Goal: Answer question/provide support: Share knowledge or assist other users

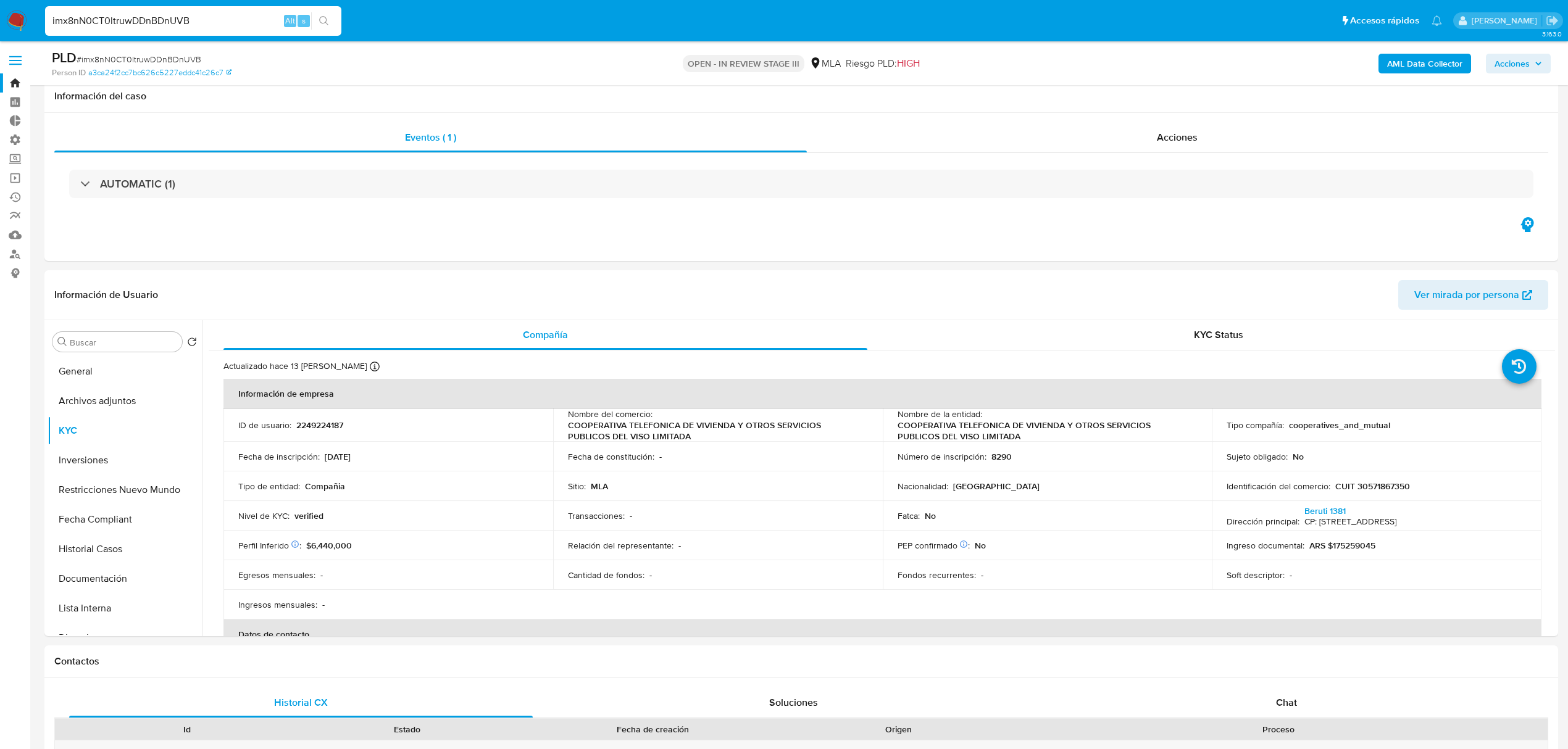
select select "10"
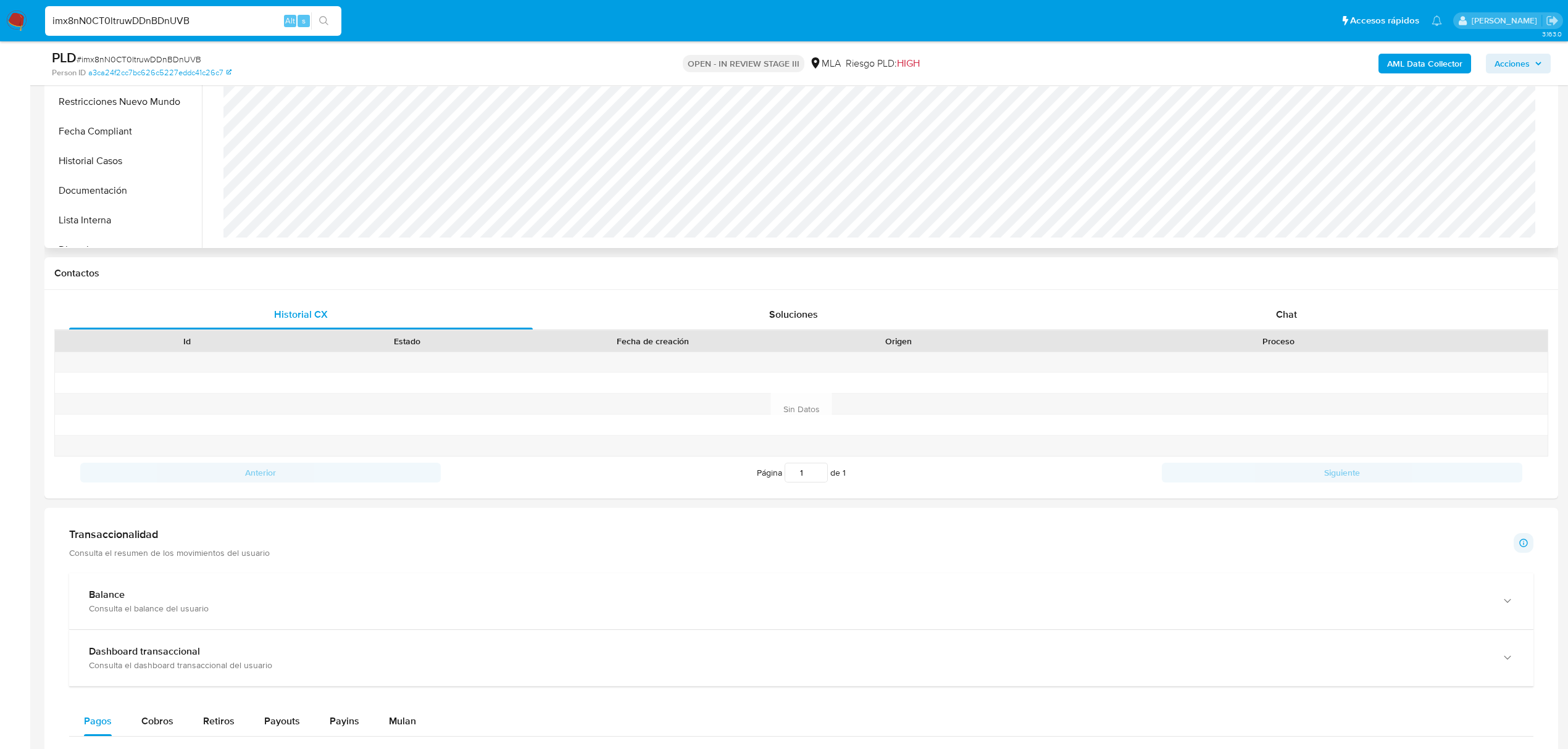
scroll to position [215, 0]
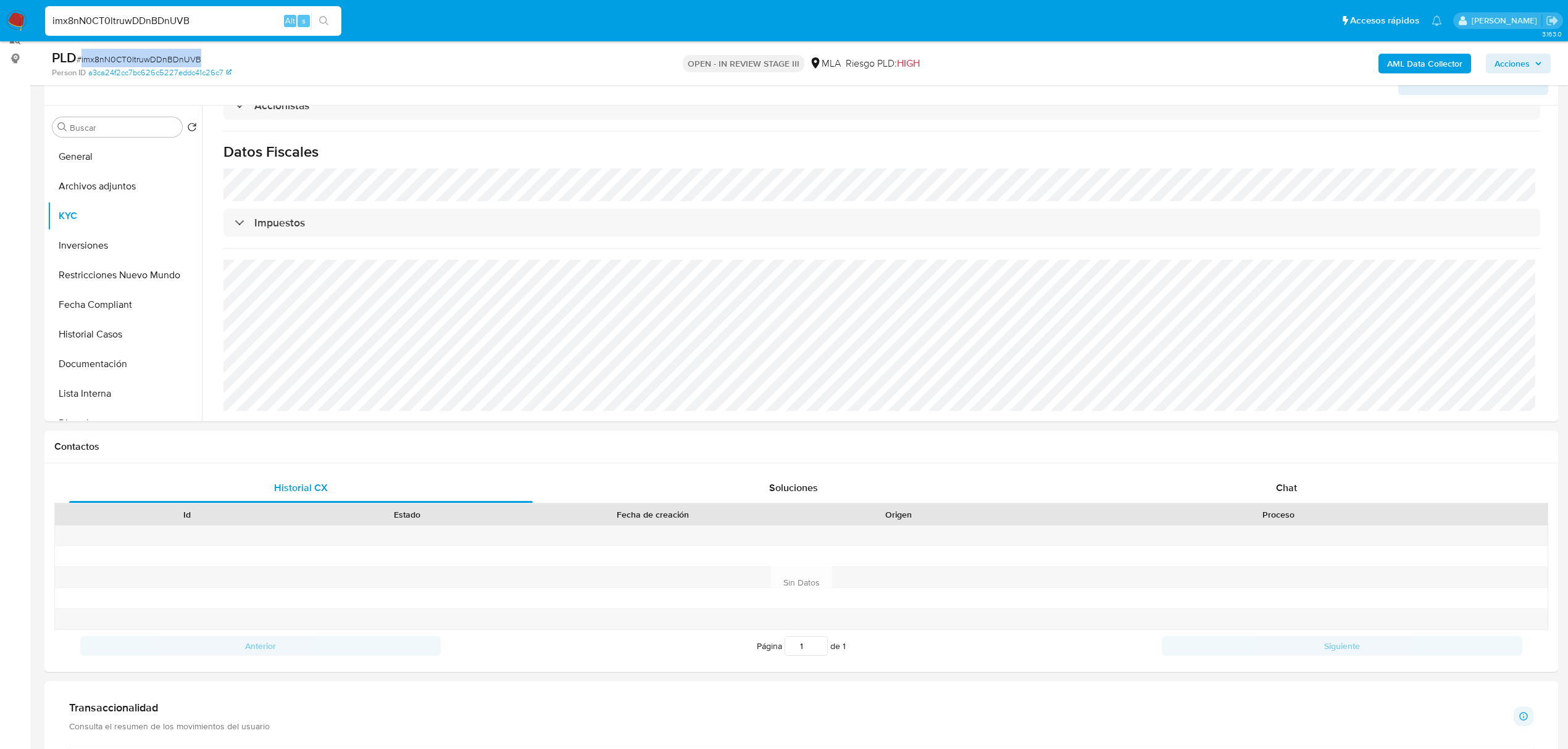
drag, startPoint x: 204, startPoint y: 56, endPoint x: 82, endPoint y: 65, distance: 122.3
click at [82, 65] on div "PLD # imx8nN0CT0ltruwDDnBDnUVB" at bounding box center [299, 57] width 495 height 19
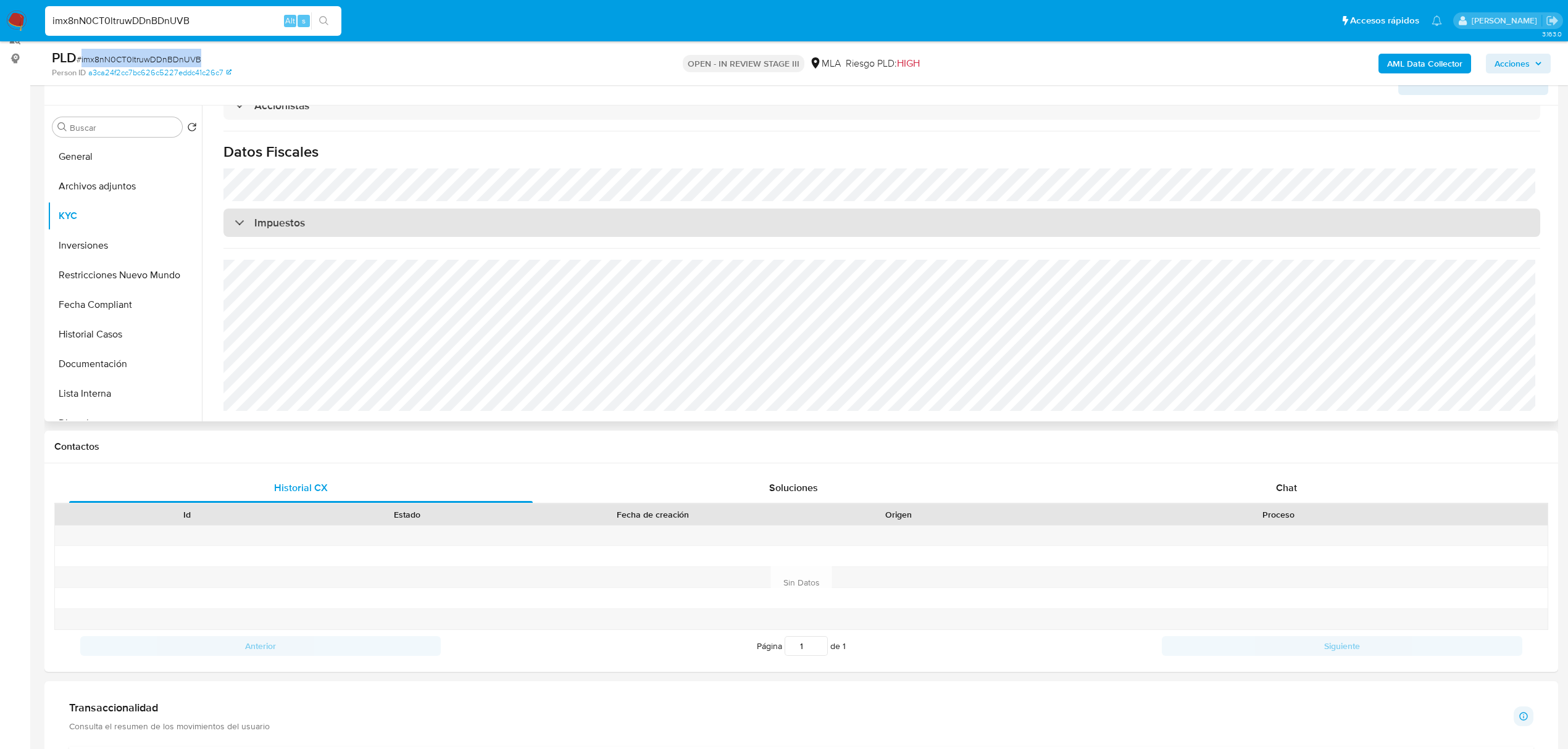
copy span "imx8nN0CT0ltruwDDnBDnUVB"
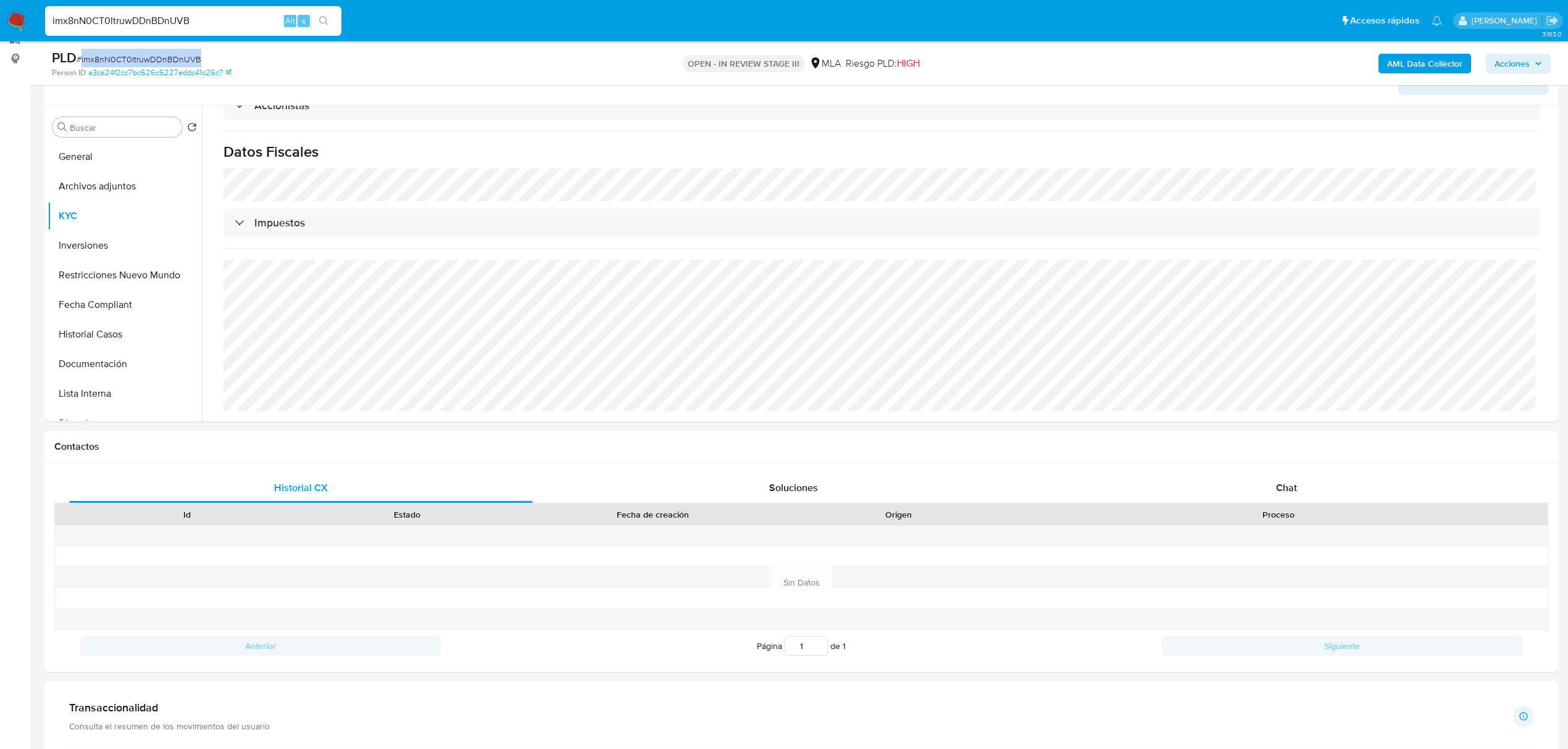
click at [15, 25] on img at bounding box center [16, 21] width 21 height 21
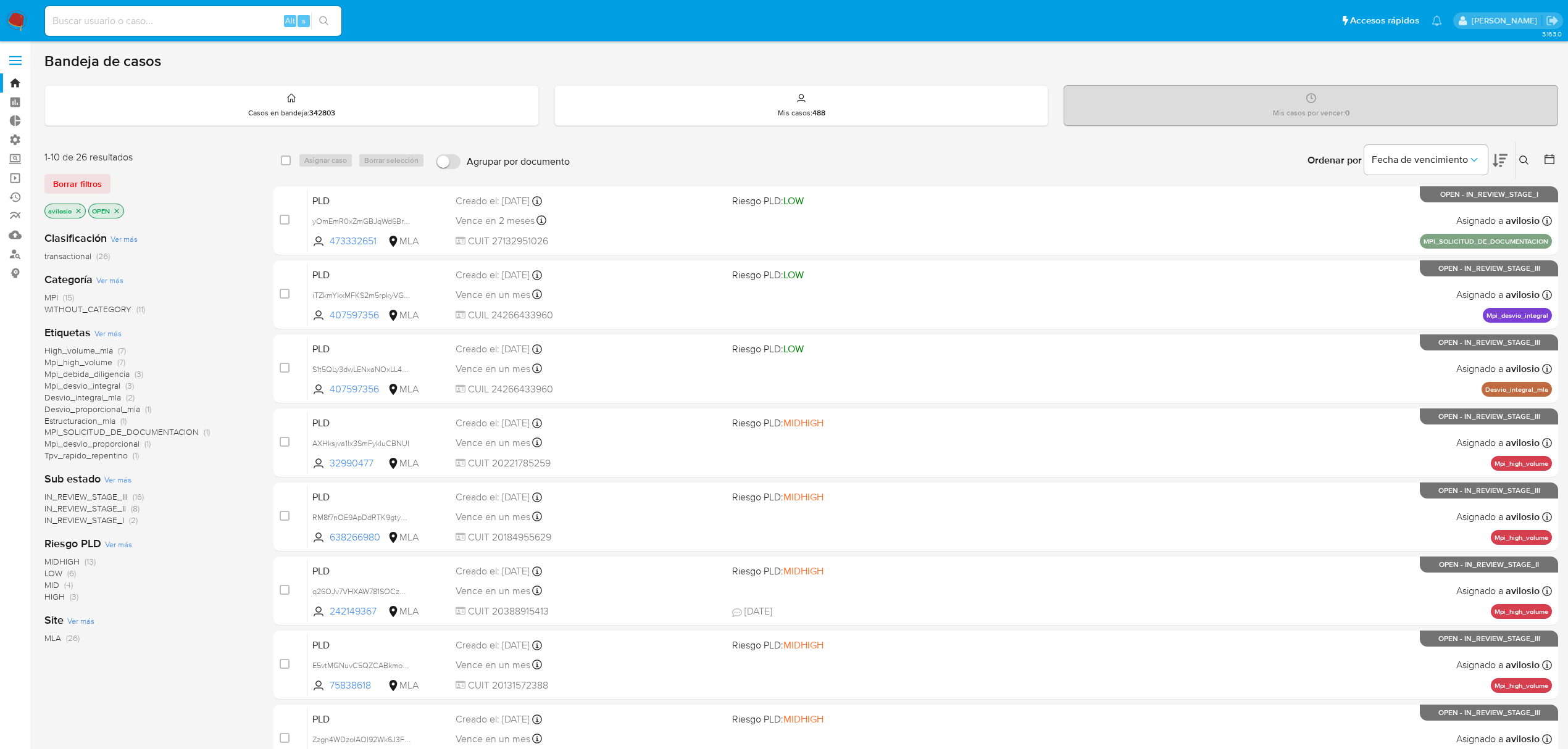
click at [52, 298] on span "MPI" at bounding box center [51, 297] width 13 height 13
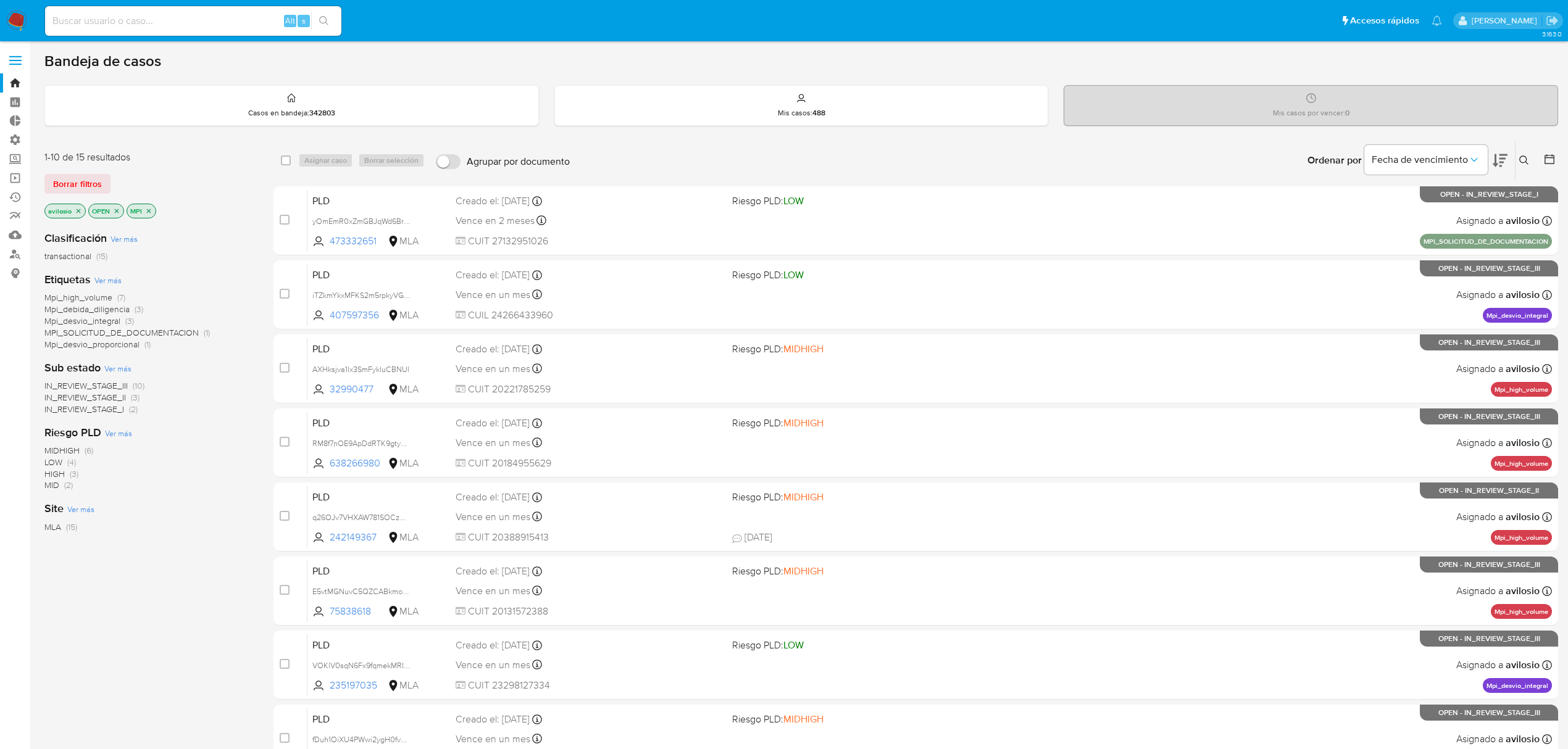
click at [1502, 158] on icon at bounding box center [1500, 160] width 15 height 13
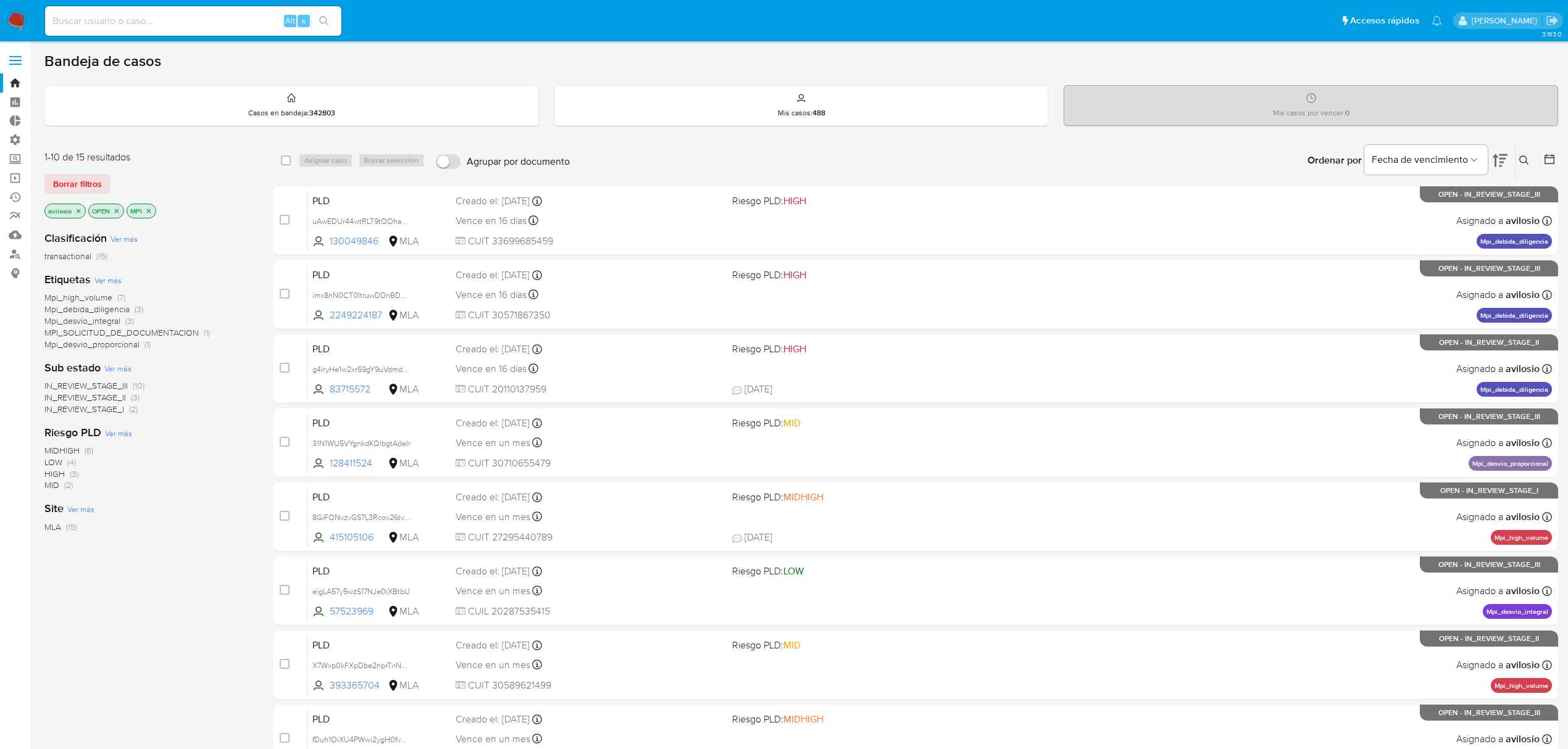
click at [174, 21] on input at bounding box center [193, 21] width 297 height 16
paste input "uAwEDUr44wtRLT9tQOhaFKPr"
type input "uAwEDUr44wtRLT9tQOhaFKPr"
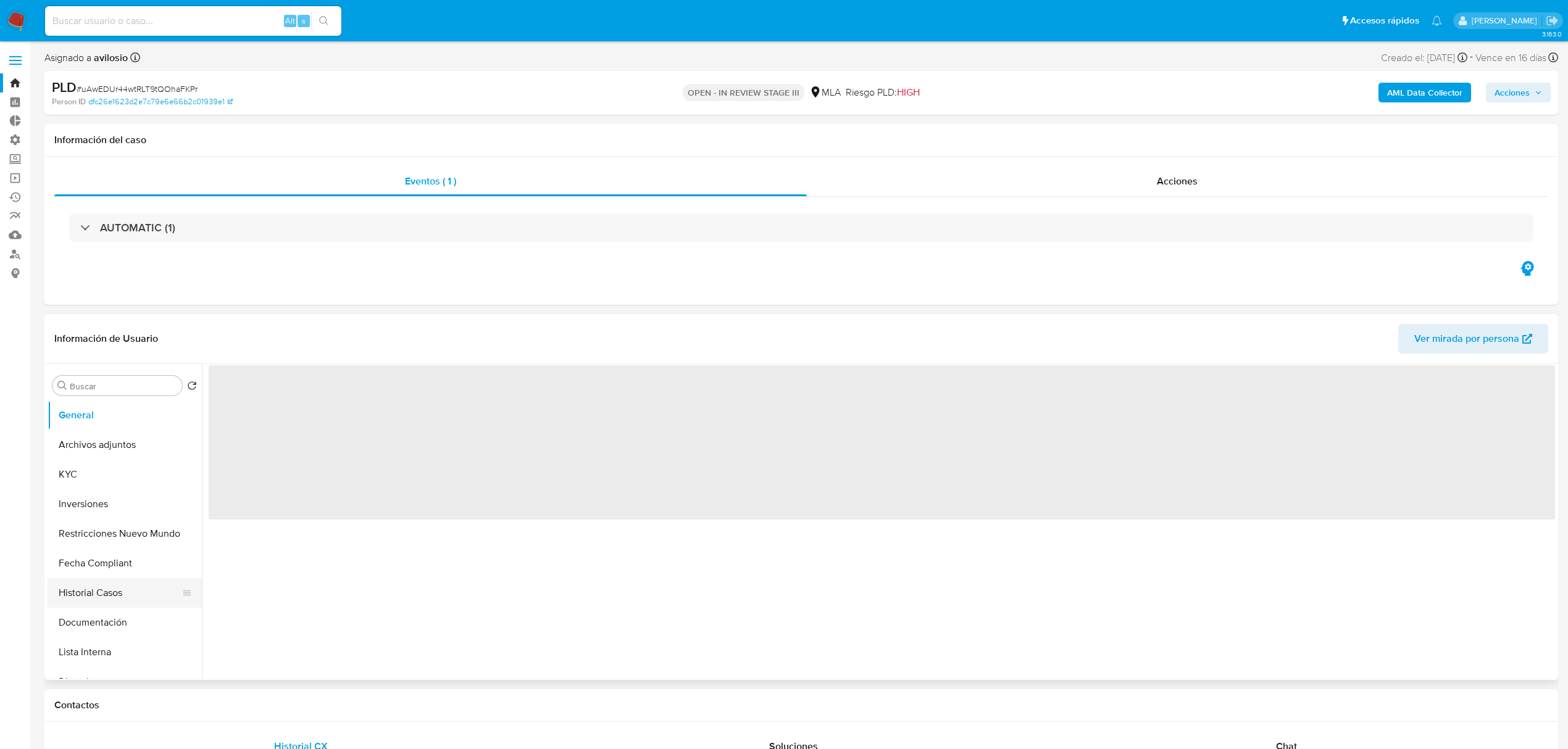
select select "10"
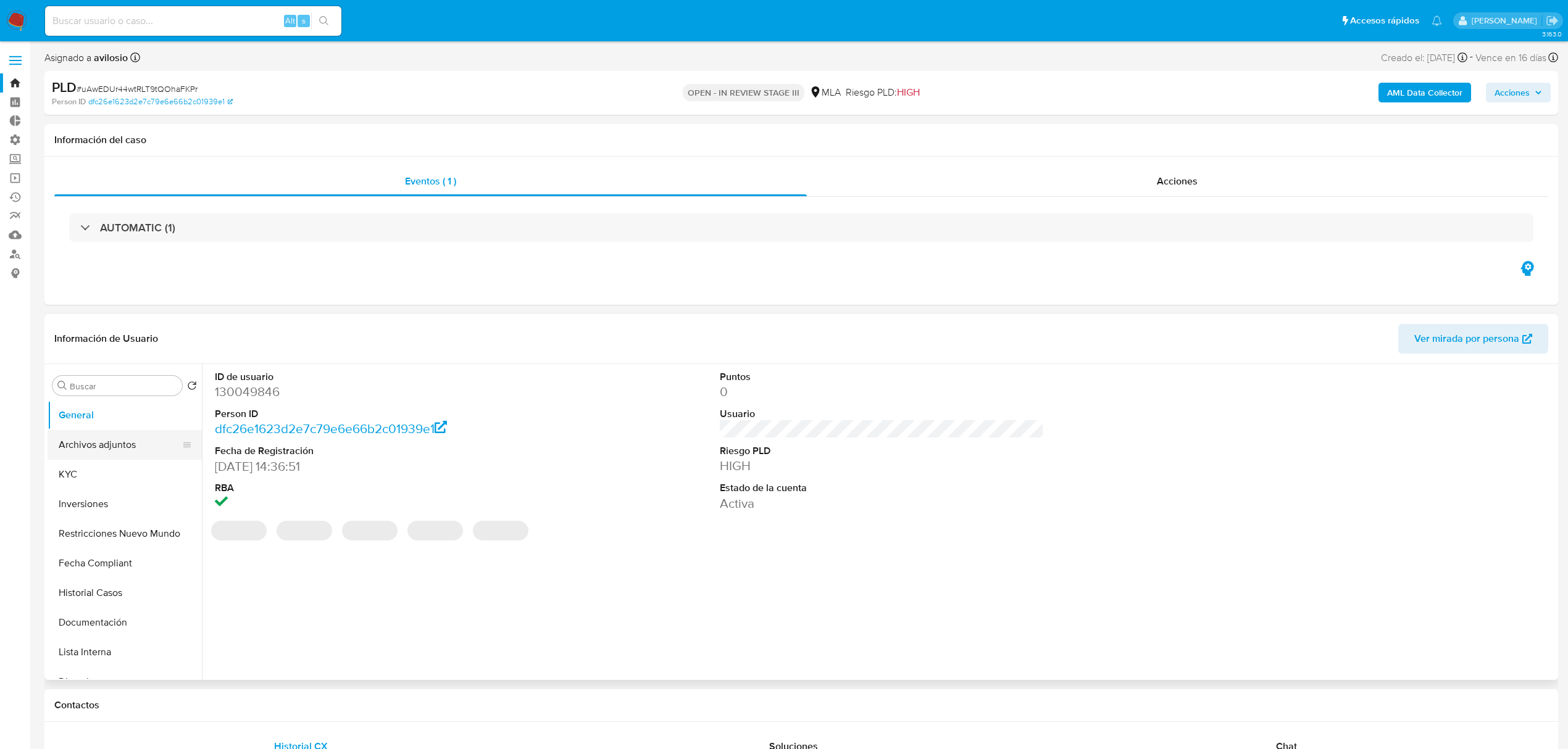
click at [98, 459] on button "Archivos adjuntos" at bounding box center [119, 444] width 144 height 30
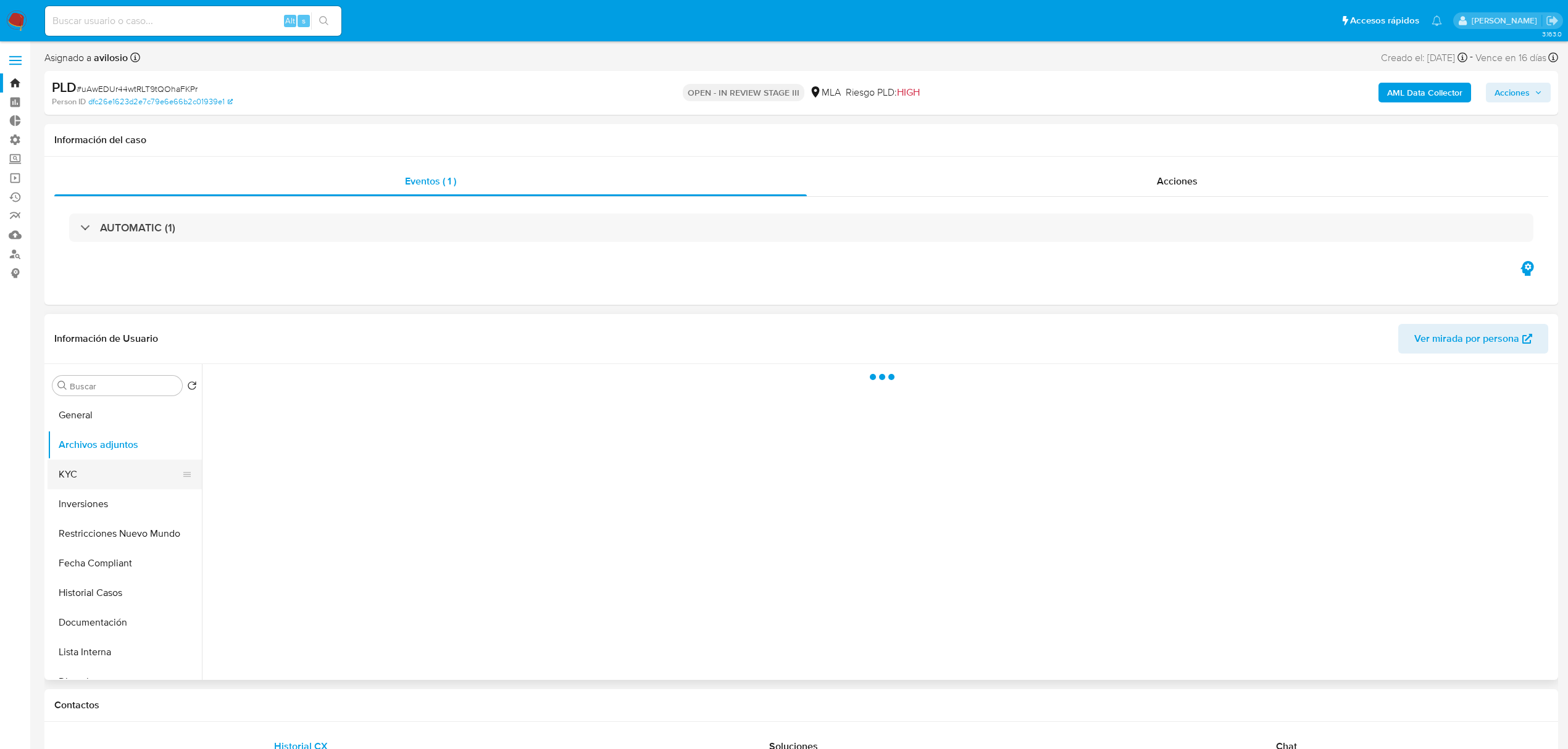
click at [88, 469] on button "KYC" at bounding box center [119, 474] width 144 height 30
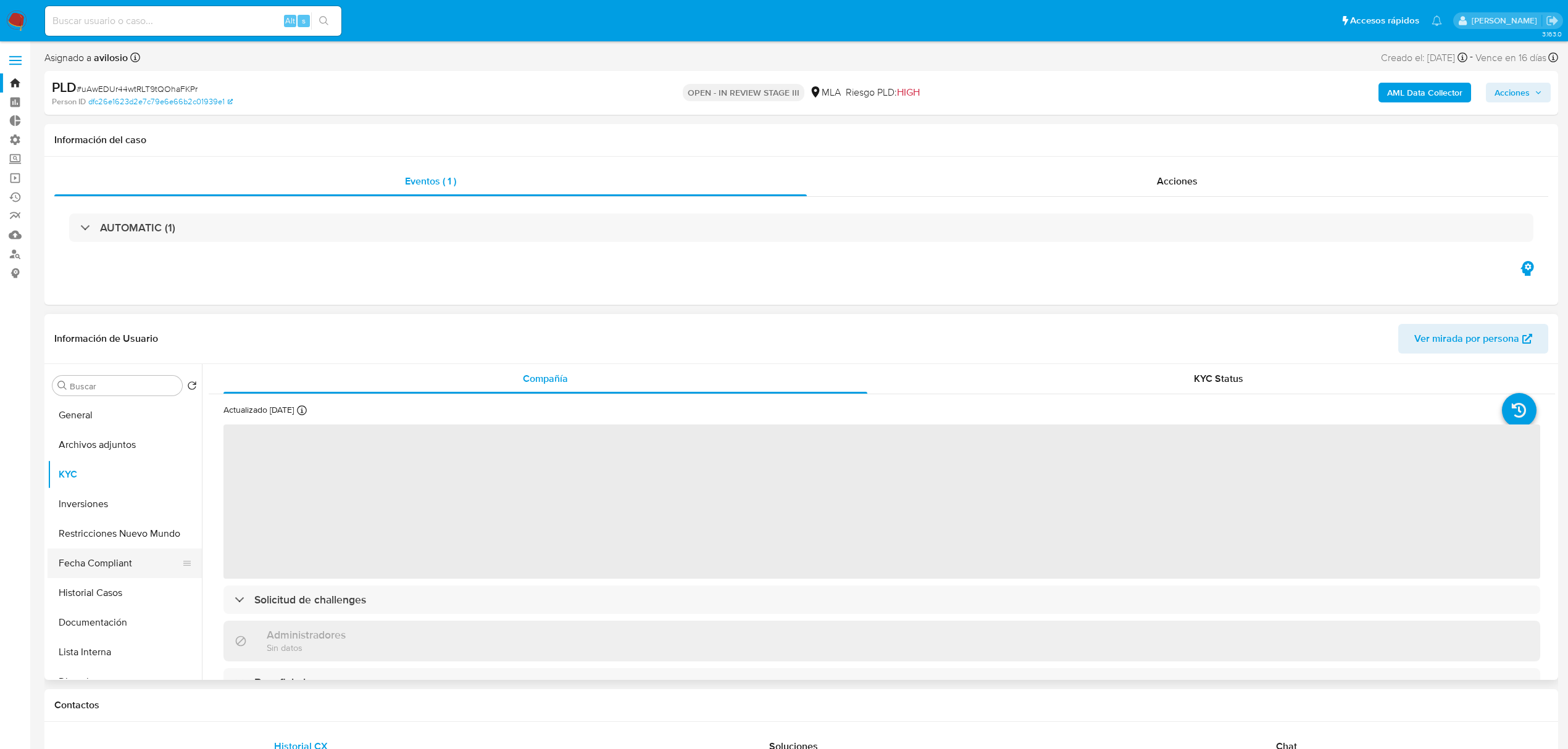
click at [104, 568] on button "Fecha Compliant" at bounding box center [119, 563] width 144 height 30
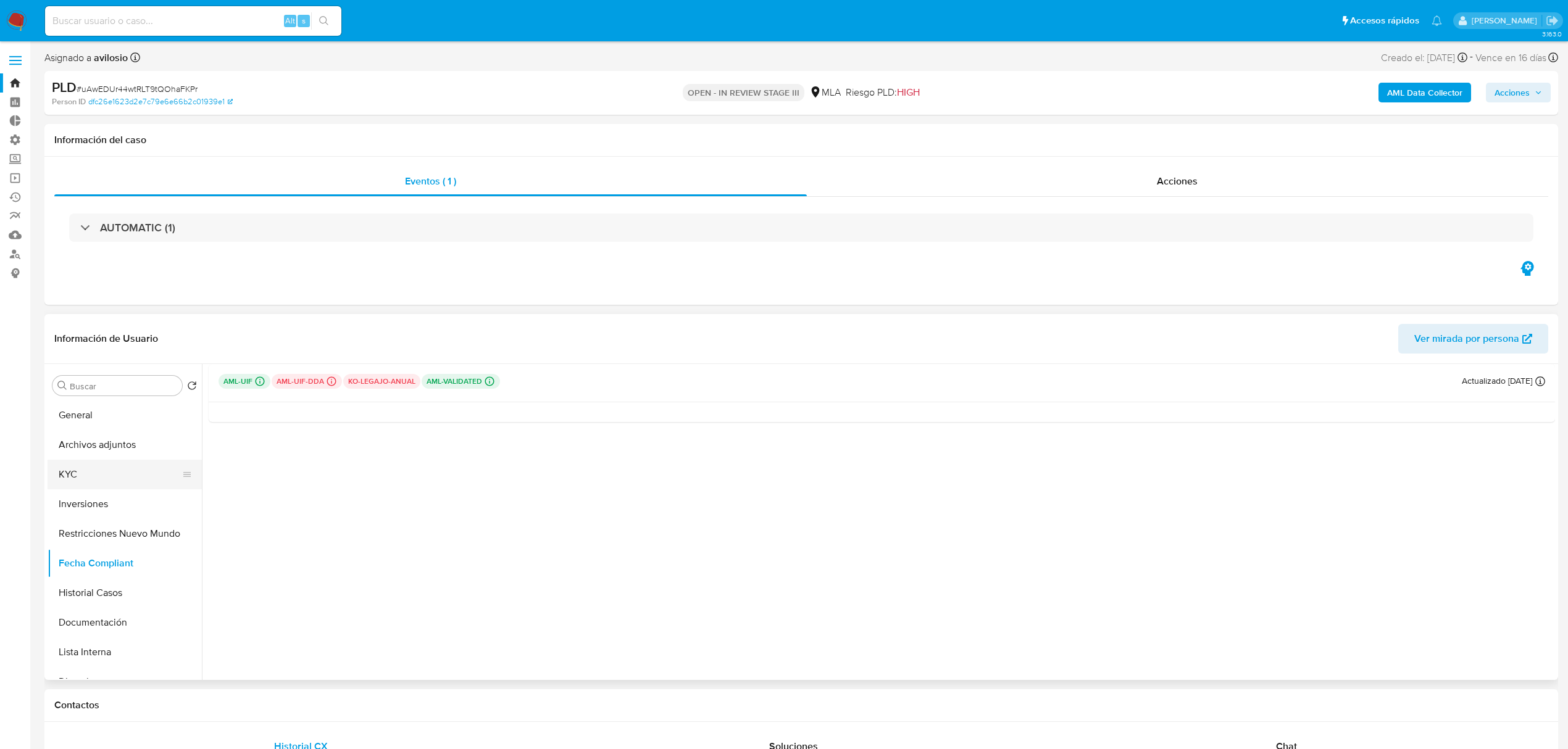
click at [104, 477] on button "KYC" at bounding box center [119, 474] width 144 height 30
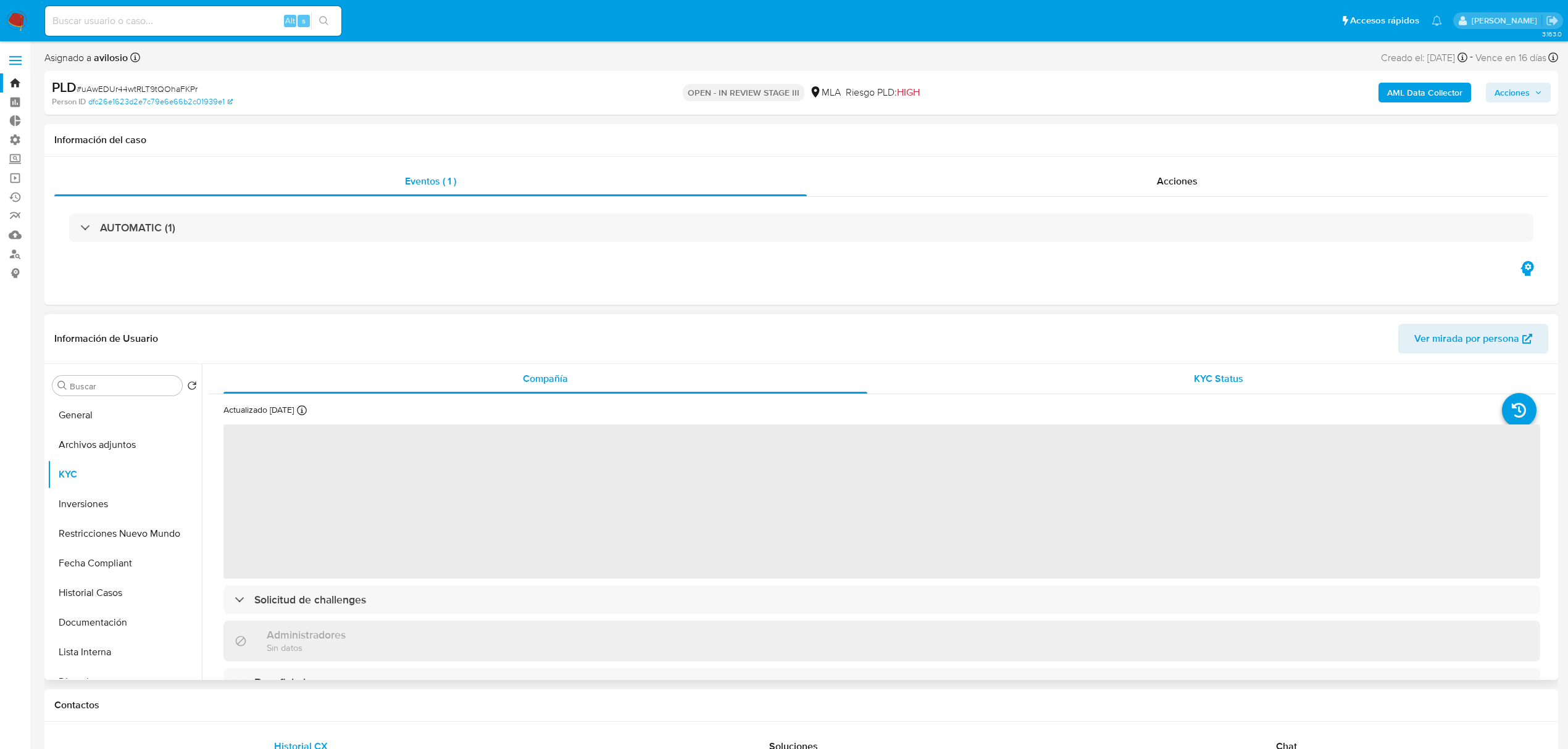
click at [1255, 389] on div "KYC Status" at bounding box center [1219, 378] width 644 height 30
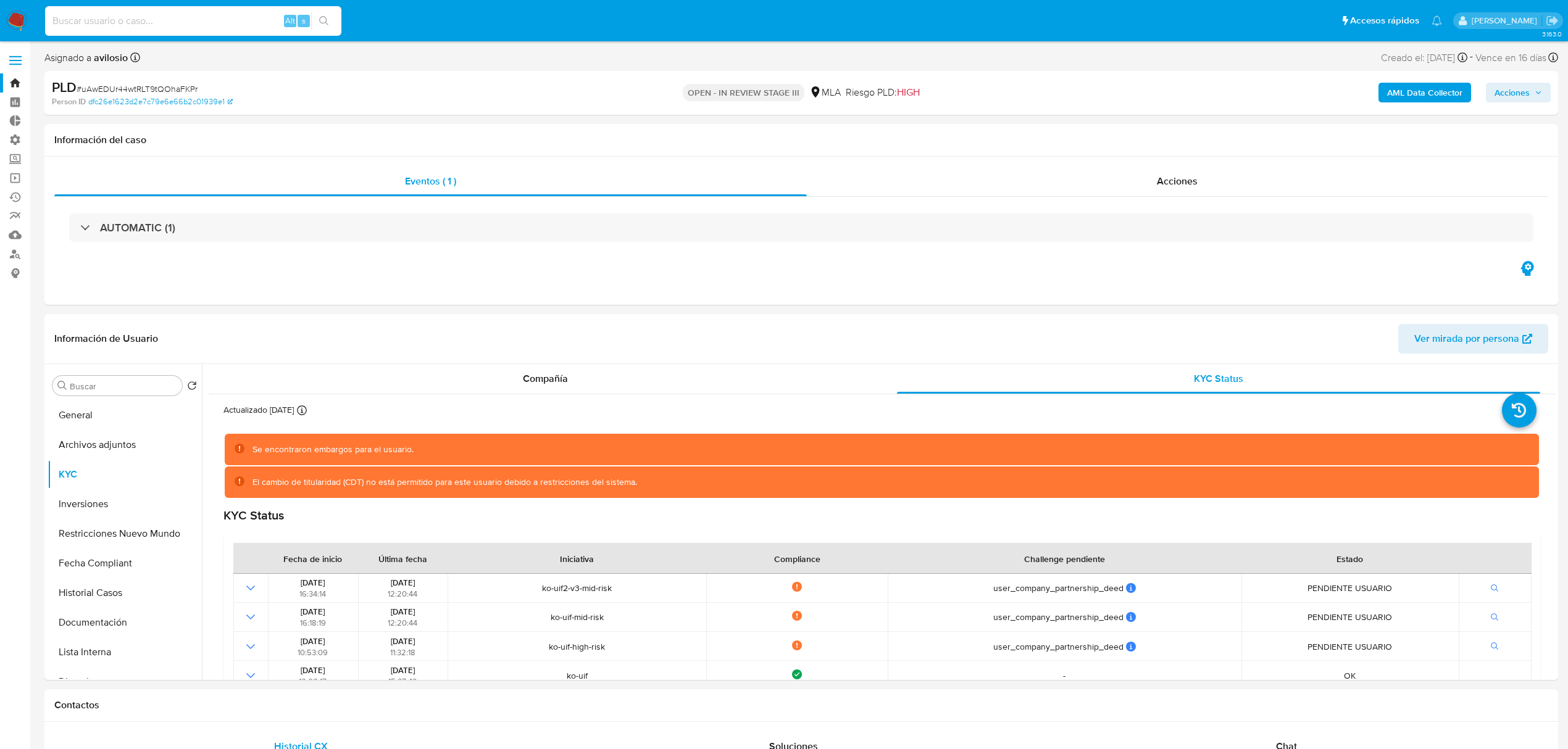
click at [207, 25] on input at bounding box center [193, 21] width 297 height 16
paste input "eDQN34GHZMKAzhsVAuJek1mz"
type input "eDQN34GHZMKAzhsVAuJek1mz"
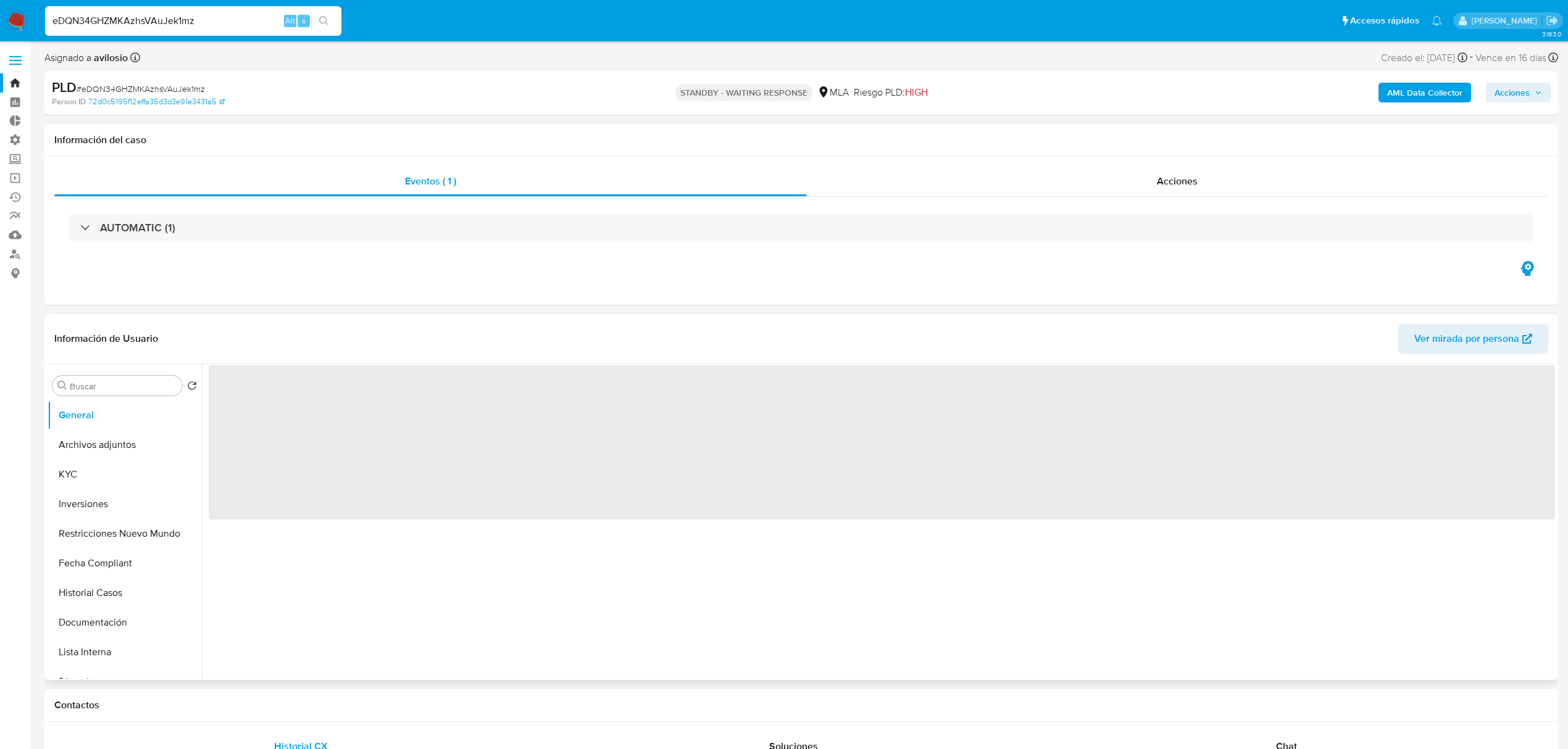
select select "10"
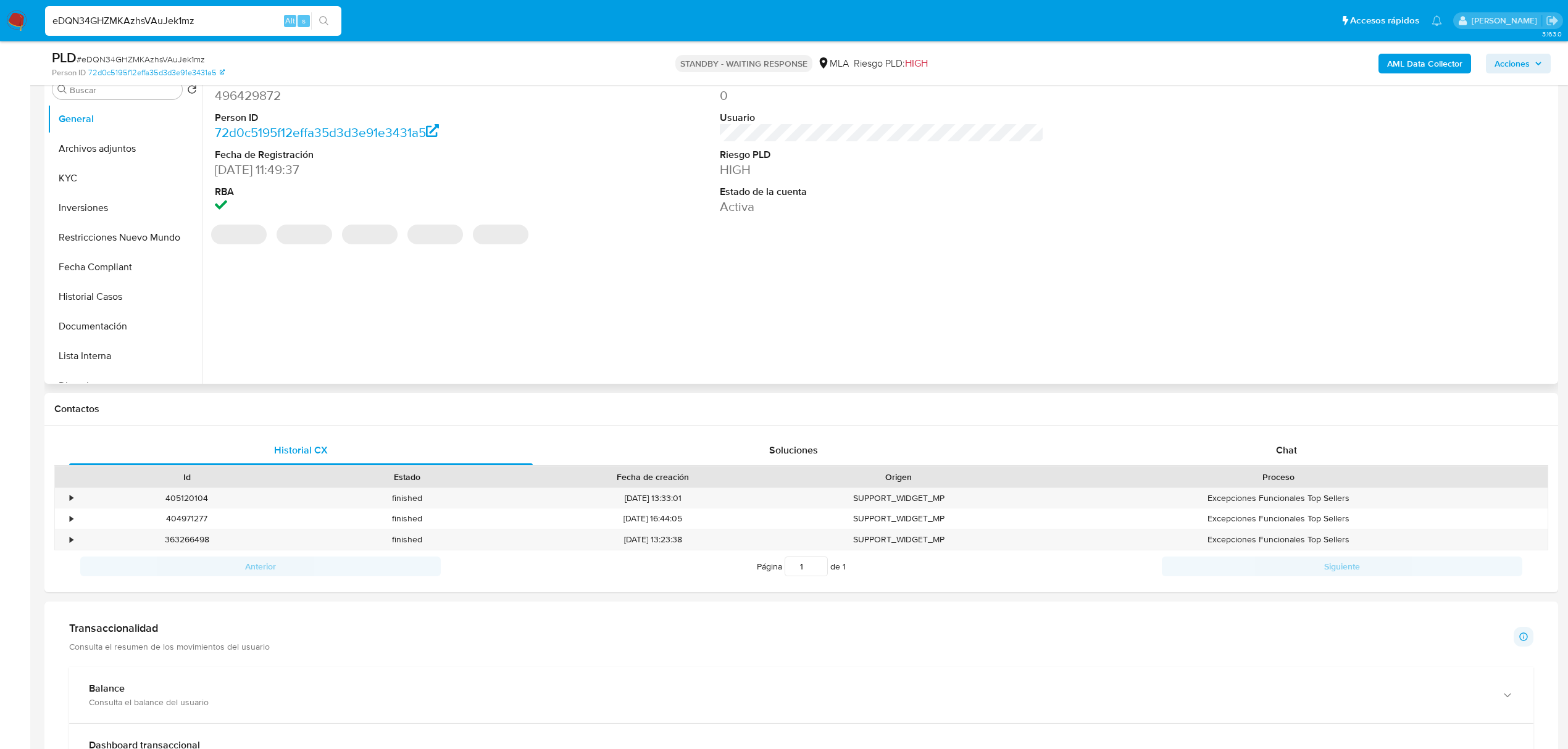
scroll to position [411, 0]
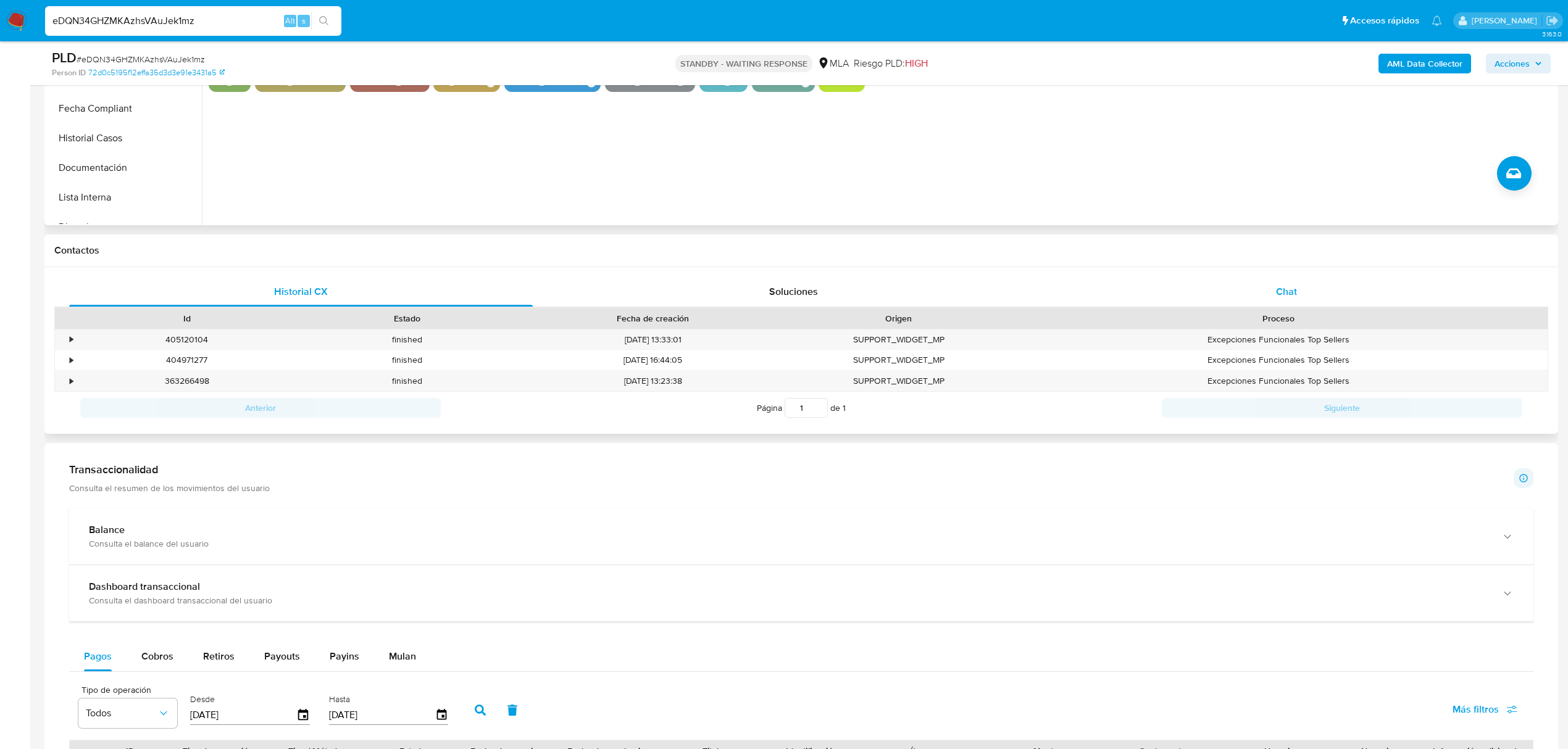
click at [1312, 284] on div "Chat" at bounding box center [1286, 291] width 463 height 30
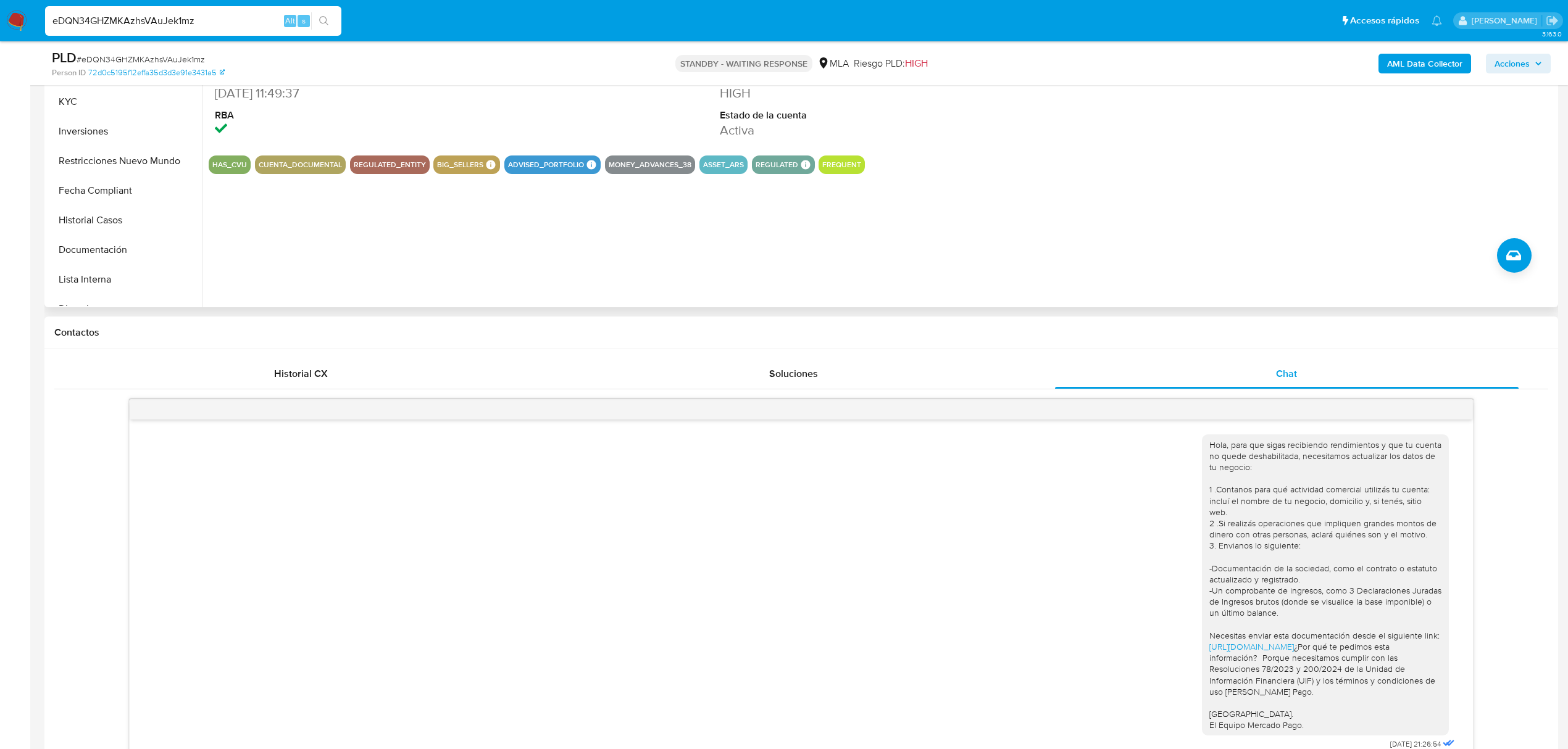
scroll to position [0, 0]
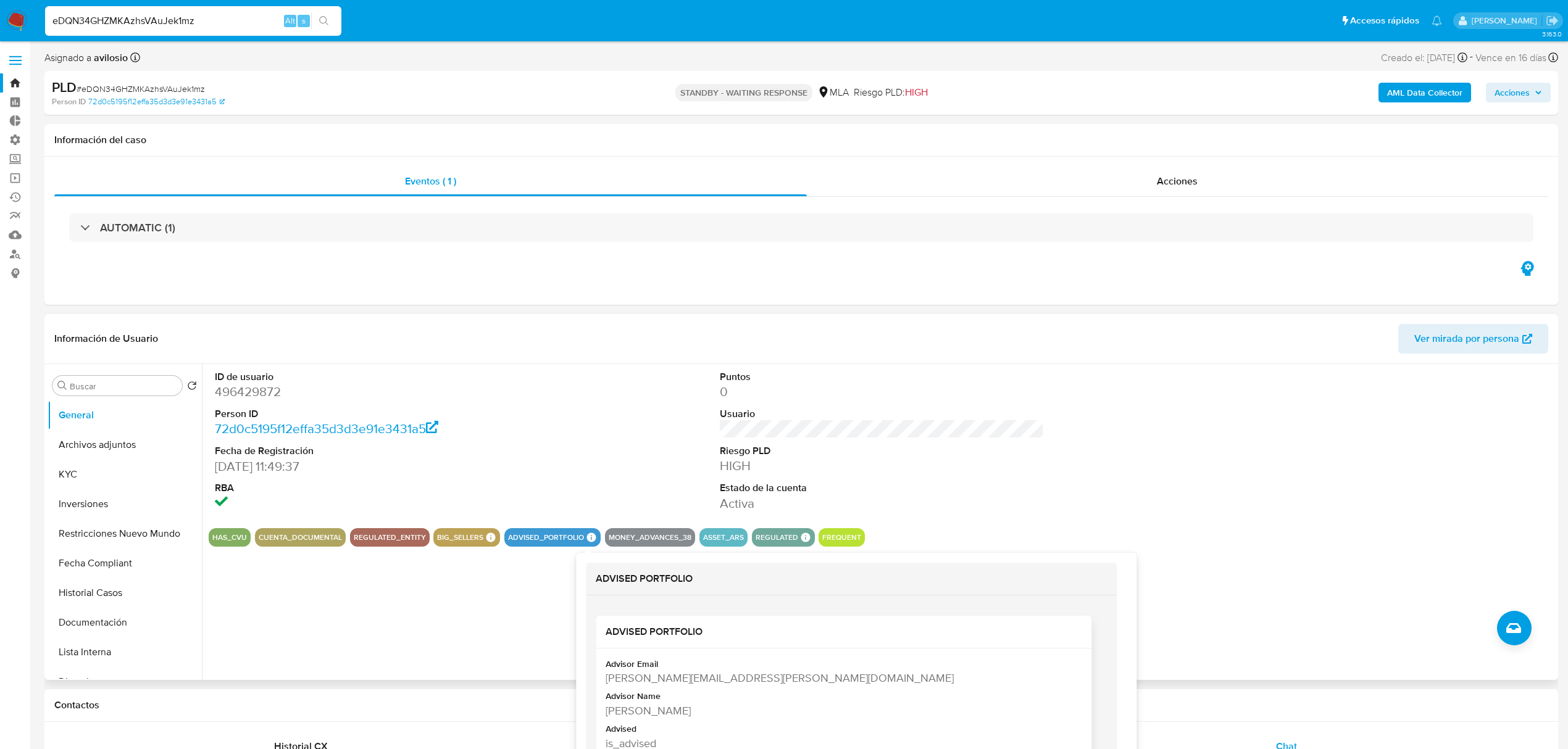
drag, startPoint x: 693, startPoint y: 707, endPoint x: 604, endPoint y: 704, distance: 89.1
click at [604, 704] on div "Advisor Email wanda.waisberg@mercadolibre.com Advisor Name Wanda Waisberg Advis…" at bounding box center [844, 707] width 496 height 117
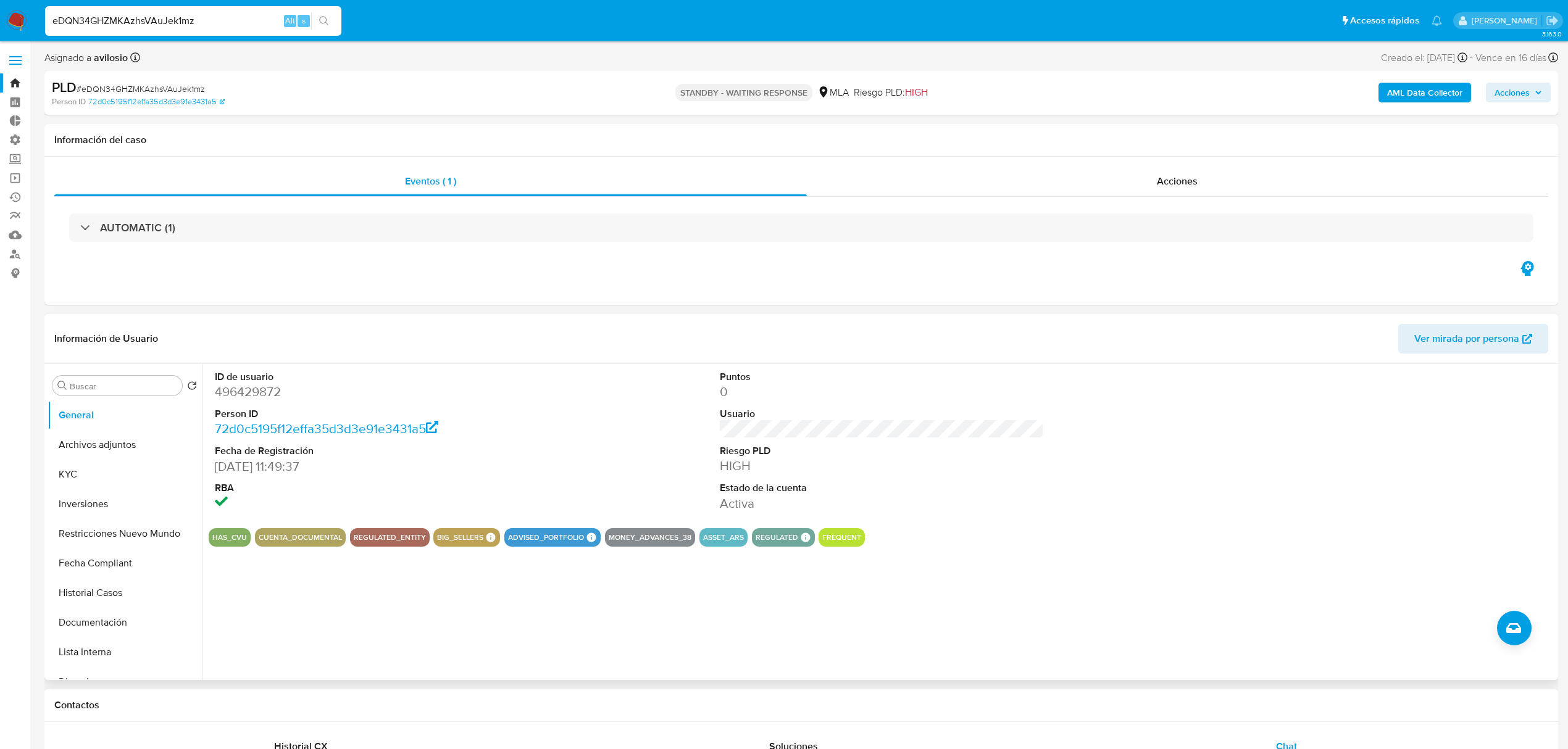
copy div "Wanda Waisberg"
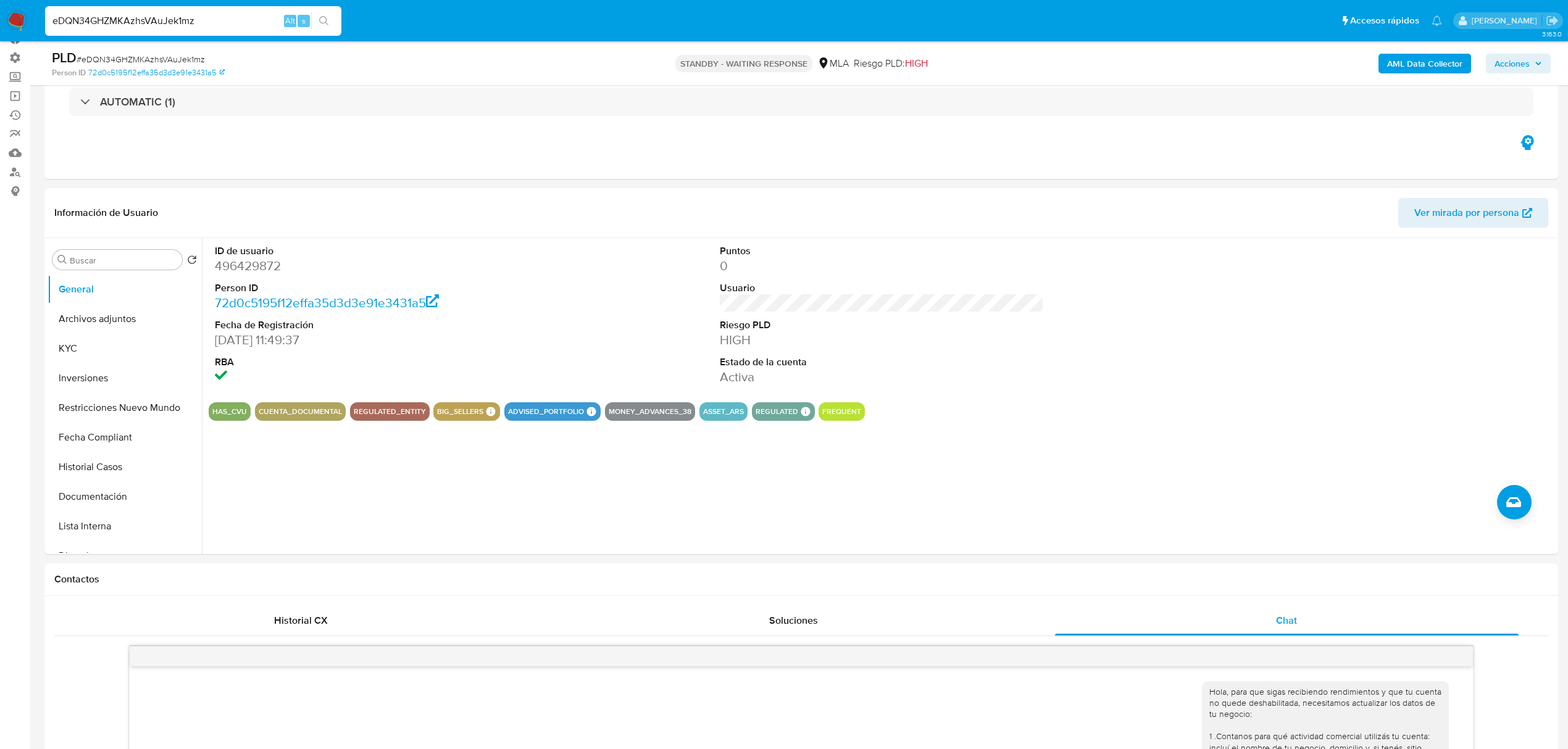
click at [170, 23] on input "eDQN34GHZMKAzhsVAuJek1mz" at bounding box center [193, 21] width 297 height 16
paste input "g4lryHe1w2xr59gY9uVdmdCY"
type input "g4lryHe1w2xr59gY9uVdmdCY"
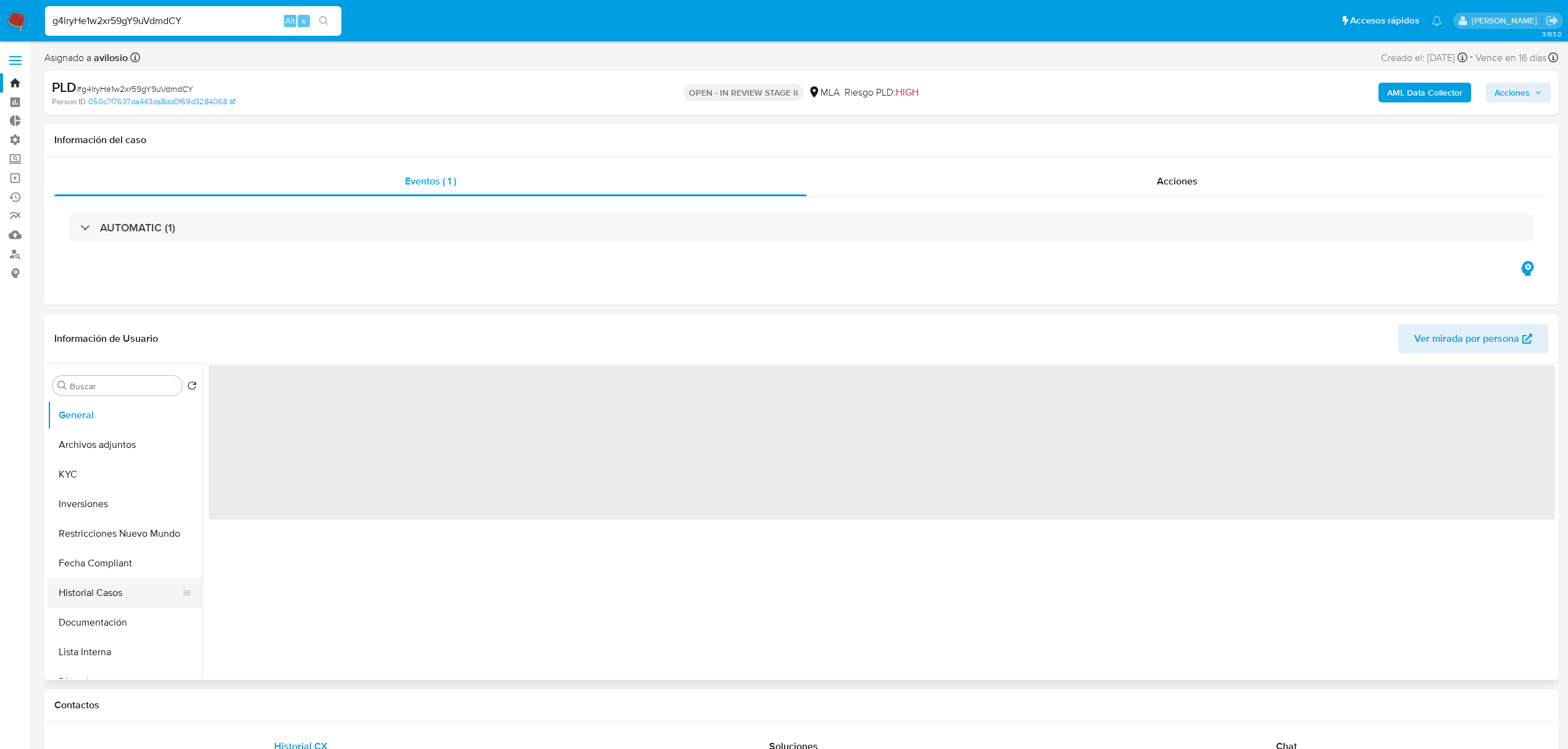
select select "10"
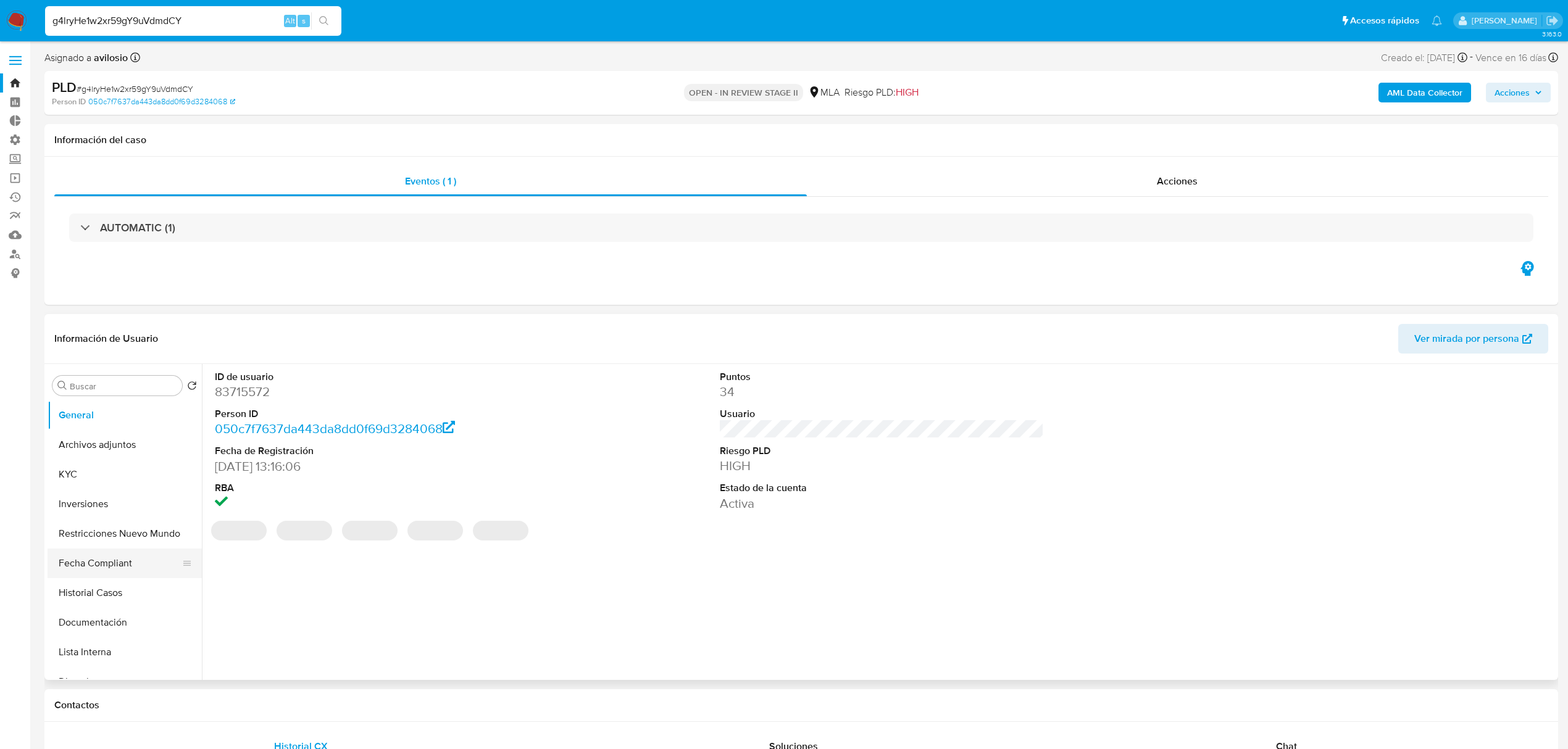
drag, startPoint x: 114, startPoint y: 568, endPoint x: 129, endPoint y: 566, distance: 15.1
click at [115, 568] on button "Fecha Compliant" at bounding box center [119, 563] width 144 height 30
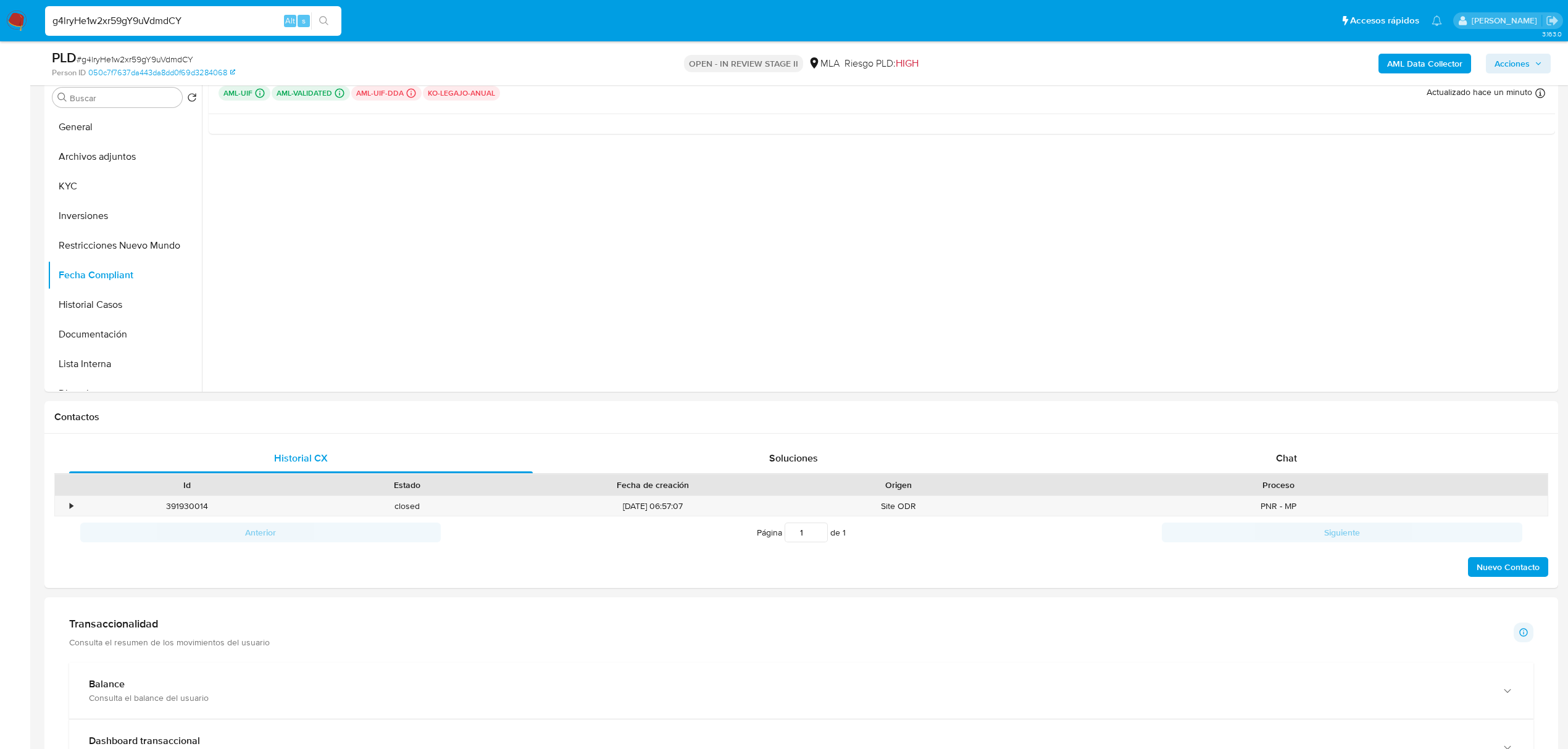
scroll to position [411, 0]
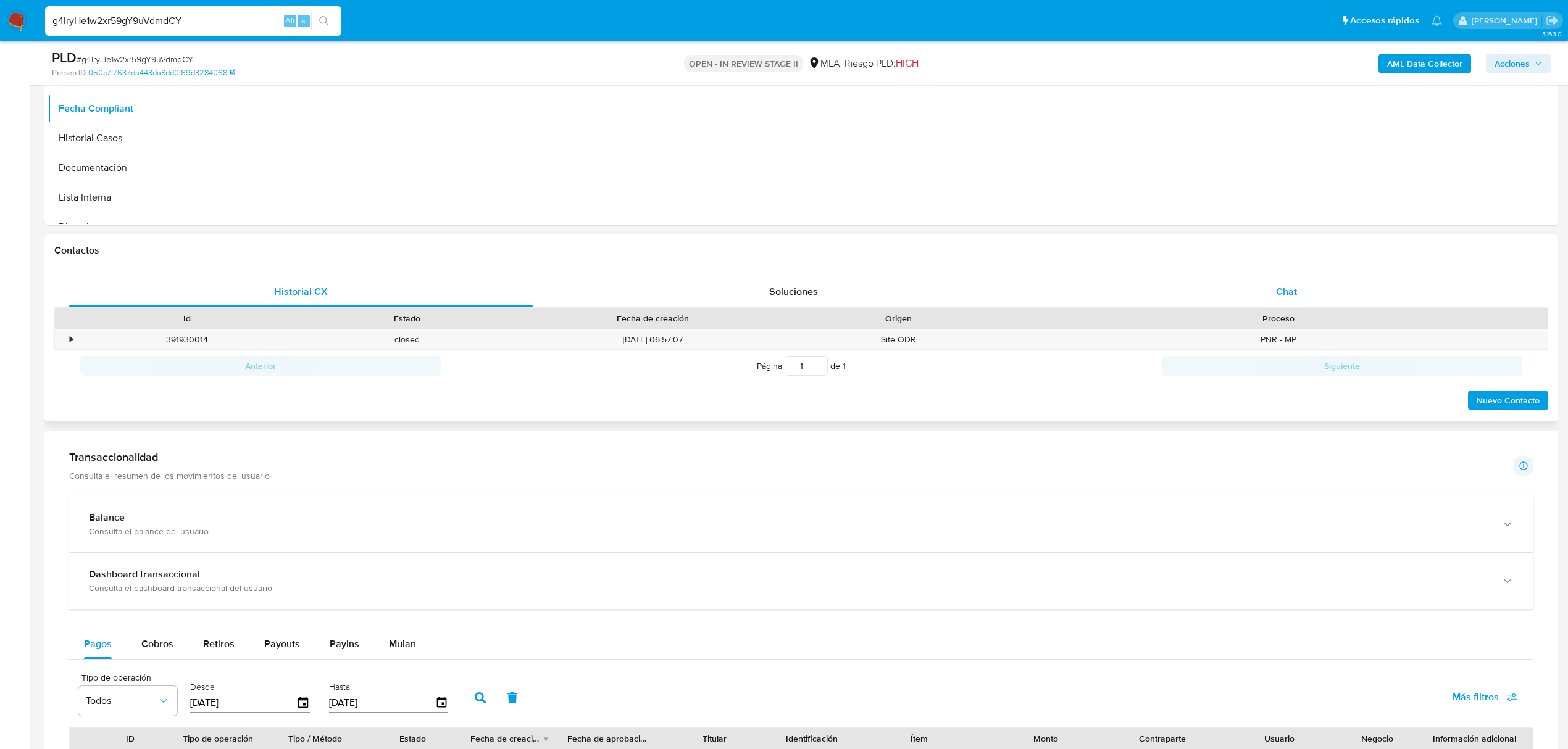
click at [1341, 305] on div "Chat" at bounding box center [1286, 291] width 463 height 30
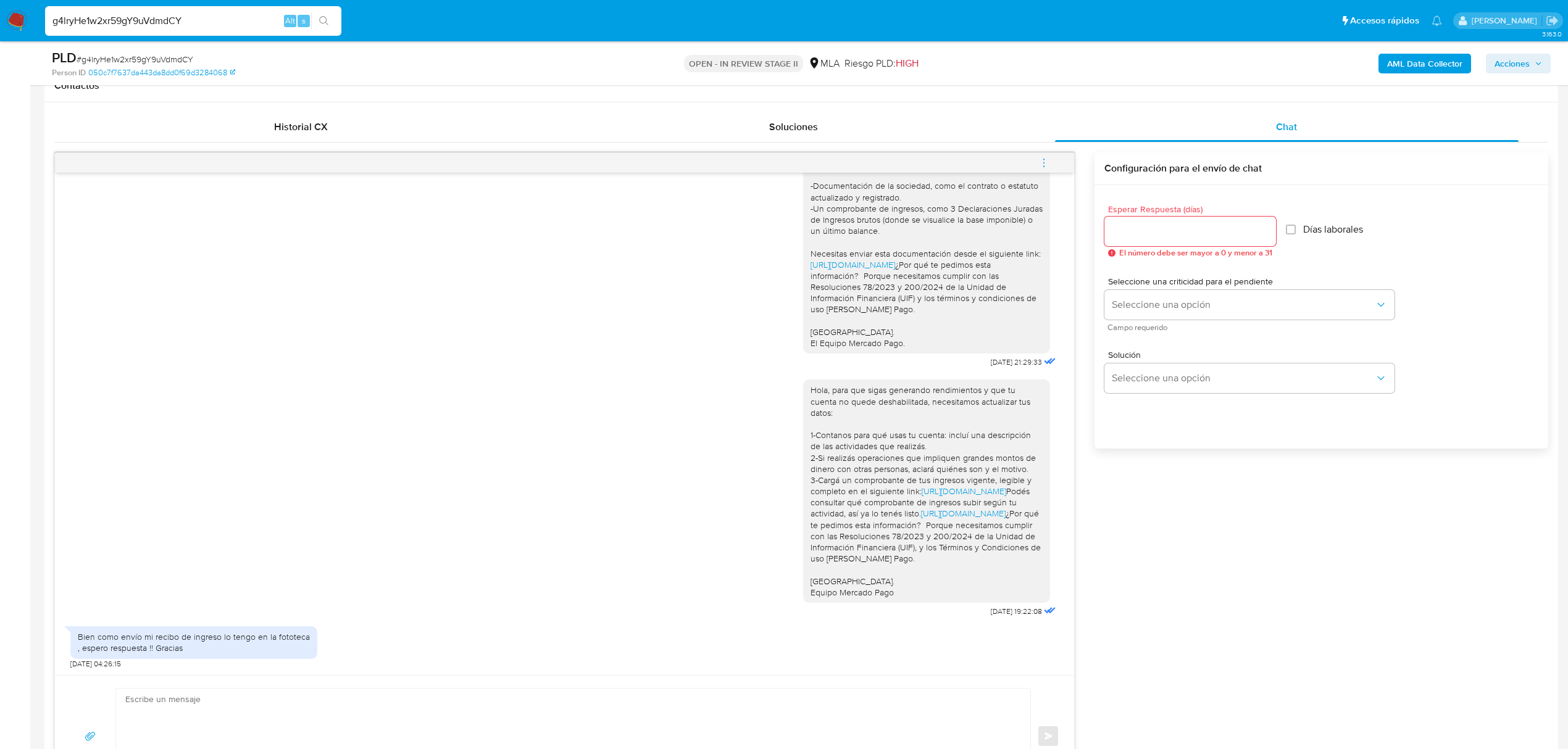
scroll to position [658, 0]
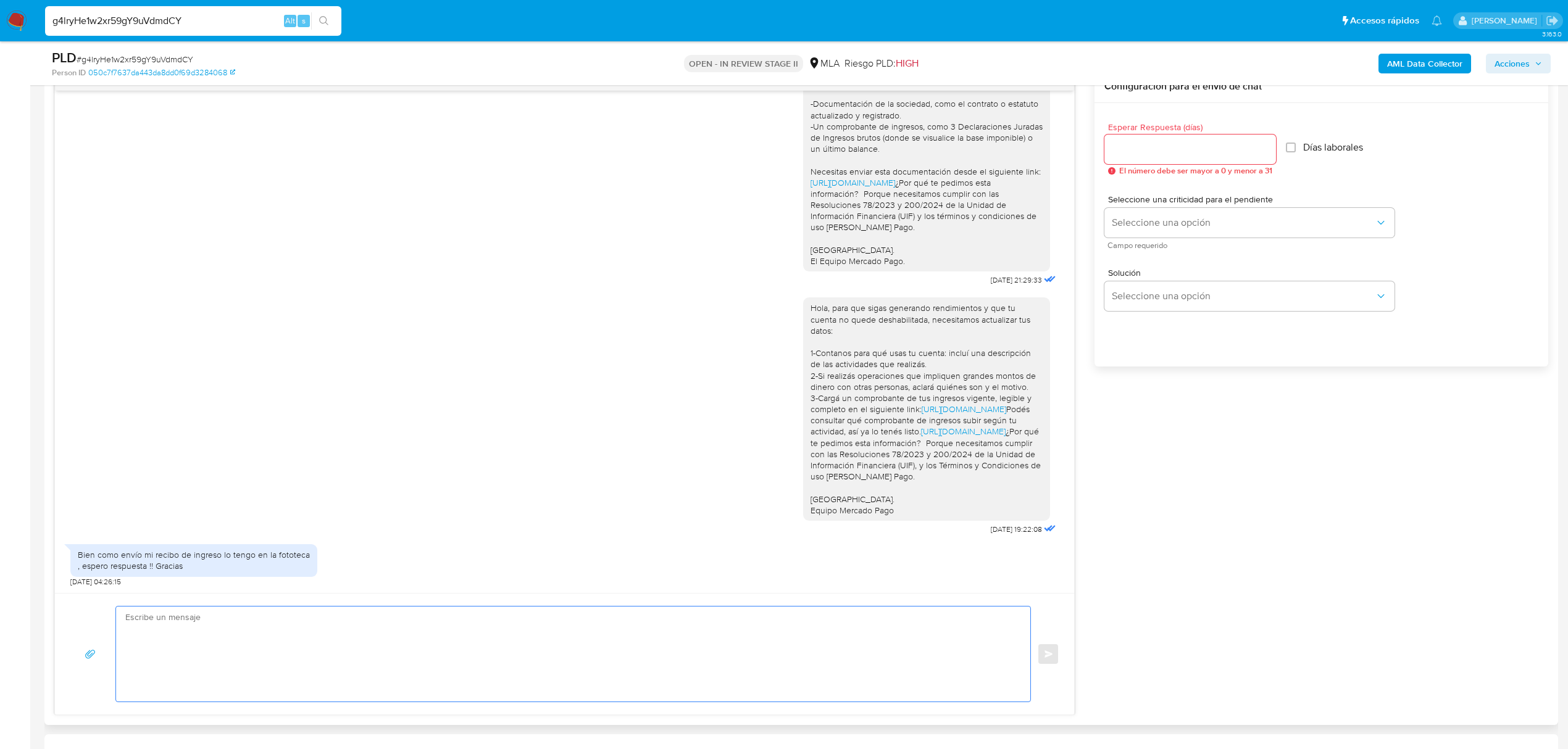
click at [759, 650] on textarea at bounding box center [570, 654] width 889 height 95
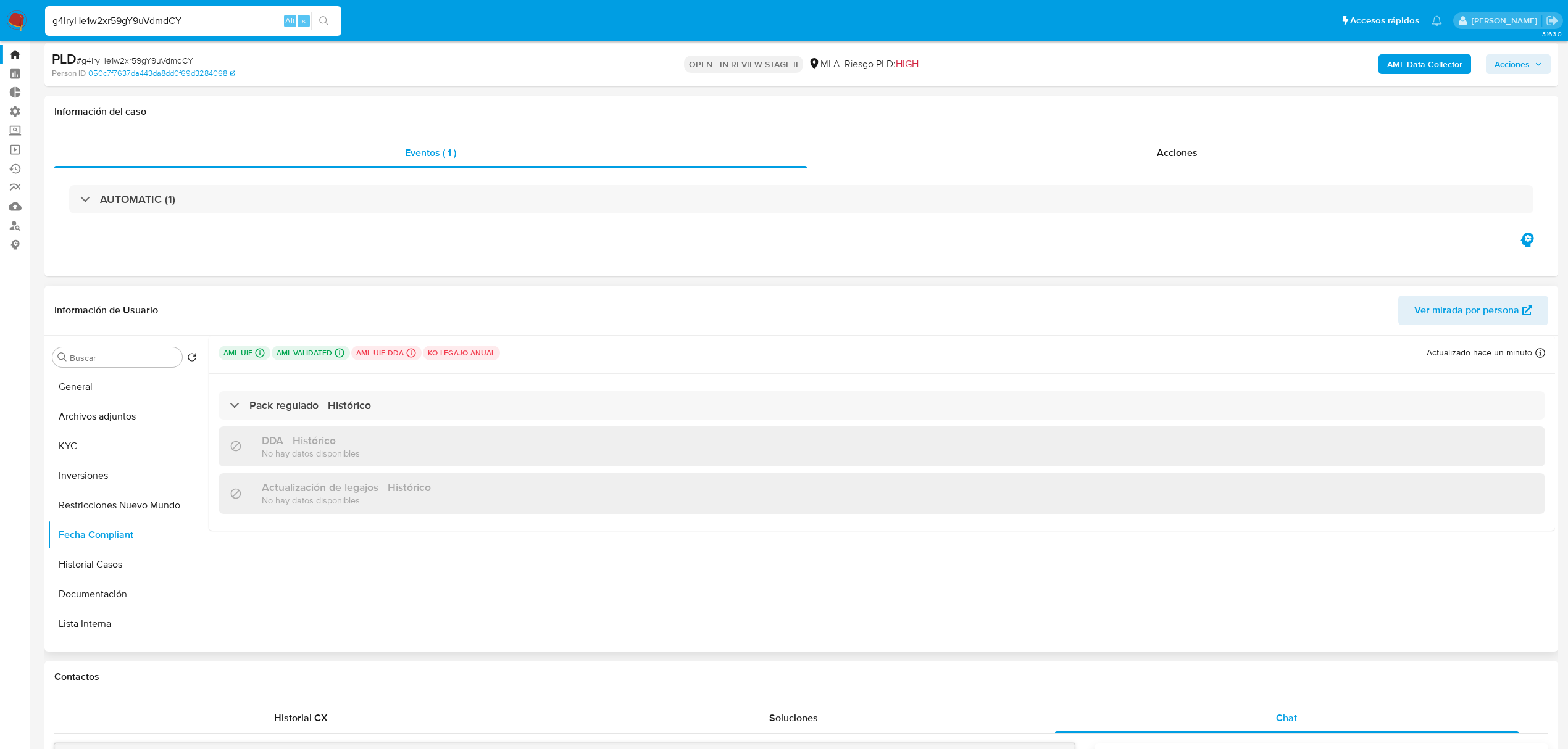
scroll to position [0, 0]
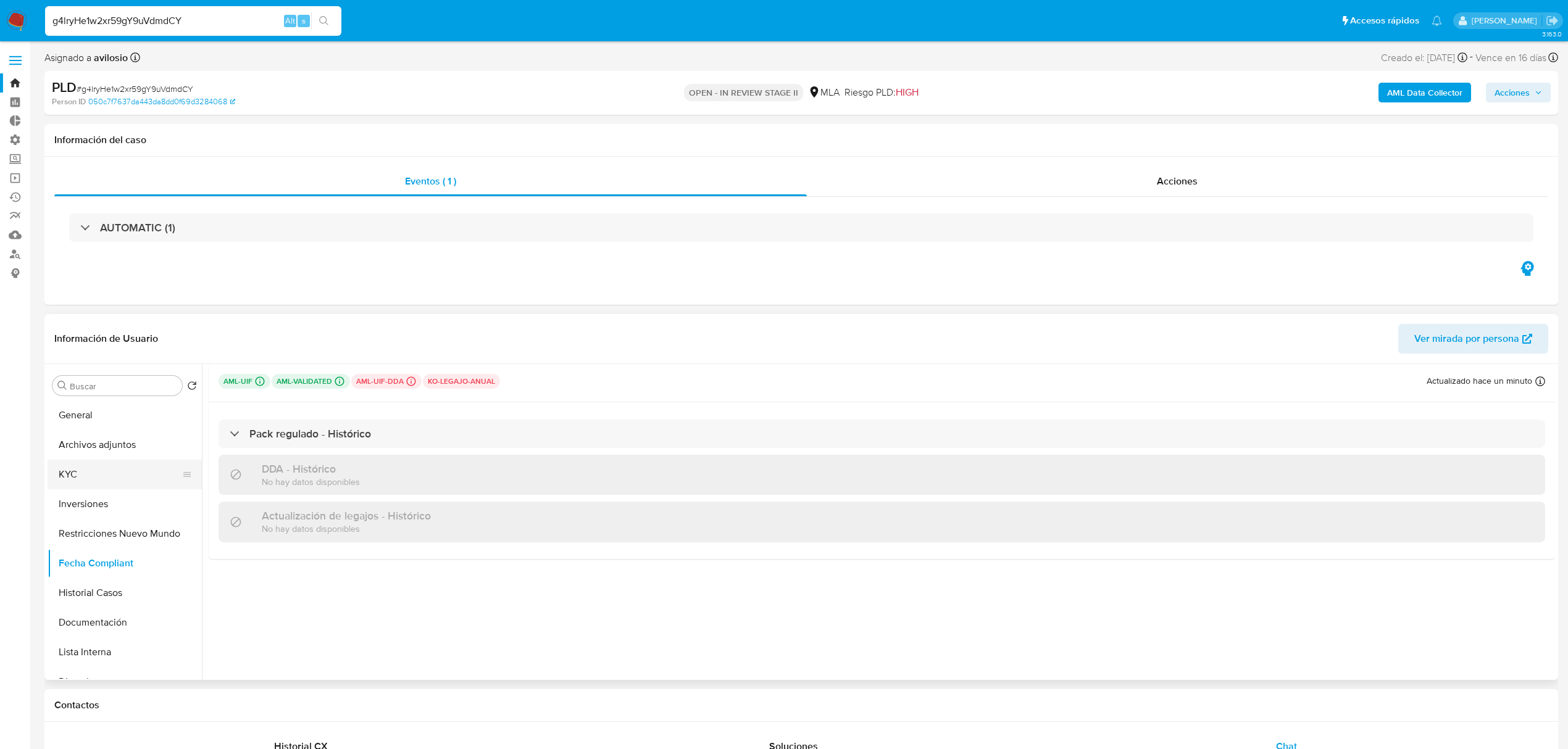
click at [71, 474] on button "KYC" at bounding box center [119, 474] width 144 height 30
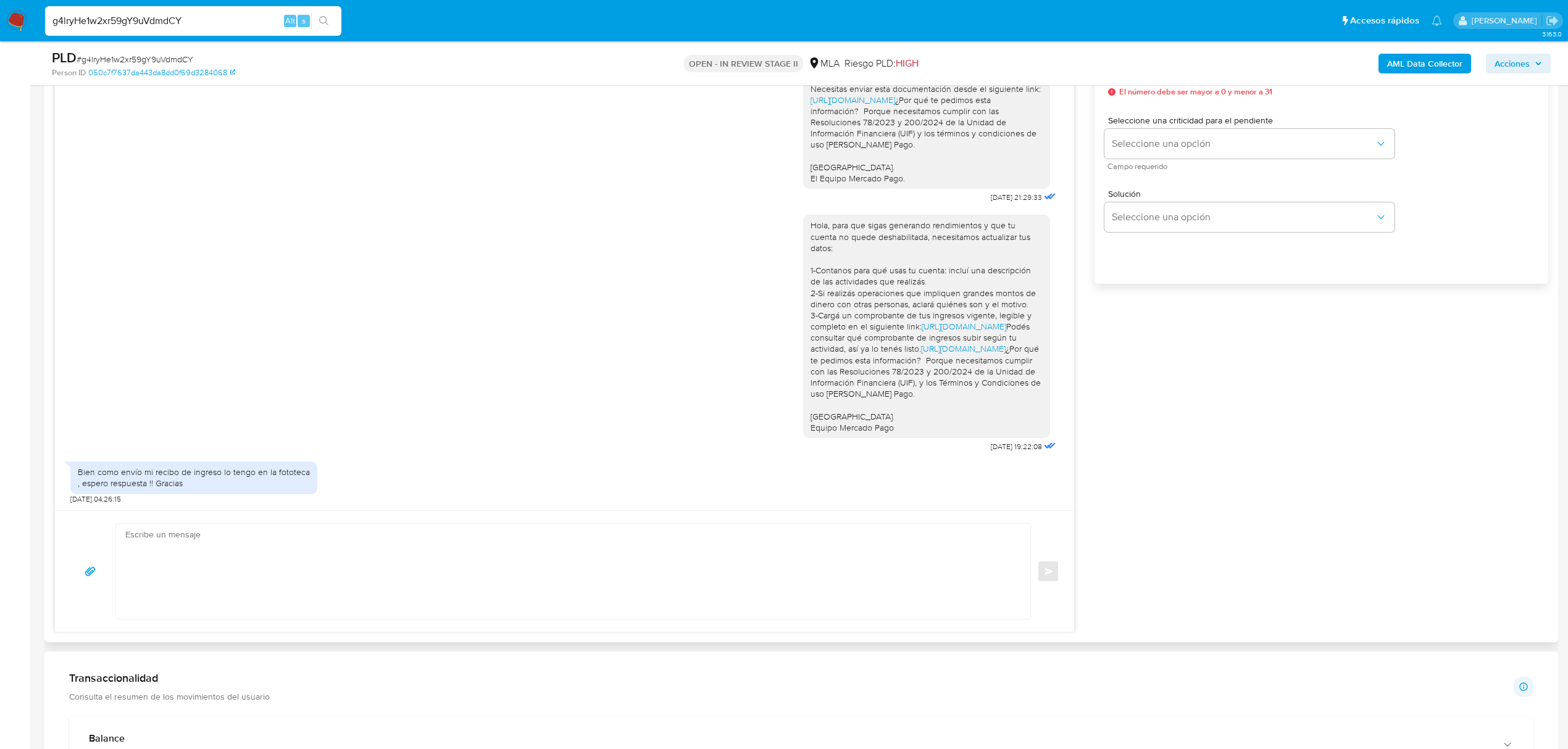
scroll to position [452, 0]
click at [705, 551] on textarea at bounding box center [570, 572] width 889 height 95
drag, startPoint x: 912, startPoint y: 297, endPoint x: 770, endPoint y: 287, distance: 142.4
click at [770, 287] on div "Hola, para que sigas generando rendimientos y que tu cuenta no quede deshabilit…" at bounding box center [565, 331] width 989 height 249
copy link "[URL][DOMAIN_NAME]"
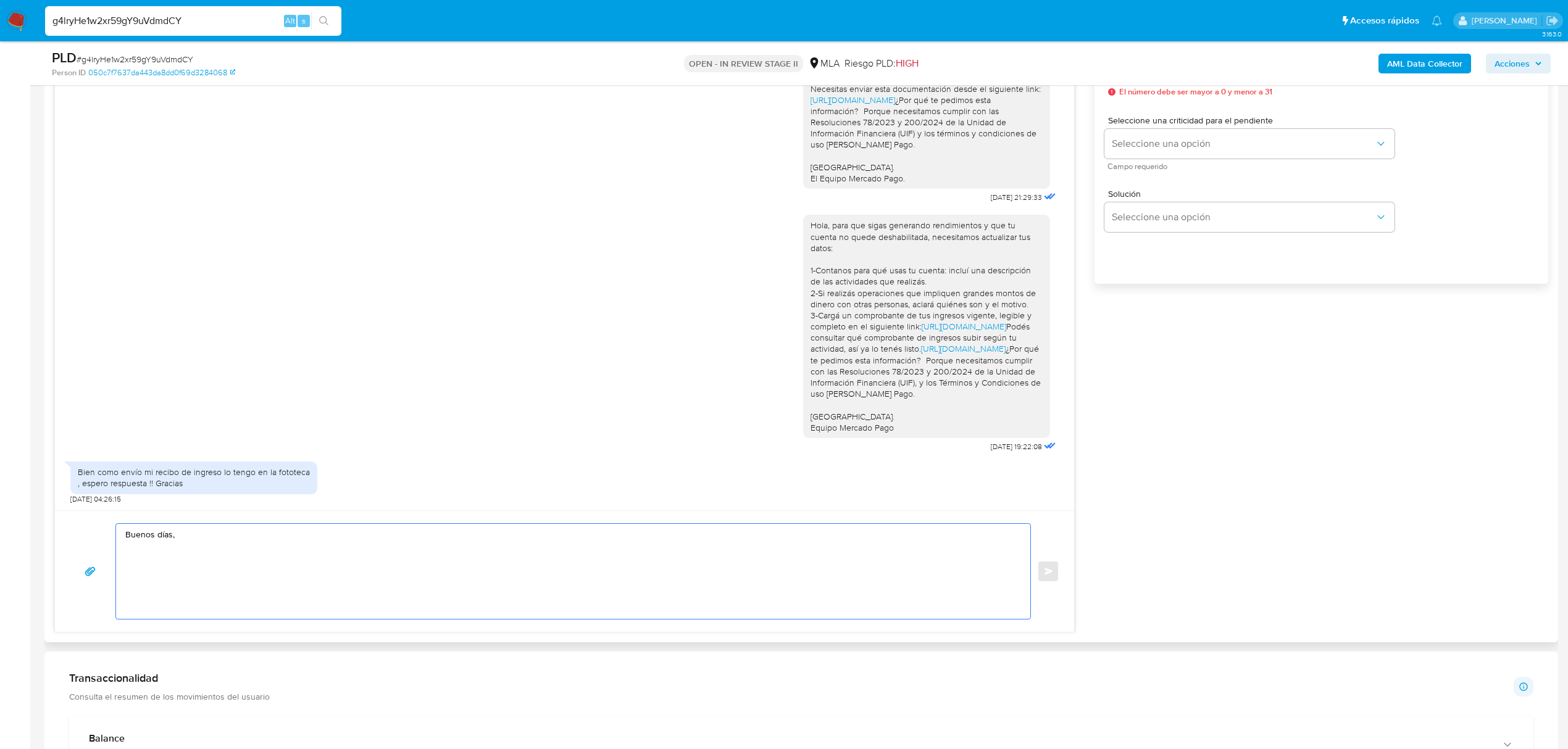
click at [442, 581] on textarea "Buenos días," at bounding box center [570, 572] width 889 height 95
click at [453, 532] on textarea "Buenos días, Solicitamos por favor dar cumplimiento a las consultas realizadas …" at bounding box center [570, 572] width 889 height 95
click at [582, 561] on textarea "Buenos días, muchas gracias por la respuesta. Solicitamos por favor dar cumplim…" at bounding box center [570, 572] width 889 height 95
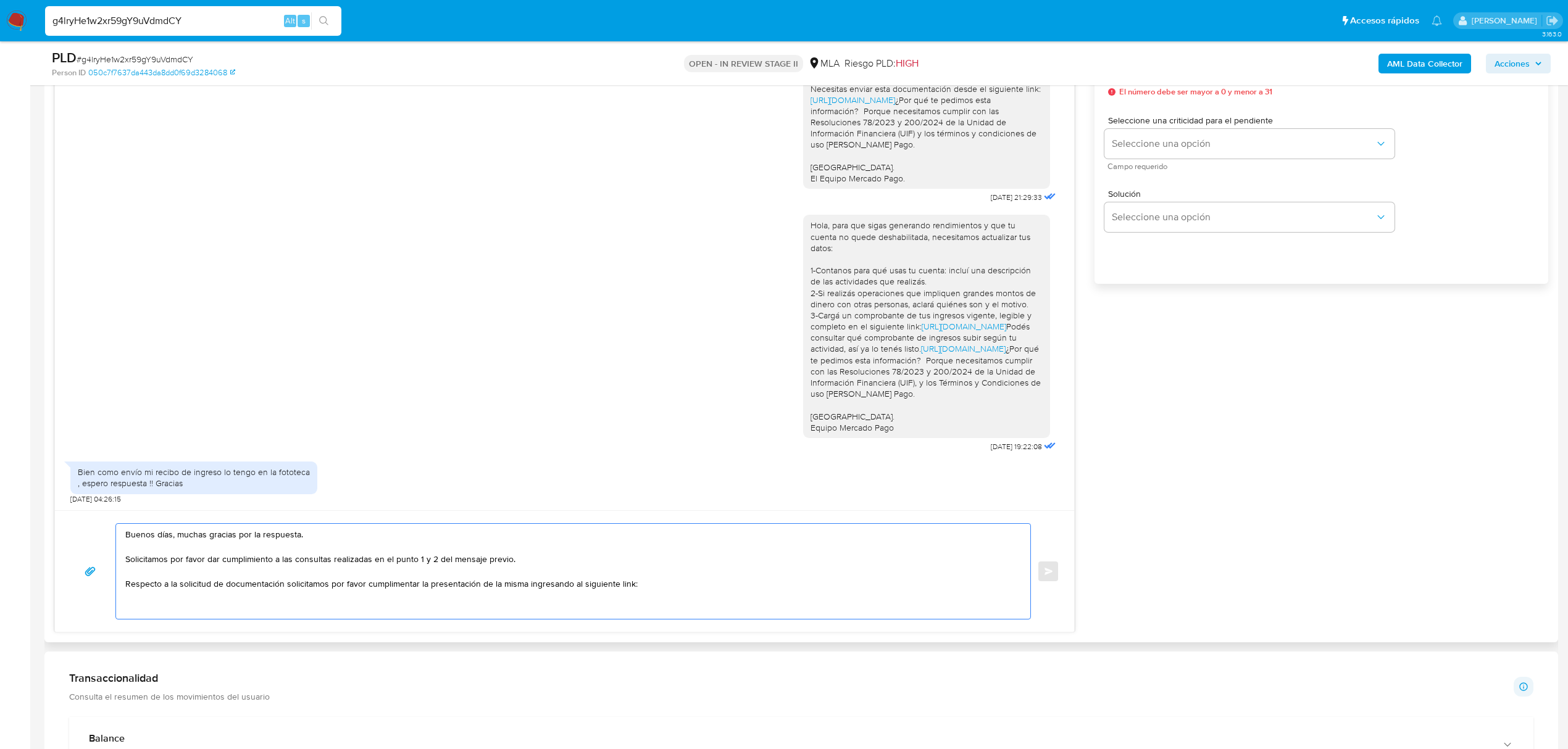
paste textarea "[URL][DOMAIN_NAME]"
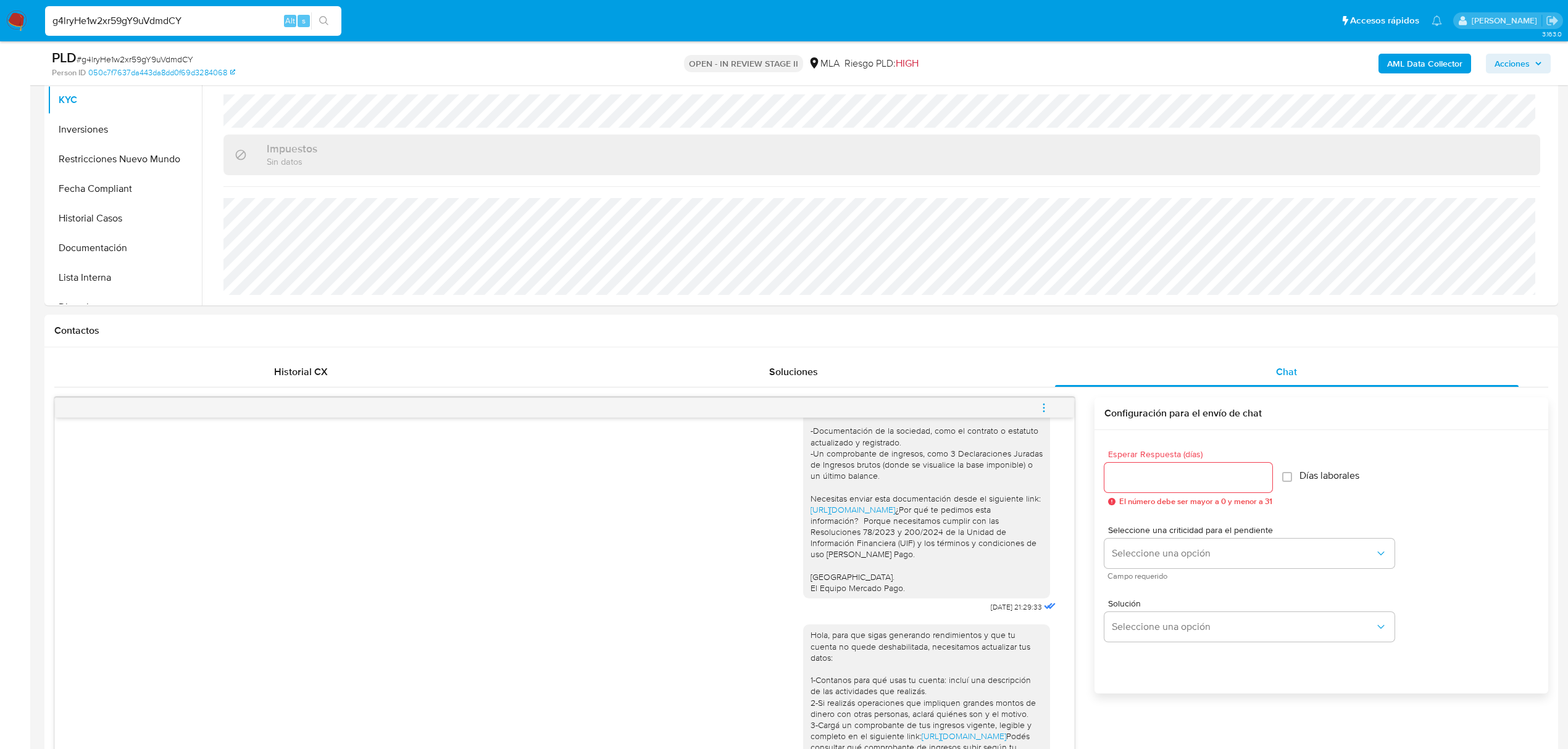
scroll to position [329, 0]
type textarea "Buenos días, muchas gracias por la respuesta. Solicitamos por favor dar cumplim…"
click at [1186, 488] on div at bounding box center [1188, 479] width 168 height 30
click at [1193, 475] on input "Esperar Respuesta (días)" at bounding box center [1188, 479] width 168 height 16
type input "1"
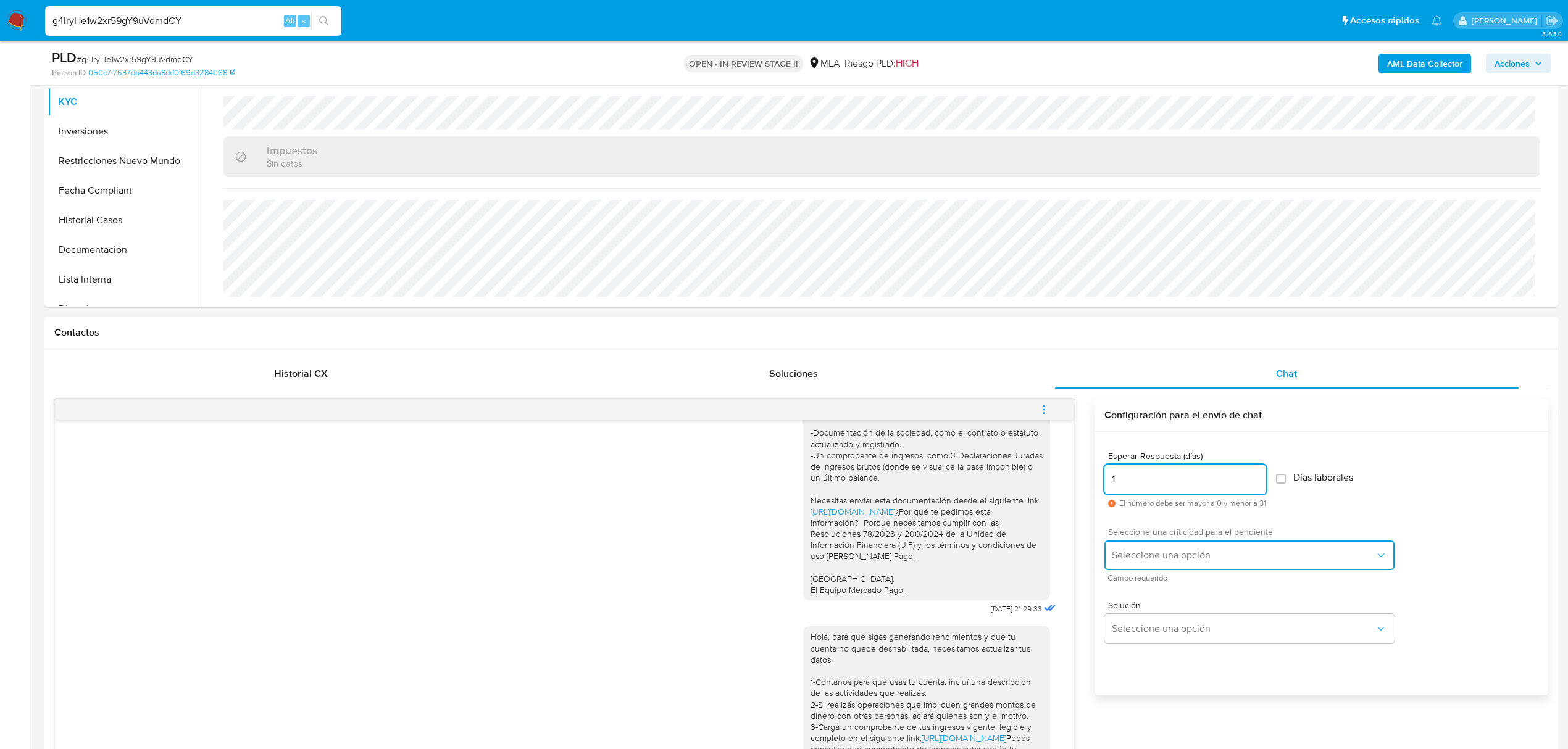
click at [1276, 556] on span "Seleccione una opción" at bounding box center [1243, 555] width 263 height 13
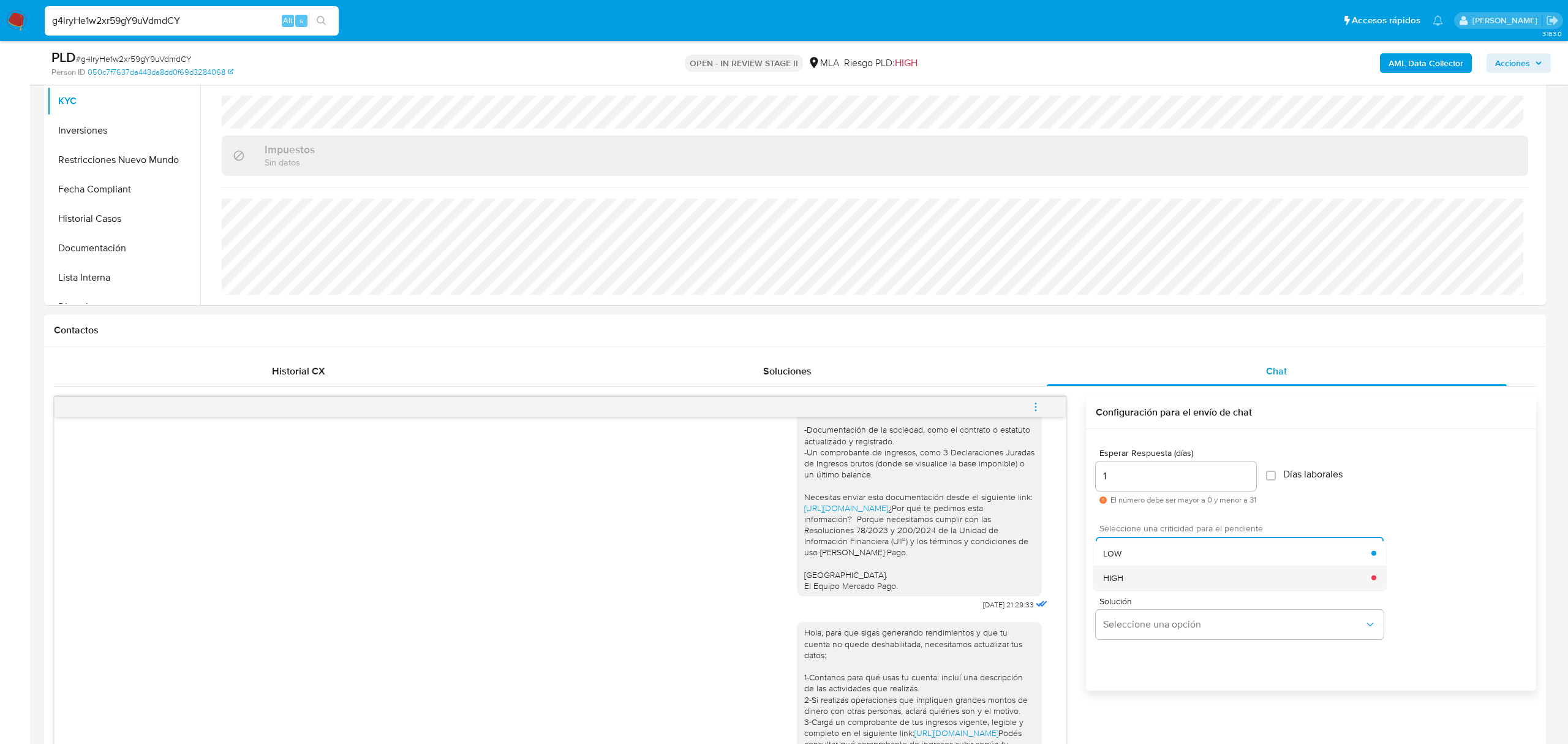
click at [1243, 582] on div "HIGH" at bounding box center [1237, 578] width 269 height 25
click at [1518, 538] on div "Seleccione una criticidad para el pendiente HIGH Campo requerido" at bounding box center [1311, 551] width 430 height 73
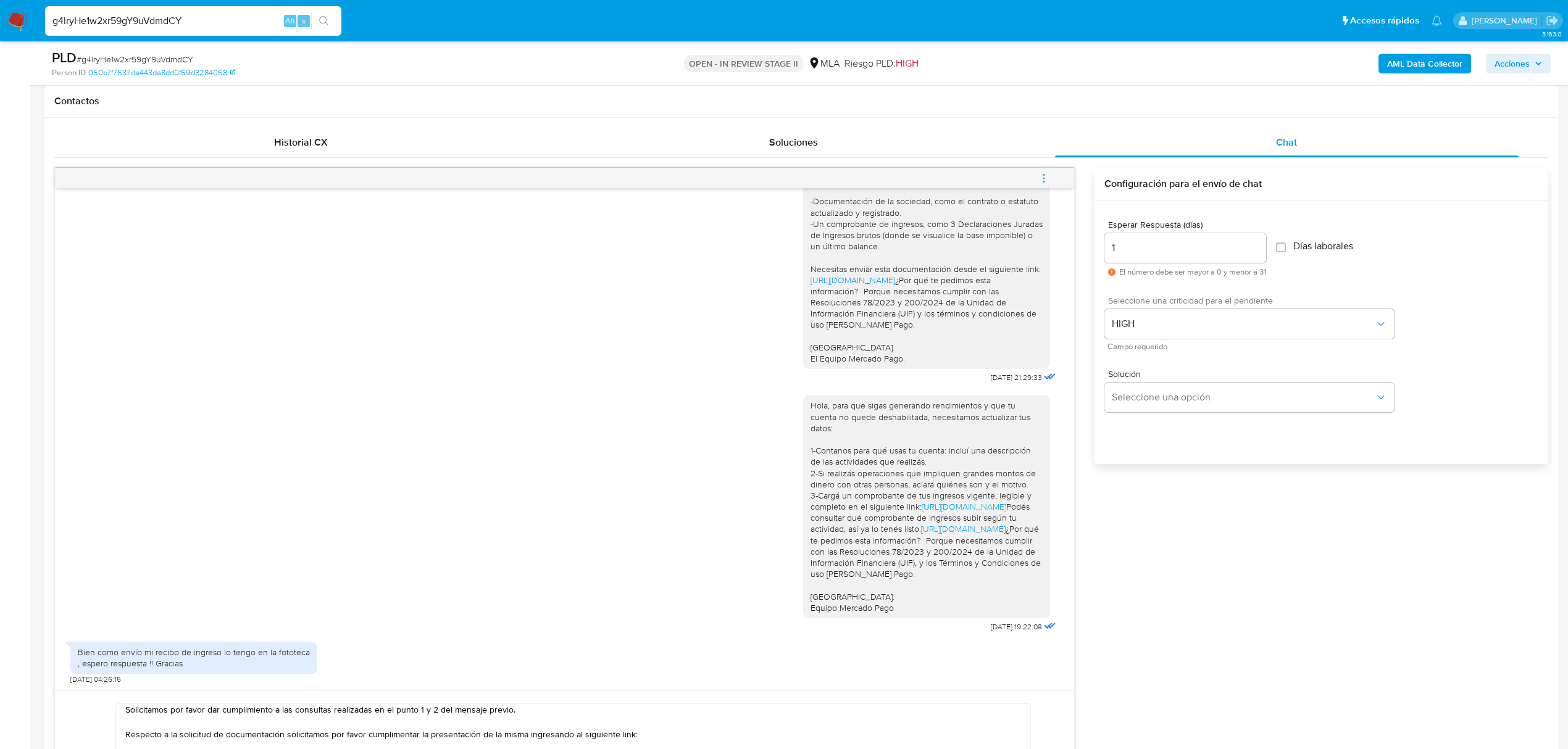
scroll to position [822, 0]
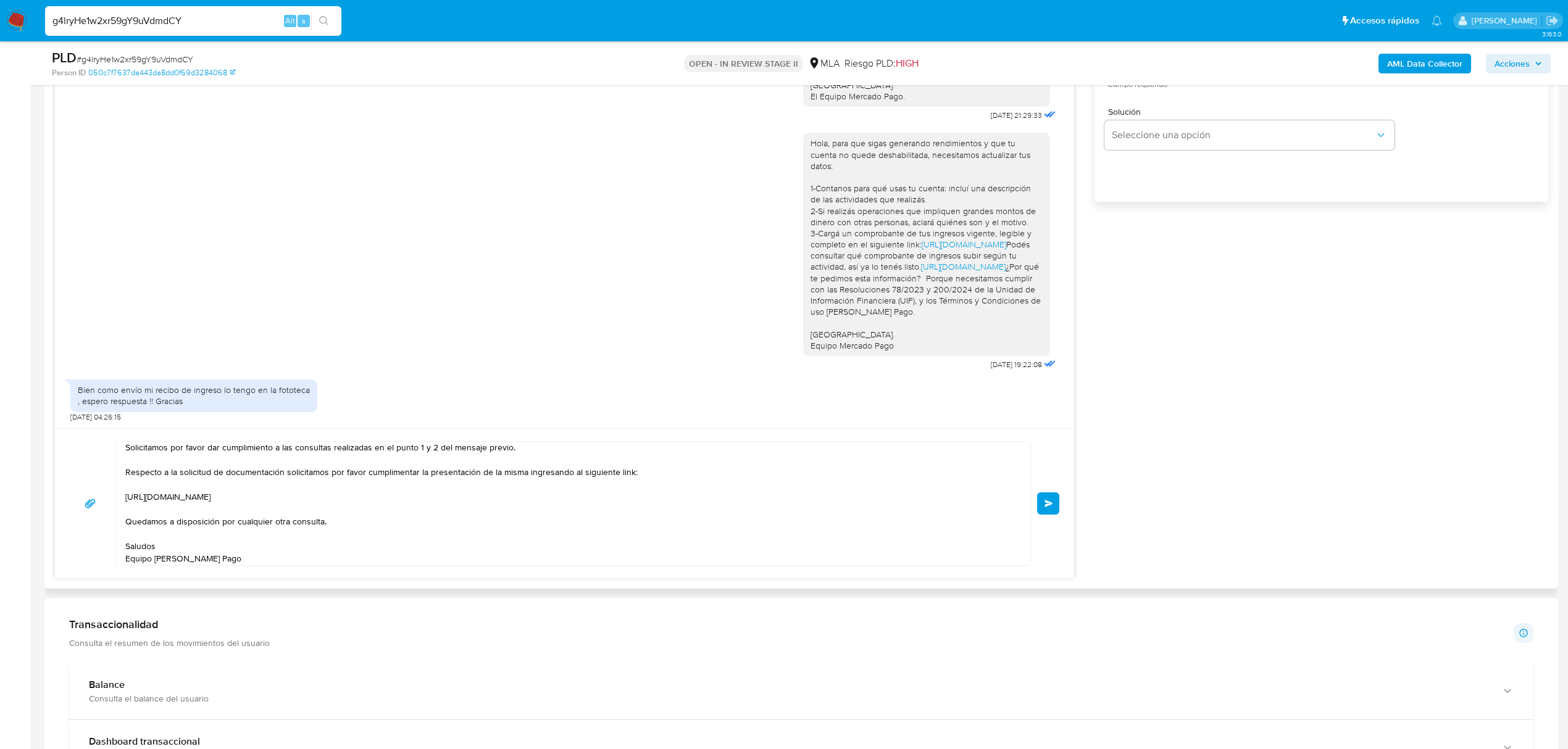
click at [1050, 507] on span "Enviar" at bounding box center [1049, 504] width 9 height 7
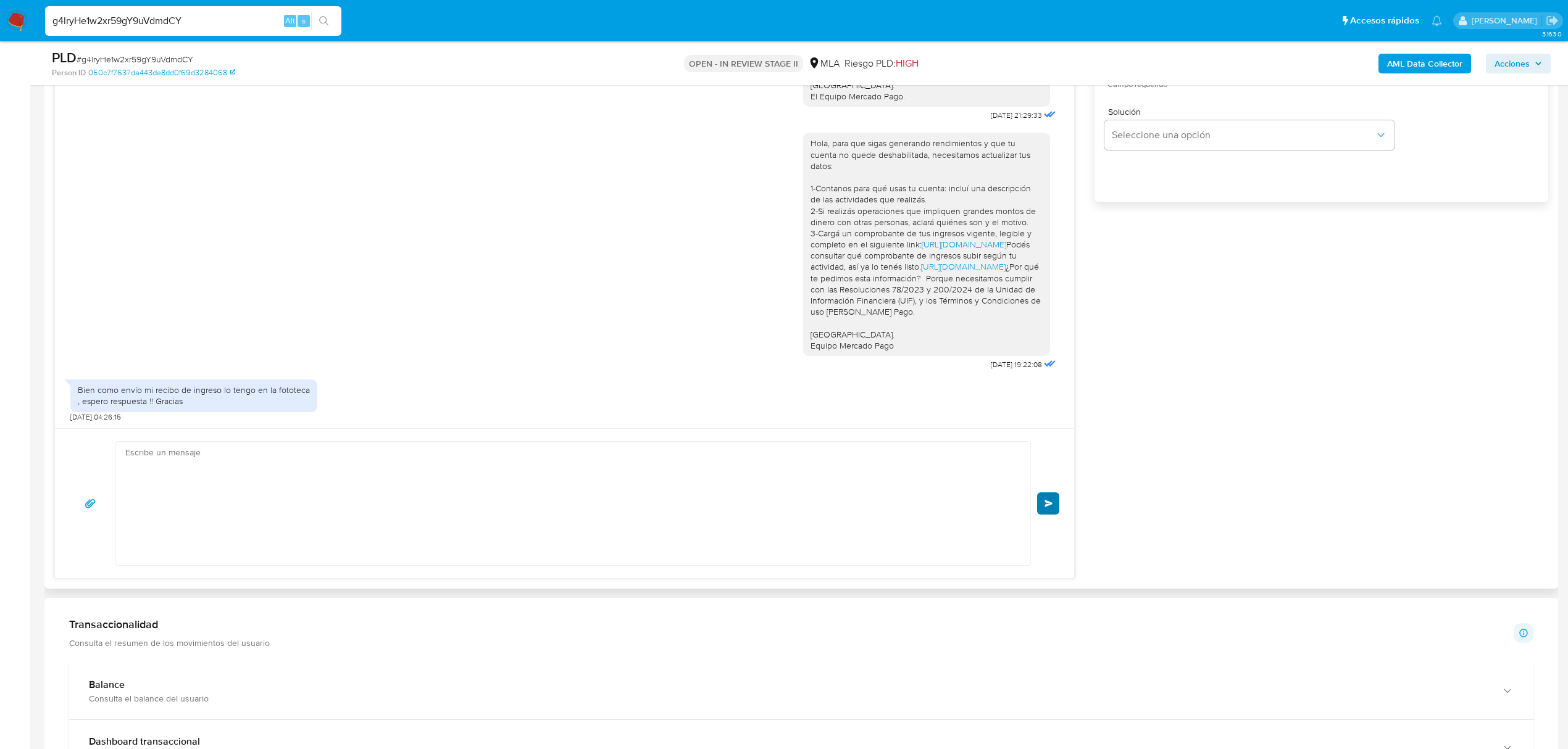
scroll to position [0, 0]
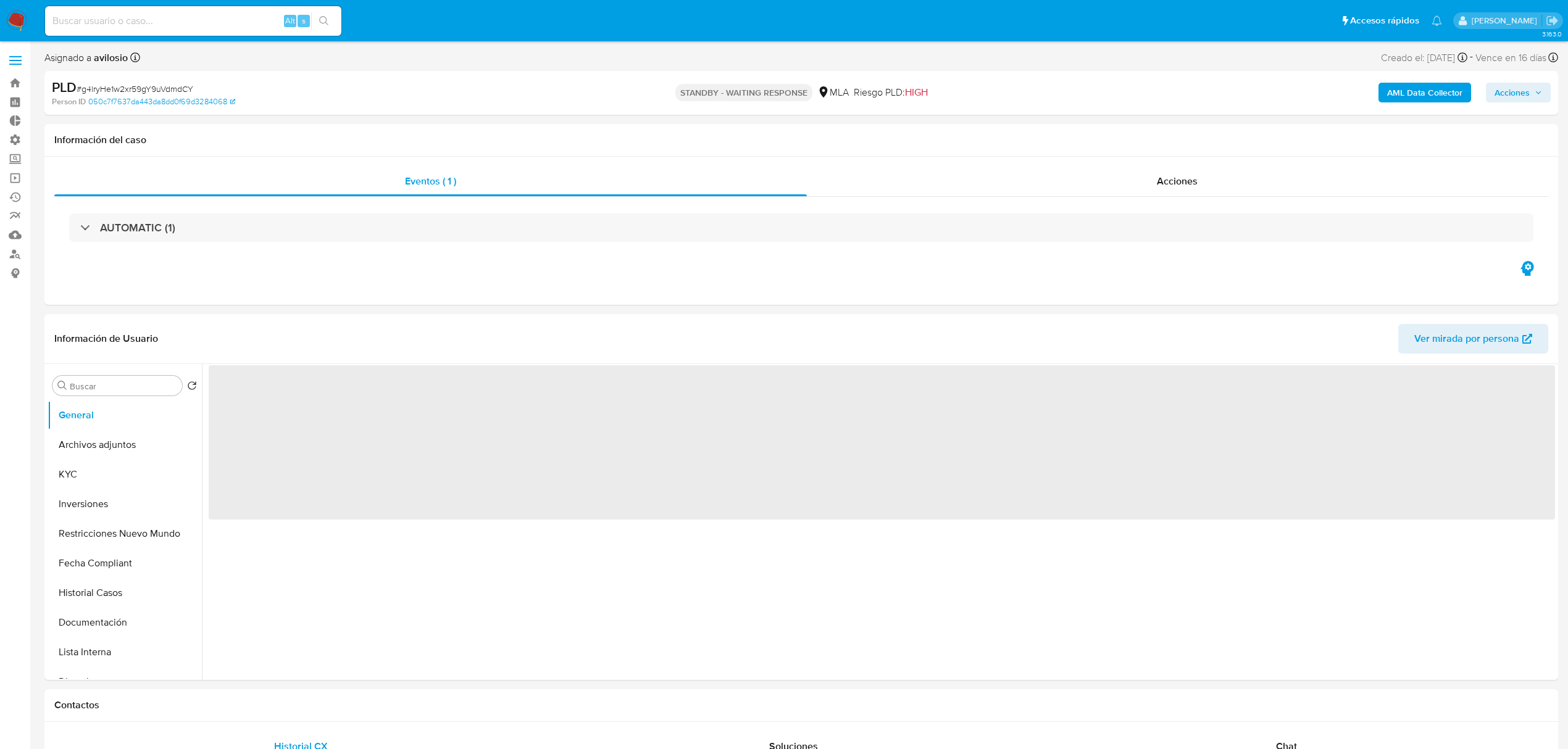
select select "10"
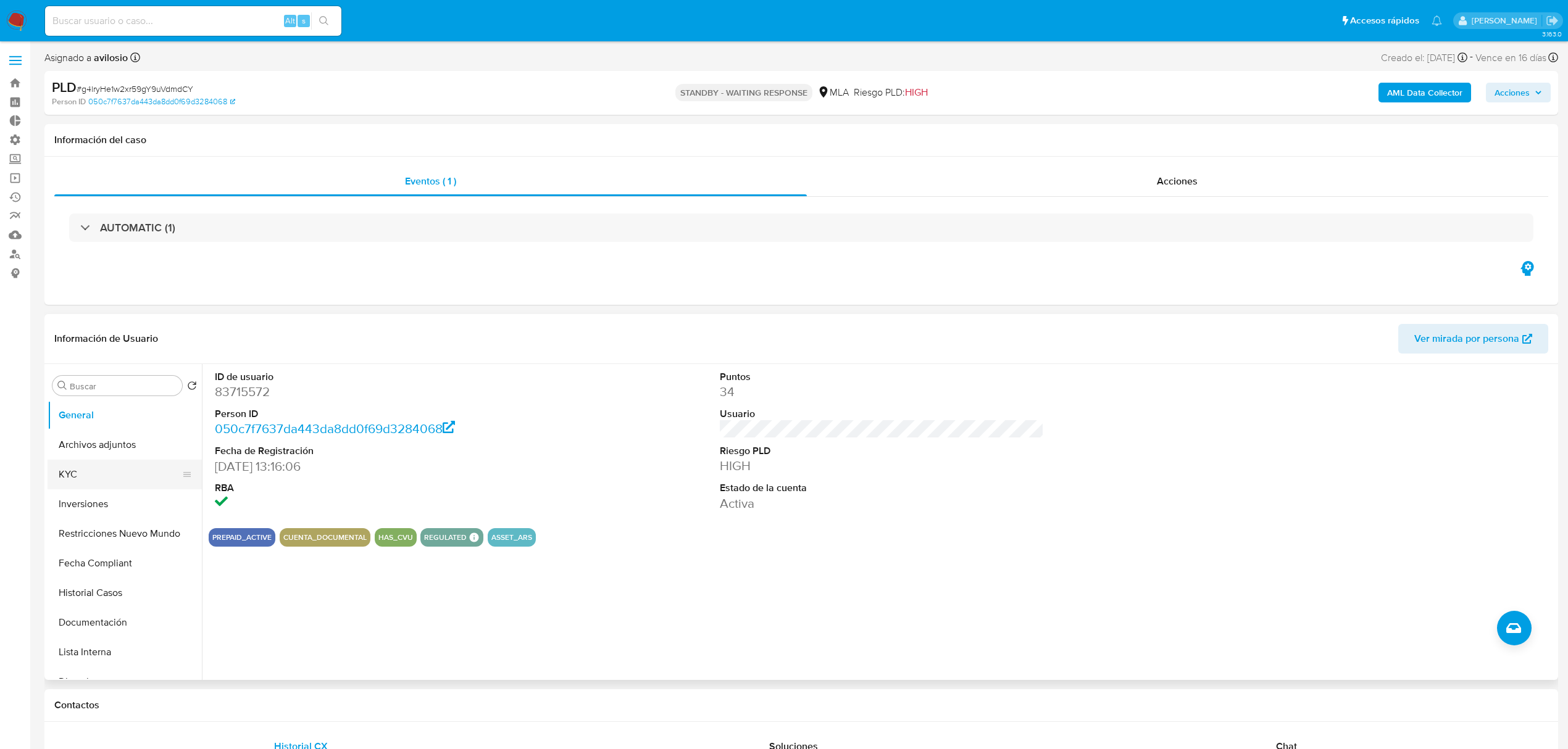
click at [87, 478] on button "KYC" at bounding box center [119, 474] width 144 height 30
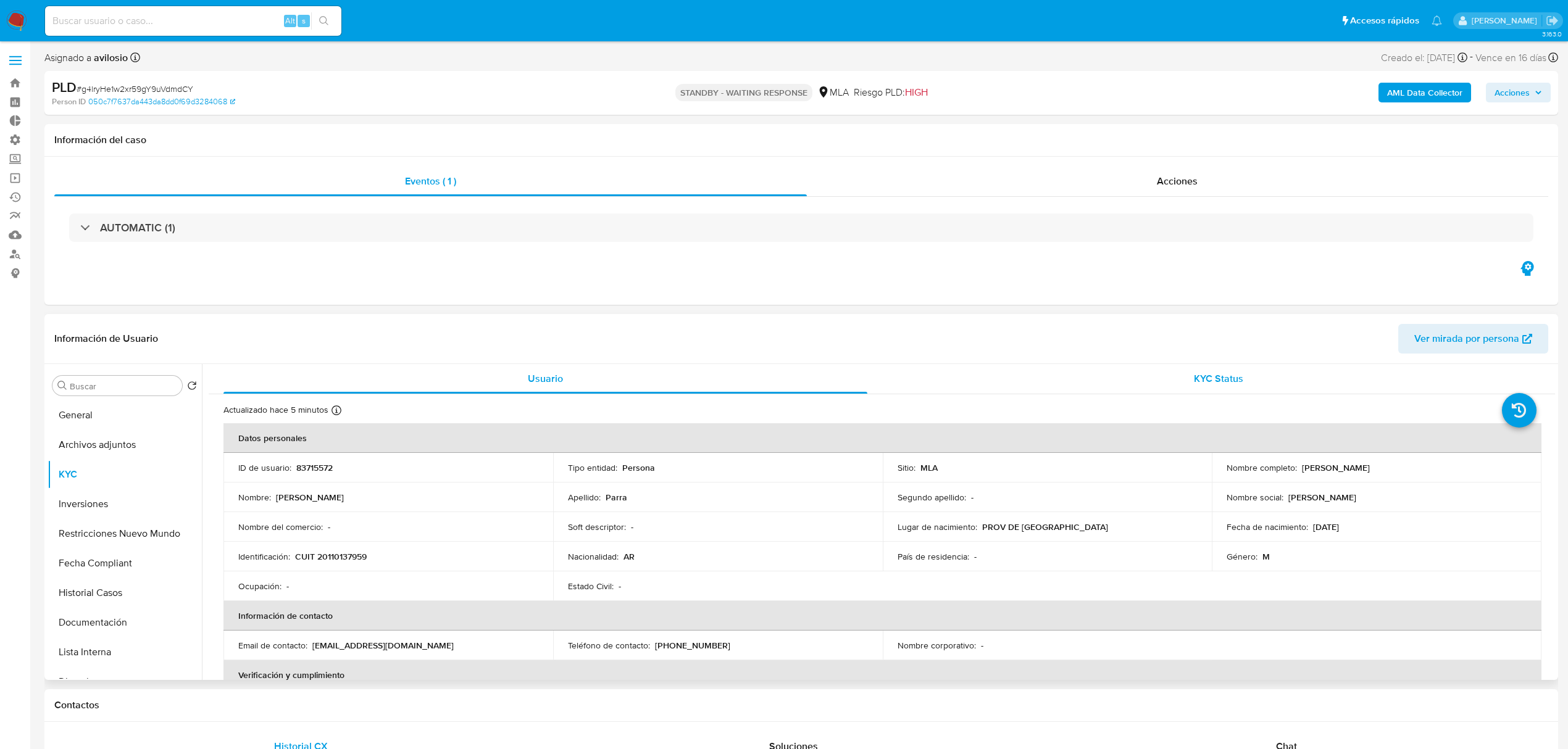
click at [1260, 373] on div "KYC Status" at bounding box center [1219, 378] width 644 height 30
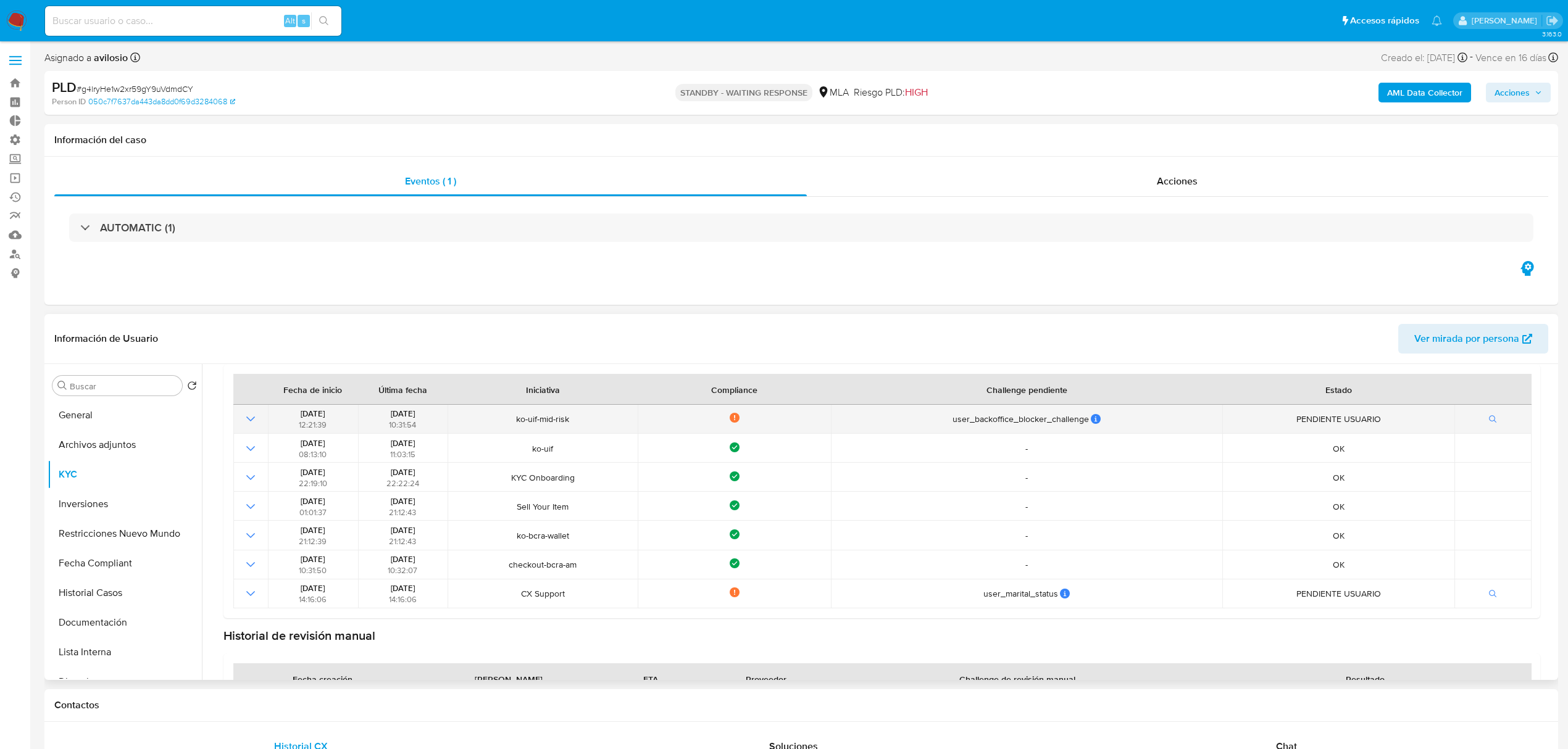
scroll to position [225, 0]
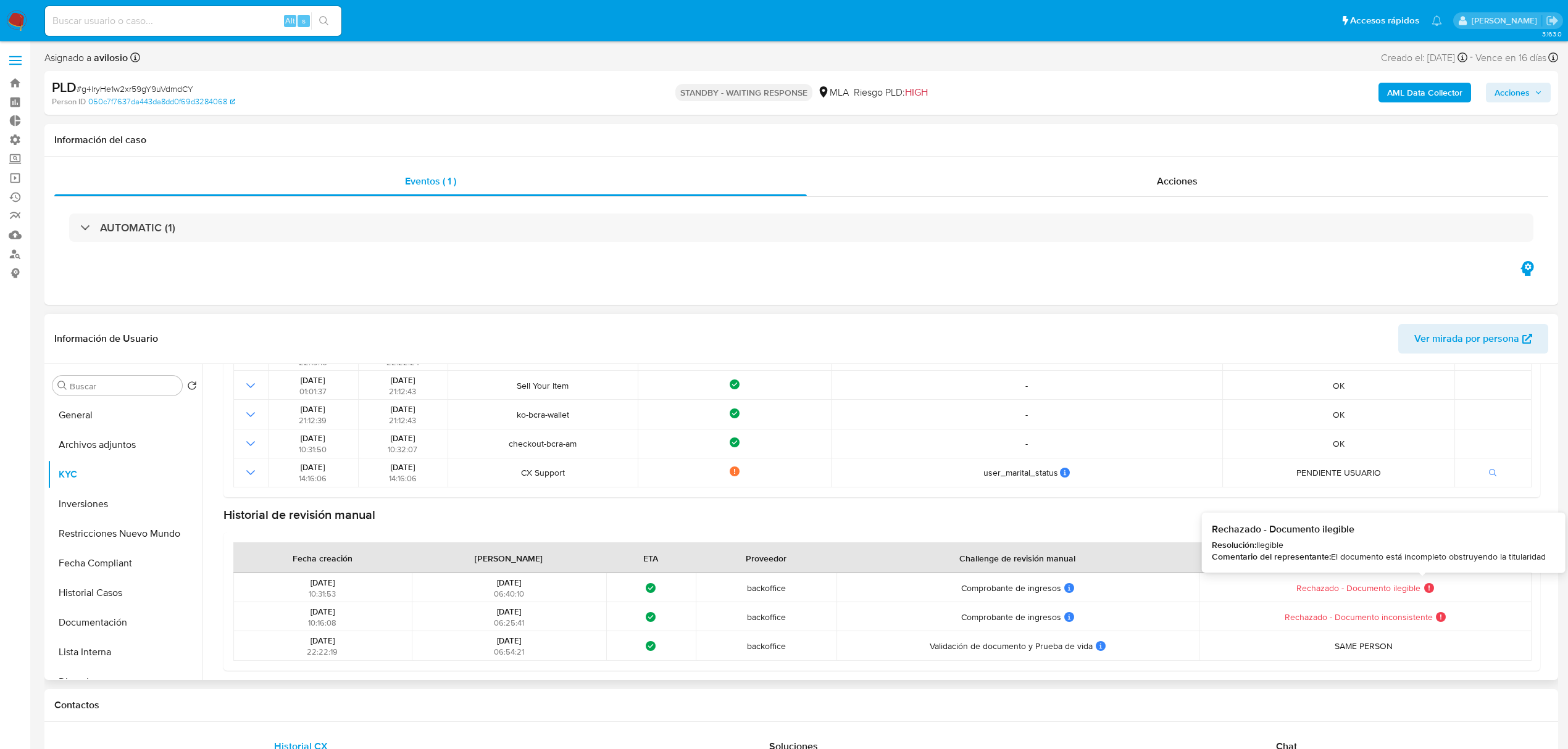
click at [1428, 591] on div "Rechazado - Documento ilegible Rechazado - Documento ilegible Resolución: Ilegi…" at bounding box center [1365, 588] width 325 height 11
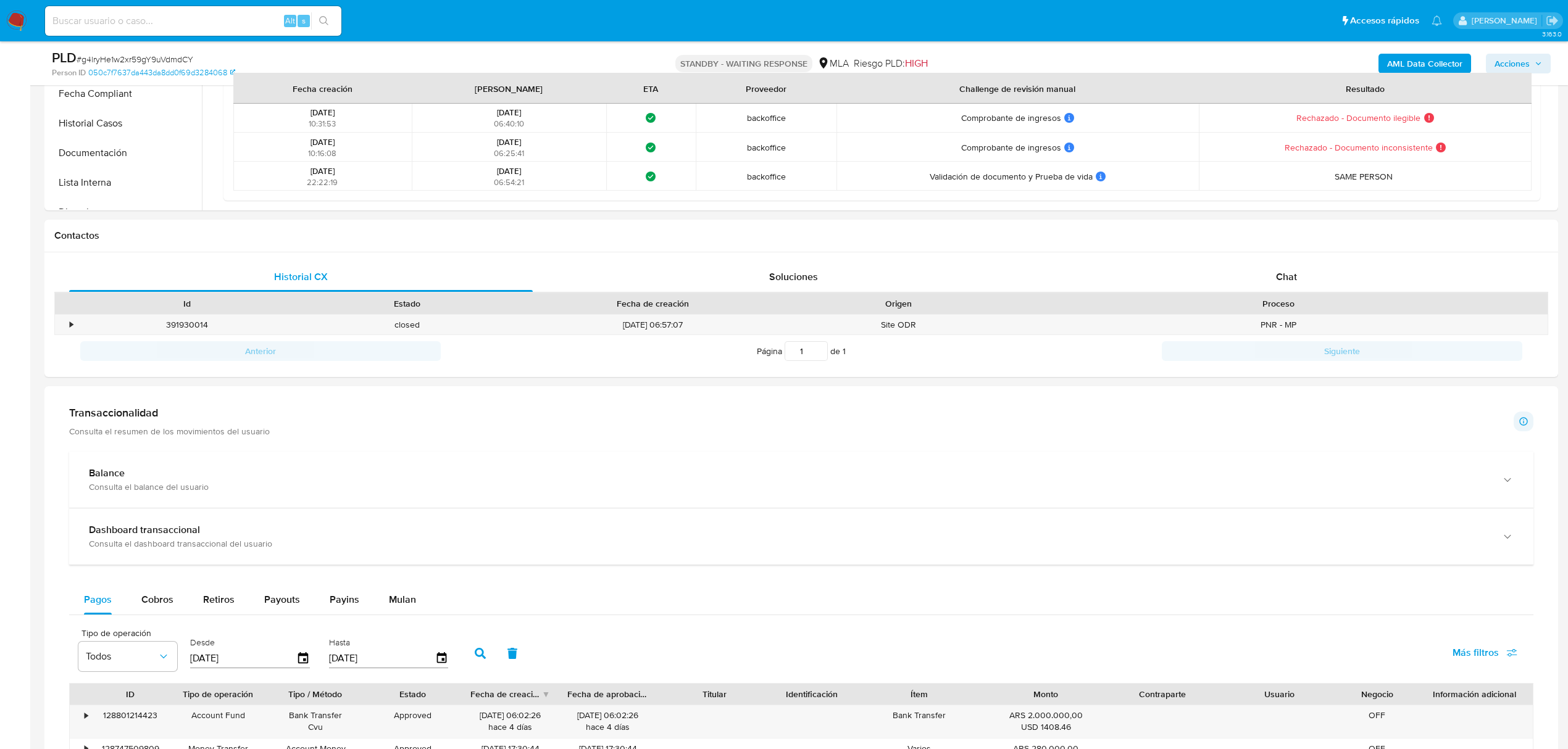
scroll to position [0, 0]
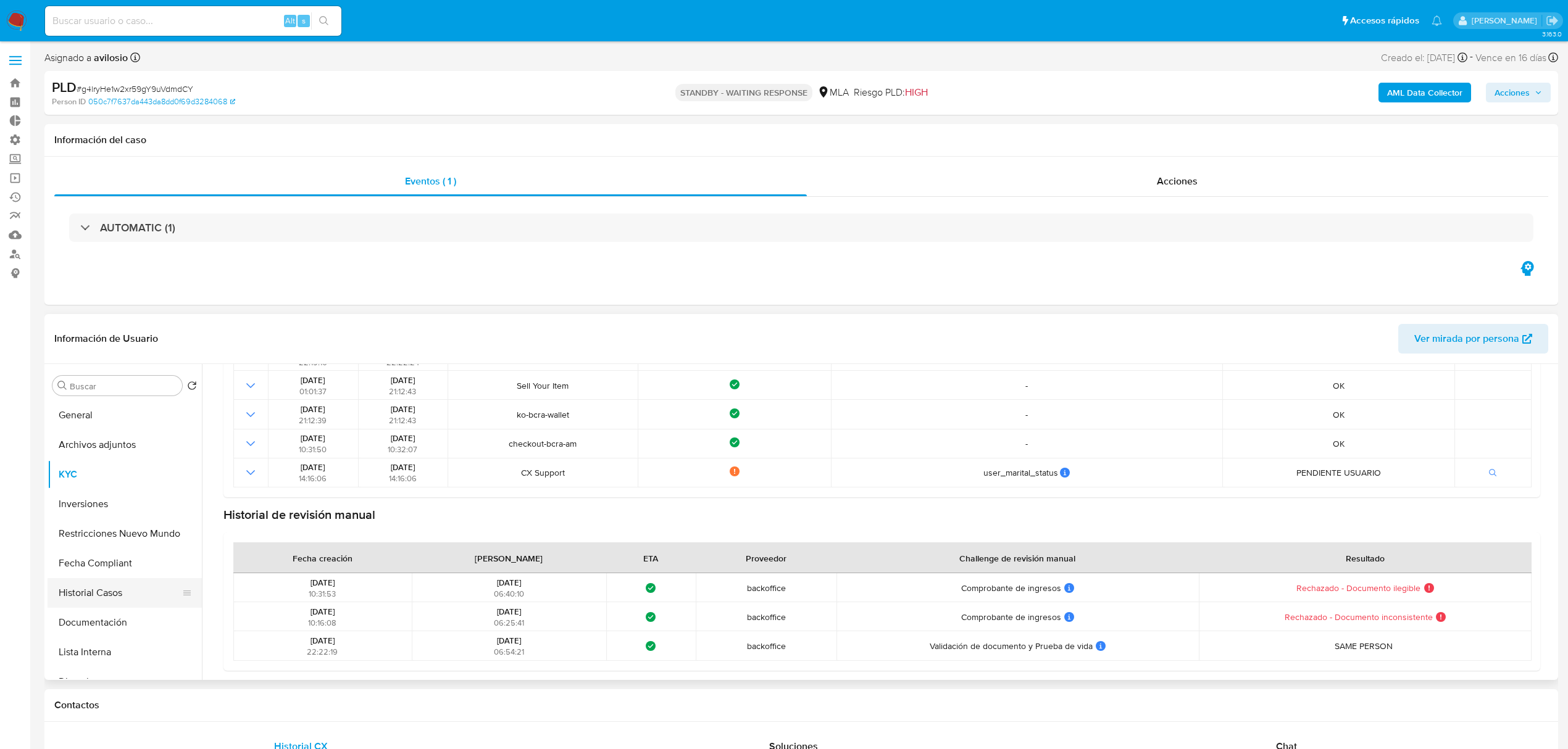
click at [106, 596] on button "Historial Casos" at bounding box center [119, 592] width 144 height 30
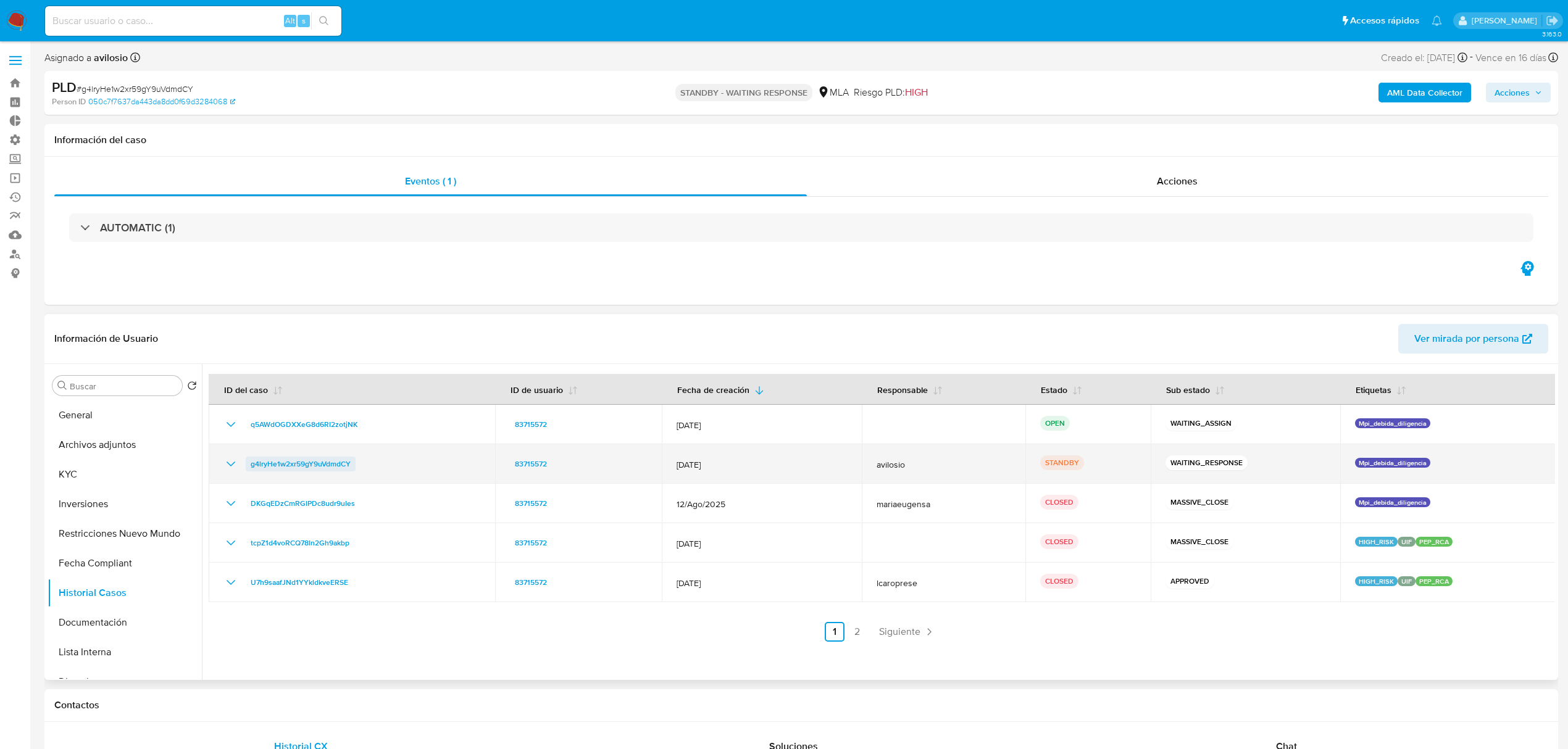
drag, startPoint x: 371, startPoint y: 467, endPoint x: 249, endPoint y: 468, distance: 122.0
click at [249, 468] on div "g4lryHe1w2xr59gY9uVdmdCY" at bounding box center [351, 464] width 256 height 15
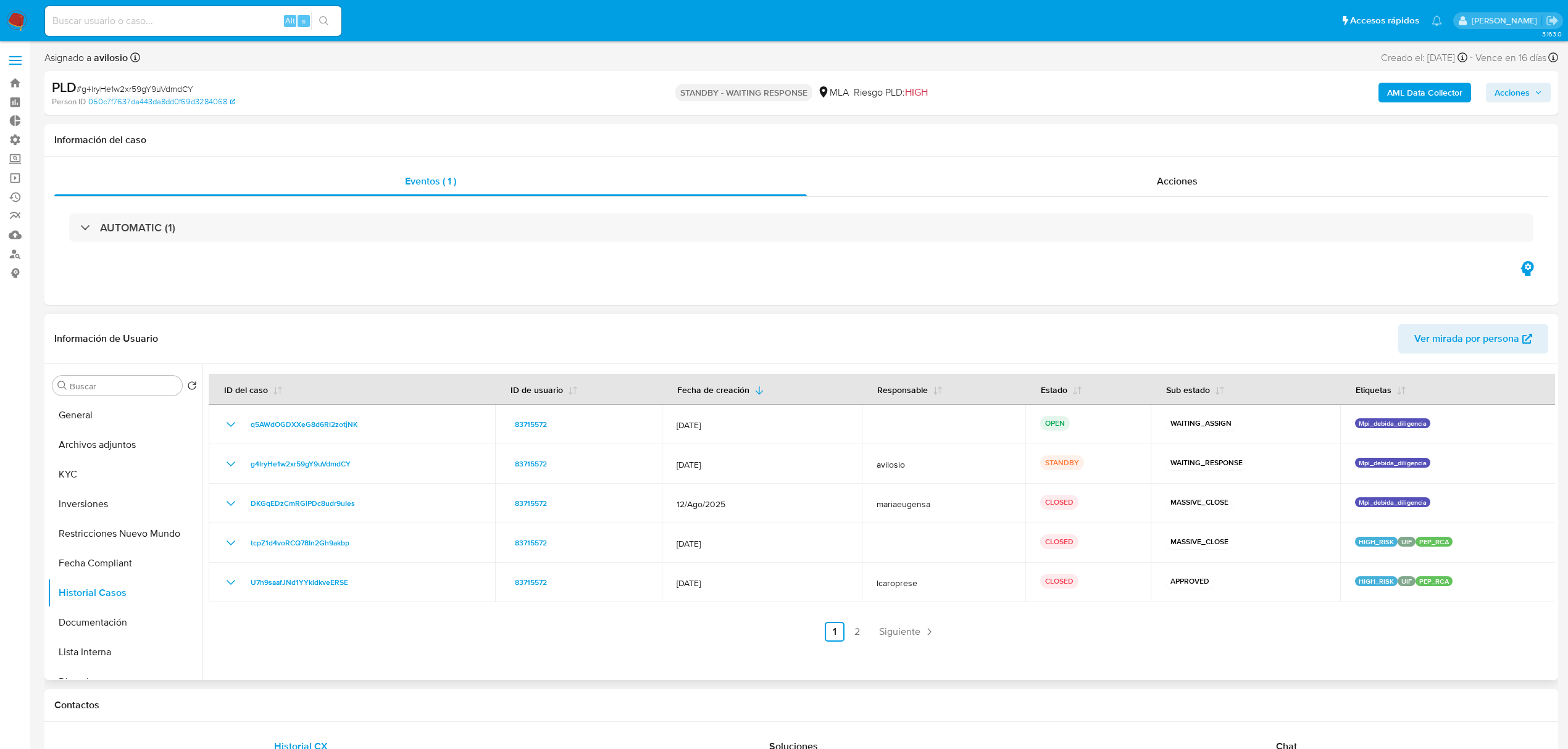
click at [82, 399] on div "Buscar Volver al orden por defecto General Archivos adjuntos KYC Inversiones Re…" at bounding box center [125, 522] width 154 height 314
click at [90, 411] on button "General" at bounding box center [119, 415] width 144 height 30
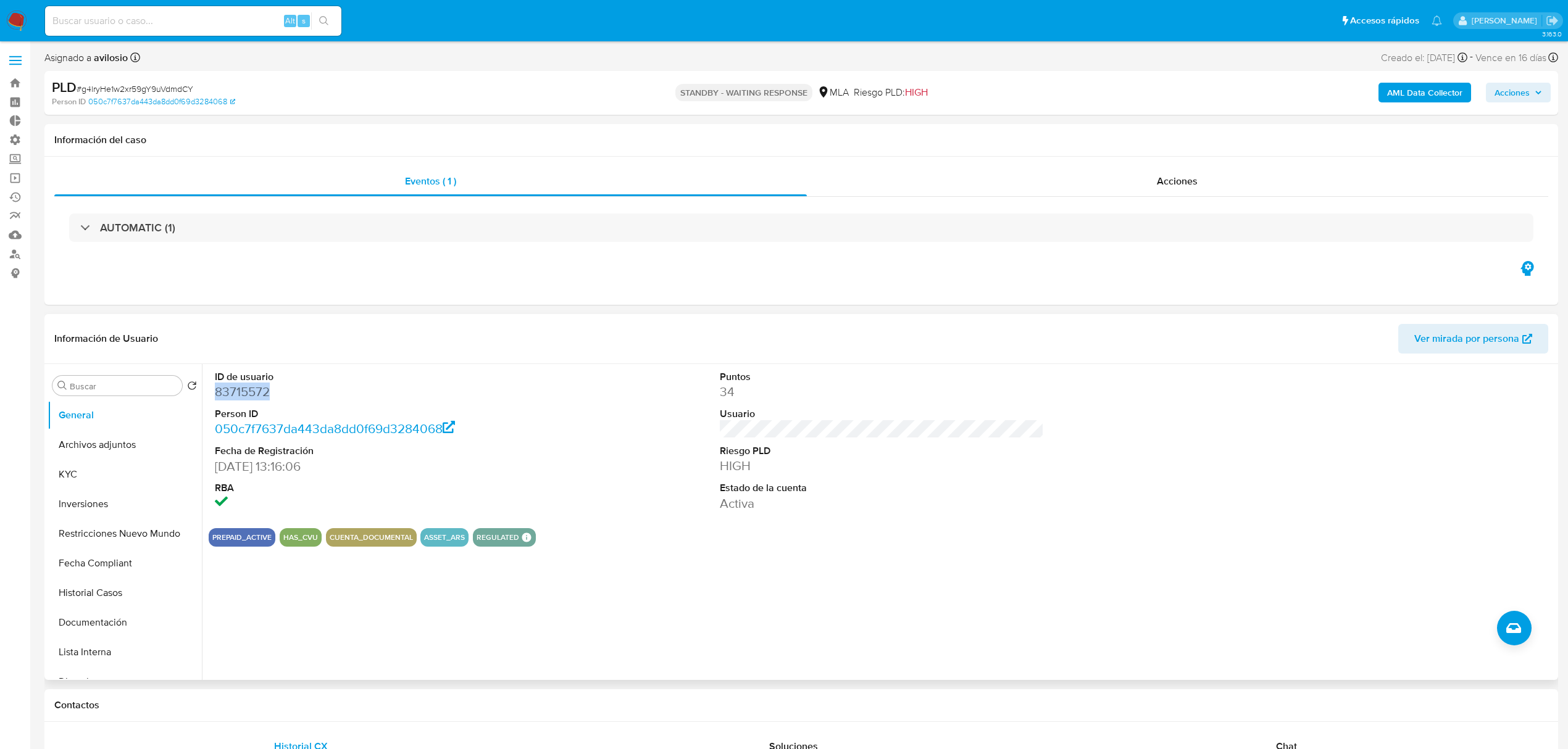
drag, startPoint x: 280, startPoint y: 395, endPoint x: 217, endPoint y: 393, distance: 63.0
click at [217, 393] on dd "83715572" at bounding box center [377, 392] width 325 height 17
copy dd "83715572"
drag, startPoint x: 255, startPoint y: 104, endPoint x: 84, endPoint y: 107, distance: 171.0
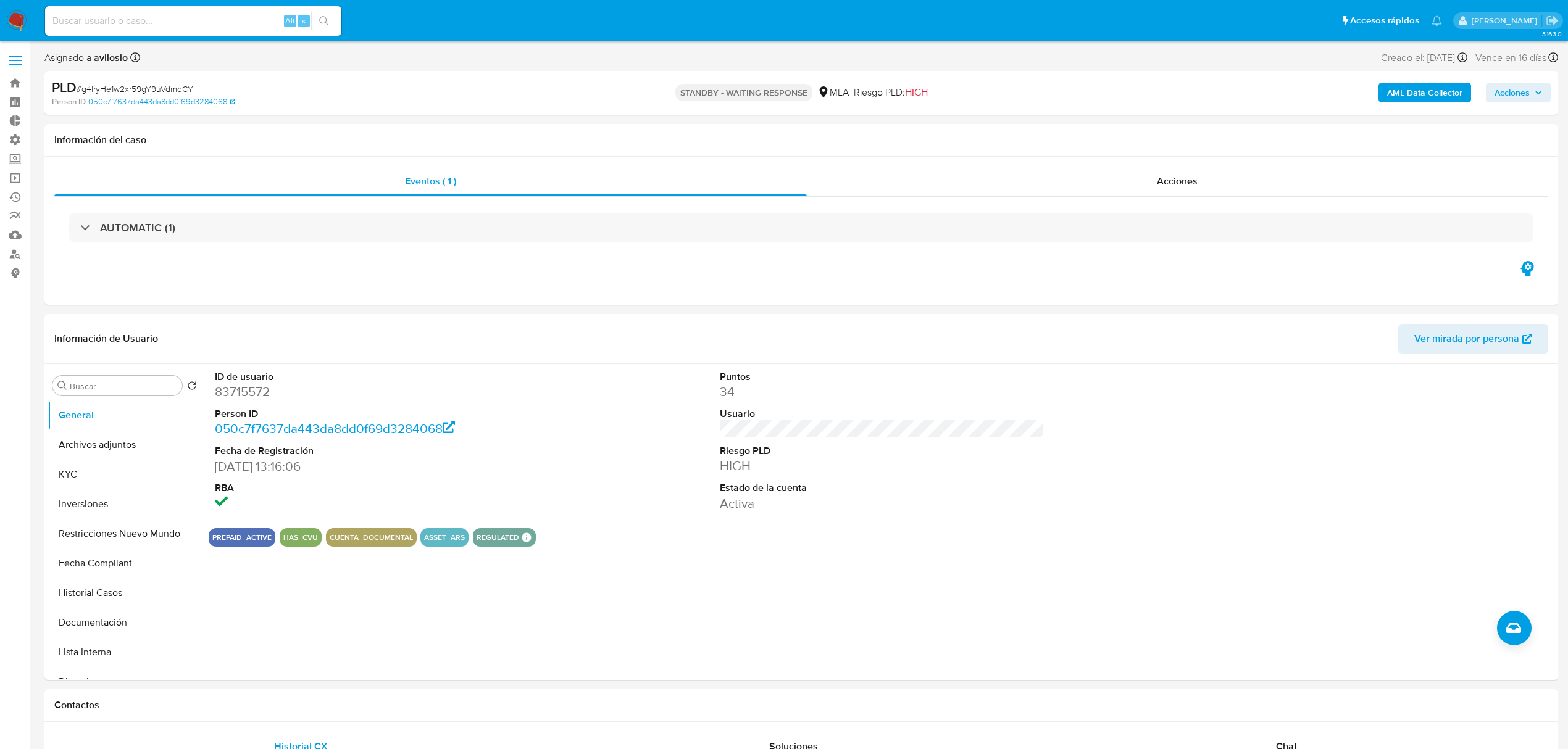
click at [101, 112] on div "PLD # g4lryHe1w2xr59gY9uVdmdCY Person ID 050c7f7637da443da8dd0f69d3284068 STAND…" at bounding box center [801, 92] width 1514 height 44
drag, startPoint x: 194, startPoint y: 88, endPoint x: 84, endPoint y: 90, distance: 110.0
click at [84, 90] on div "PLD # g4lryHe1w2xr59gY9uVdmdCY" at bounding box center [299, 87] width 495 height 19
copy span "g4lryHe1w2xr59gY9uVdmdCY"
click at [13, 29] on img at bounding box center [16, 21] width 21 height 21
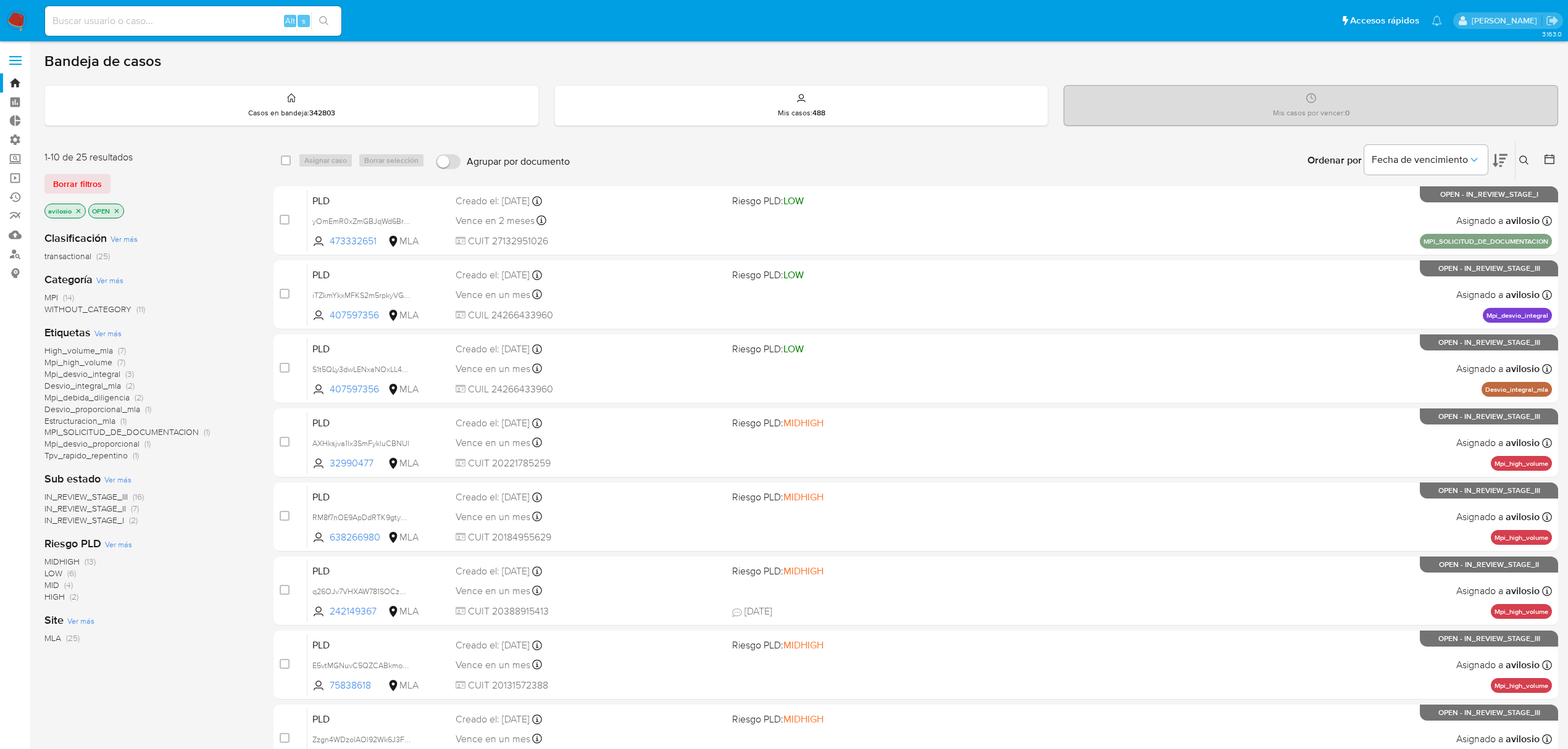
click at [1522, 163] on icon at bounding box center [1524, 160] width 10 height 10
click at [1431, 194] on div at bounding box center [1422, 207] width 209 height 30
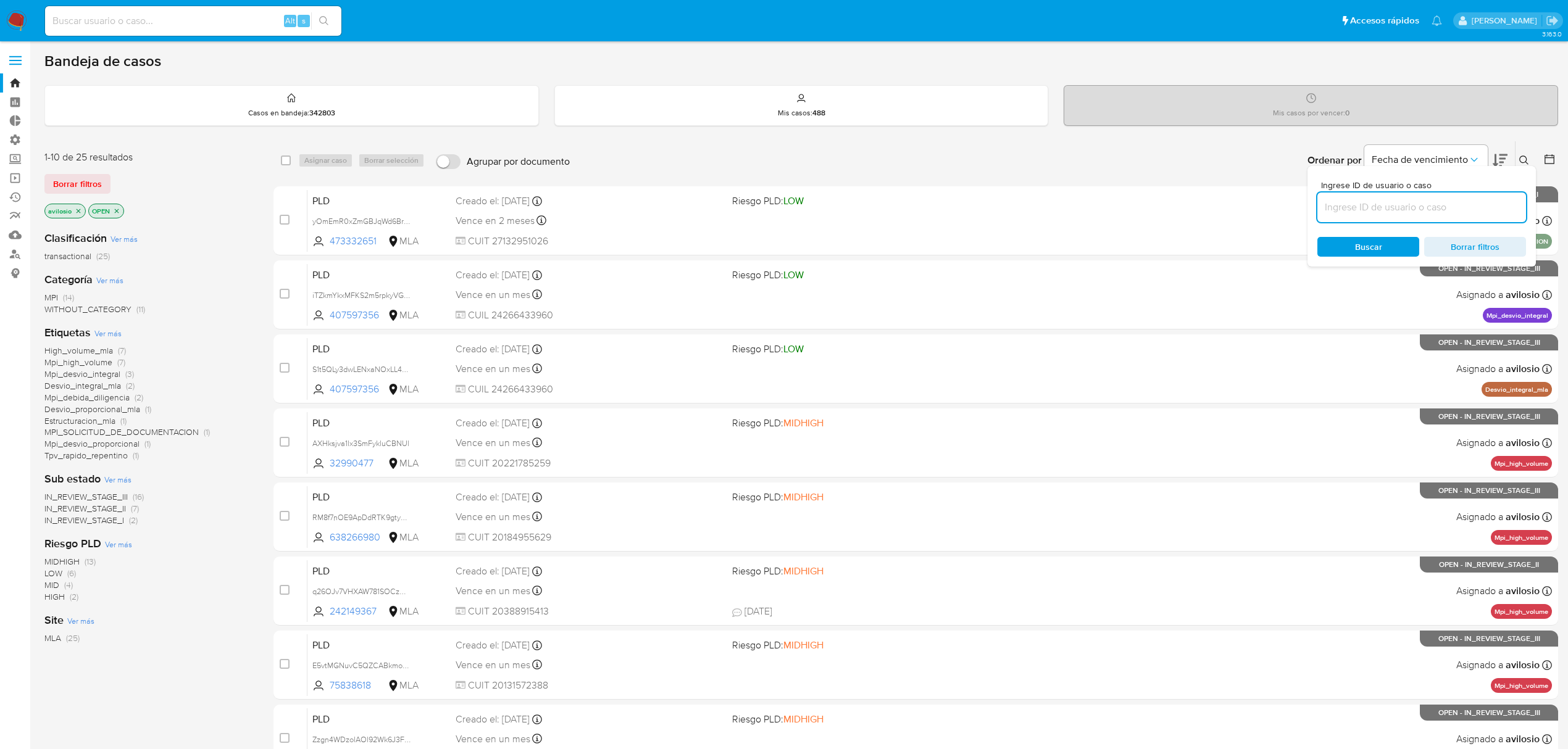
click at [1426, 202] on input at bounding box center [1422, 207] width 209 height 16
paste input "eDQN34GHZMKAzhsVAuJek1mz"
type input "eDQN34GHZMKAzhsVAuJek1mz"
click at [1352, 242] on span "Buscar" at bounding box center [1368, 246] width 84 height 17
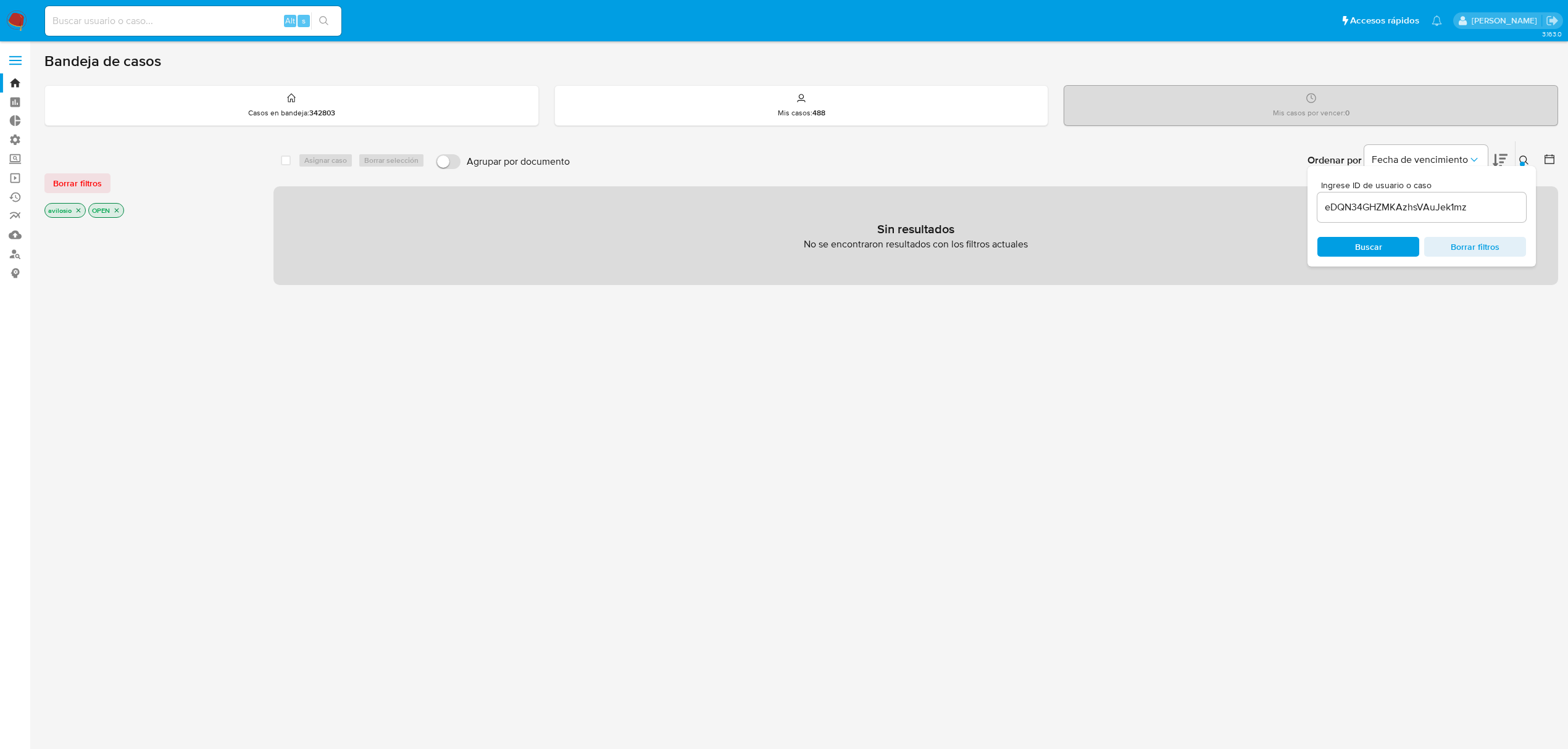
click at [82, 213] on p "avilosio" at bounding box center [65, 210] width 40 height 13
click at [80, 213] on icon "close-filter" at bounding box center [78, 211] width 7 height 7
click at [66, 212] on p "OPEN" at bounding box center [62, 210] width 35 height 13
click at [73, 212] on icon "close-filter" at bounding box center [73, 211] width 7 height 7
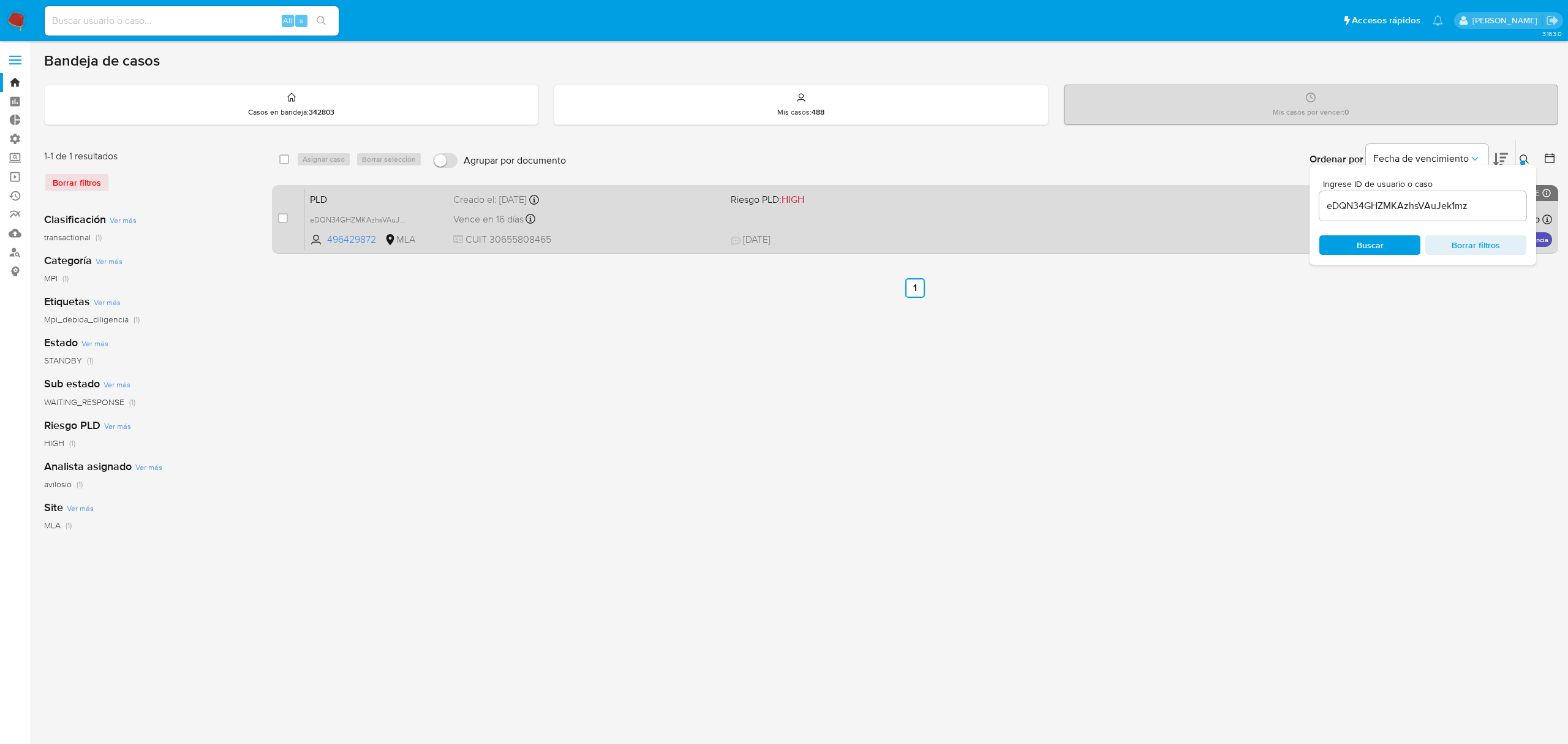
drag, startPoint x: 282, startPoint y: 221, endPoint x: 306, endPoint y: 194, distance: 36.1
click at [285, 221] on input "checkbox" at bounding box center [283, 218] width 10 height 10
checkbox input "true"
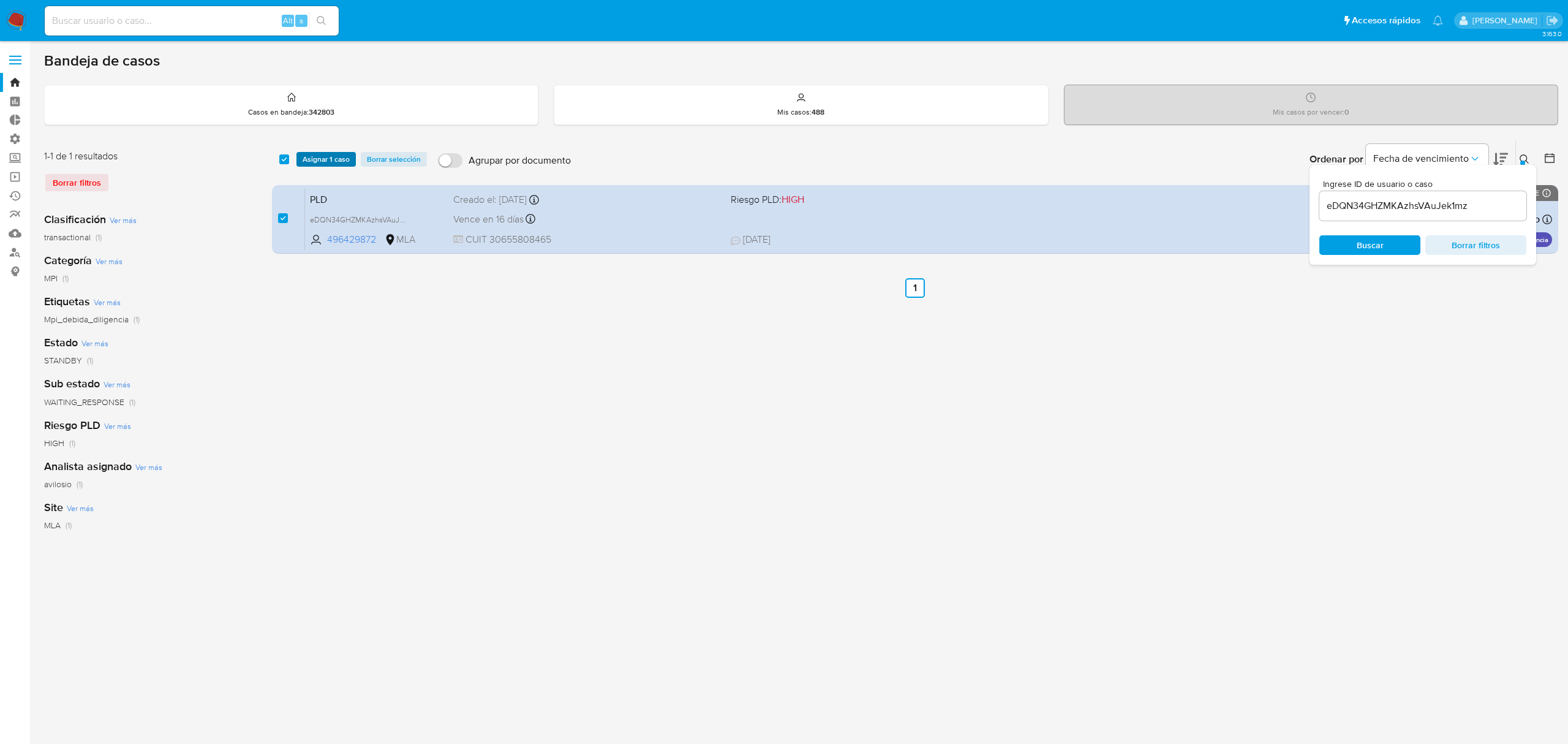
click at [324, 160] on span "Asignar 1 caso" at bounding box center [326, 159] width 47 height 12
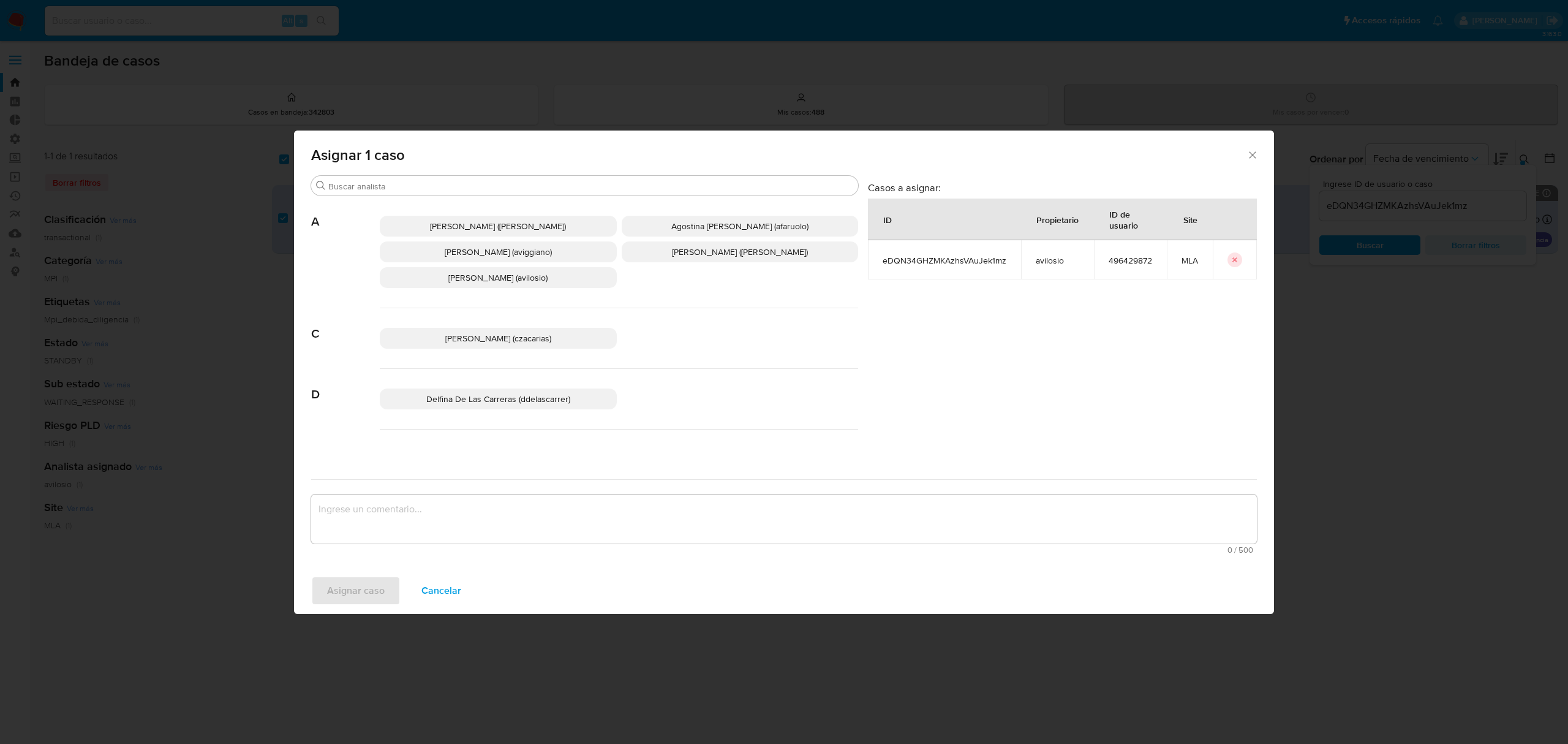
click at [535, 513] on textarea "assign-modal" at bounding box center [784, 519] width 945 height 49
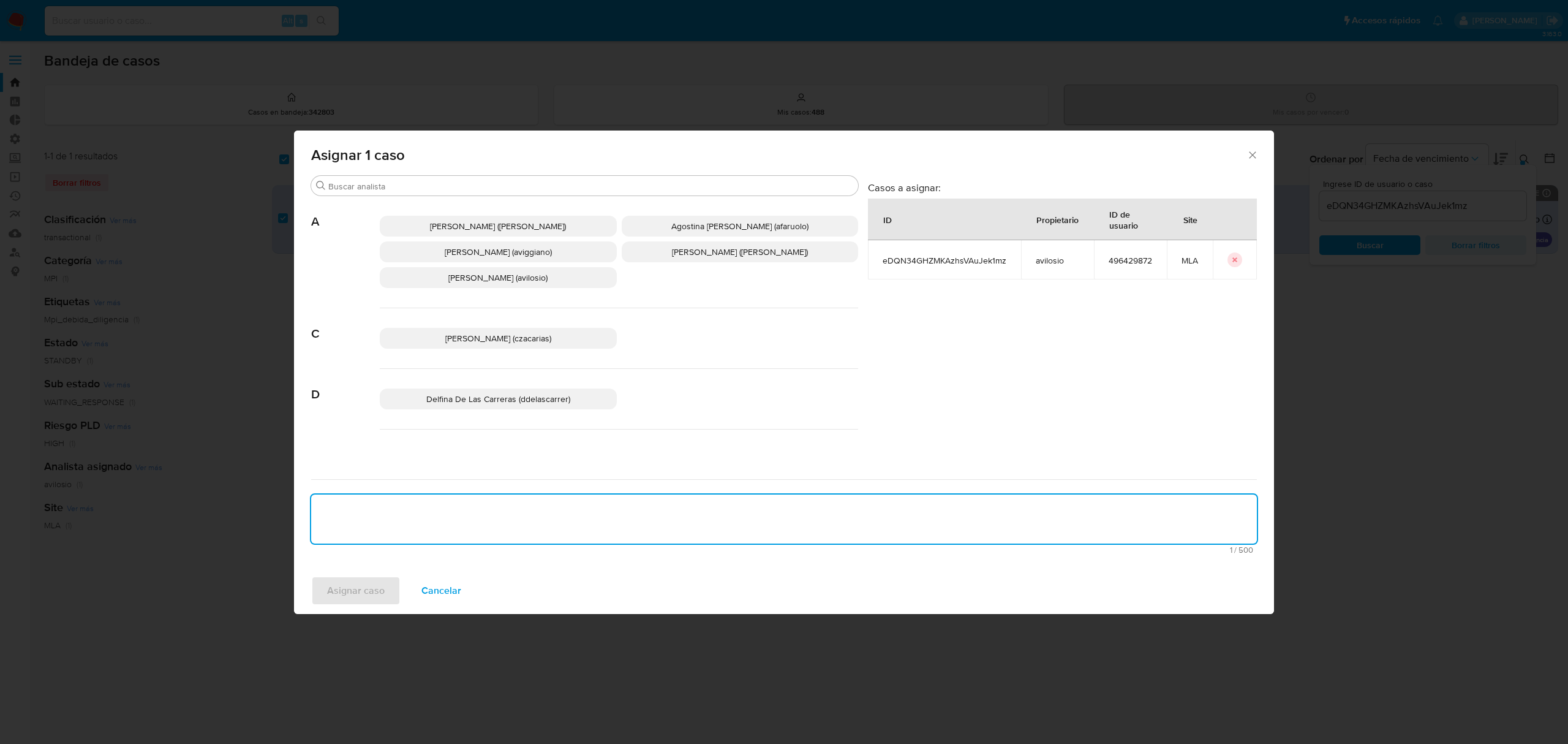
click at [548, 277] on span "Andres Ignacio Vilosio (avilosio)" at bounding box center [498, 278] width 100 height 12
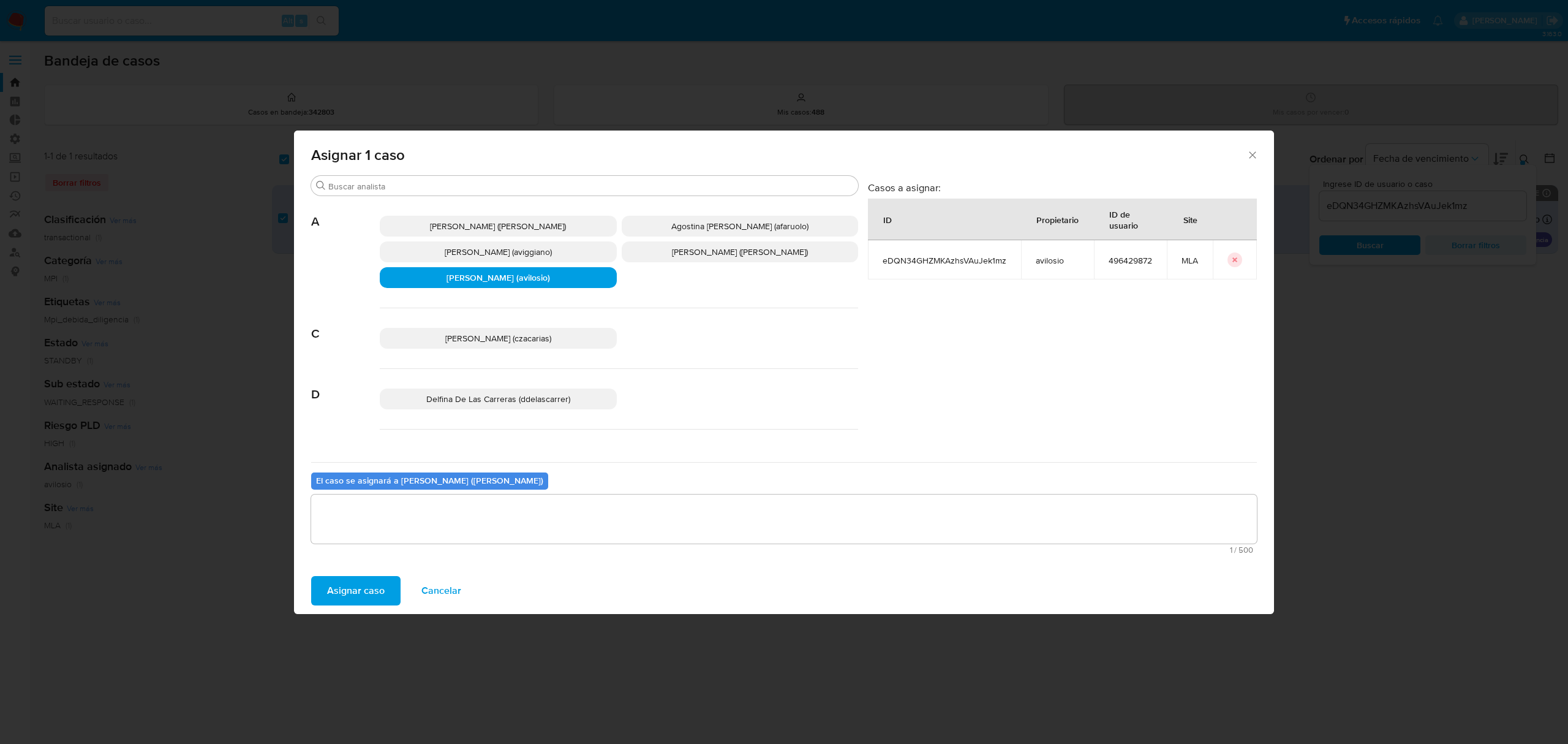
click at [363, 601] on span "Asignar caso" at bounding box center [356, 591] width 58 height 27
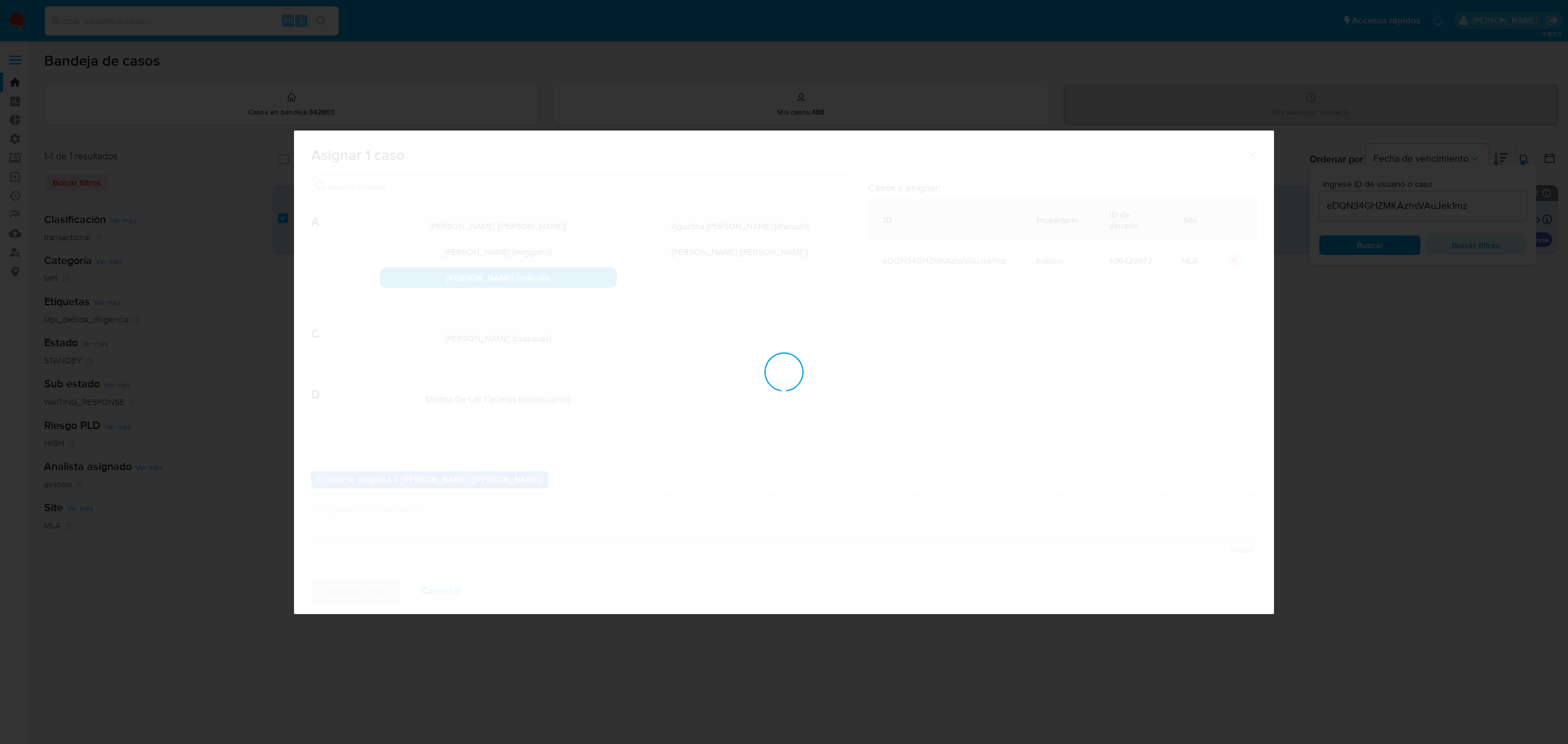
checkbox input "false"
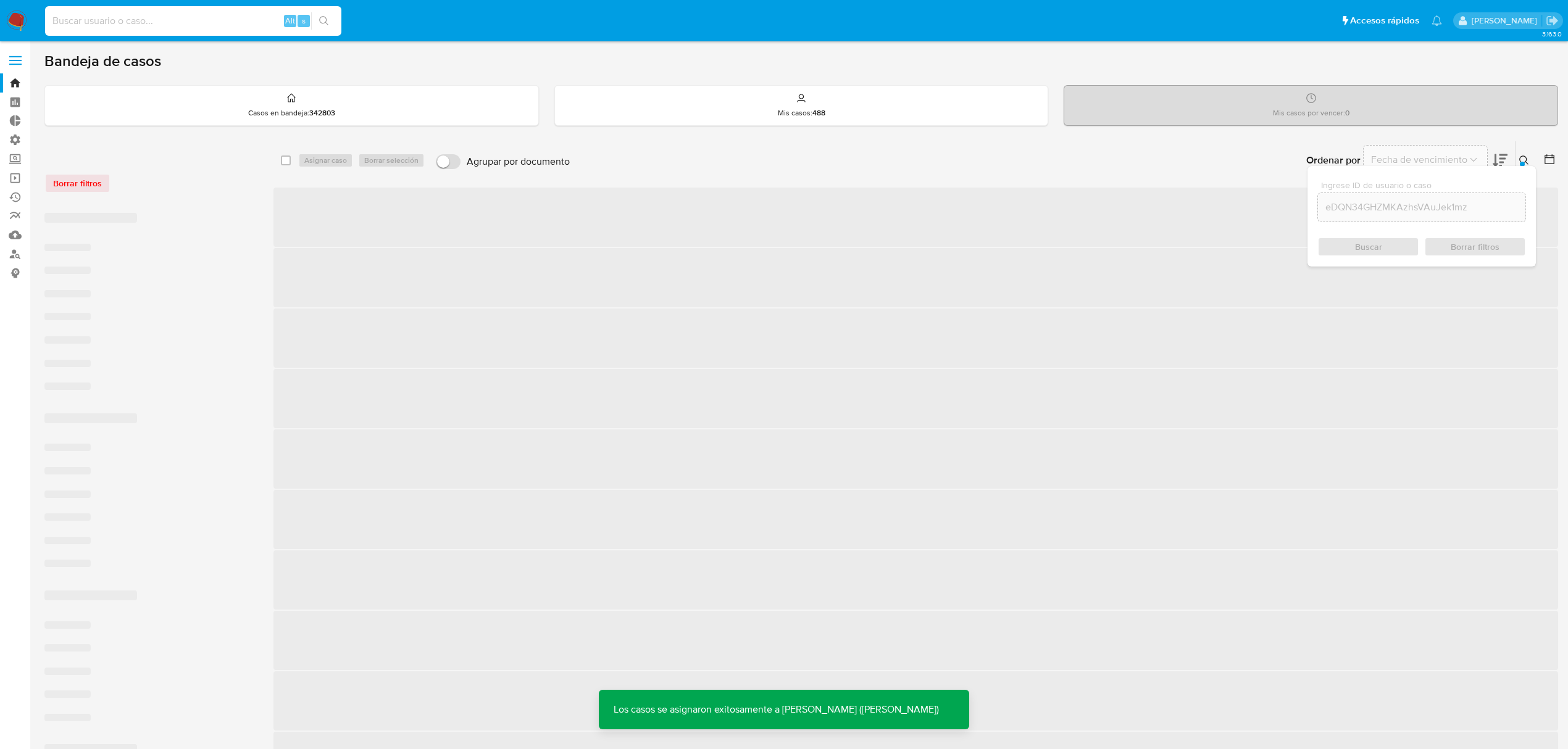
click at [178, 22] on input at bounding box center [193, 21] width 297 height 16
paste input "eDQN34GHZMKAzhsVAuJek1mz"
type input "eDQN34GHZMKAzhsVAuJek1mz"
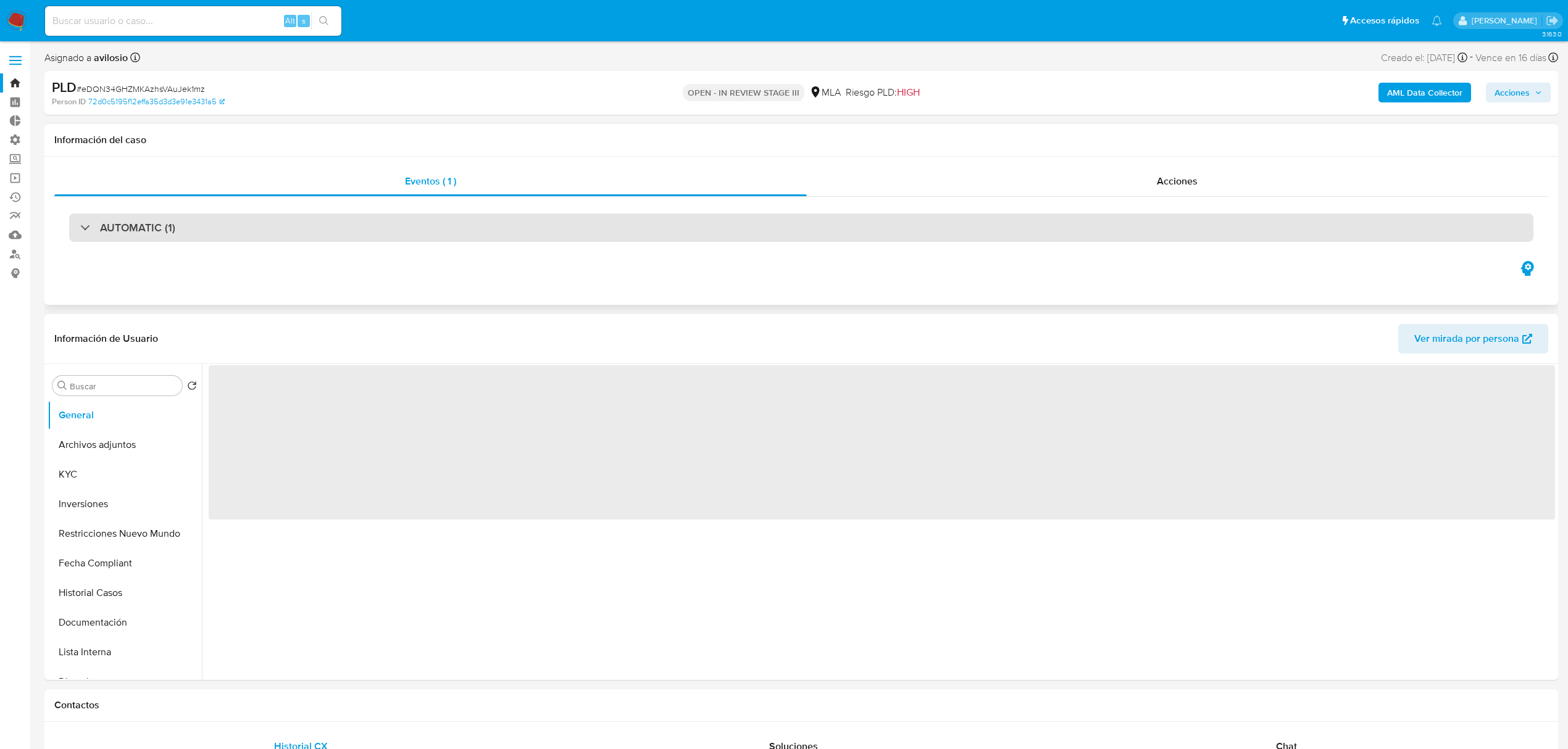
select select "10"
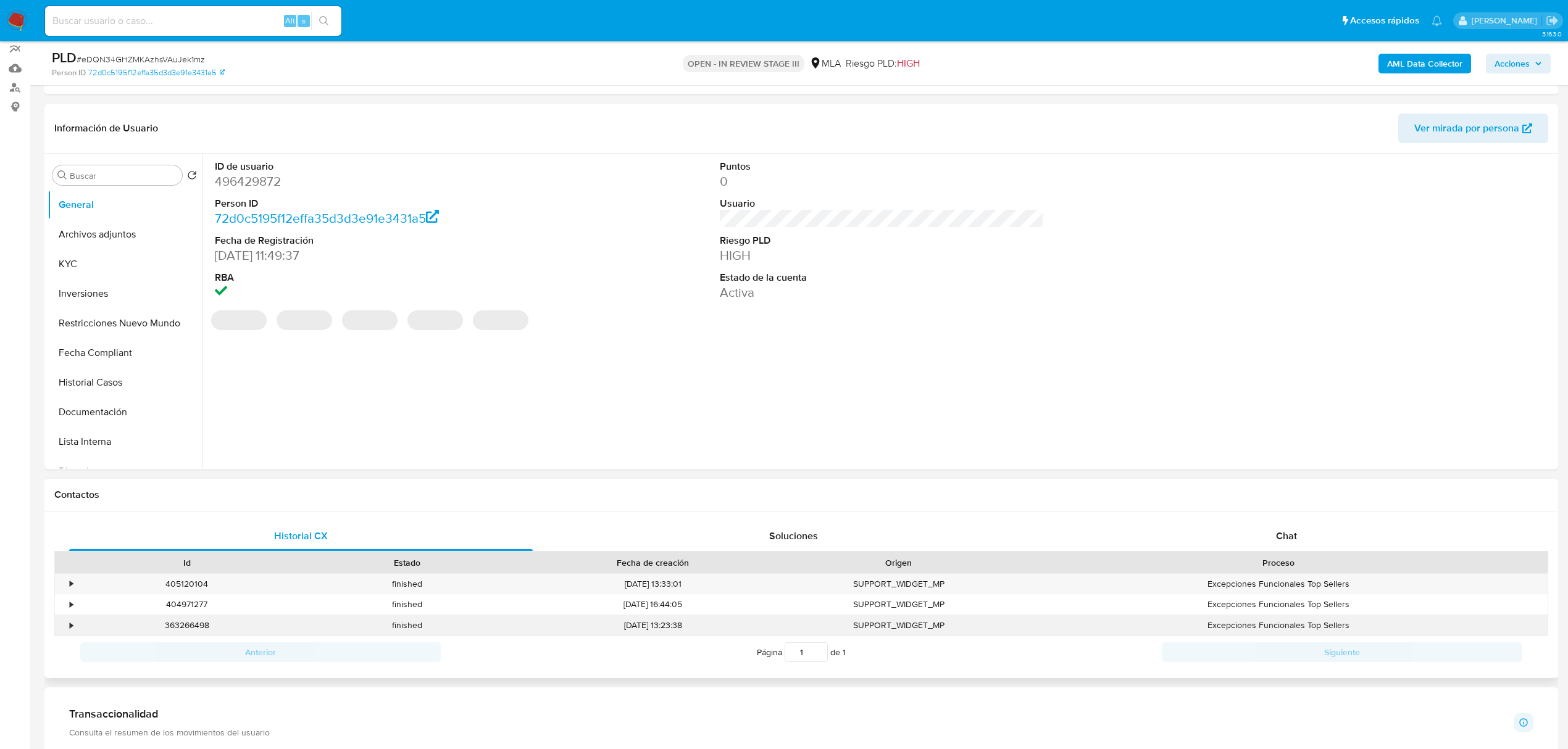
scroll to position [329, 0]
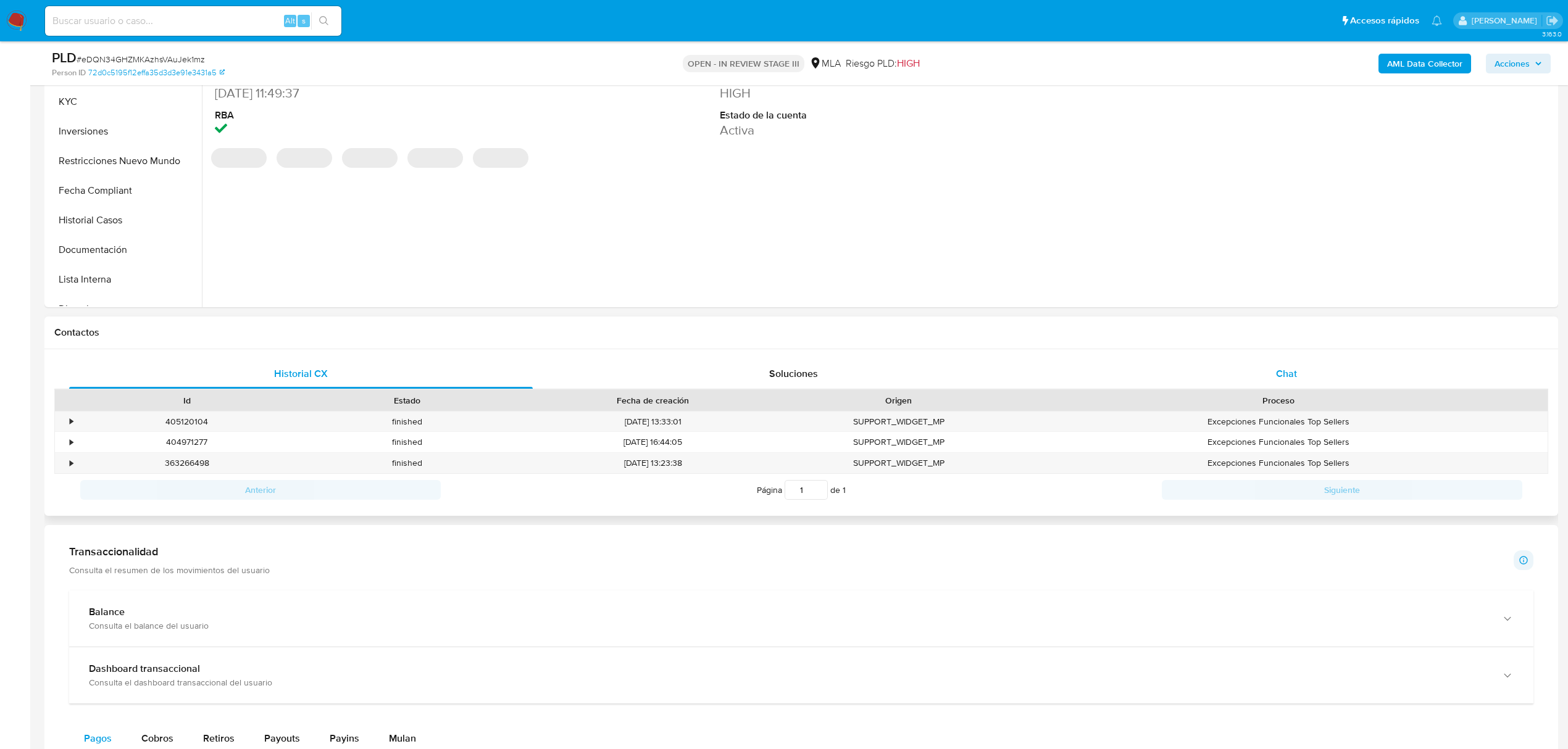
click at [1341, 376] on div "Chat" at bounding box center [1286, 374] width 463 height 30
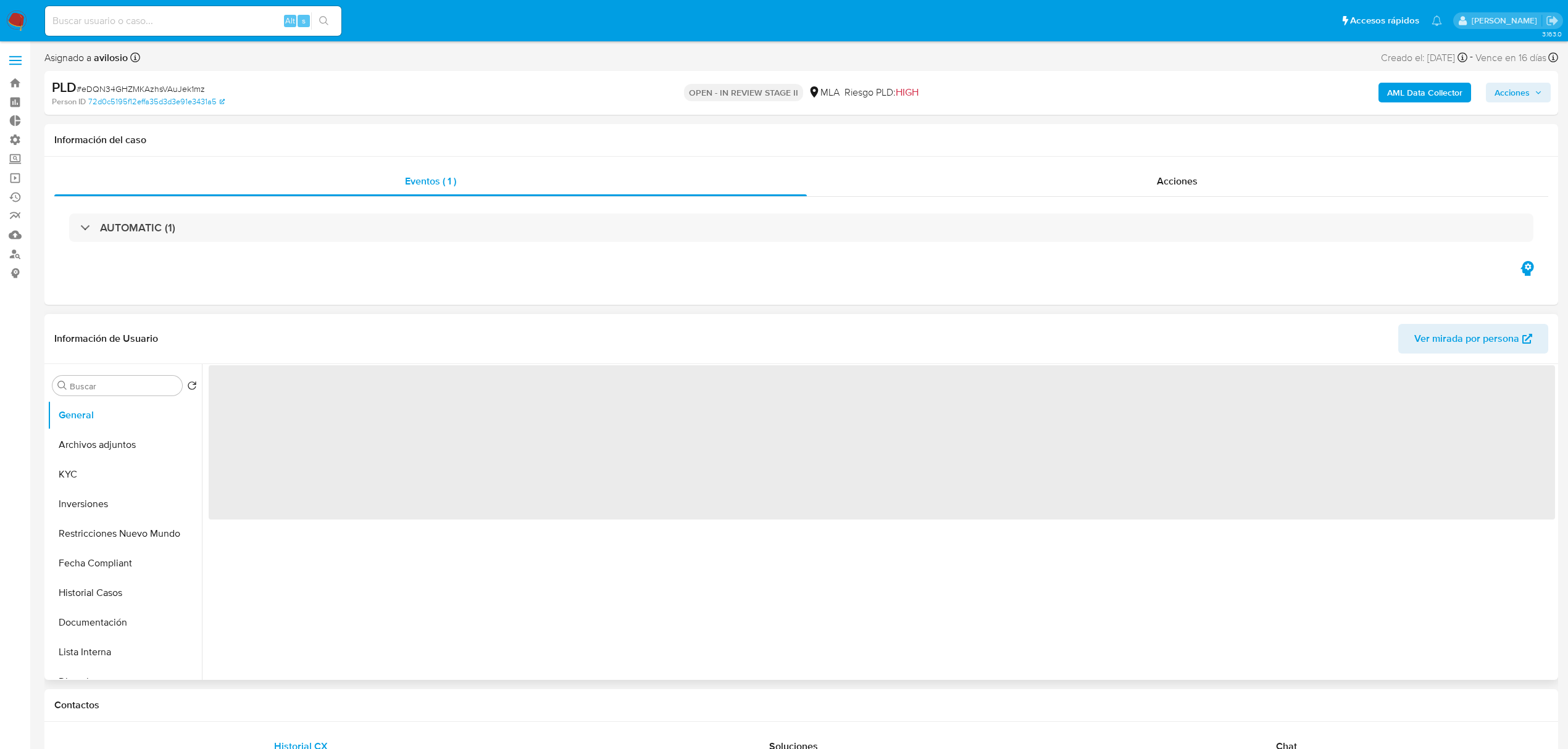
select select "10"
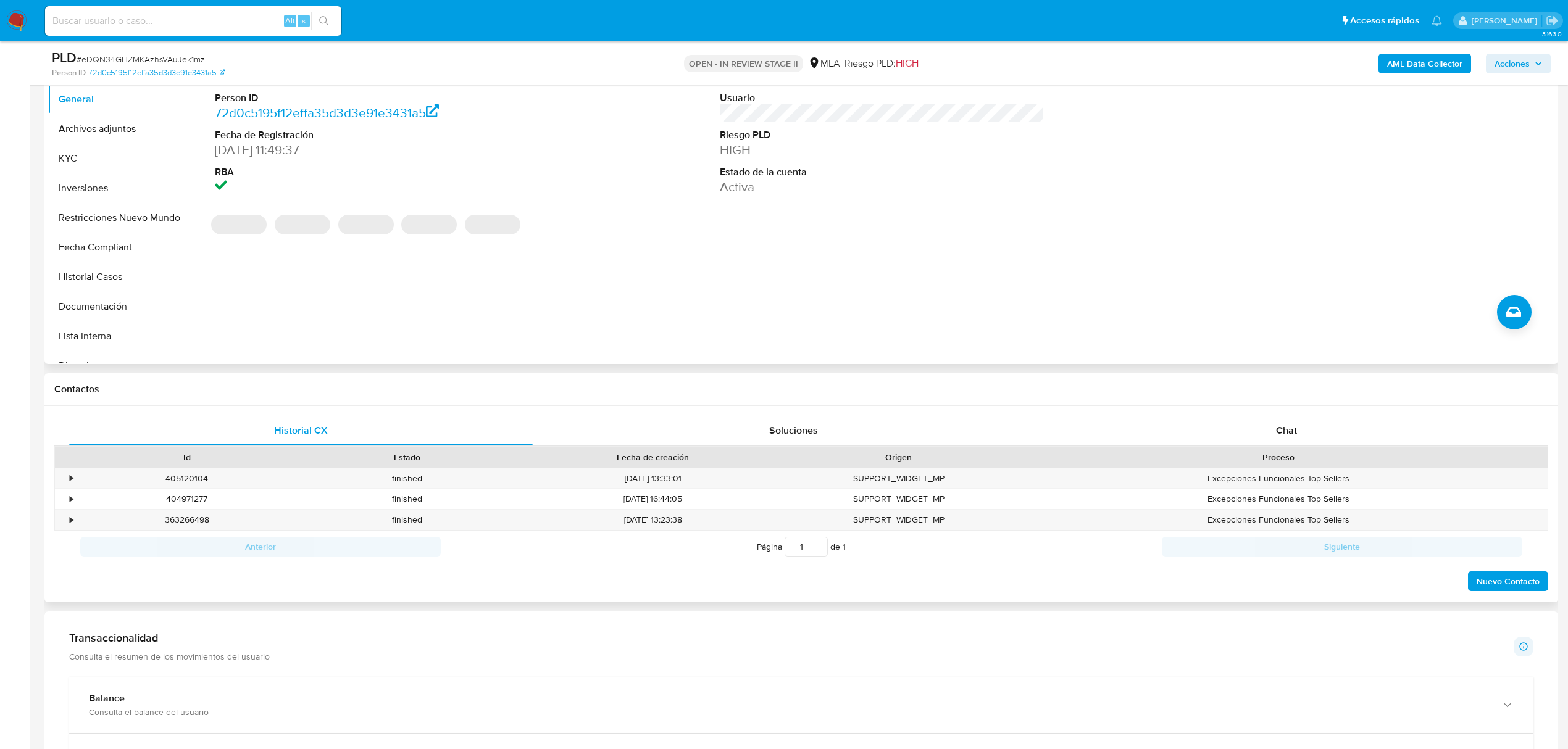
scroll to position [329, 0]
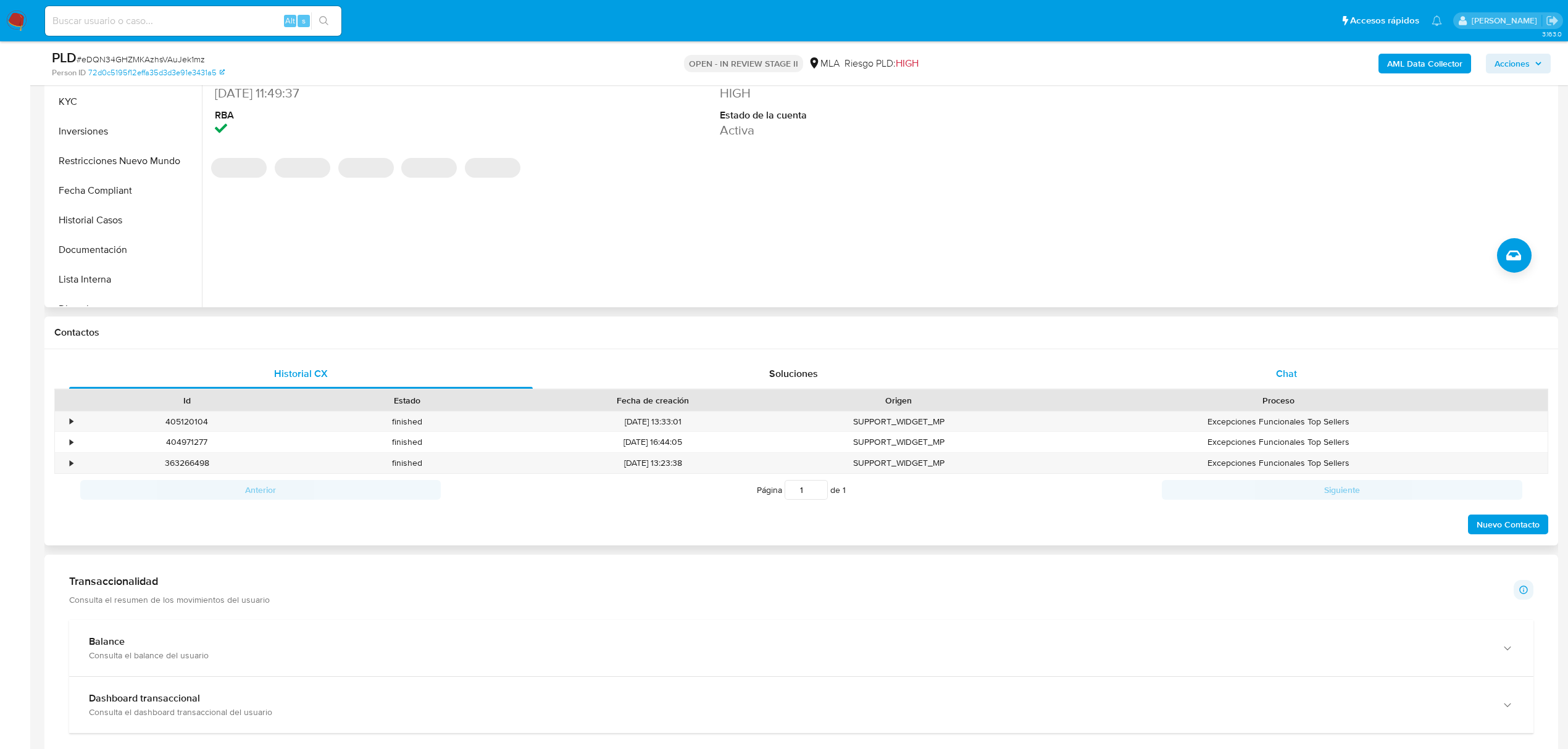
click at [1330, 368] on div "Chat" at bounding box center [1286, 374] width 463 height 30
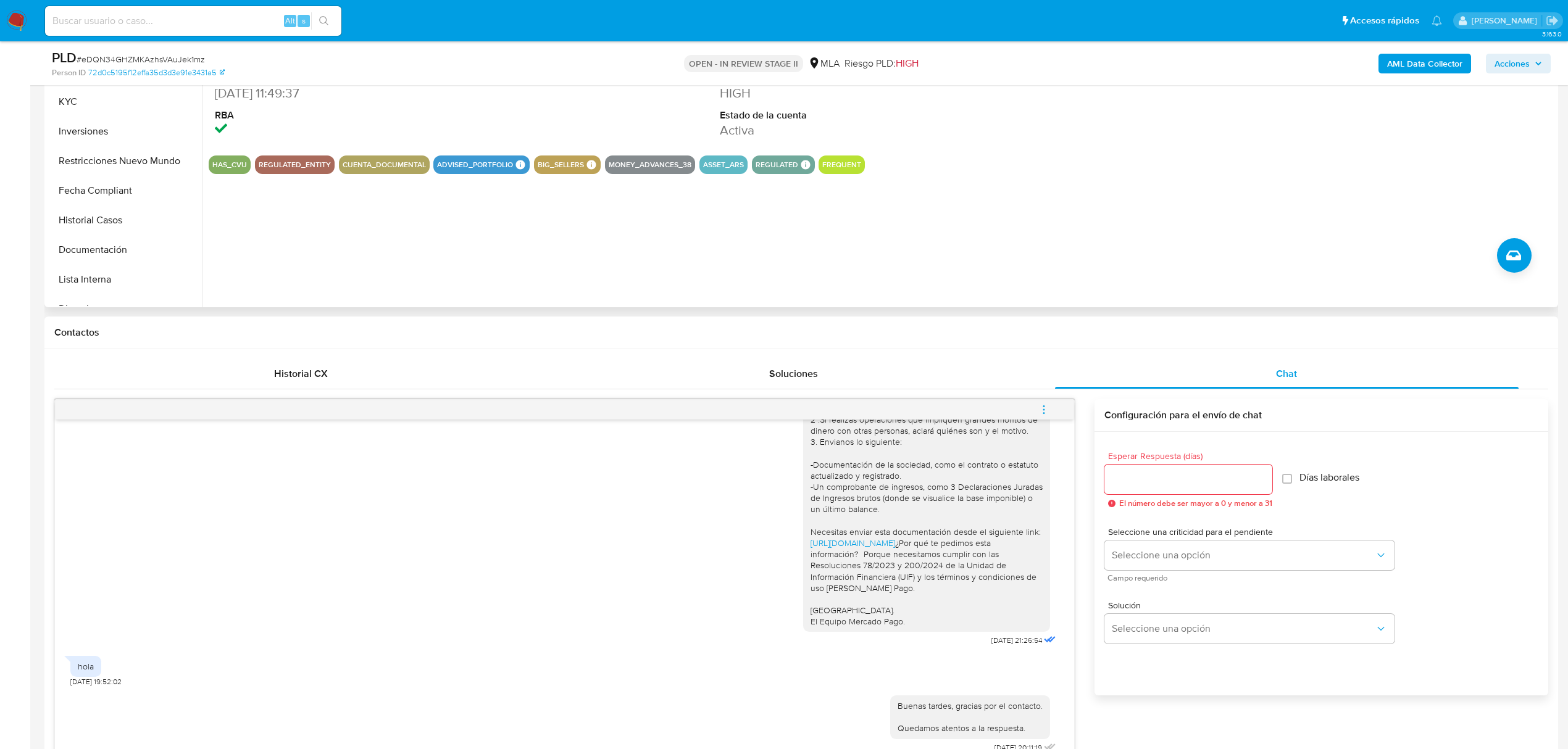
scroll to position [0, 0]
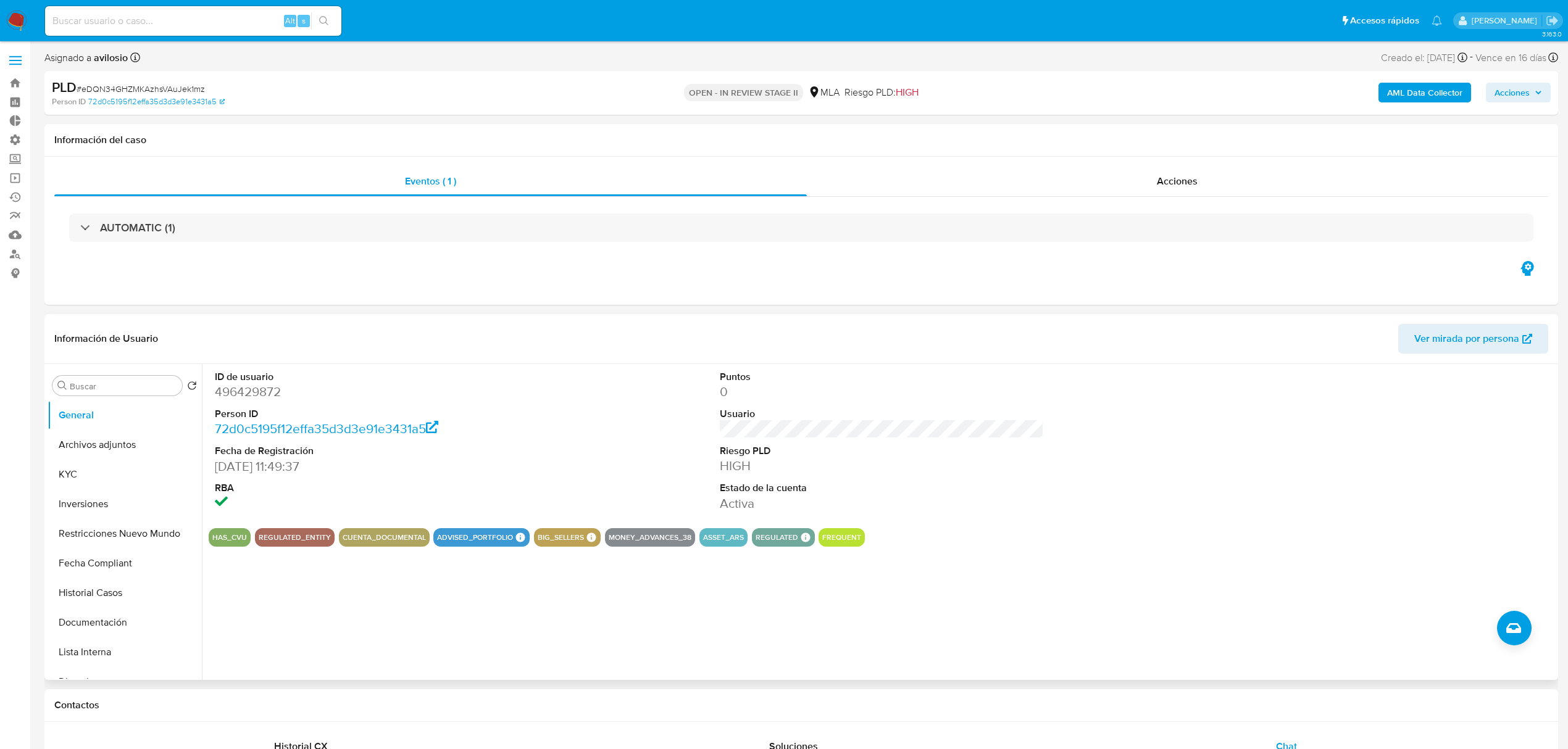
click at [245, 389] on dd "496429872" at bounding box center [377, 392] width 325 height 17
copy dd "496429872"
click at [100, 468] on button "KYC" at bounding box center [119, 474] width 144 height 30
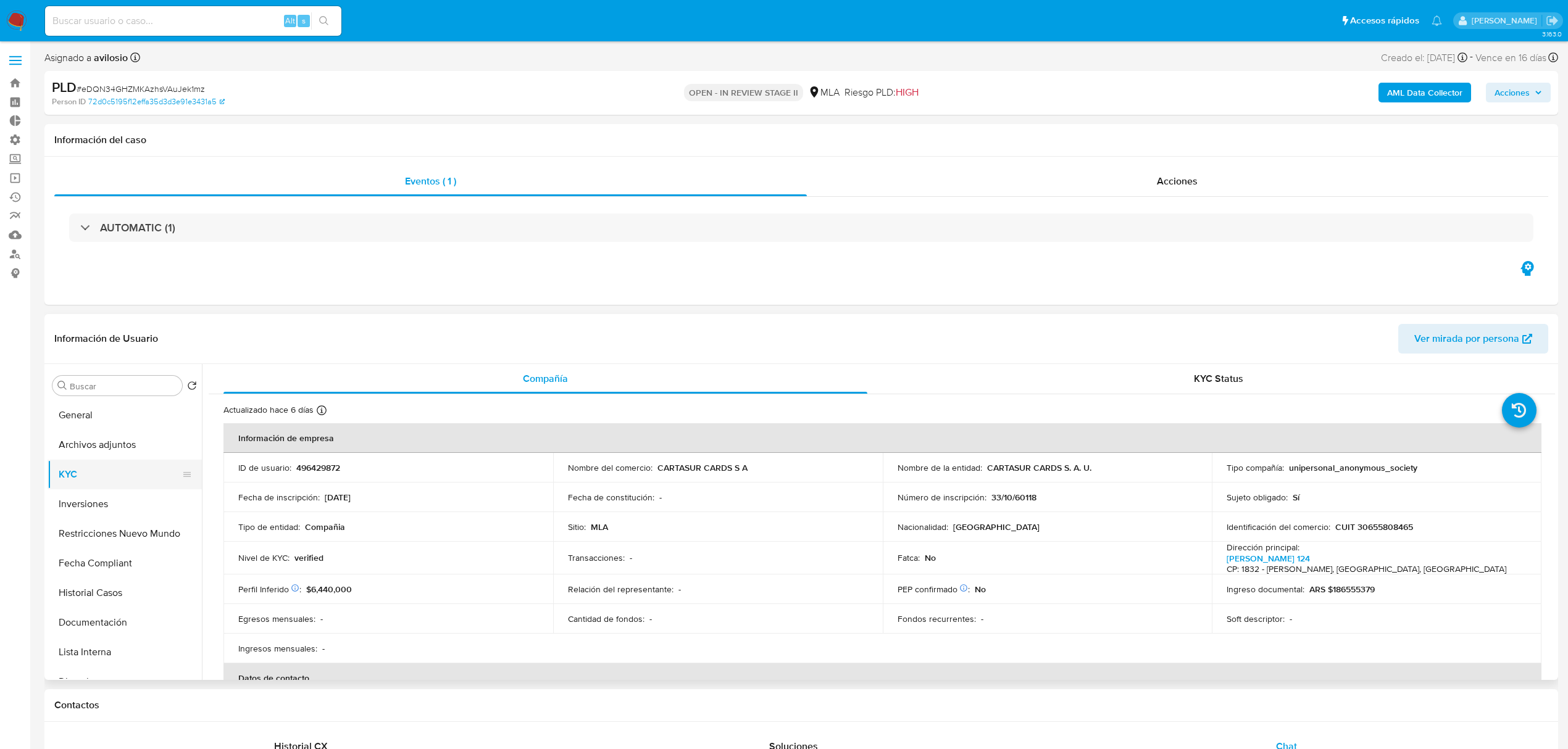
click at [100, 467] on button "KYC" at bounding box center [119, 474] width 144 height 30
drag, startPoint x: 1105, startPoint y: 469, endPoint x: 992, endPoint y: 459, distance: 113.4
click at [991, 459] on td "Nombre de la entidad : CARTASUR CARDS S. A. U." at bounding box center [1048, 467] width 330 height 30
copy p "CARTASUR CARDS S. A. U."
click at [170, 23] on input at bounding box center [193, 21] width 297 height 16
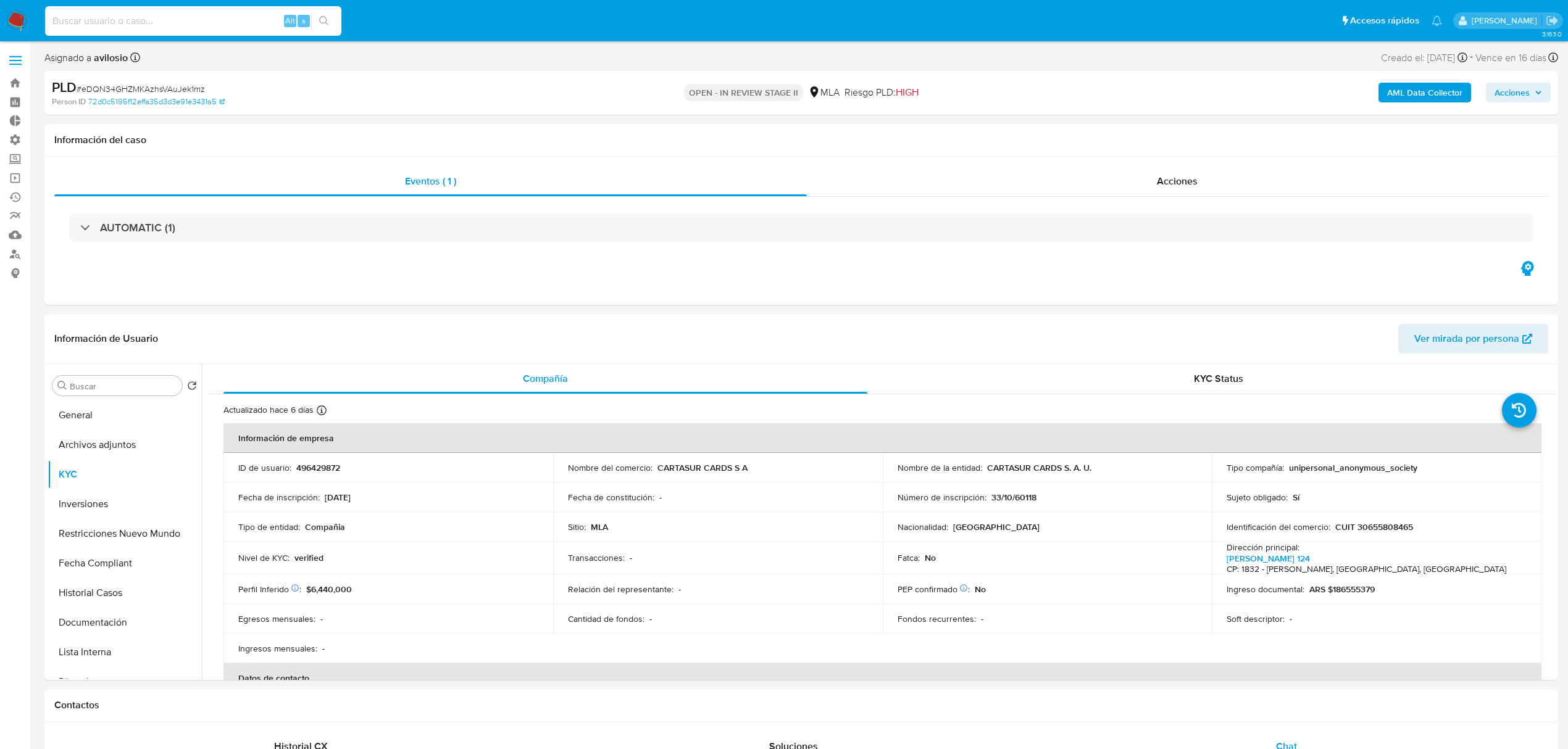
paste input "g4lryHe1w2xr59gY9uVdmdCY"
type input "g4lryHe1w2xr59gY9uVdmdCY"
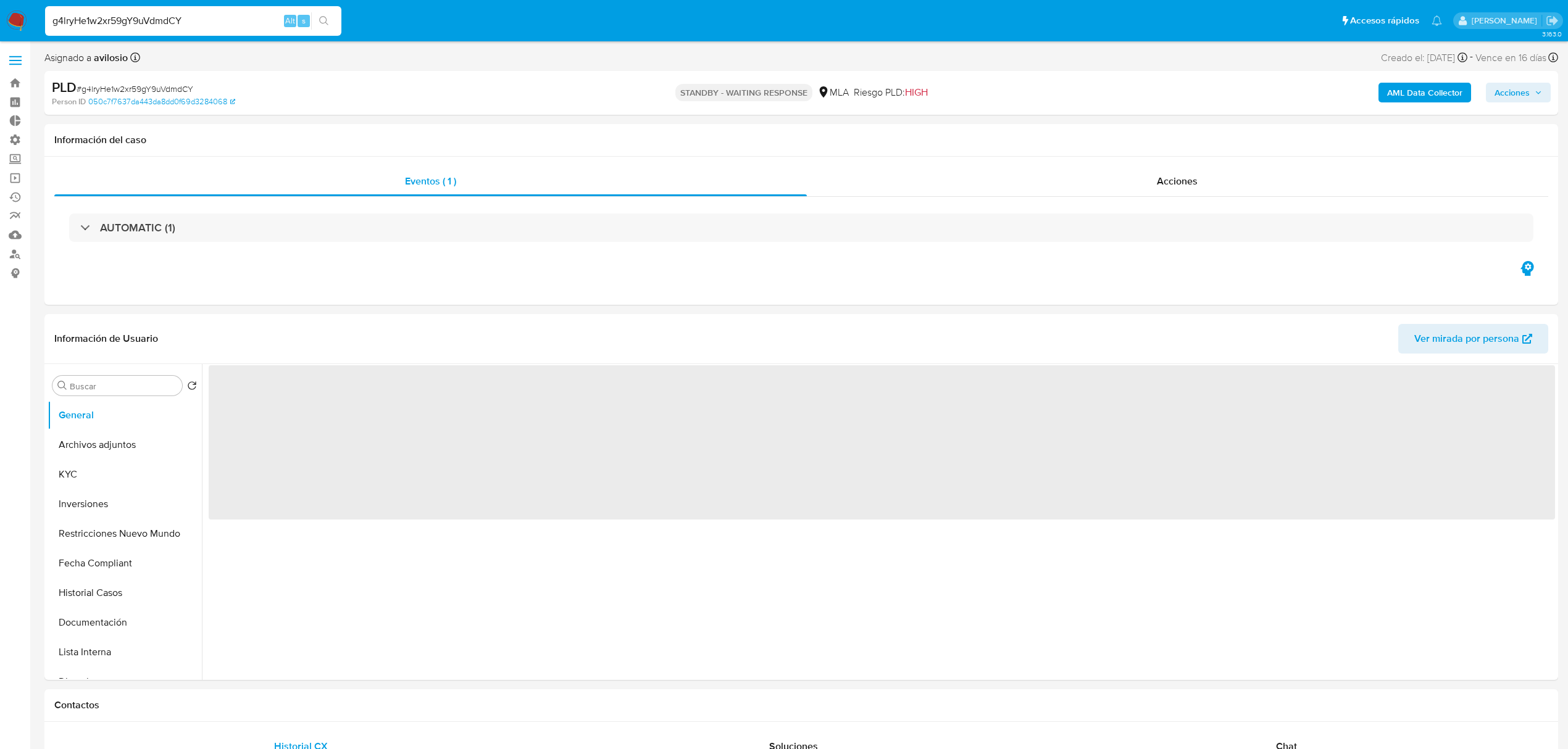
select select "10"
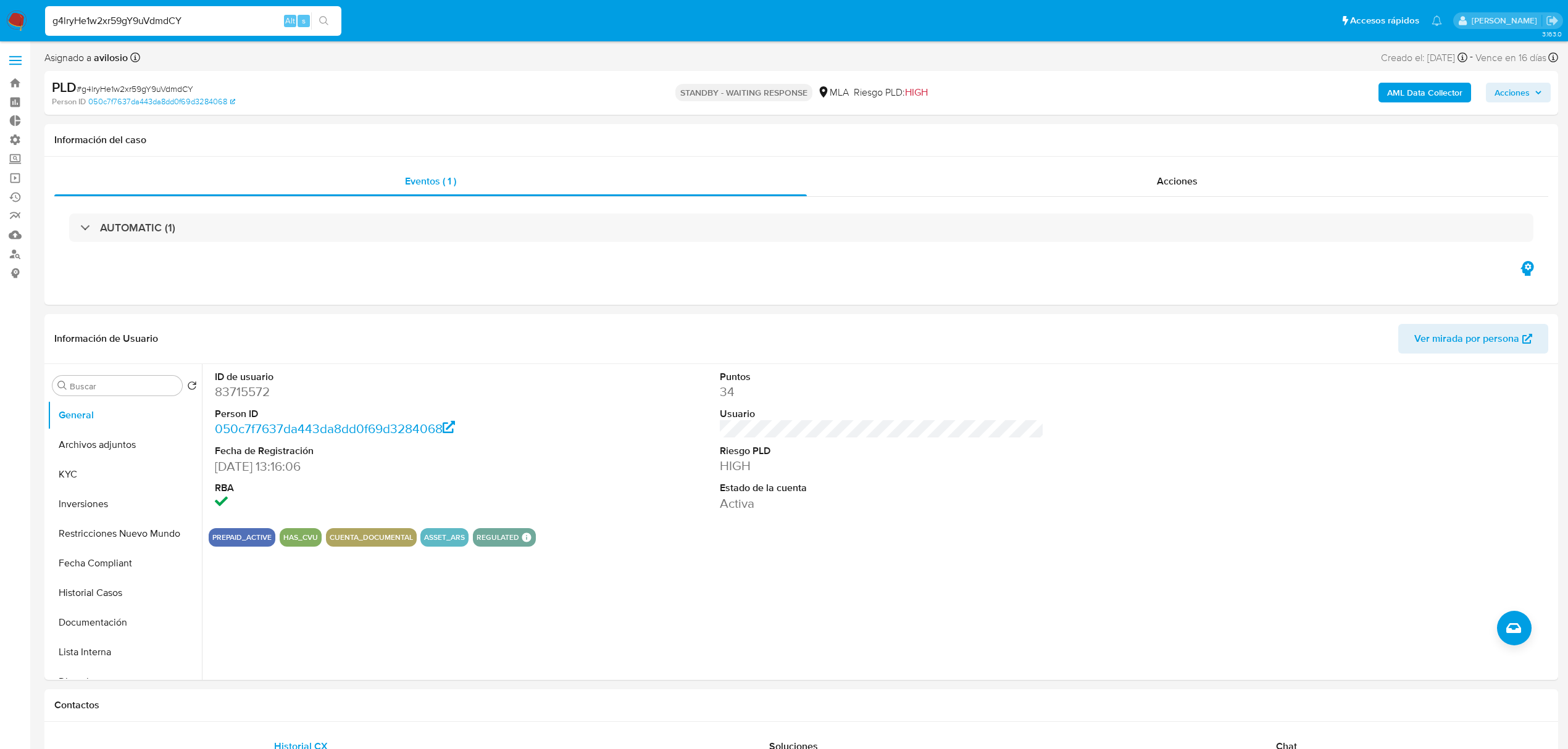
click at [19, 23] on img at bounding box center [16, 21] width 21 height 21
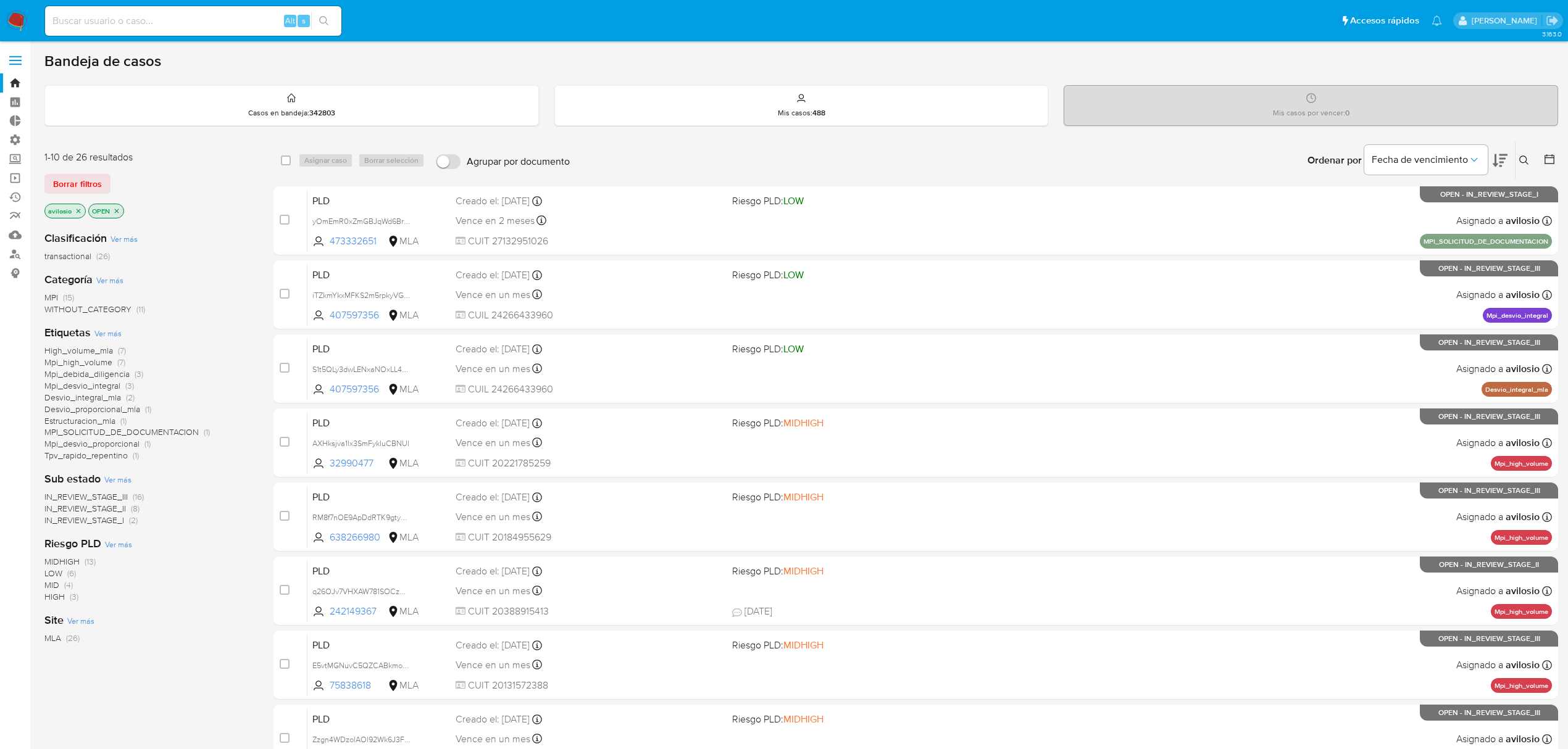
click at [1527, 159] on icon at bounding box center [1524, 160] width 10 height 10
click at [1423, 215] on input at bounding box center [1422, 207] width 209 height 16
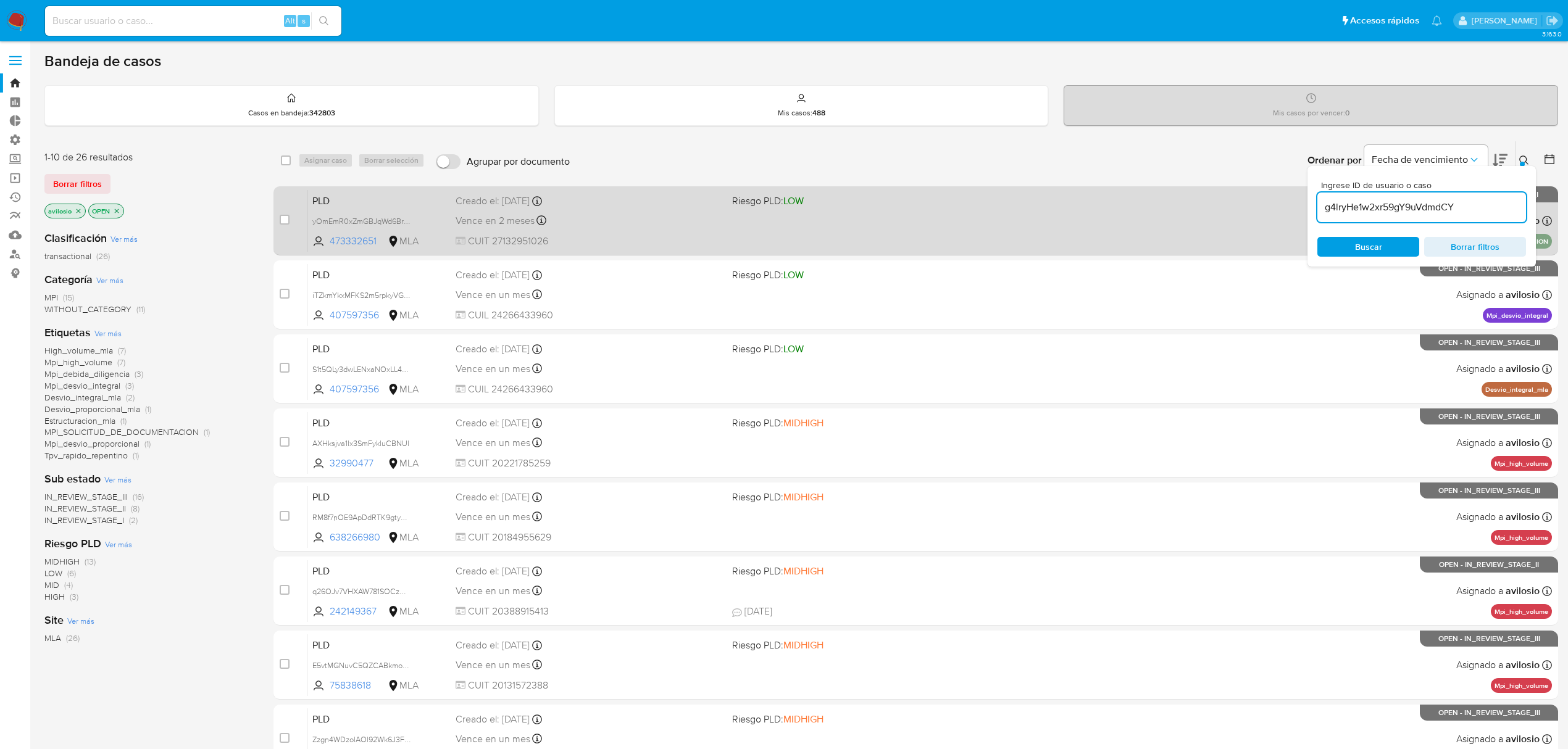
type input "g4lryHe1w2xr59gY9uVdmdCY"
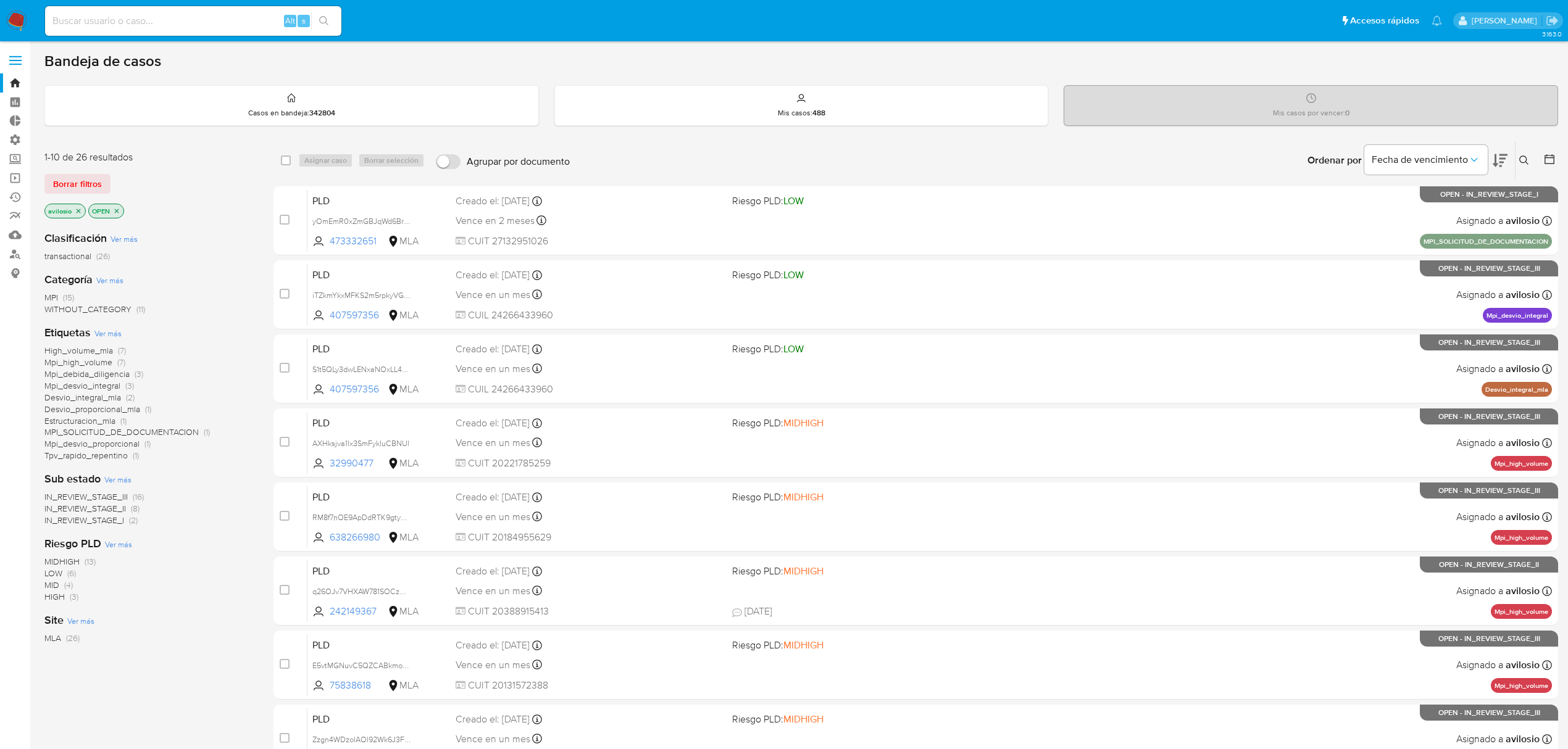
click at [1517, 159] on button at bounding box center [1526, 160] width 21 height 15
click at [1433, 200] on input at bounding box center [1422, 207] width 209 height 16
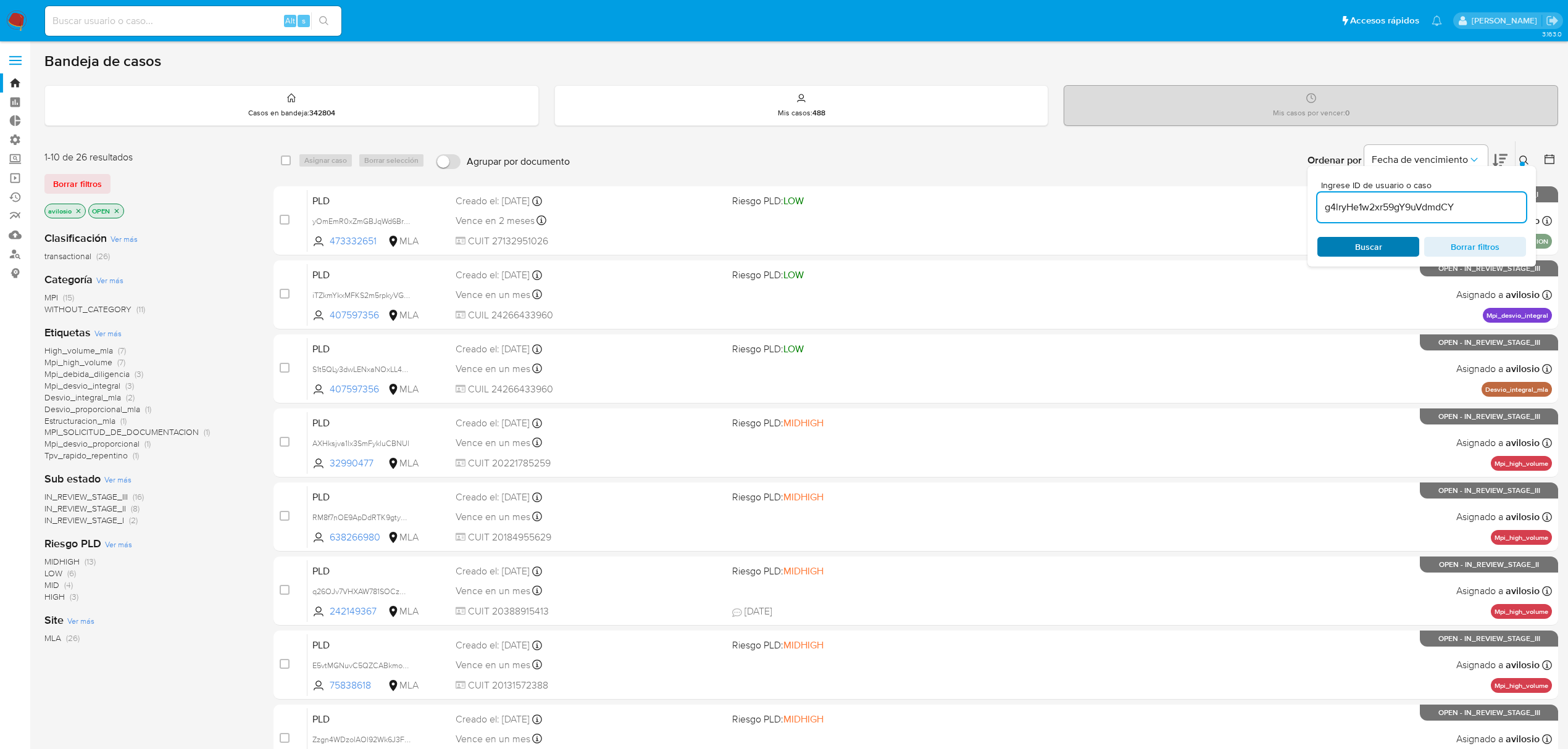
type input "g4lryHe1w2xr59gY9uVdmdCY"
click at [1347, 243] on span "Buscar" at bounding box center [1368, 246] width 84 height 17
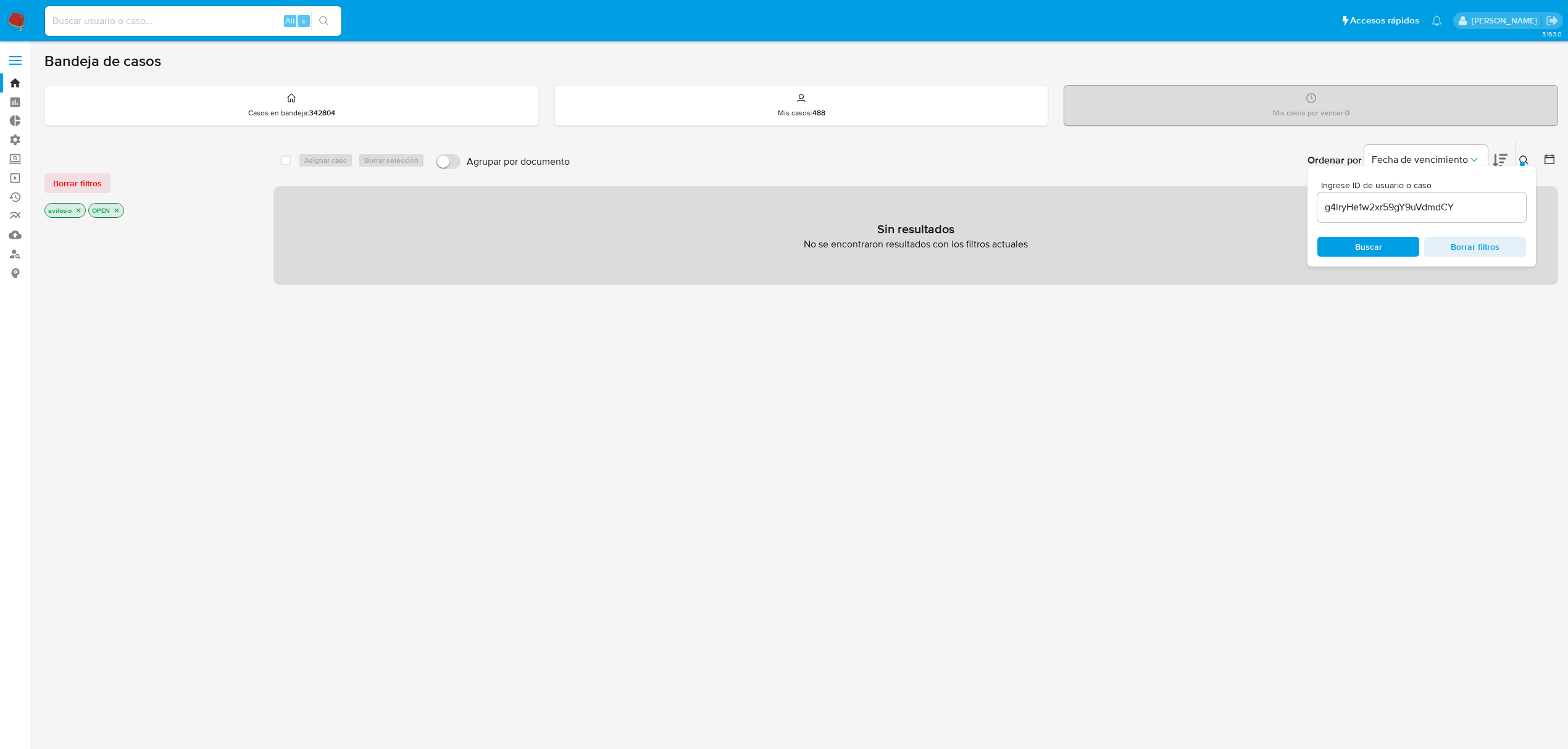
click at [80, 212] on icon "close-filter" at bounding box center [78, 211] width 4 height 4
click at [74, 211] on icon "close-filter" at bounding box center [73, 211] width 7 height 7
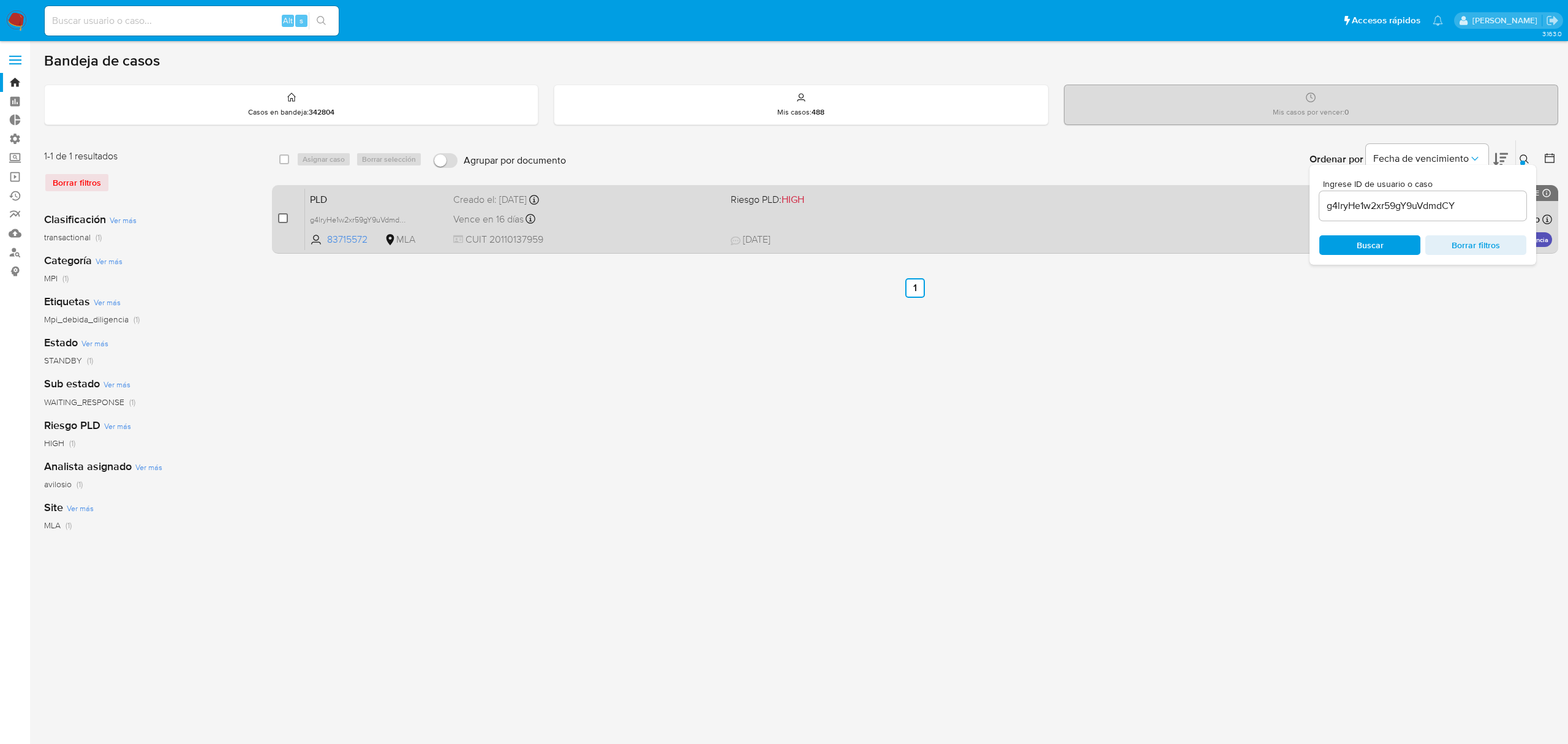
click at [282, 214] on input "checkbox" at bounding box center [283, 218] width 10 height 10
checkbox input "true"
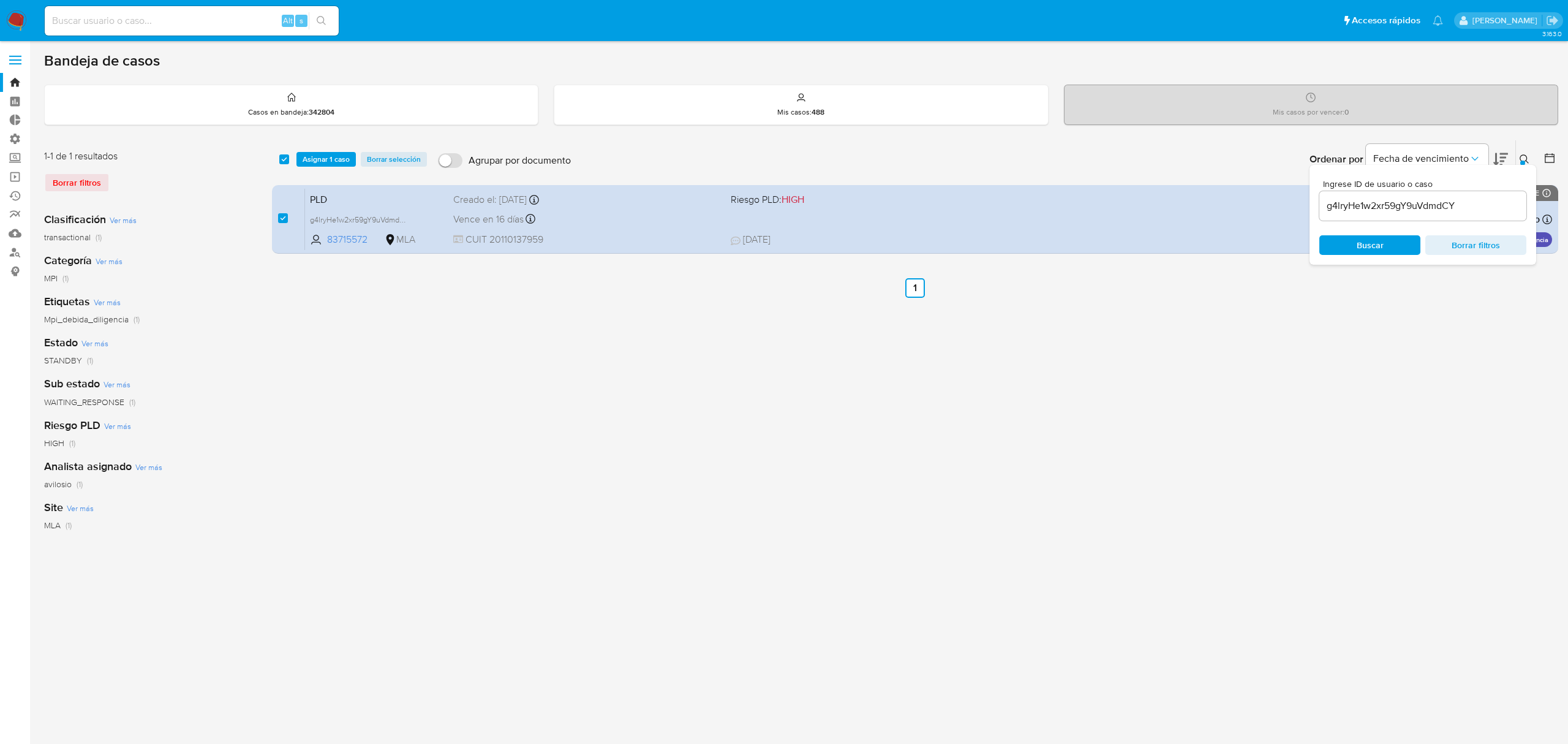
click at [326, 167] on div "select-all-cases-checkbox Asignar 1 caso Borrar selección Agrupar por documento…" at bounding box center [915, 159] width 1286 height 38
click at [328, 165] on span "Asignar 1 caso" at bounding box center [326, 159] width 47 height 12
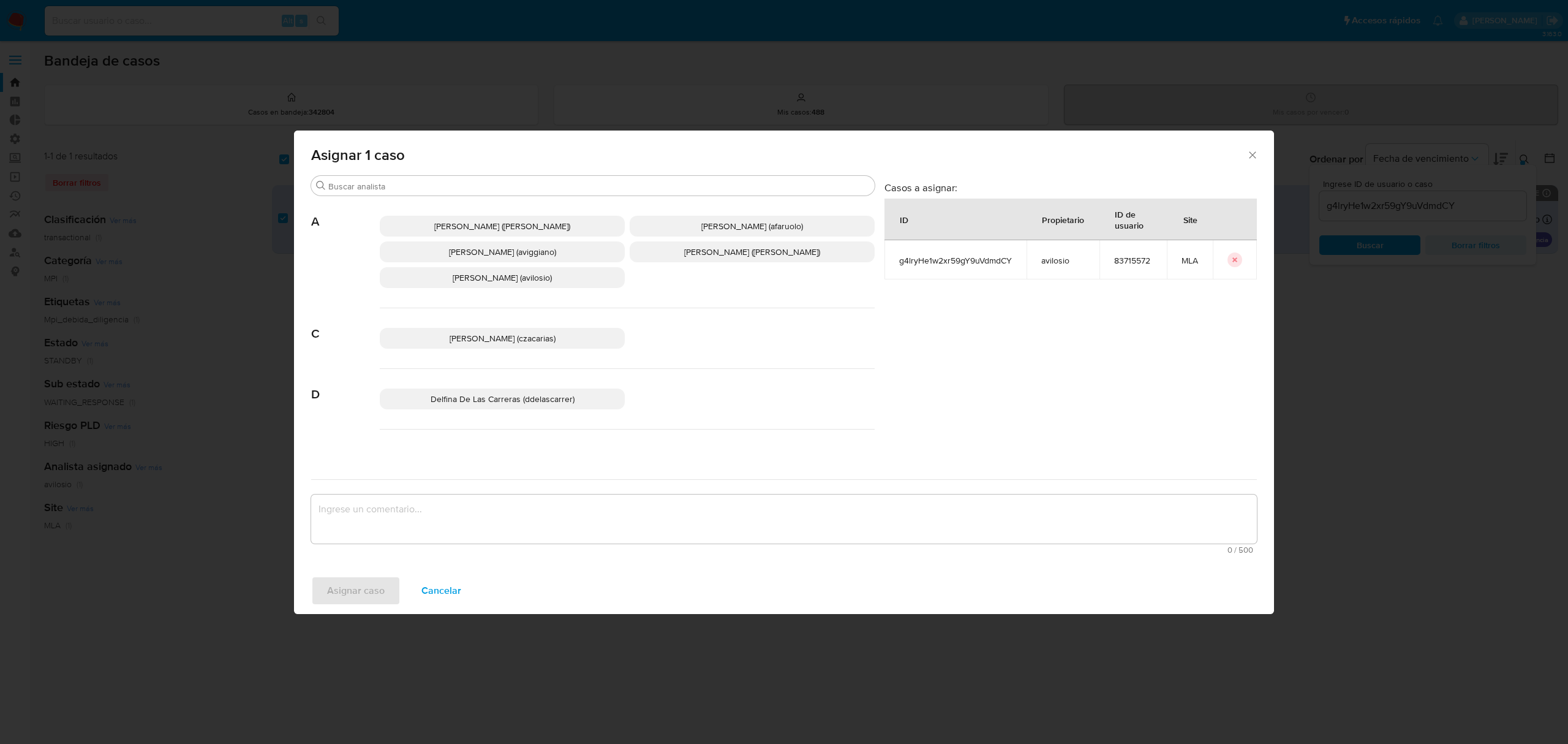
click at [525, 519] on textarea "assign-modal" at bounding box center [784, 519] width 945 height 49
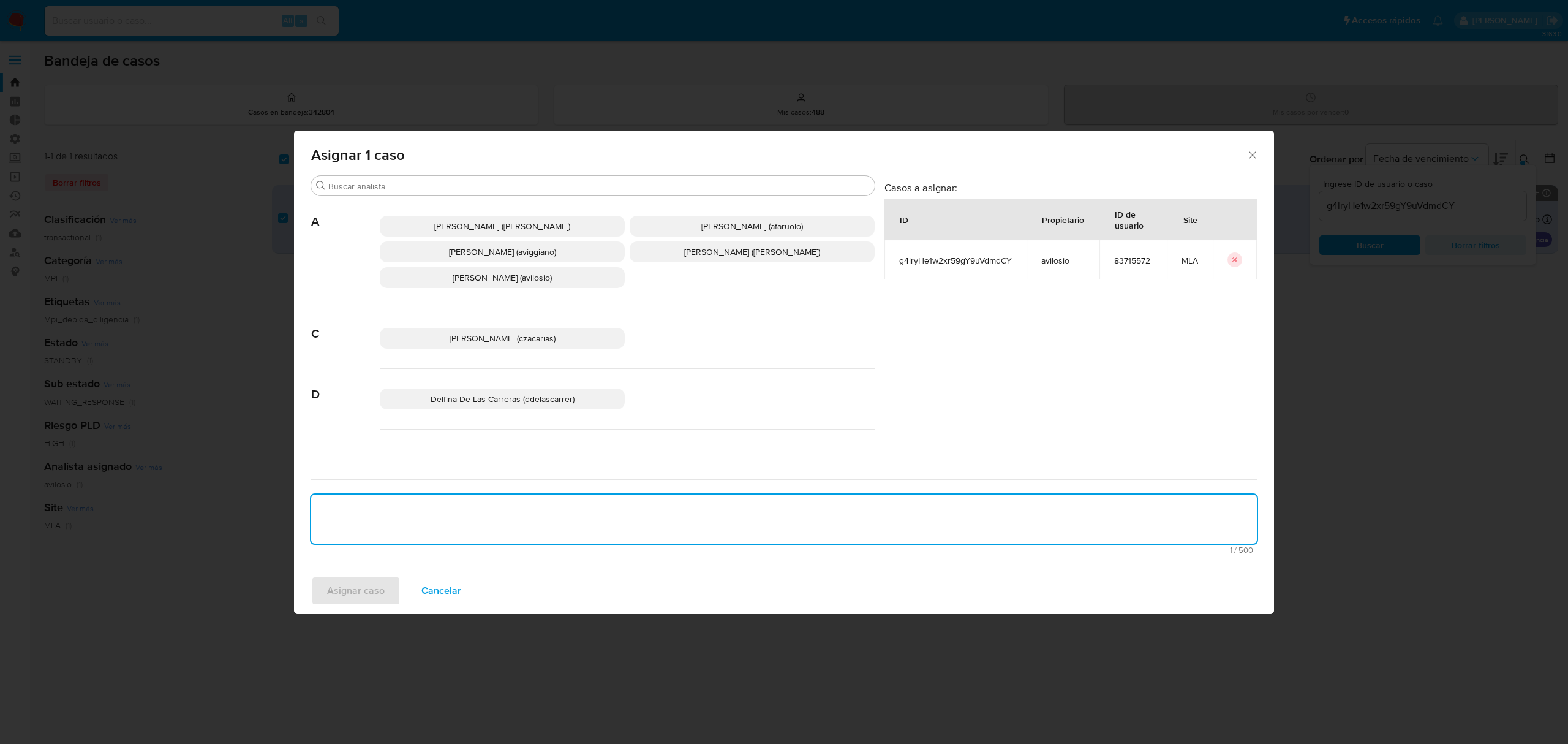
click at [547, 282] on span "Andres Ignacio Vilosio (avilosio)" at bounding box center [503, 278] width 100 height 12
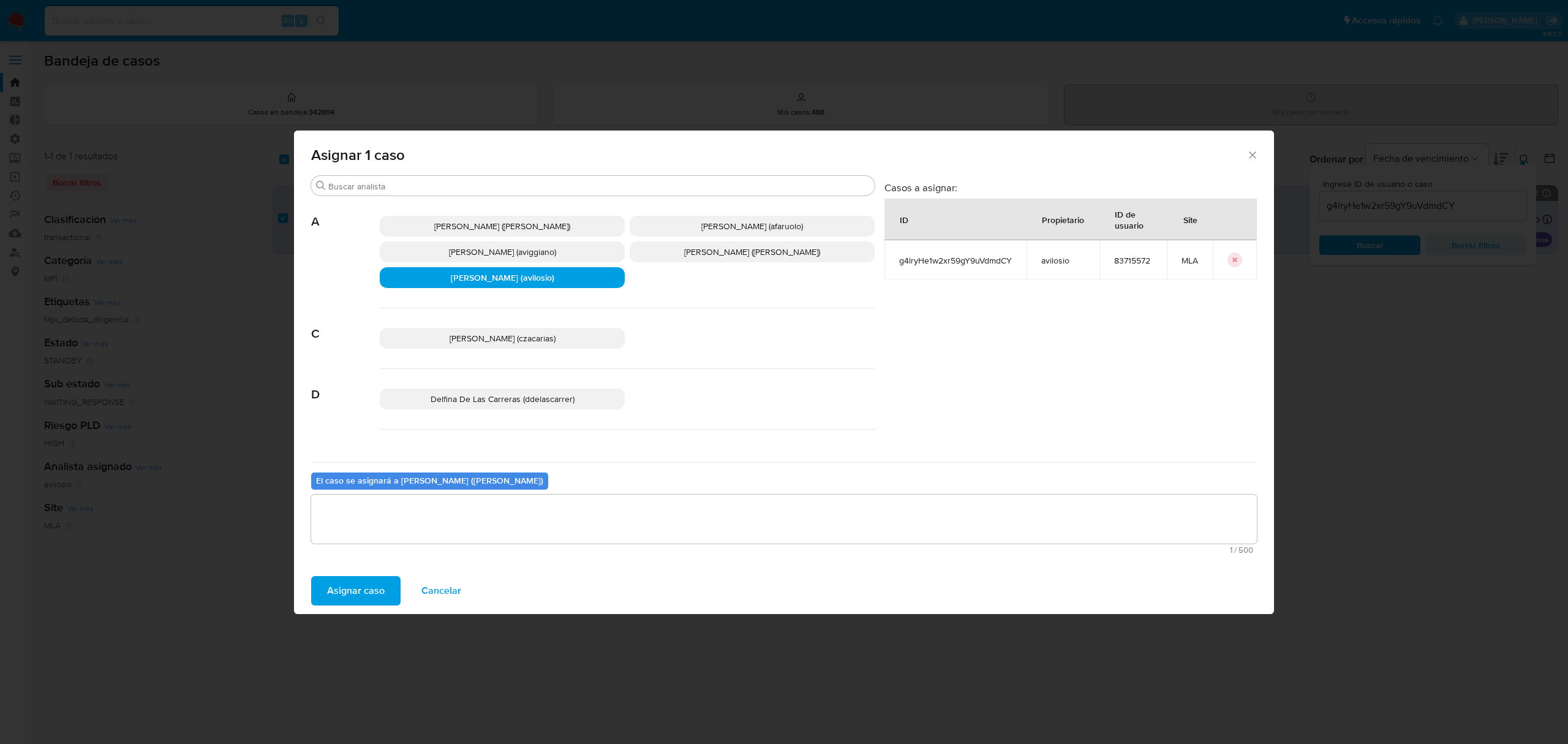
click at [343, 595] on span "Asignar caso" at bounding box center [356, 591] width 58 height 27
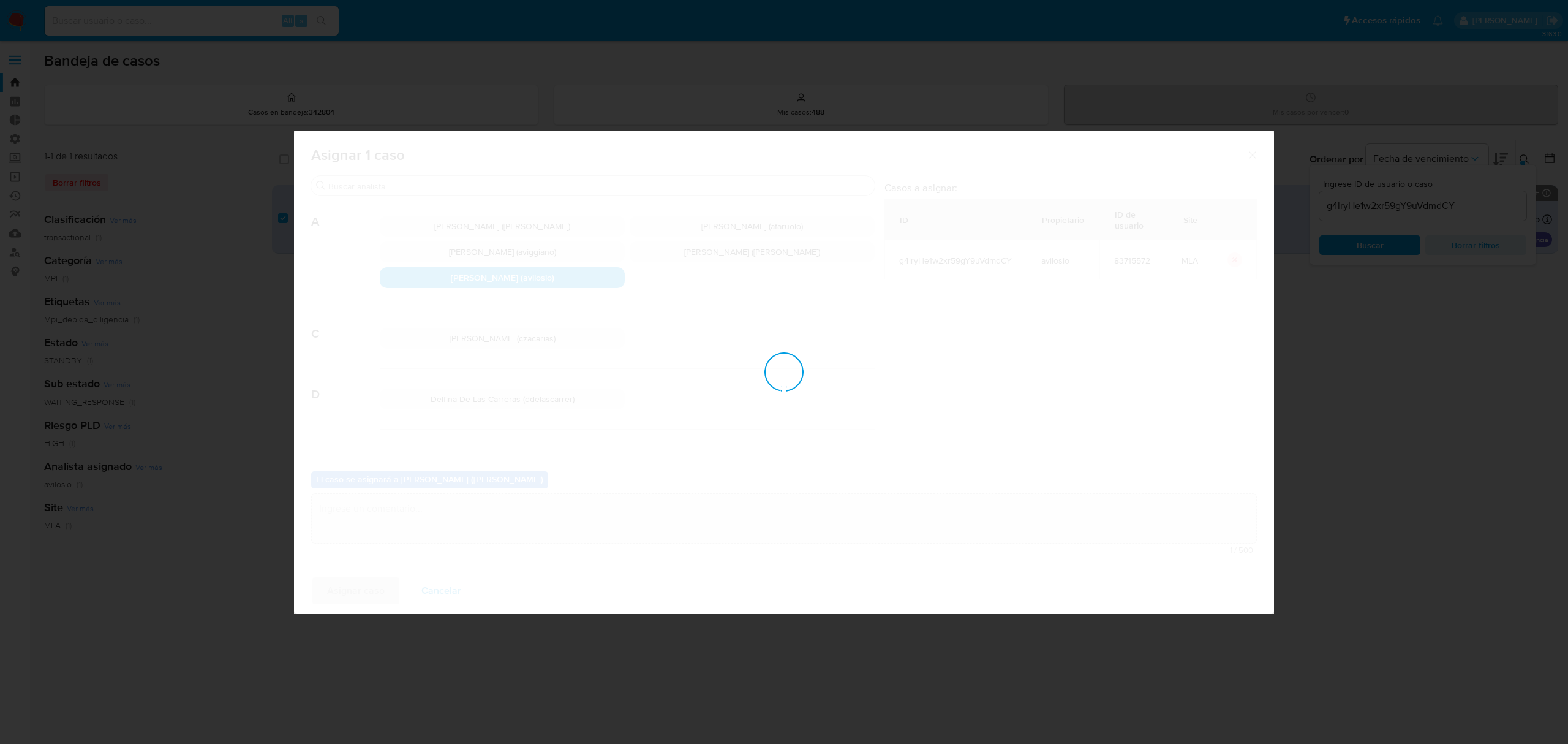
checkbox input "false"
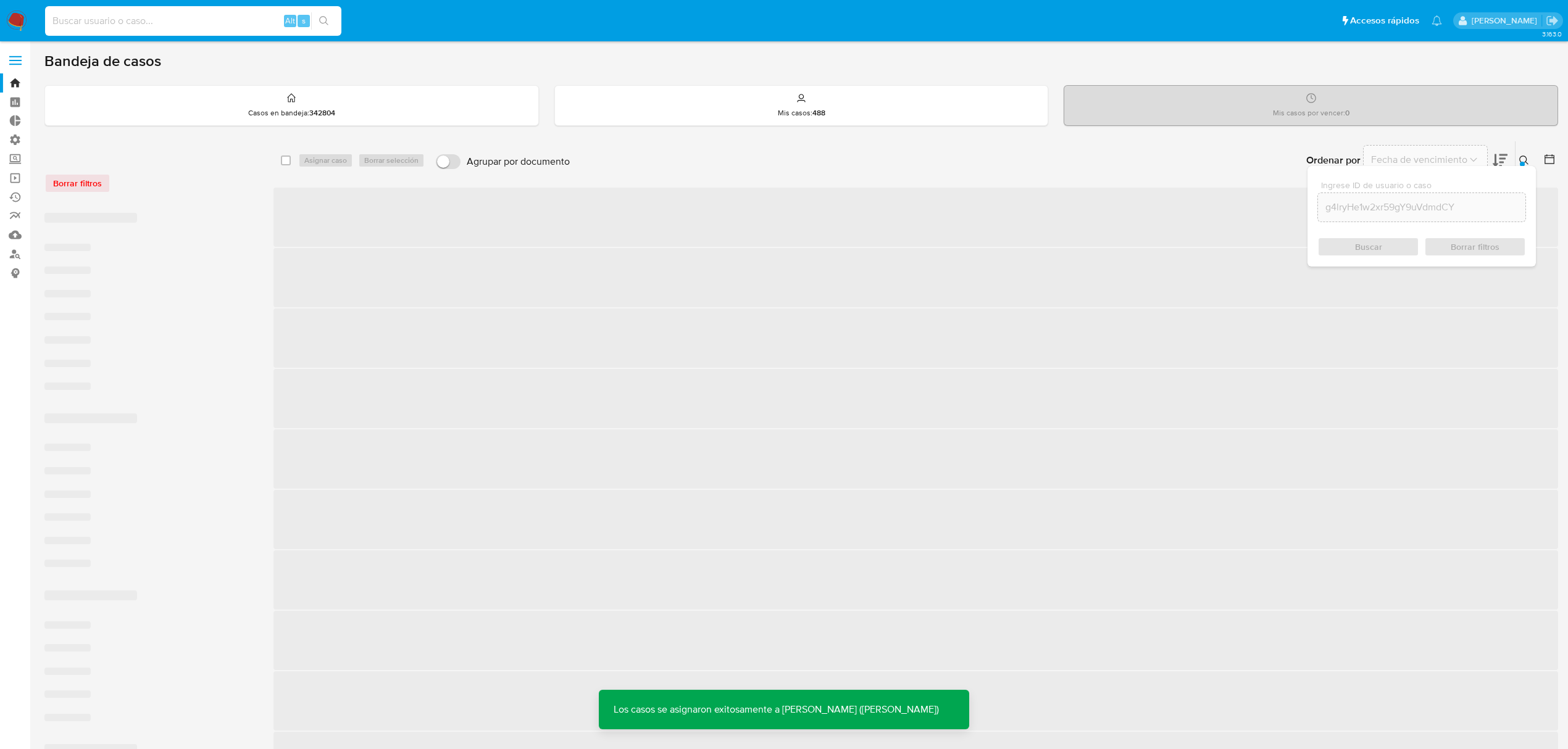
click at [114, 15] on input at bounding box center [193, 21] width 297 height 16
paste input "g4lryHe1w2xr59gY9uVdmdCY"
type input "g4lryHe1w2xr59gY9uVdmdCY"
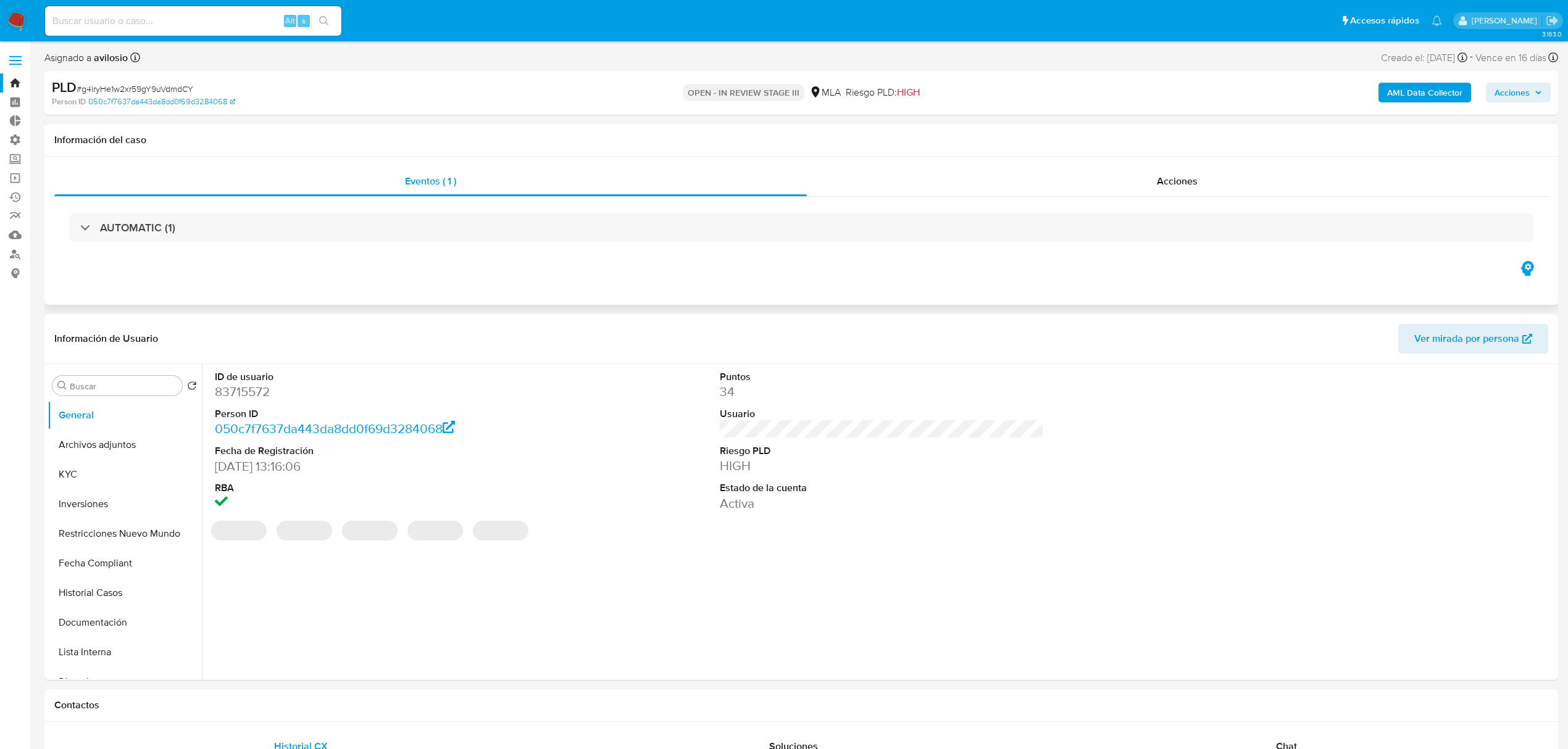
select select "10"
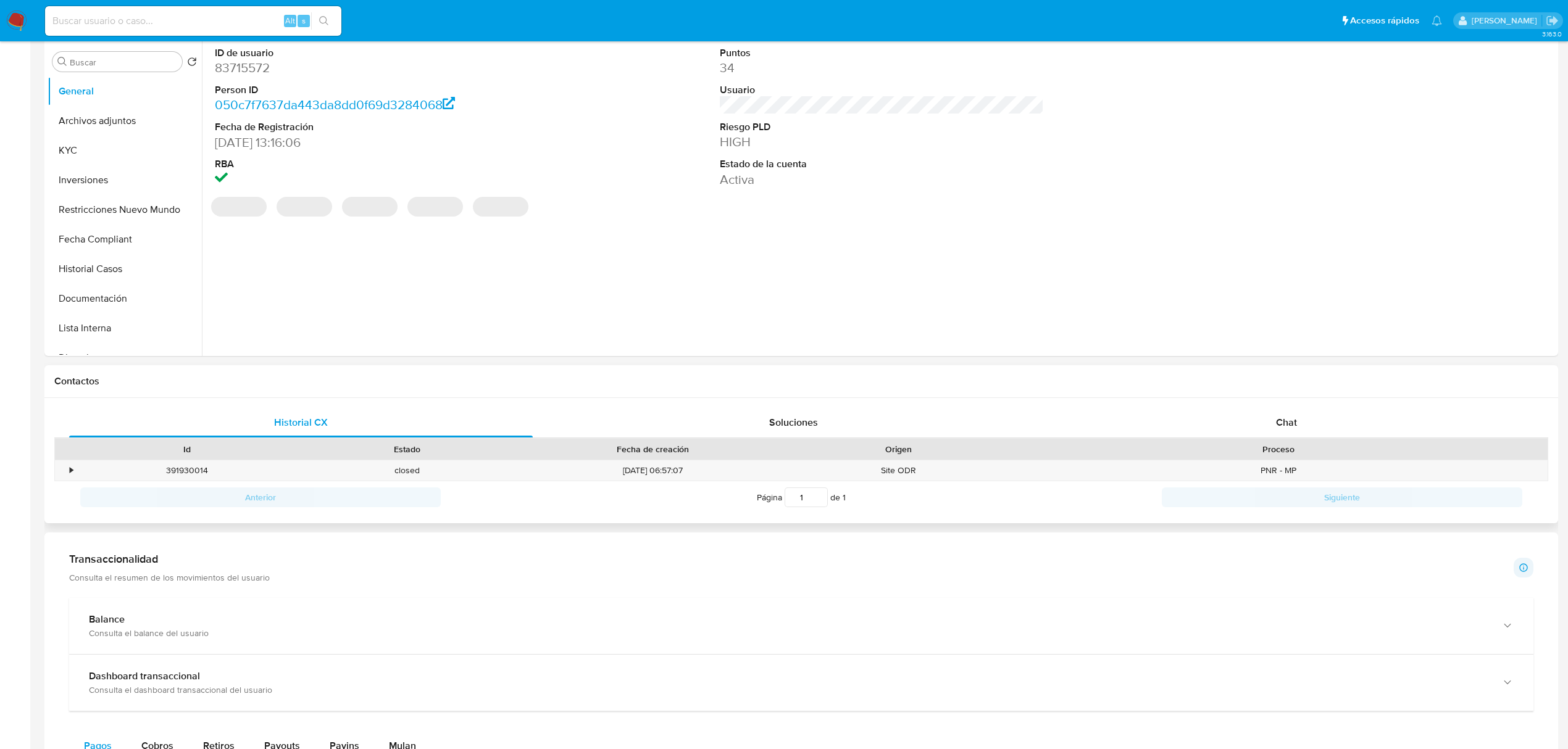
scroll to position [411, 0]
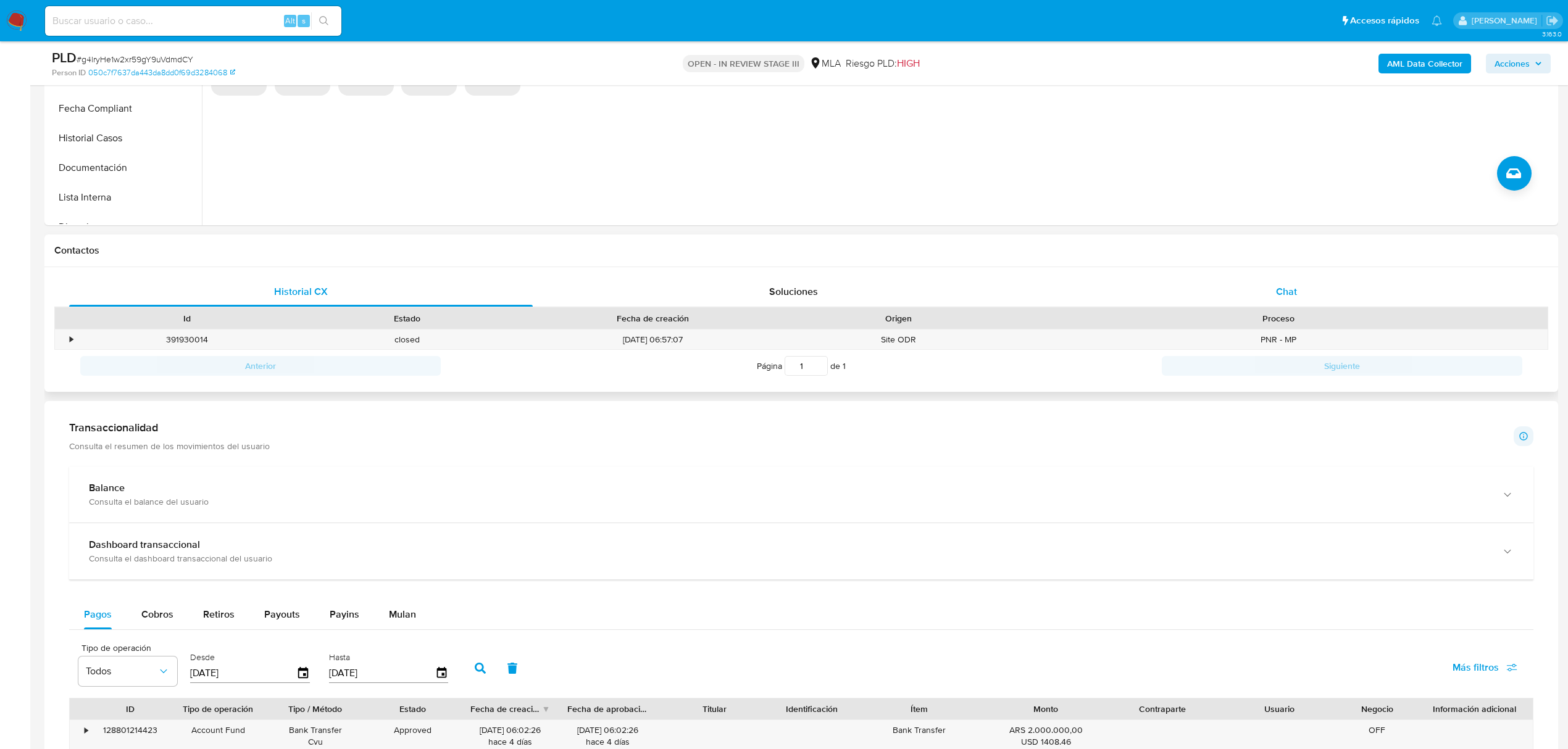
click at [1315, 305] on div "Chat" at bounding box center [1286, 291] width 463 height 30
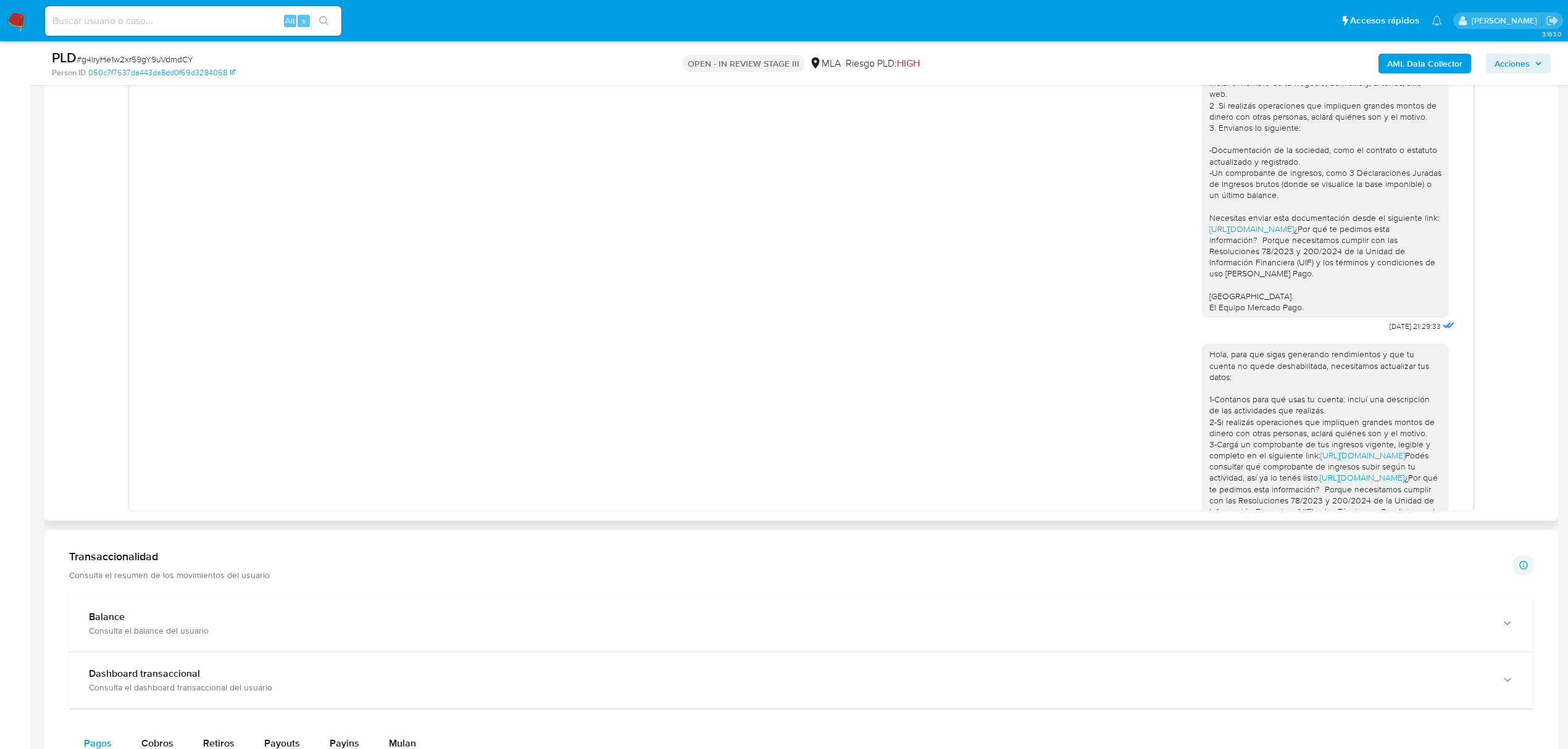
scroll to position [0, 0]
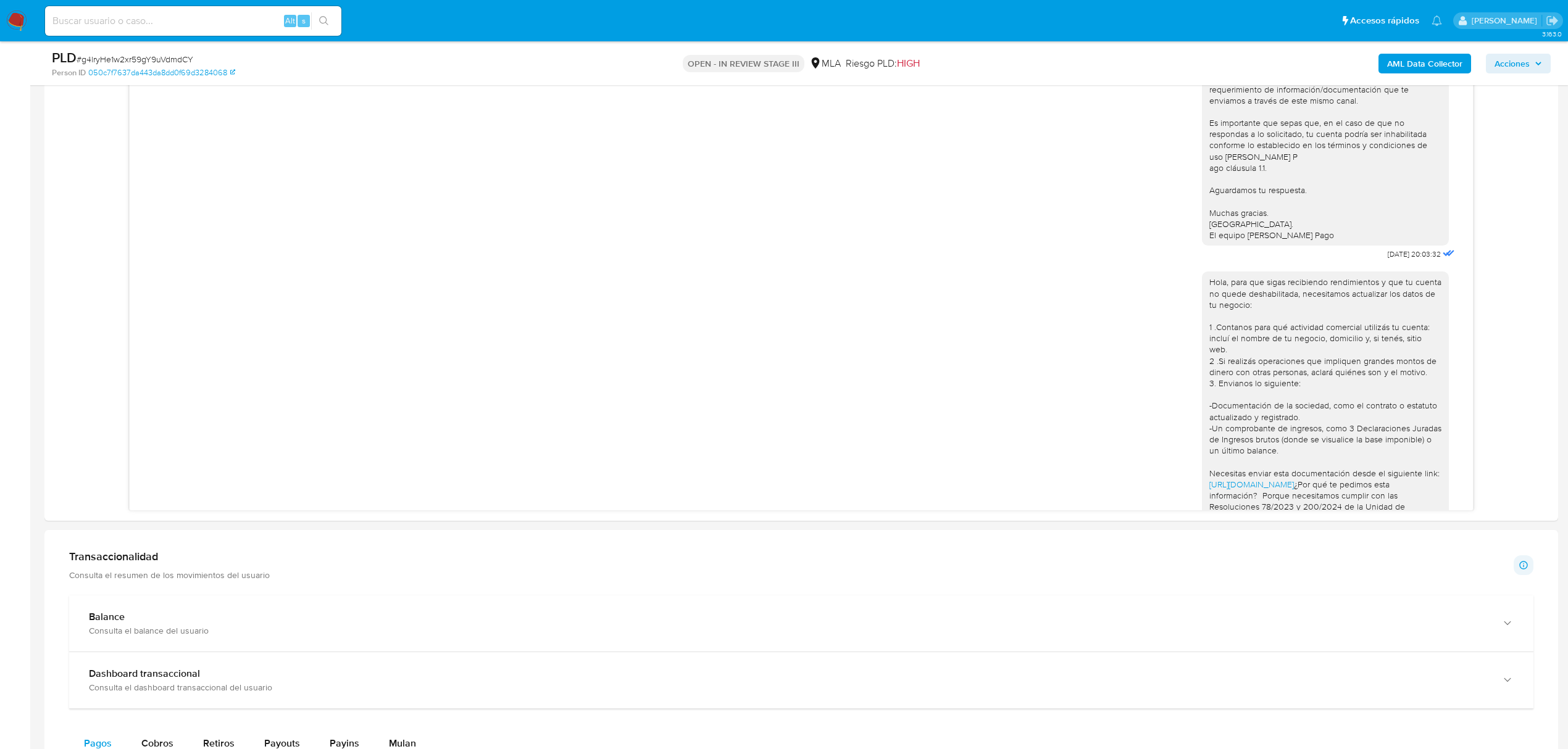
drag, startPoint x: 1538, startPoint y: 65, endPoint x: 1527, endPoint y: 73, distance: 13.6
click at [1538, 65] on icon "button" at bounding box center [1538, 64] width 7 height 7
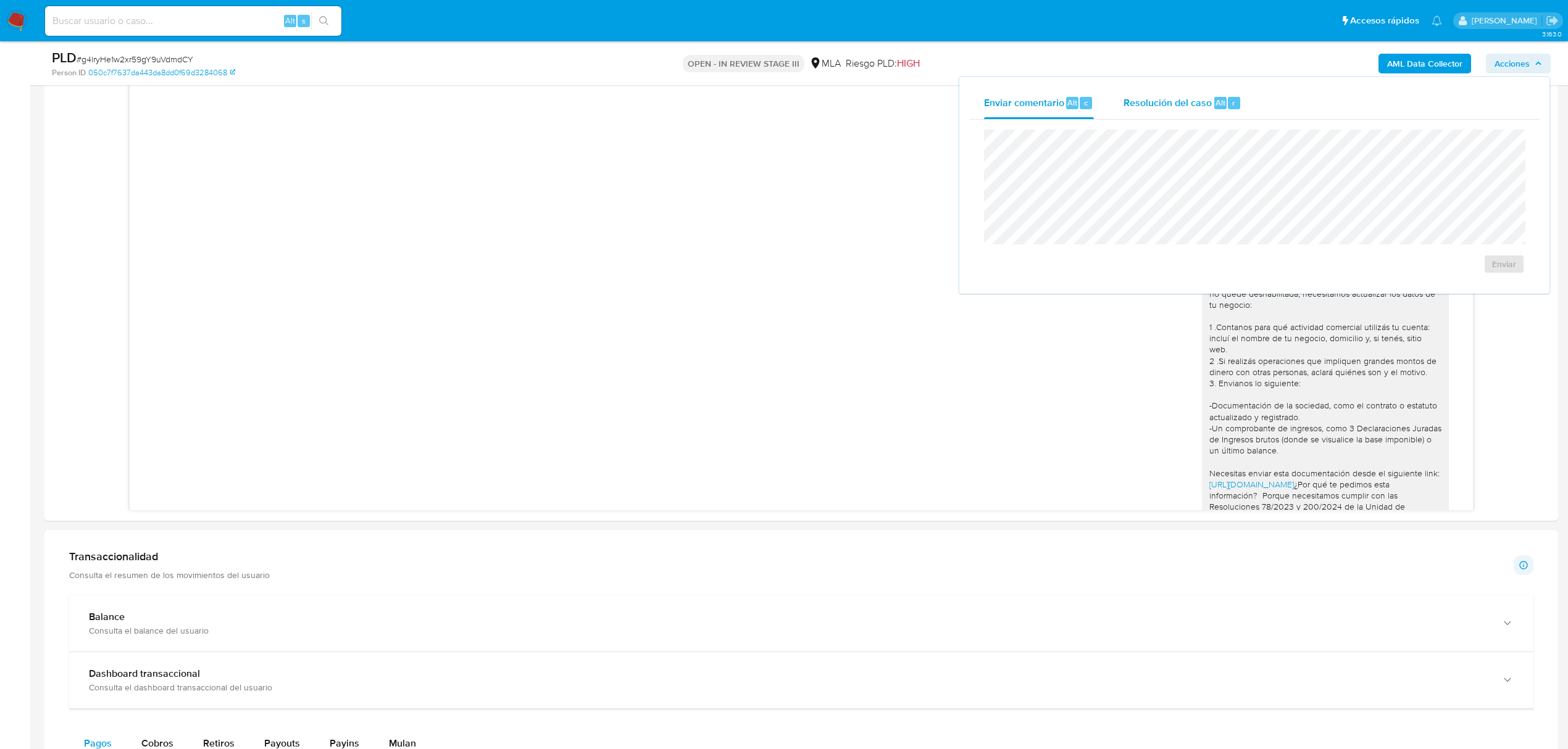
click at [1201, 108] on span "Resolución del caso" at bounding box center [1167, 102] width 88 height 14
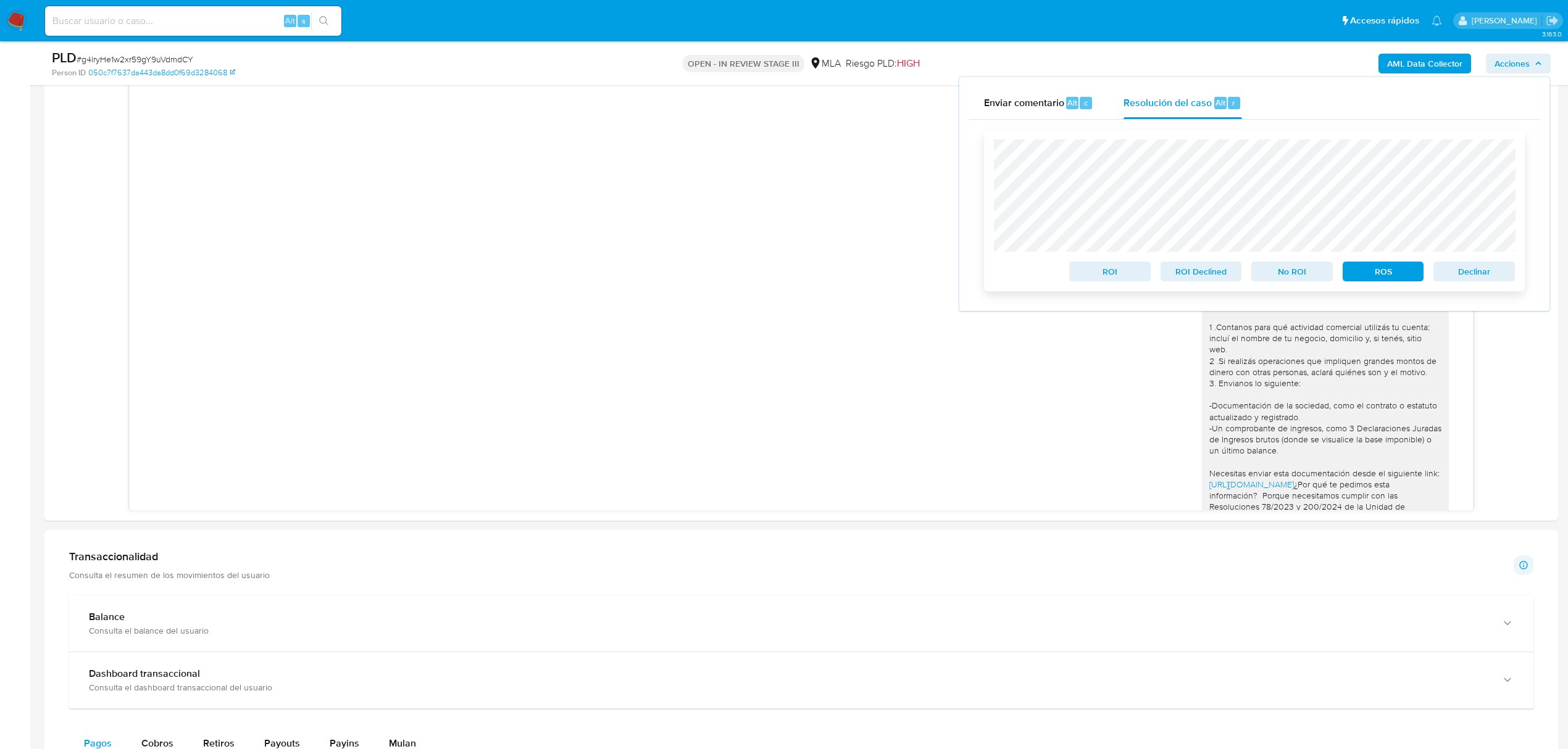
click at [1485, 275] on span "Declinar" at bounding box center [1475, 271] width 65 height 17
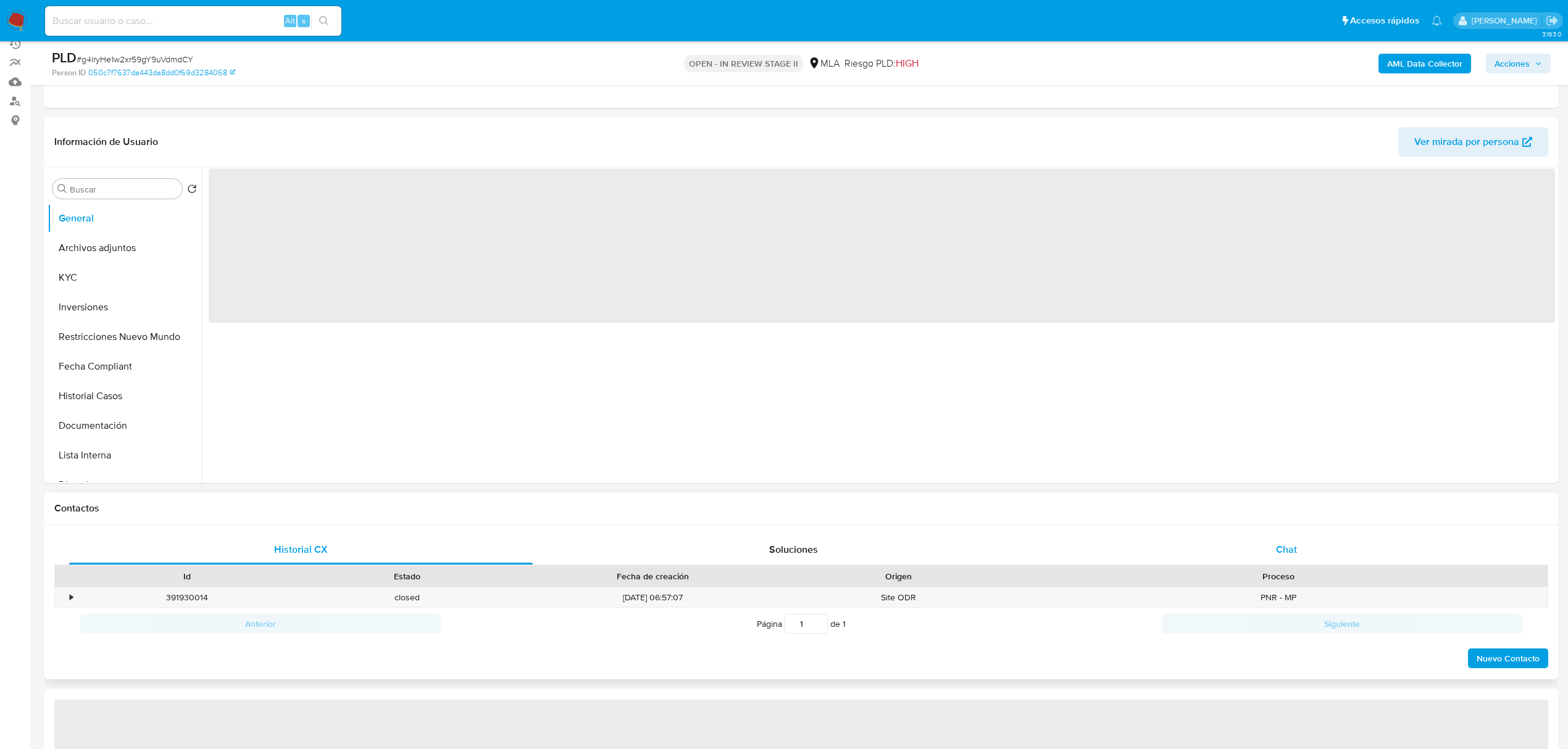
scroll to position [329, 0]
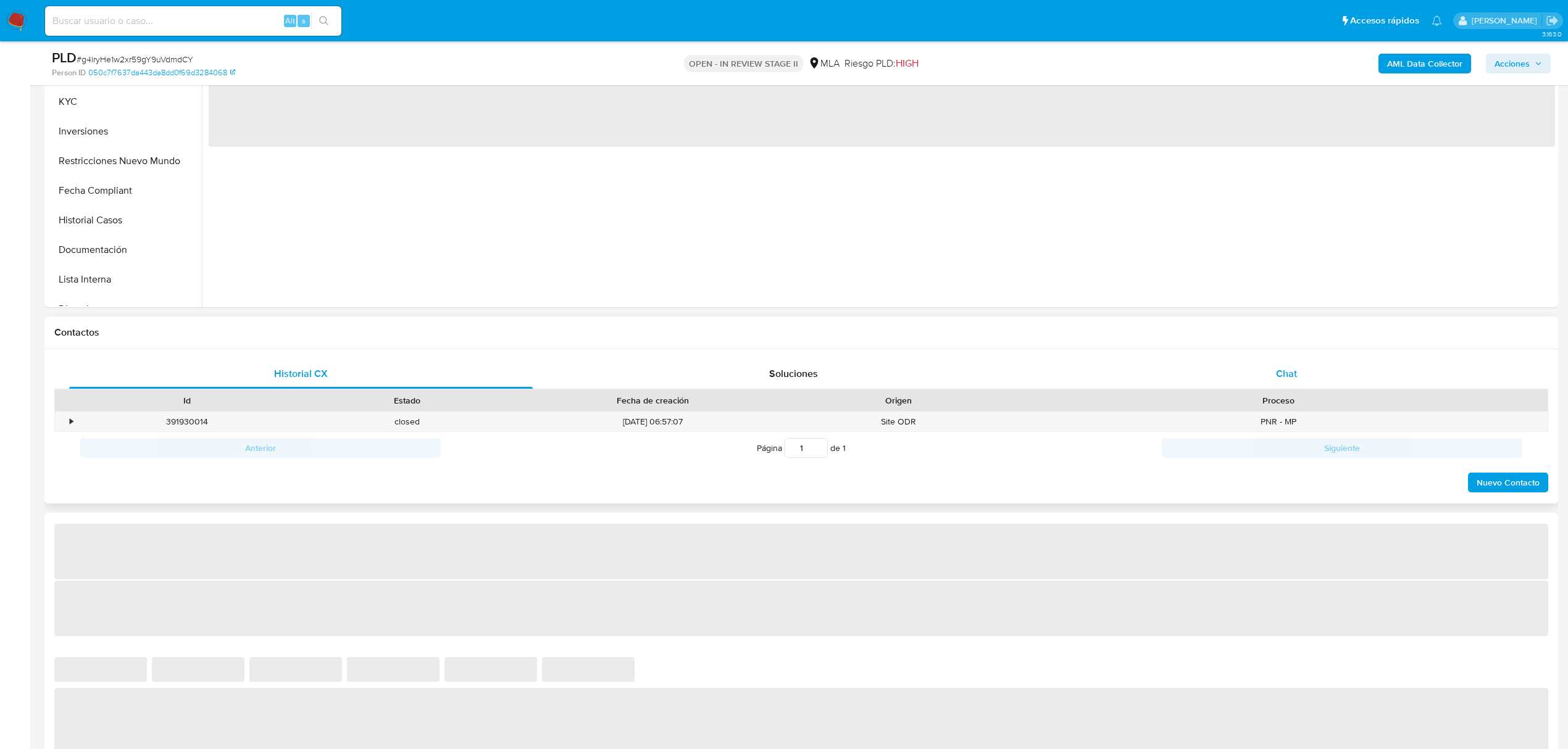
click at [1309, 374] on div "Chat" at bounding box center [1286, 374] width 463 height 30
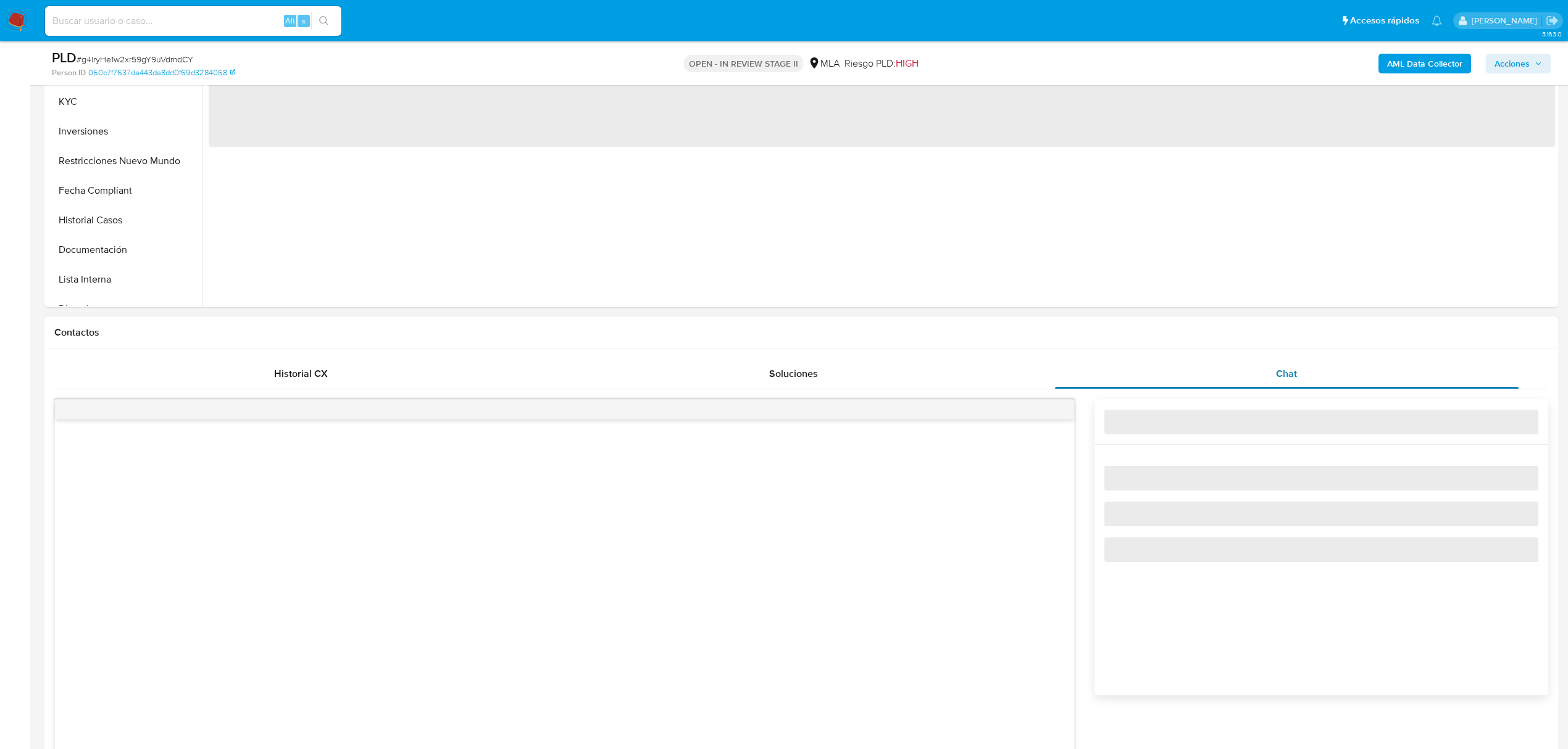
select select "10"
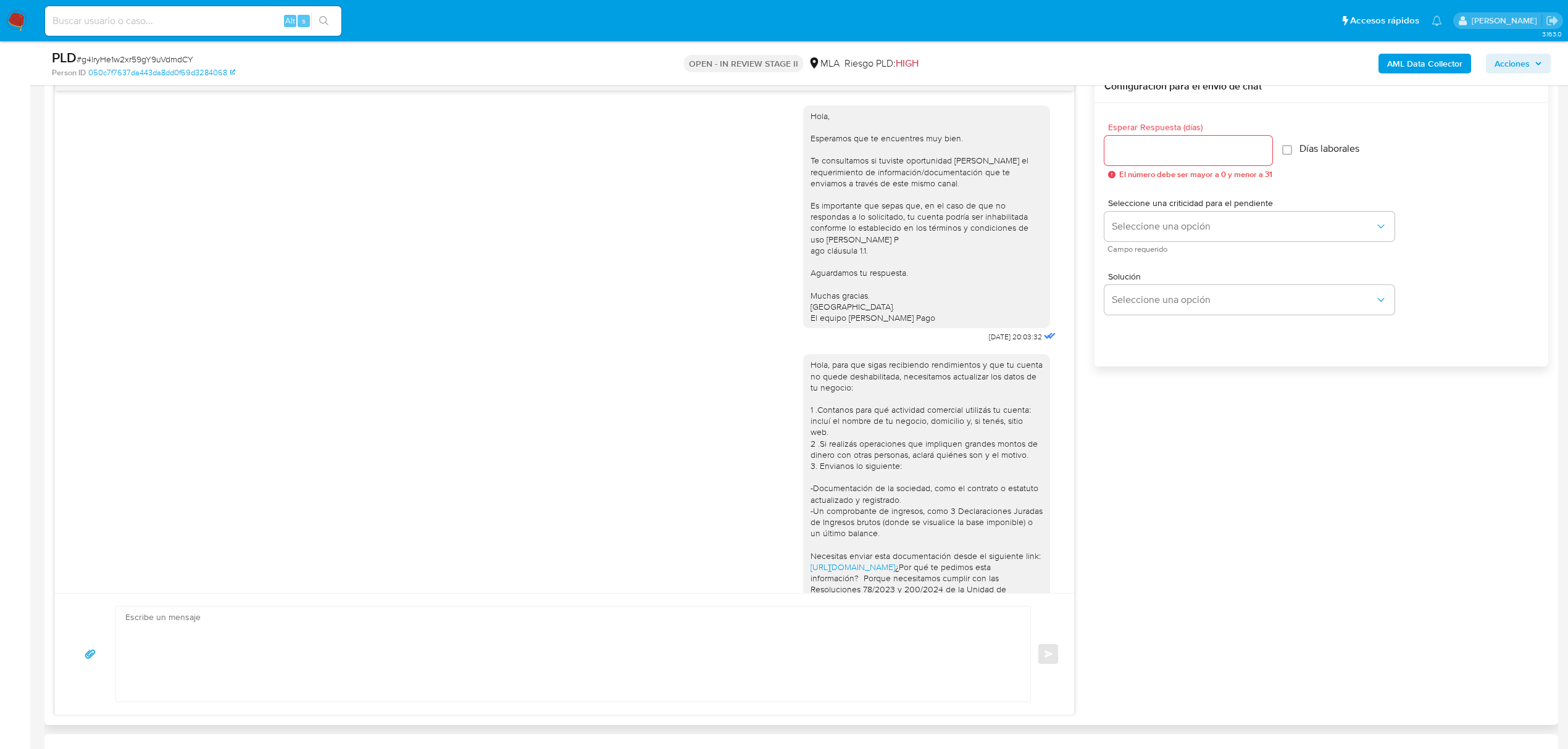
scroll to position [667, 0]
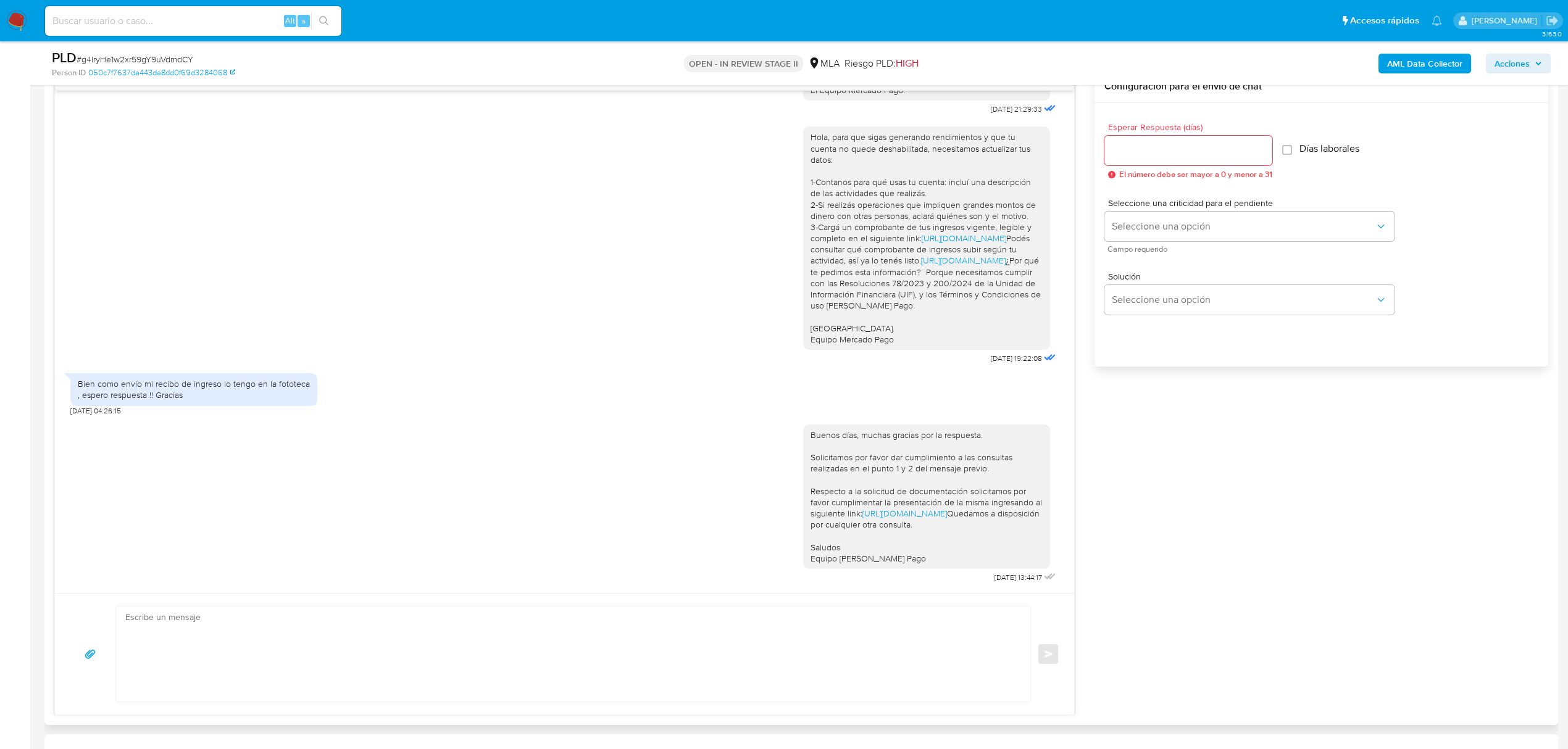
click at [270, 651] on textarea at bounding box center [570, 654] width 889 height 95
click at [321, 625] on textarea "Tener en cuenta que para subir" at bounding box center [570, 654] width 889 height 95
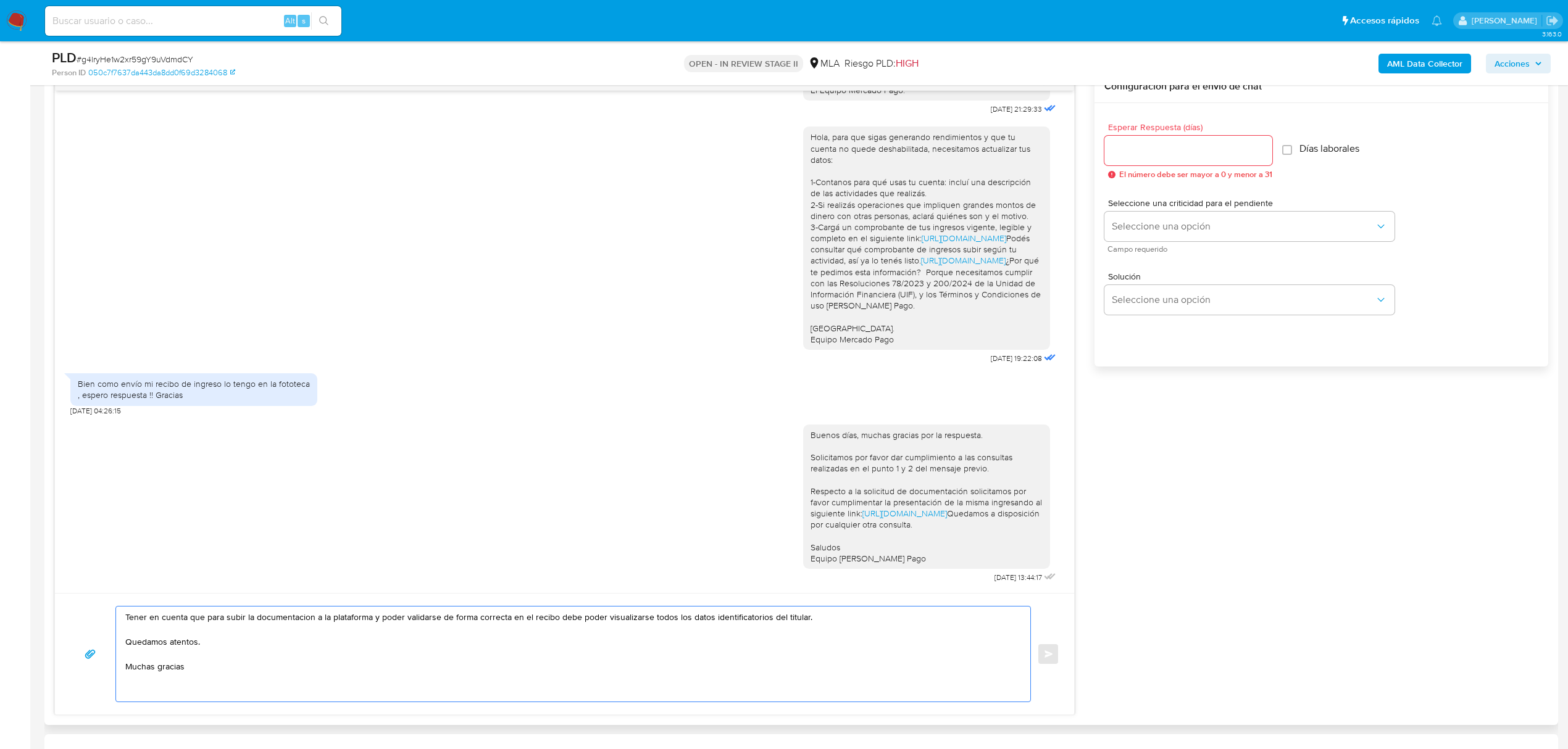
type textarea "Tener en cuenta que para subir la documentacion a la plataforma y poder validar…"
click at [1200, 147] on input "Esperar Respuesta (días)" at bounding box center [1188, 151] width 168 height 16
type input "1"
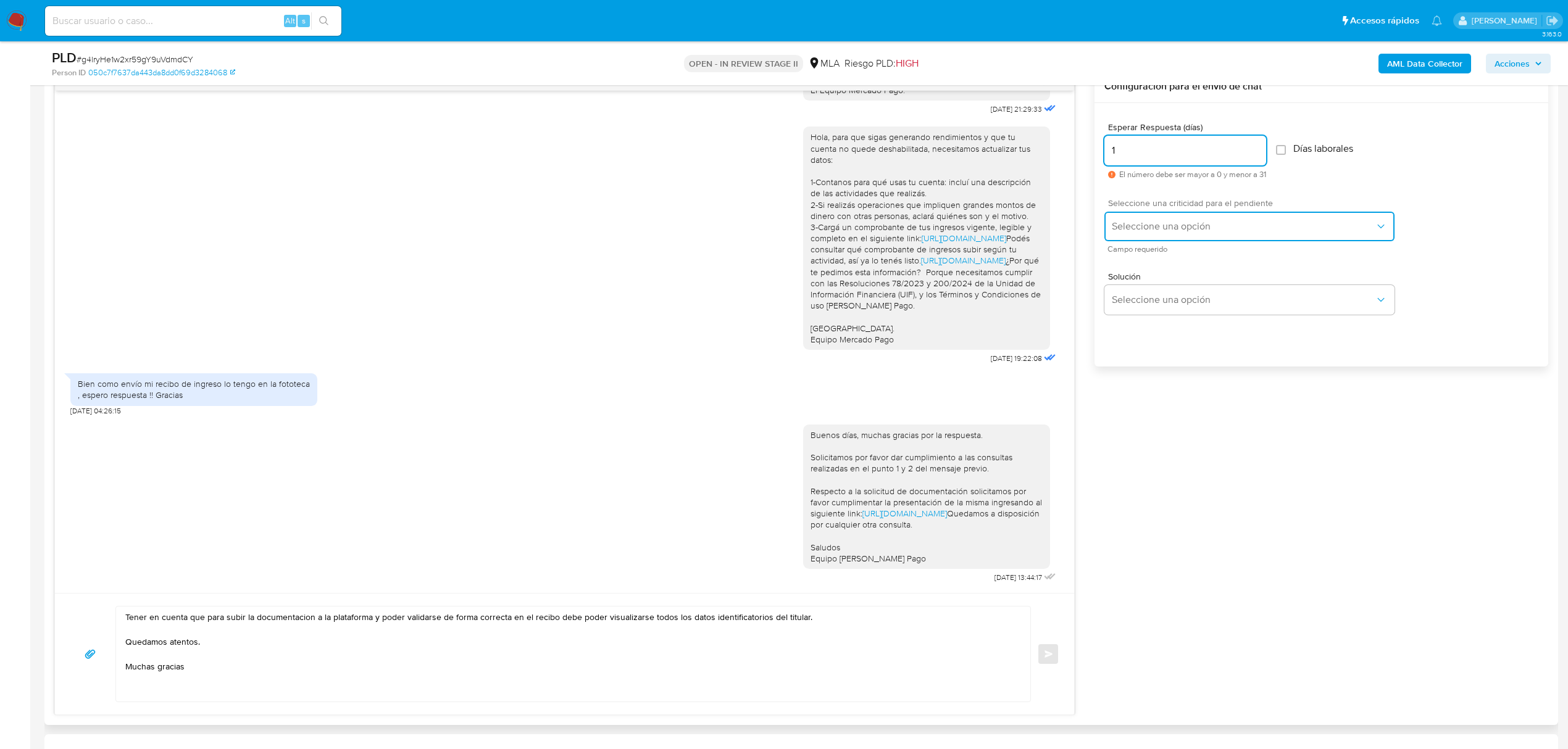
click at [1251, 215] on button "Seleccione una opción" at bounding box center [1250, 226] width 290 height 30
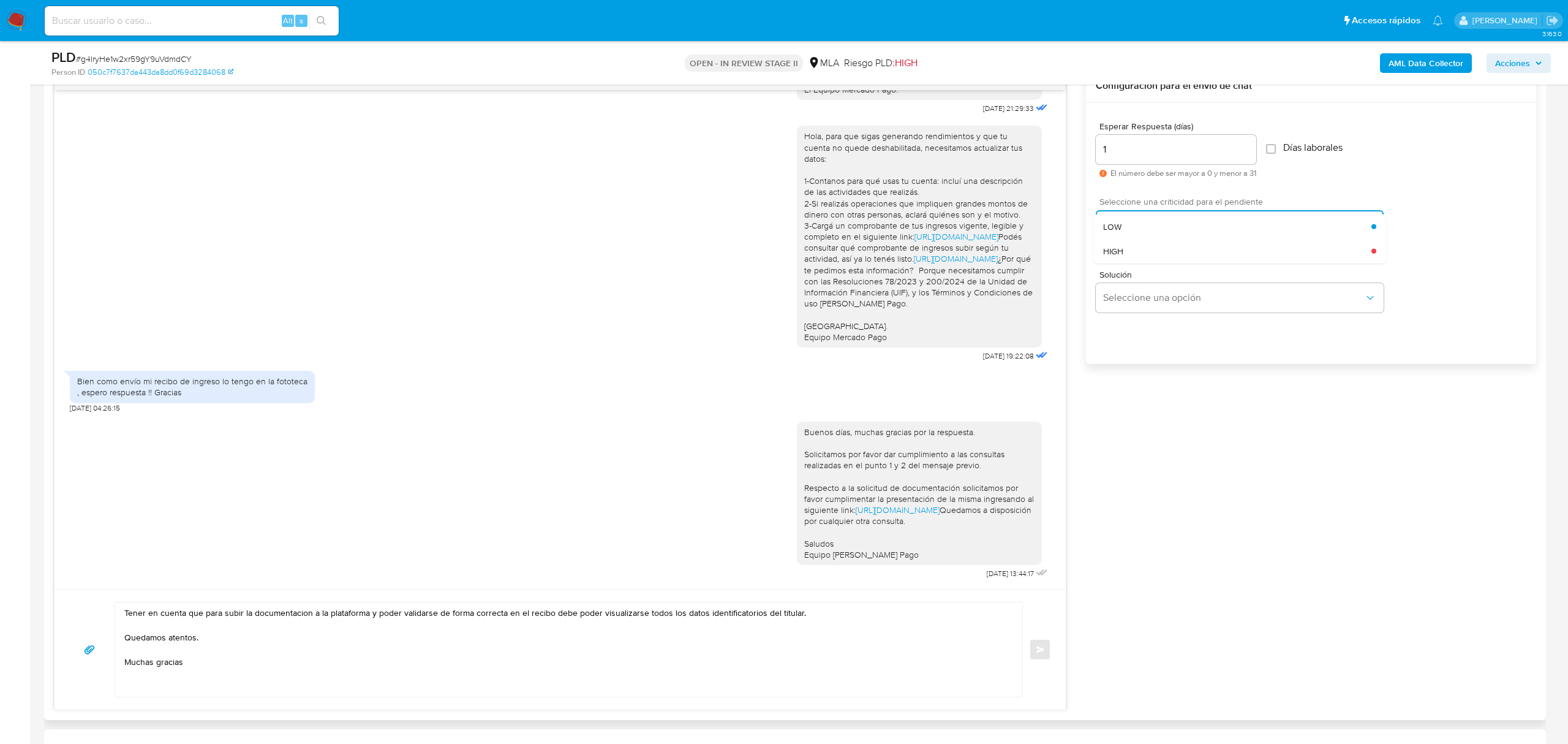
click at [1218, 239] on div "HIGH" at bounding box center [1237, 251] width 269 height 25
click at [229, 662] on textarea "Tener en cuenta que para subir la documentacion a la plataforma y poder validar…" at bounding box center [566, 650] width 882 height 94
type textarea "Tener en cuenta que para subir la documentacion a la plataforma y poder validar…"
drag, startPoint x: 1049, startPoint y: 643, endPoint x: 1041, endPoint y: 645, distance: 8.2
click at [1041, 645] on div "Tener en cuenta que para subir la documentacion a la plataforma y poder validar…" at bounding box center [559, 650] width 1011 height 121
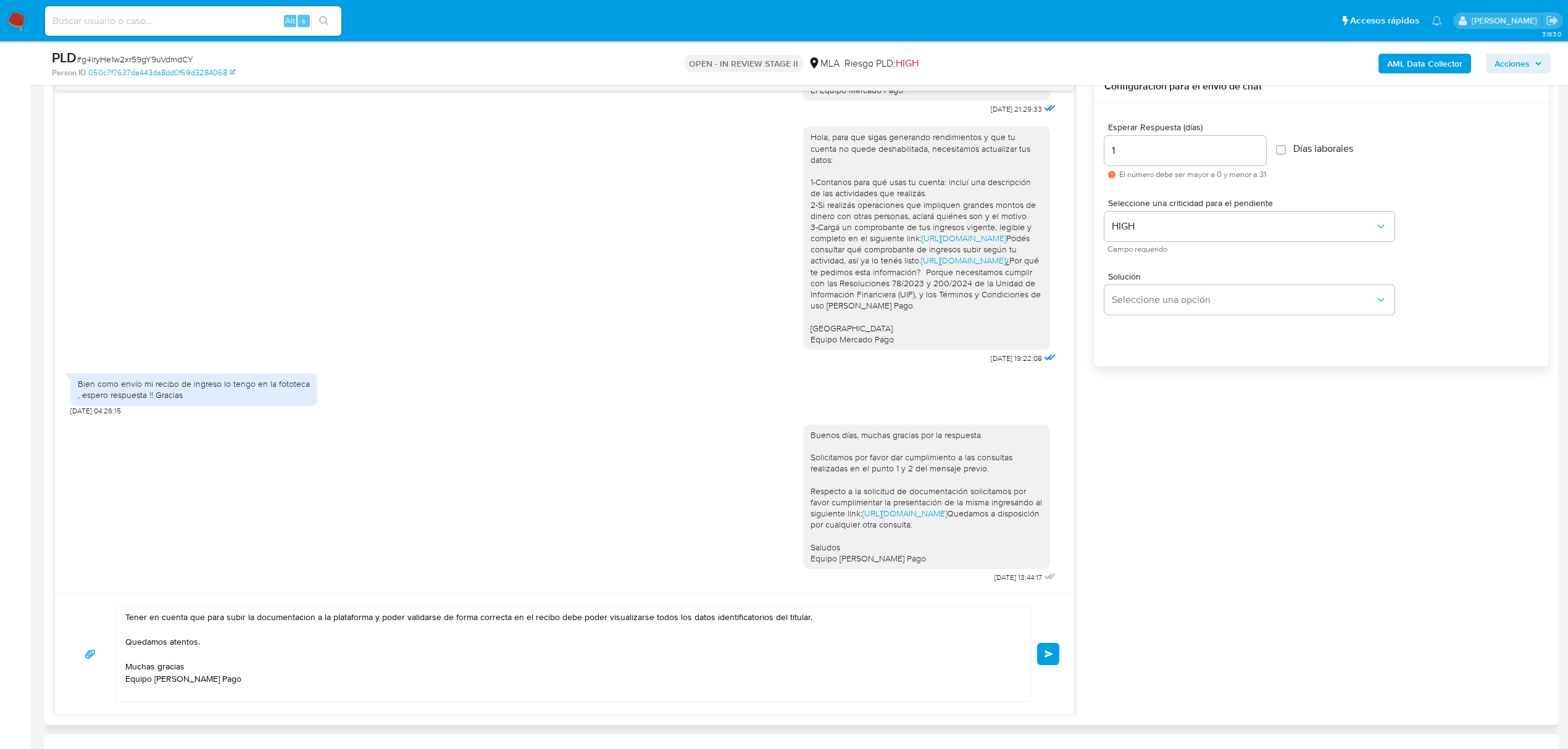
click at [1053, 657] on button "Enviar" at bounding box center [1048, 654] width 22 height 22
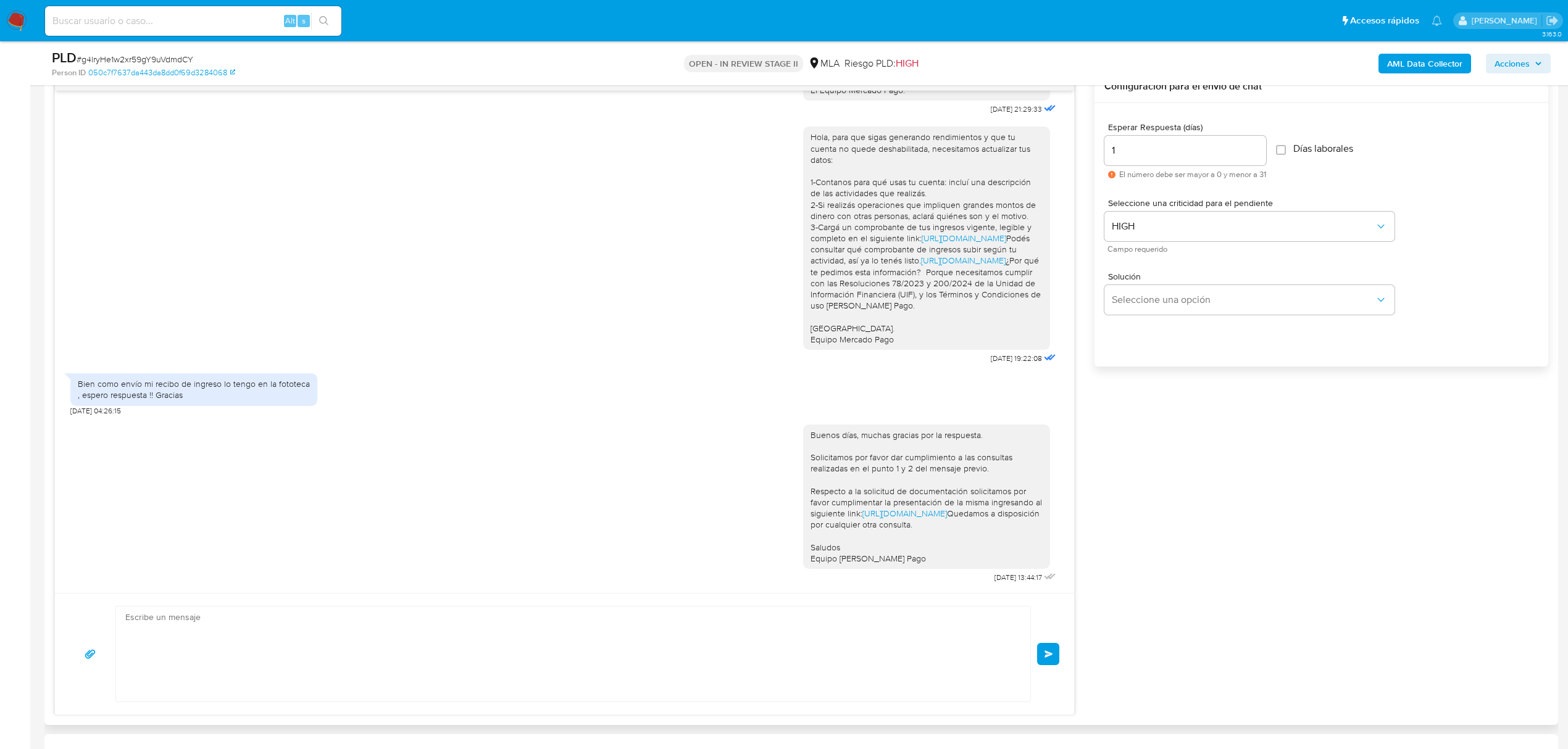
scroll to position [804, 0]
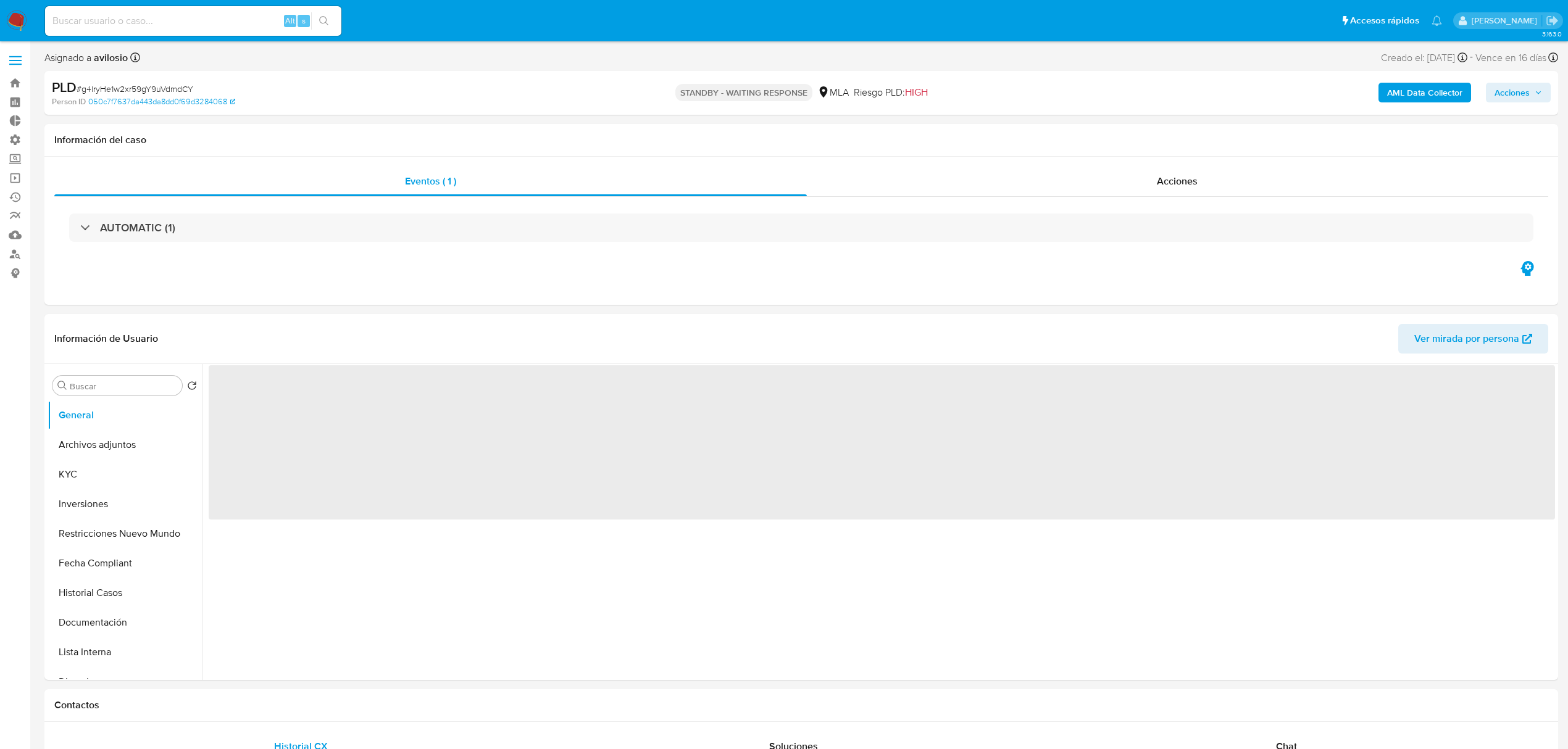
select select "10"
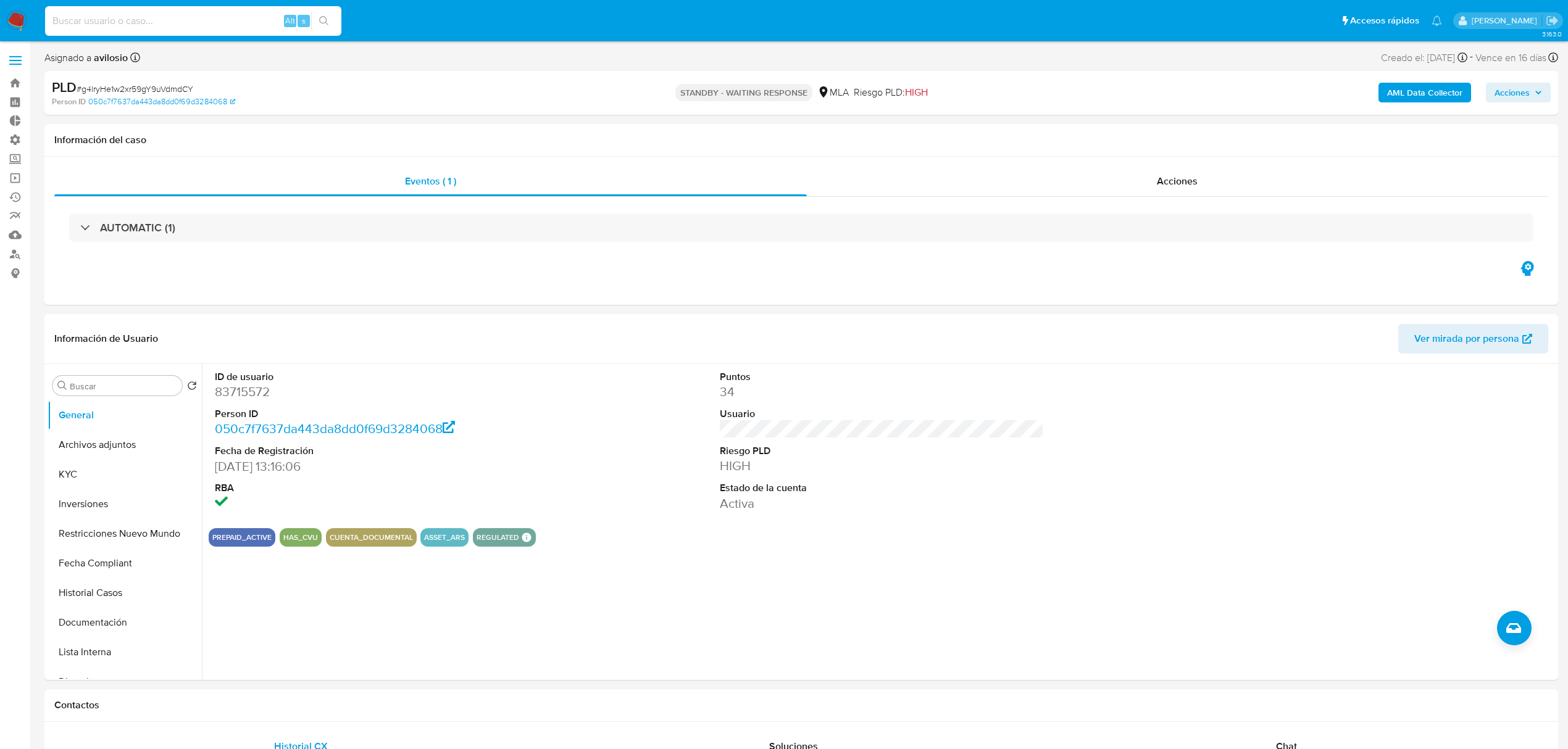
click at [170, 15] on input at bounding box center [193, 21] width 297 height 16
click at [100, 470] on button "KYC" at bounding box center [119, 474] width 144 height 30
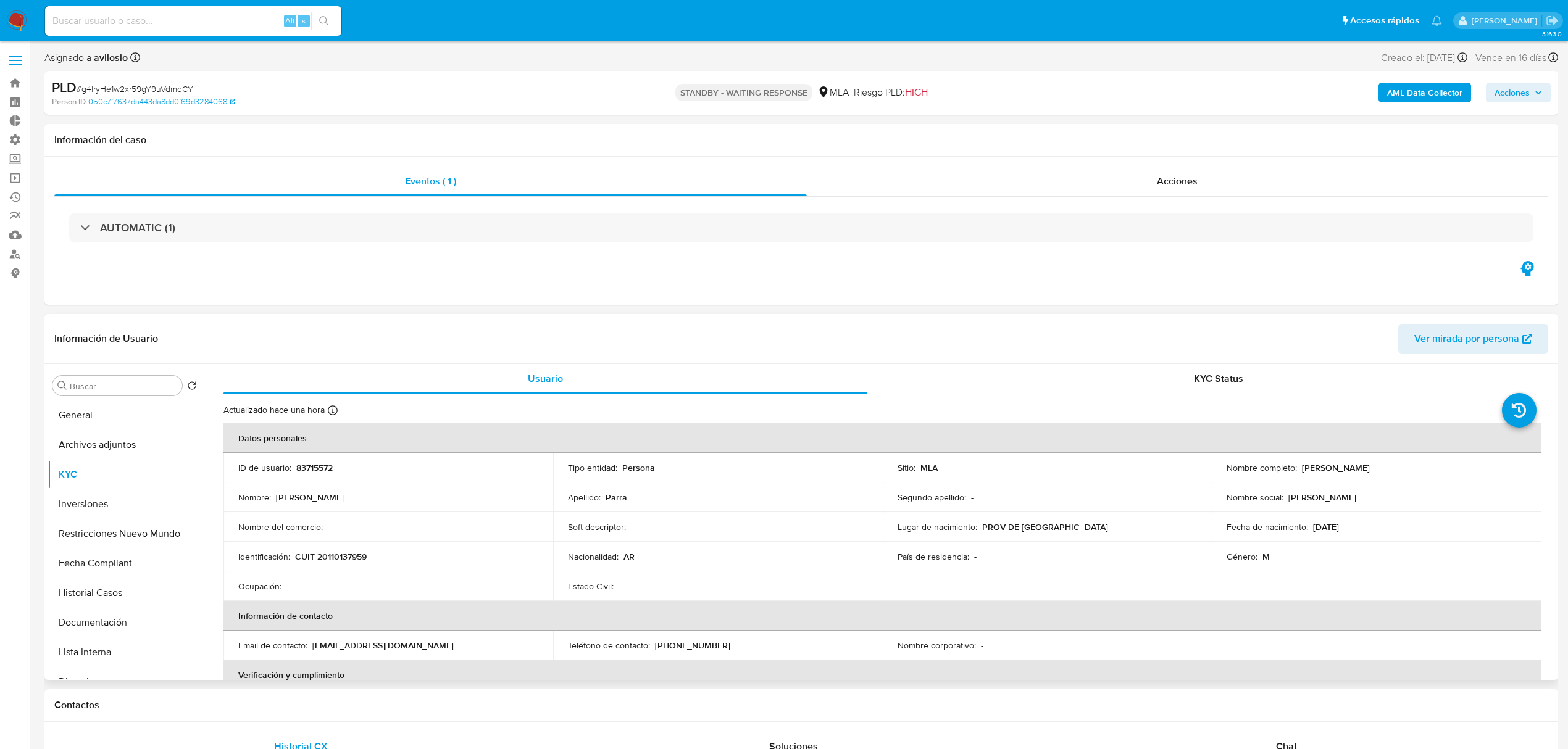
click at [1347, 470] on p "[PERSON_NAME]" at bounding box center [1336, 468] width 68 height 11
click at [1348, 470] on p "[PERSON_NAME]" at bounding box center [1336, 468] width 68 height 11
drag, startPoint x: 1386, startPoint y: 469, endPoint x: 1038, endPoint y: 481, distance: 348.2
click at [1300, 463] on div "Nombre completo : [PERSON_NAME]" at bounding box center [1376, 468] width 300 height 11
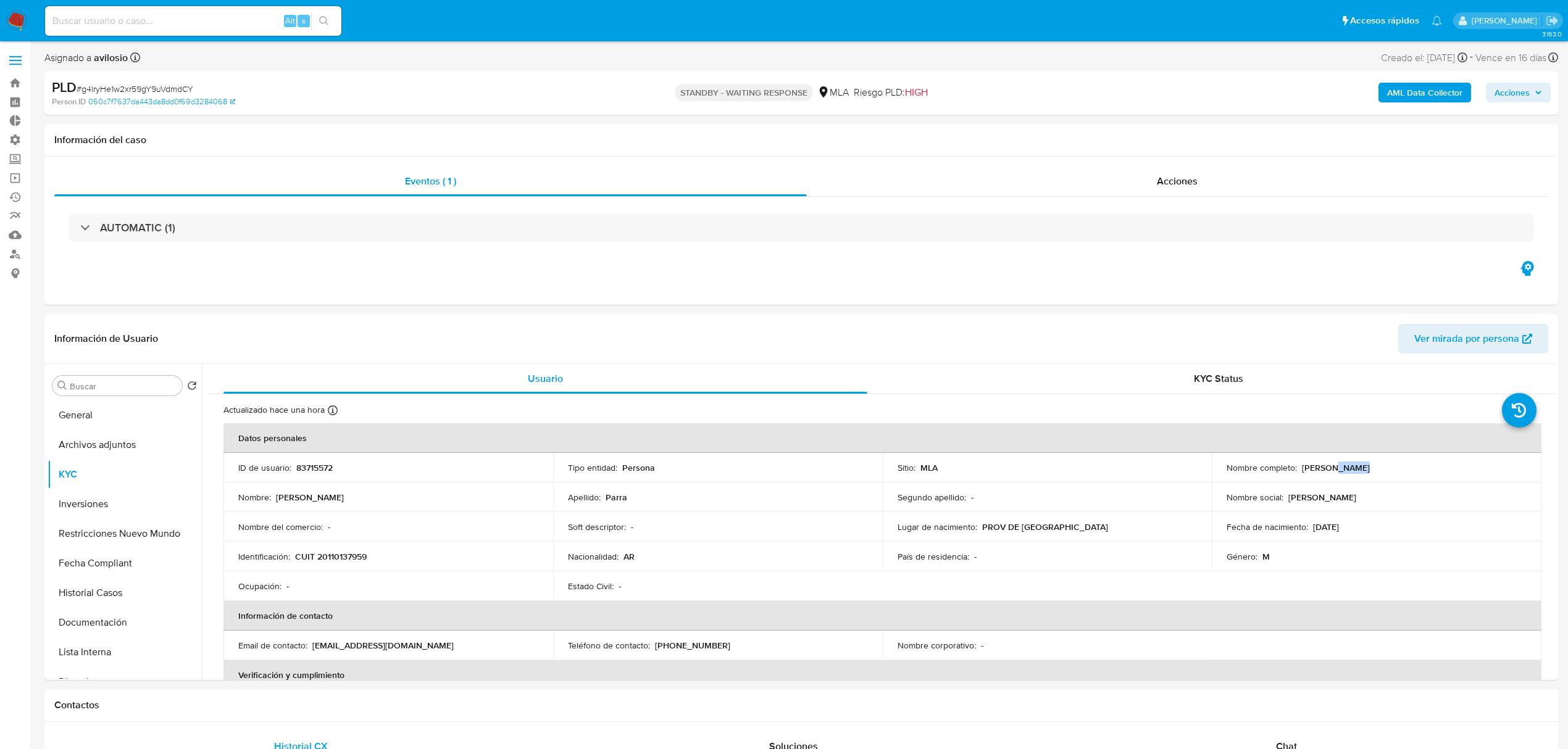
copy p "[PERSON_NAME]"
click at [158, 13] on input at bounding box center [193, 21] width 297 height 16
paste input "g4lryHe1w2xr59gY9uVdmdCY"
type input "g4lryHe1w2xr59gY9uVdmdCY"
click at [193, 20] on input "g4lryHe1w2xr59gY9uVdmdCY" at bounding box center [193, 21] width 297 height 16
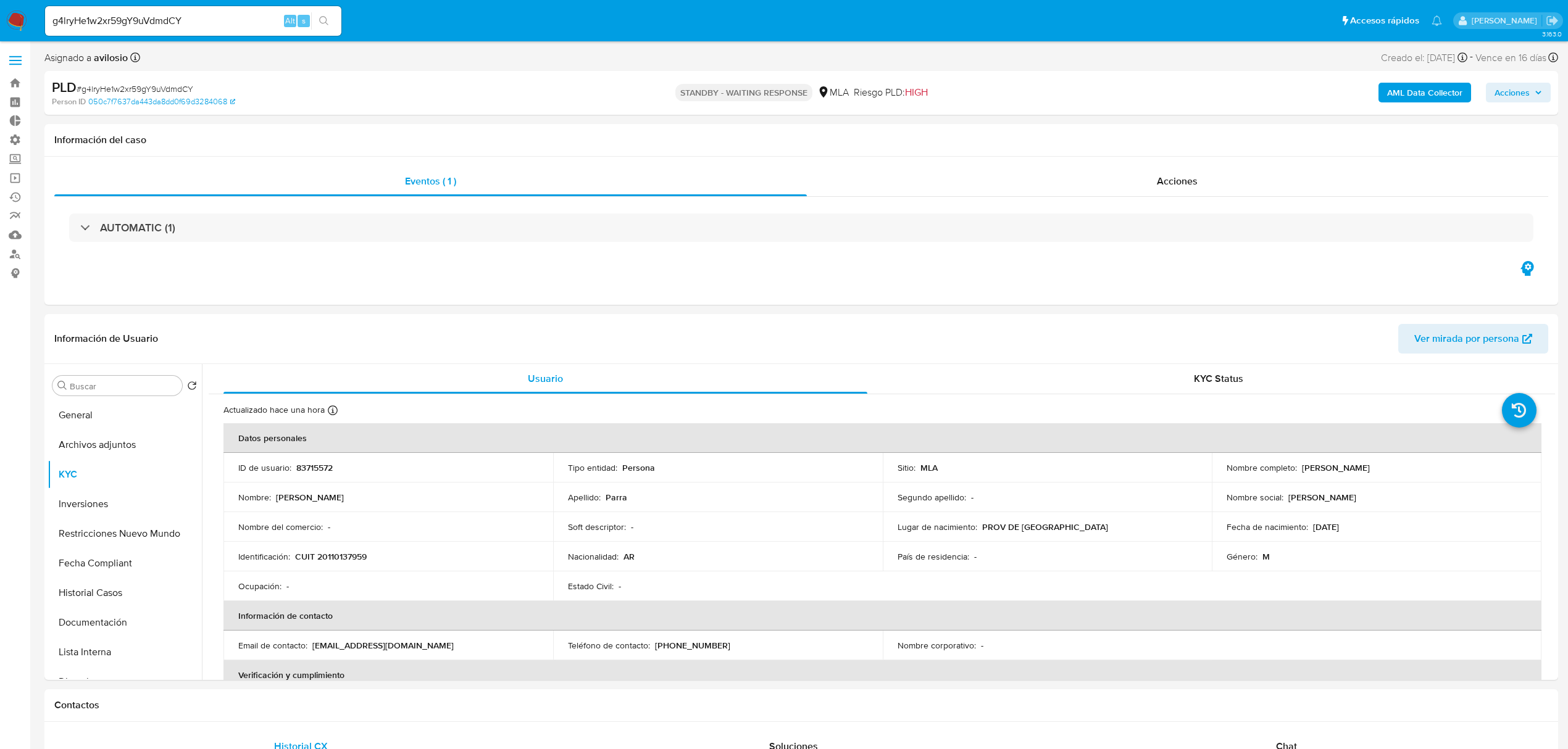
click at [334, 22] on button "search-icon" at bounding box center [324, 21] width 25 height 17
click at [324, 25] on icon "search-icon" at bounding box center [324, 21] width 10 height 10
click at [205, 19] on input "g4lryHe1w2xr59gY9uVdmdCY" at bounding box center [193, 21] width 297 height 16
click at [218, 19] on input "g4lryHe1w2xr59gY9uVdmdCY" at bounding box center [193, 21] width 297 height 16
click at [329, 18] on button "search-icon" at bounding box center [324, 21] width 25 height 17
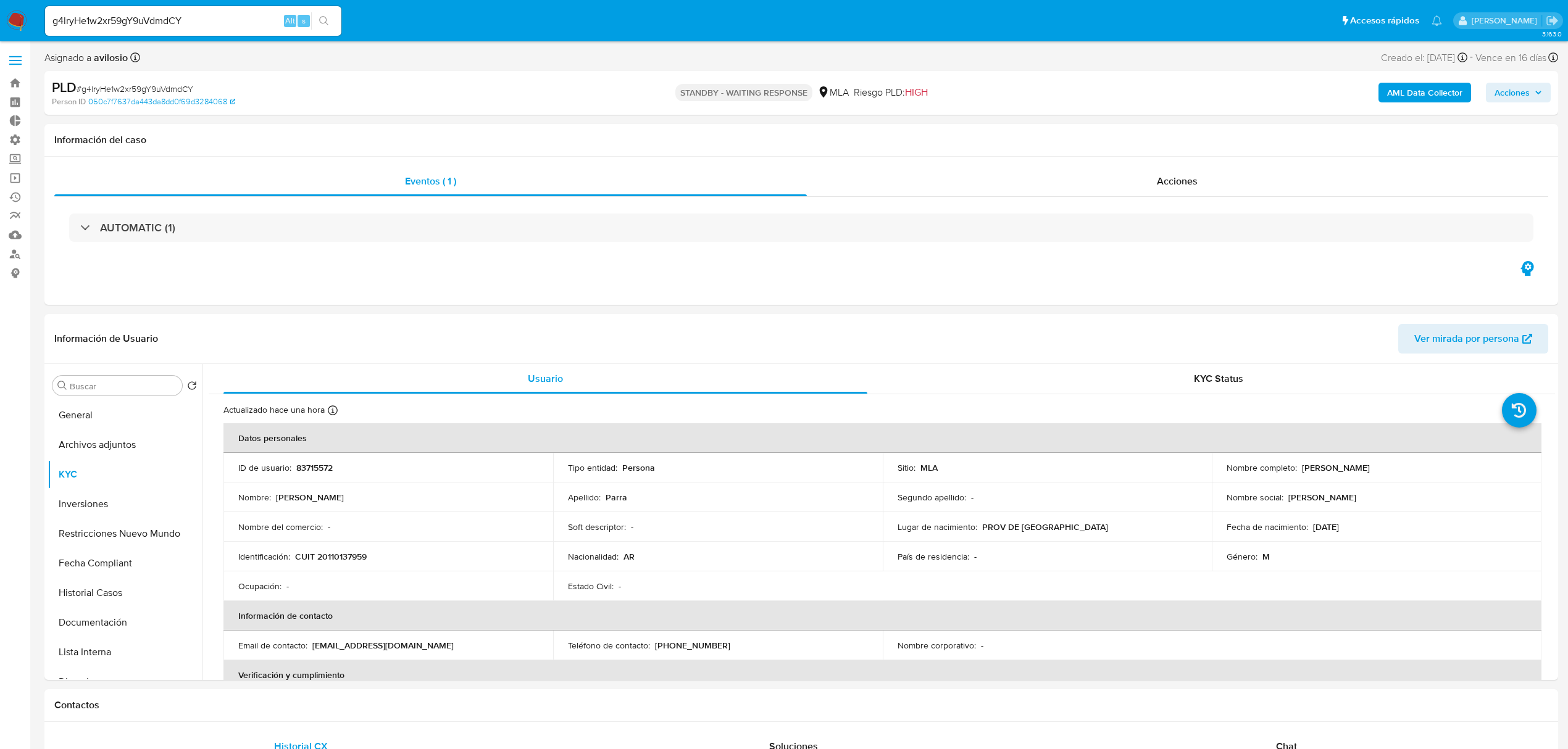
click at [329, 18] on button "search-icon" at bounding box center [324, 21] width 25 height 17
click at [207, 22] on input "g4lryHe1w2xr59gY9uVdmdCY" at bounding box center [193, 21] width 297 height 16
paste input "eDQN34GHZMKAzhsVAuJek1mz"
type input "eDQN34GHZMKAzhsVAuJek1mz"
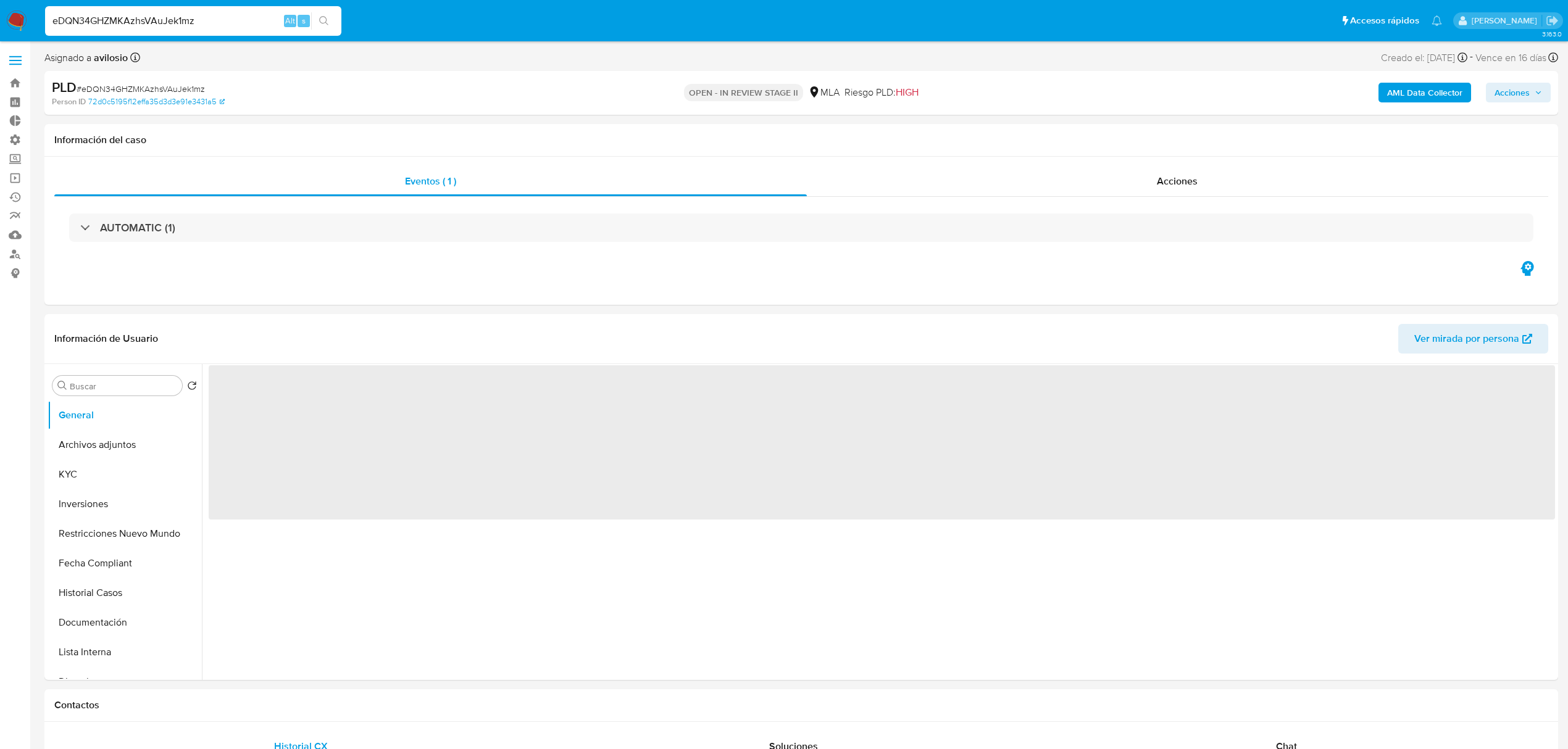
select select "10"
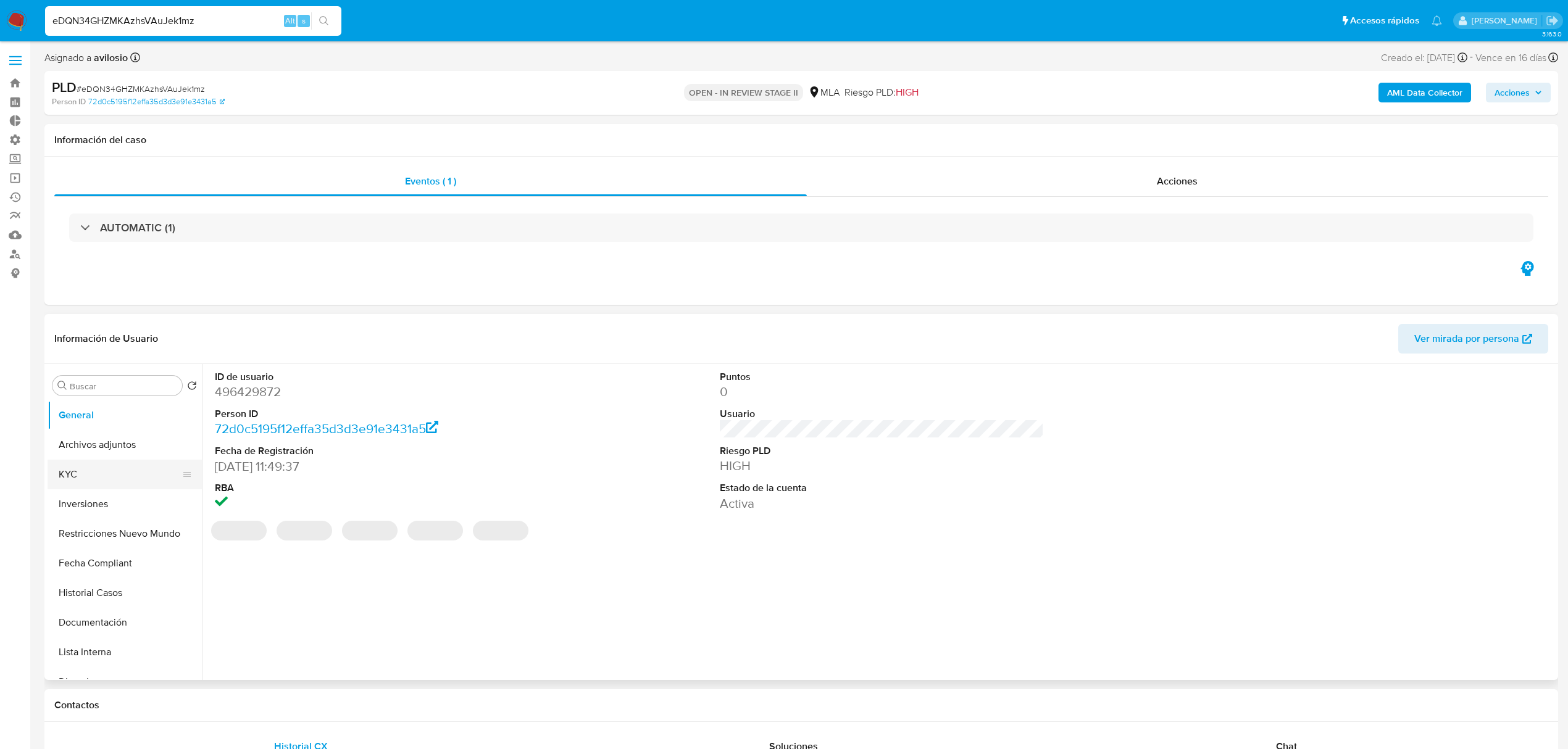
click at [86, 481] on button "KYC" at bounding box center [119, 474] width 144 height 30
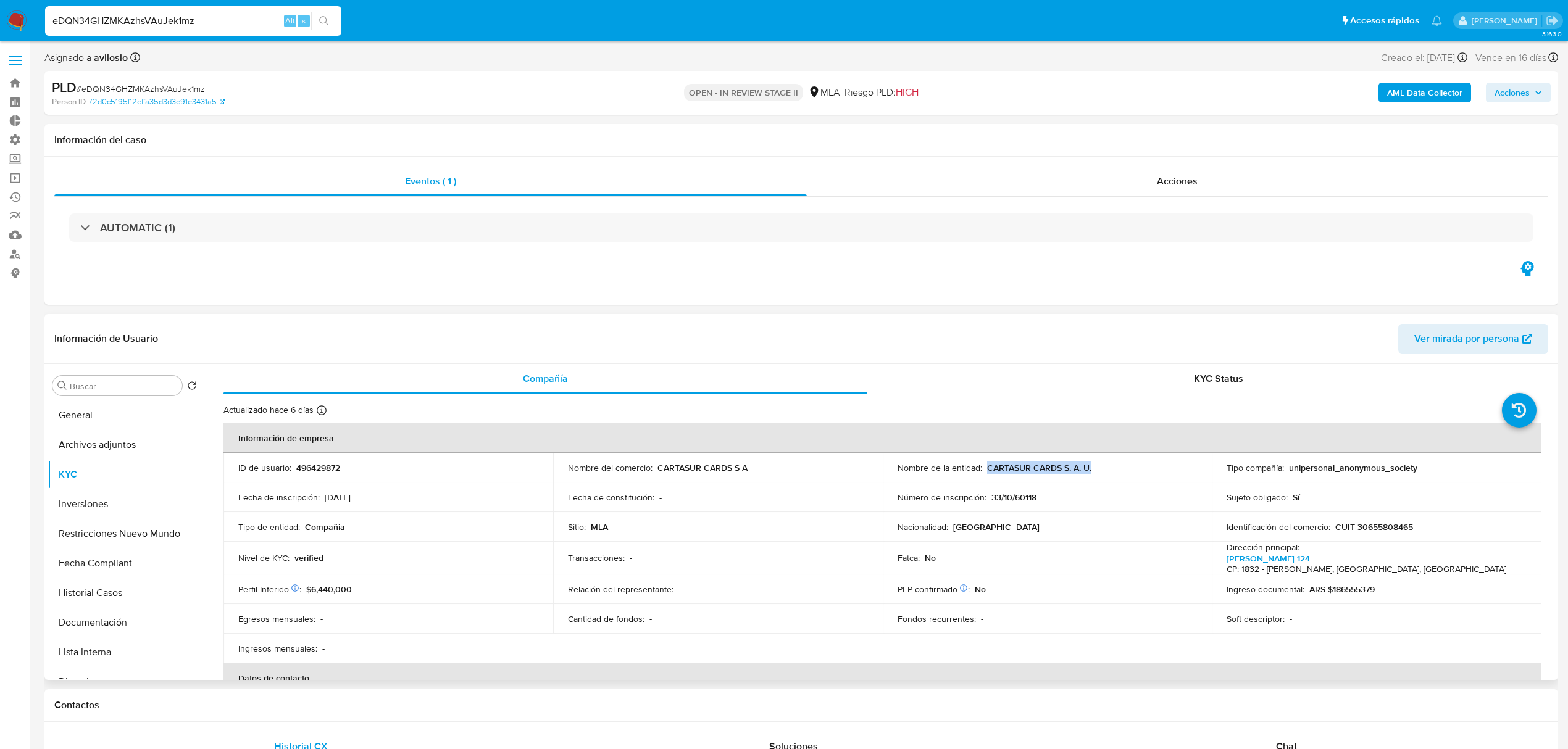
drag, startPoint x: 1103, startPoint y: 468, endPoint x: 983, endPoint y: 469, distance: 120.0
click at [983, 469] on div "Nombre de la entidad : CARTASUR CARDS S. A. U." at bounding box center [1047, 468] width 300 height 11
copy p "CARTASUR CARDS S. A. U."
drag, startPoint x: 217, startPoint y: 17, endPoint x: -279, endPoint y: -4, distance: 496.4
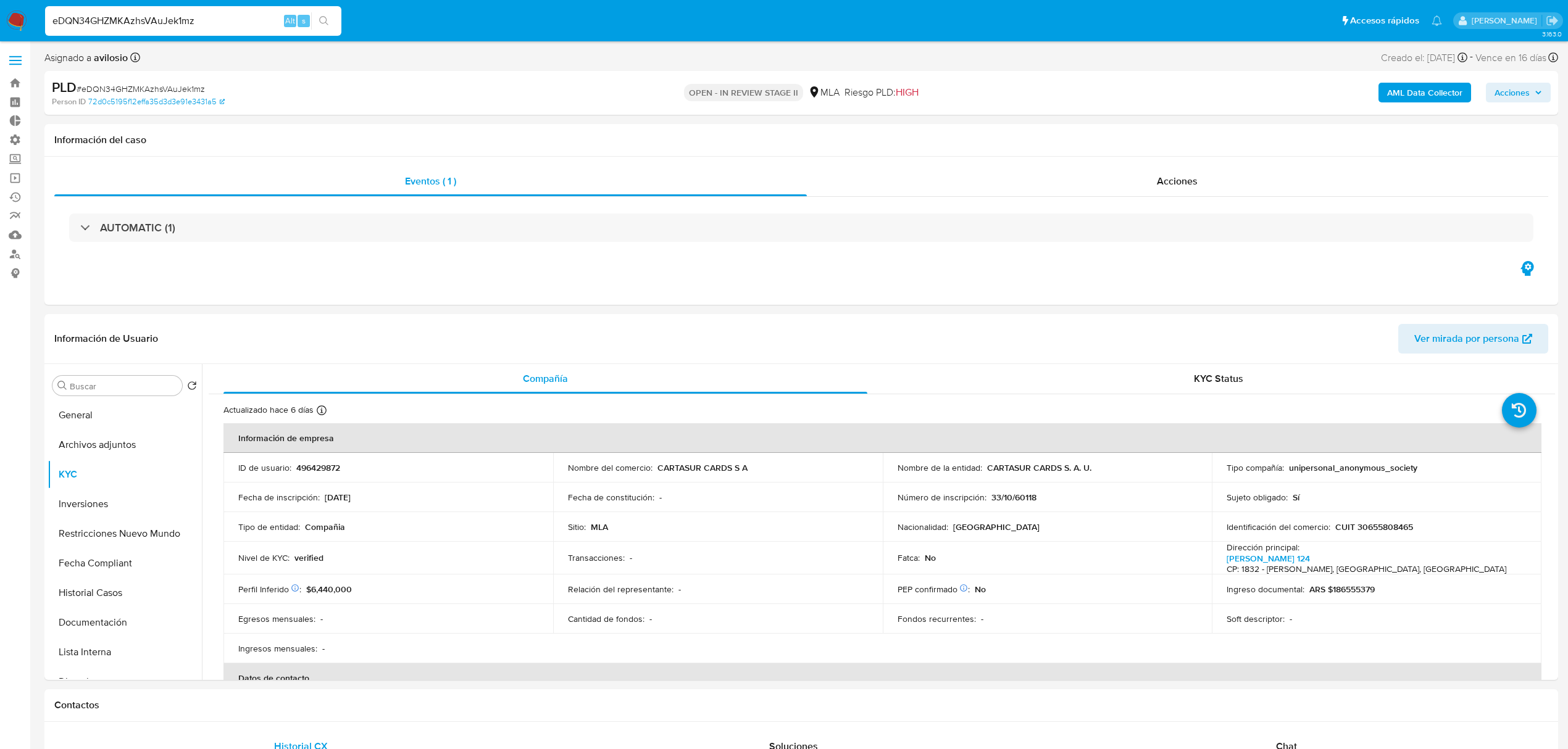
paste input "4yxVY0NR1RN70BGxj4xZnjxr"
type input "4yxVY0NR1RN70BGxj4xZnjxr"
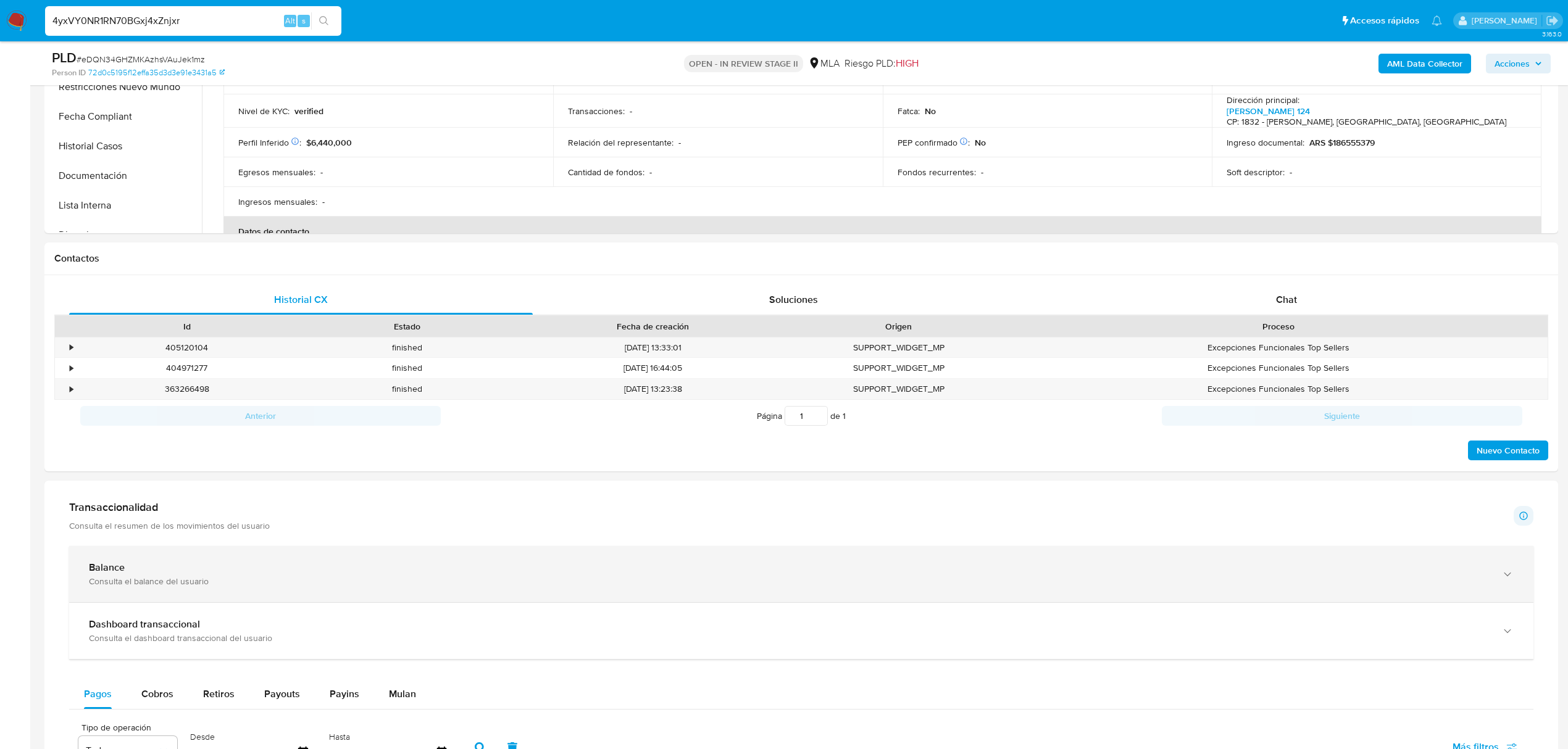
scroll to position [576, 0]
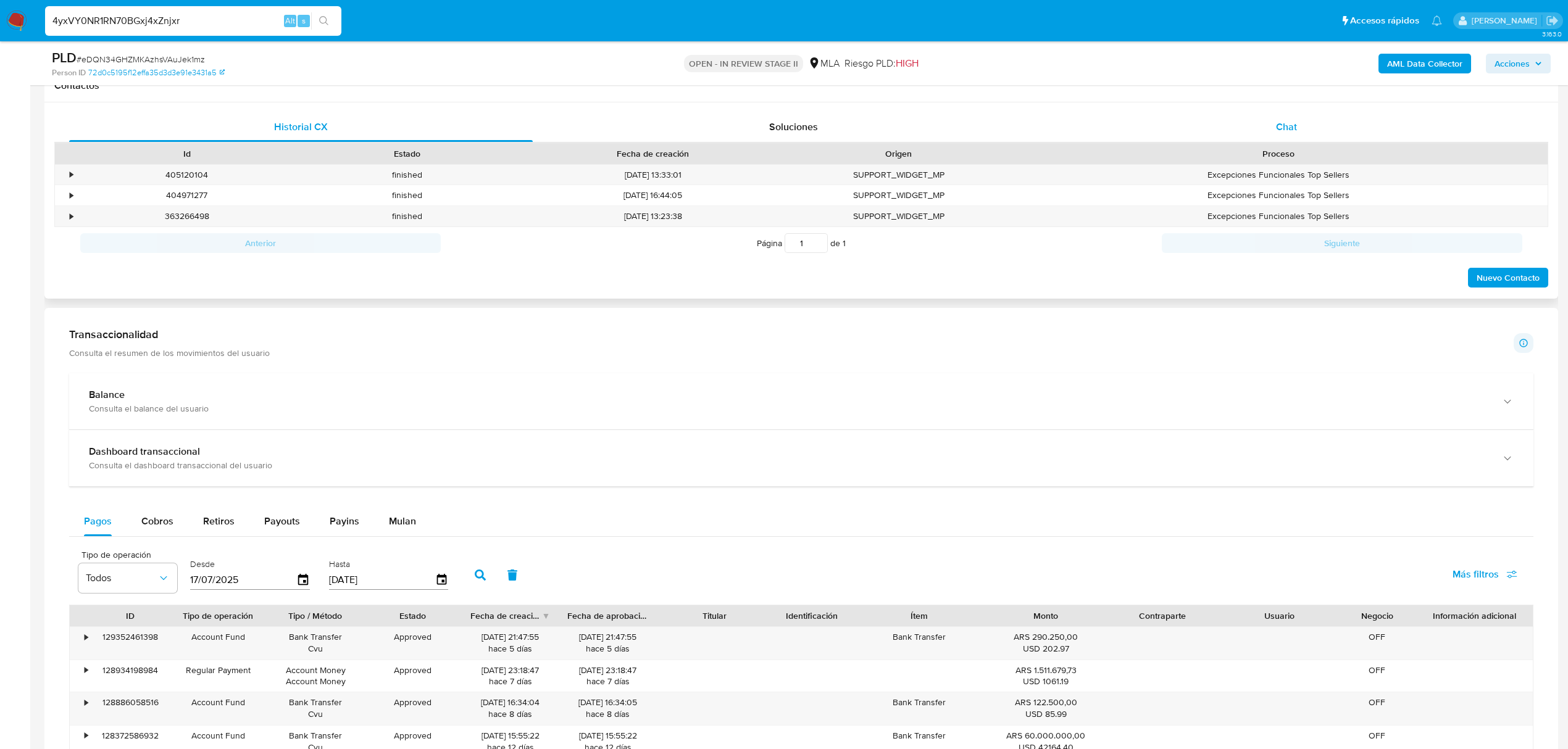
click at [1324, 122] on div "Chat" at bounding box center [1286, 126] width 463 height 30
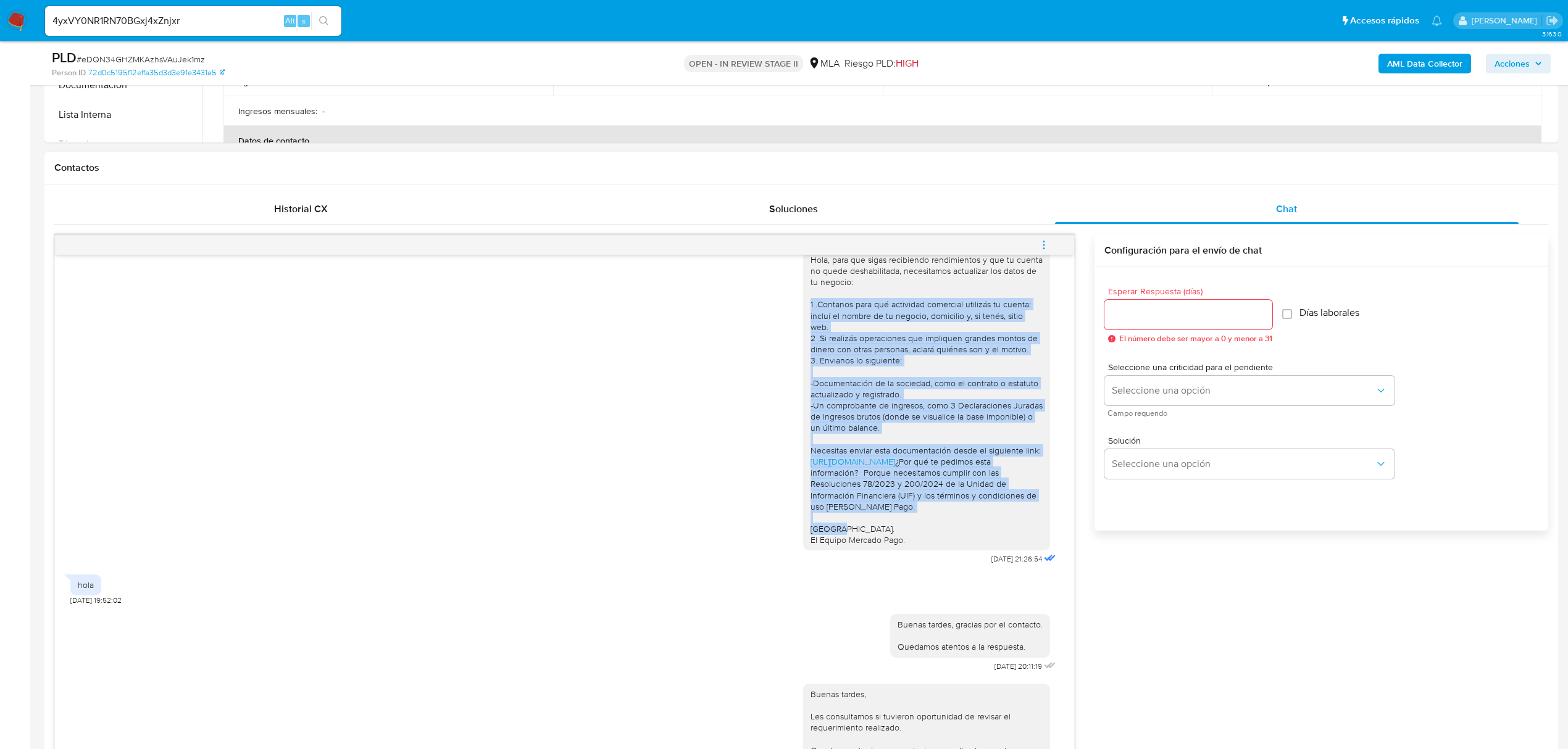
scroll to position [0, 0]
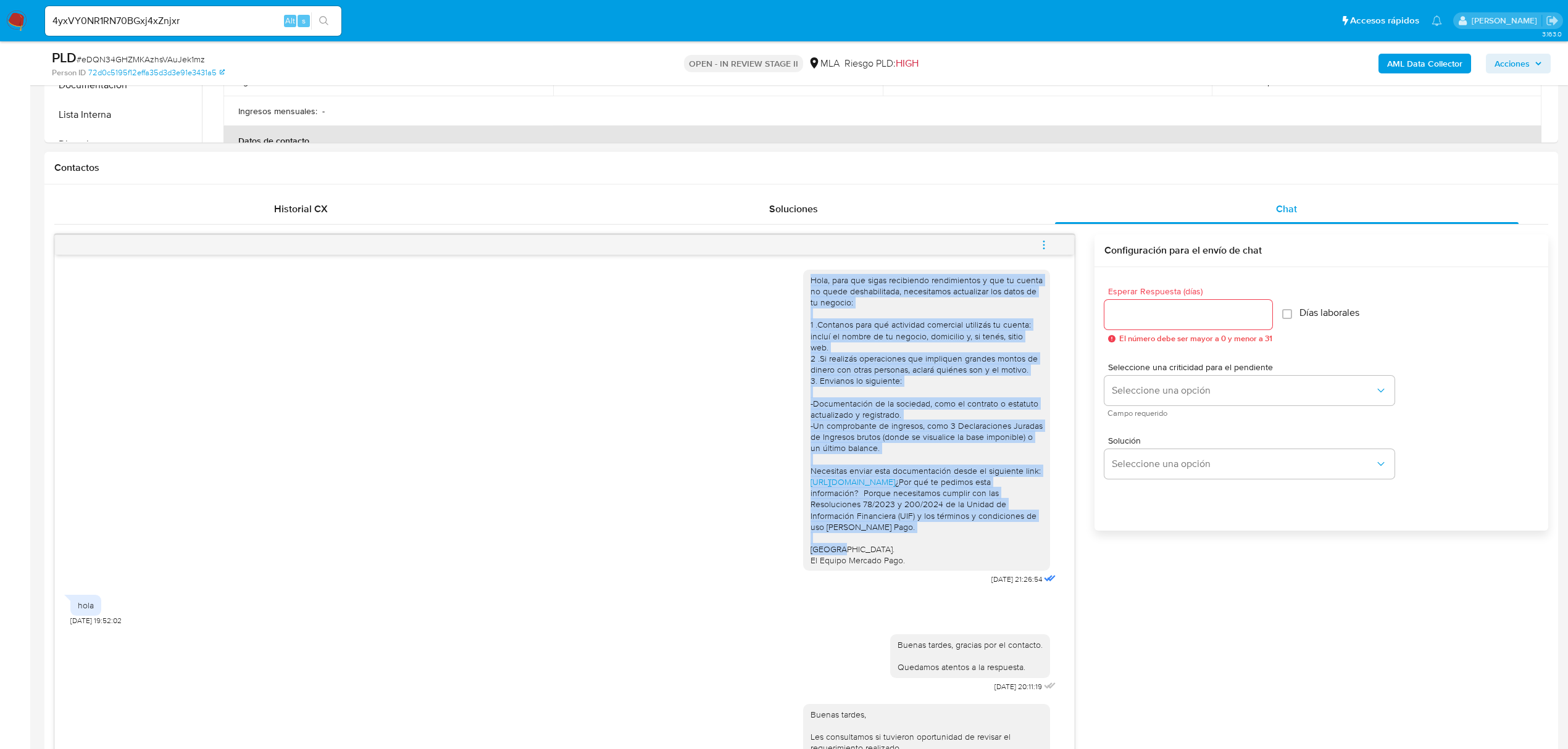
drag, startPoint x: 924, startPoint y: 449, endPoint x: 795, endPoint y: 271, distance: 219.8
click at [803, 271] on div "Hola, para que sigas recibiendo rendimientos y que tu cuenta no quede deshabili…" at bounding box center [926, 420] width 247 height 302
copy div "Hola, para que sigas recibiendo rendimientos y que tu cuenta no quede deshabili…"
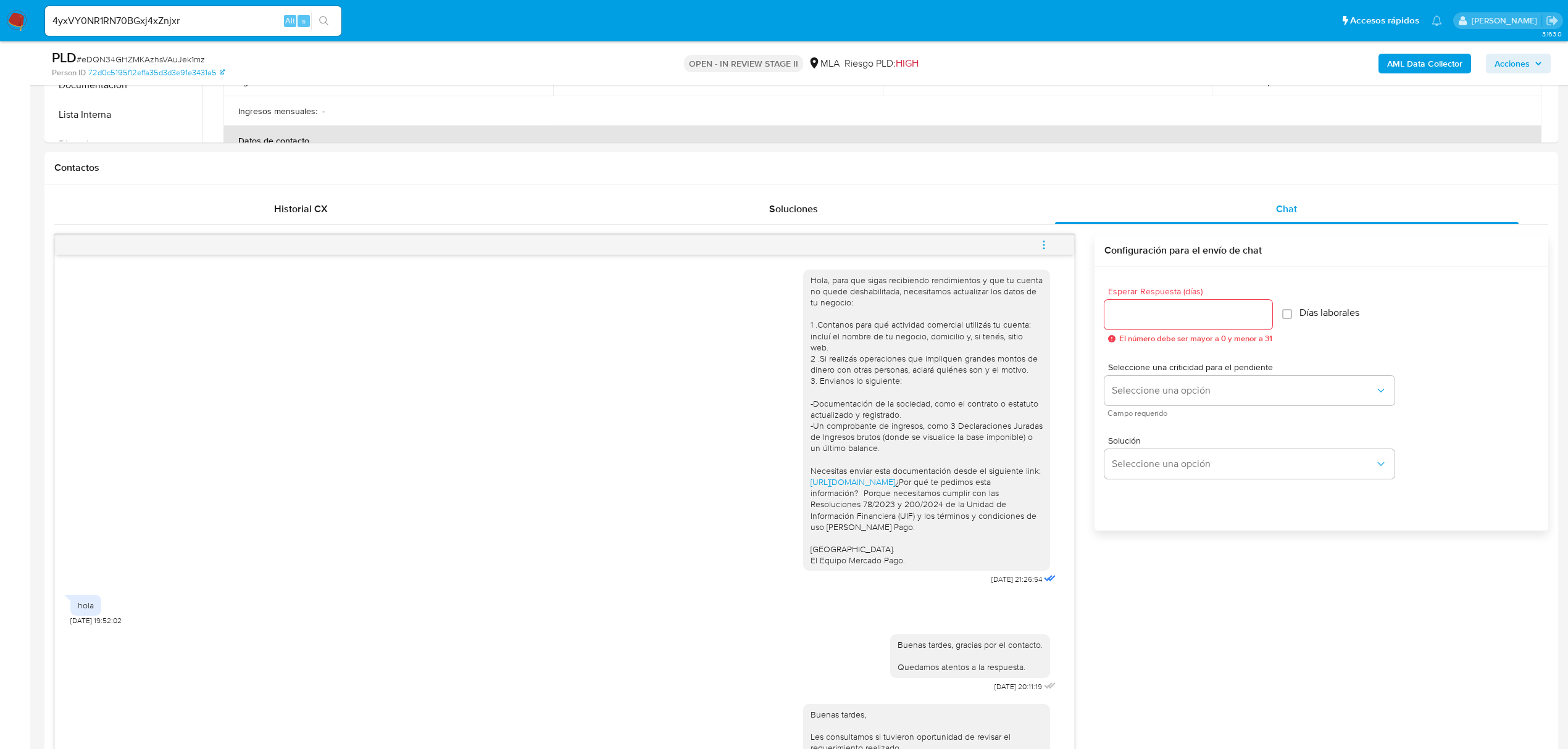
click at [218, 22] on input "4yxVY0NR1RN70BGxj4xZnjxr" at bounding box center [193, 21] width 297 height 16
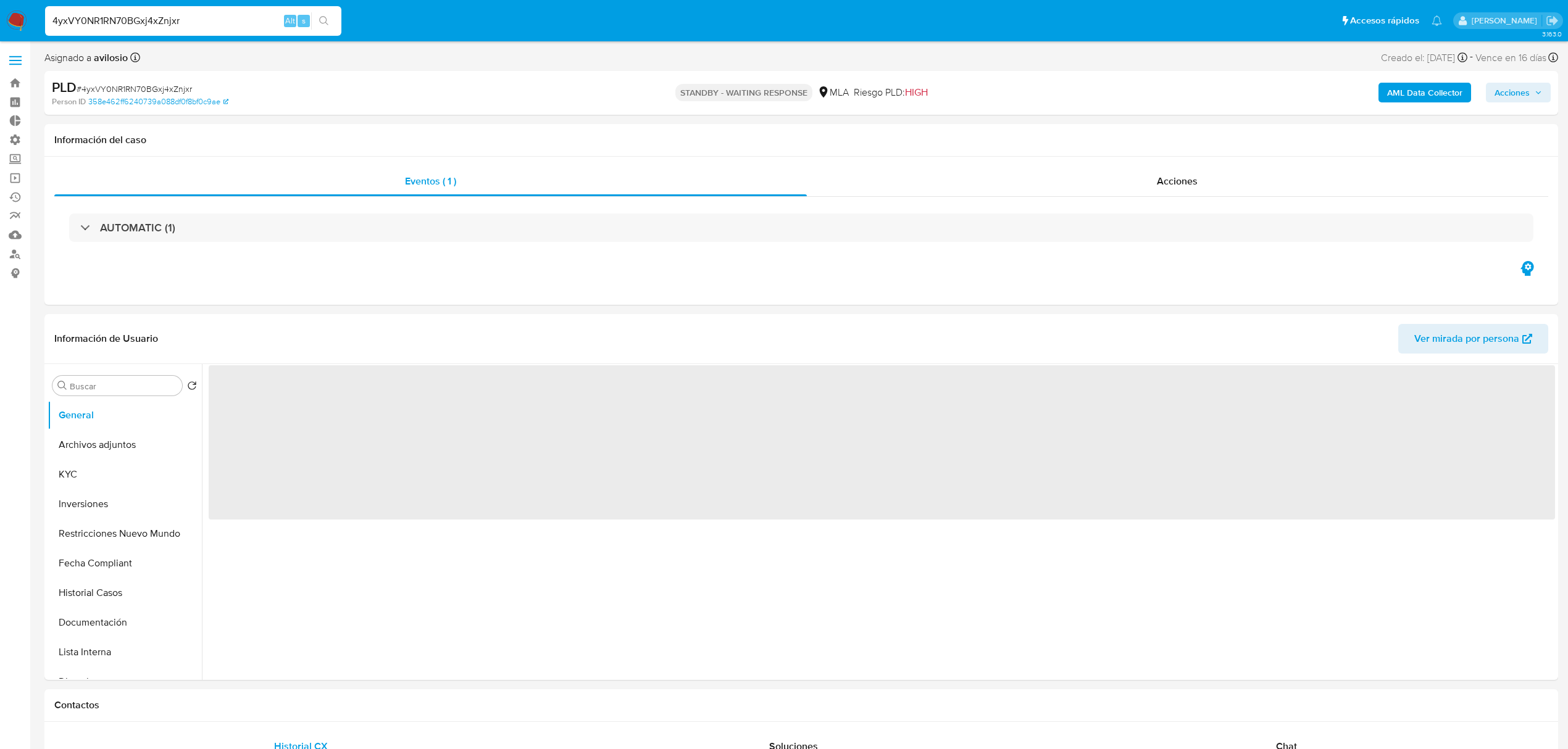
select select "10"
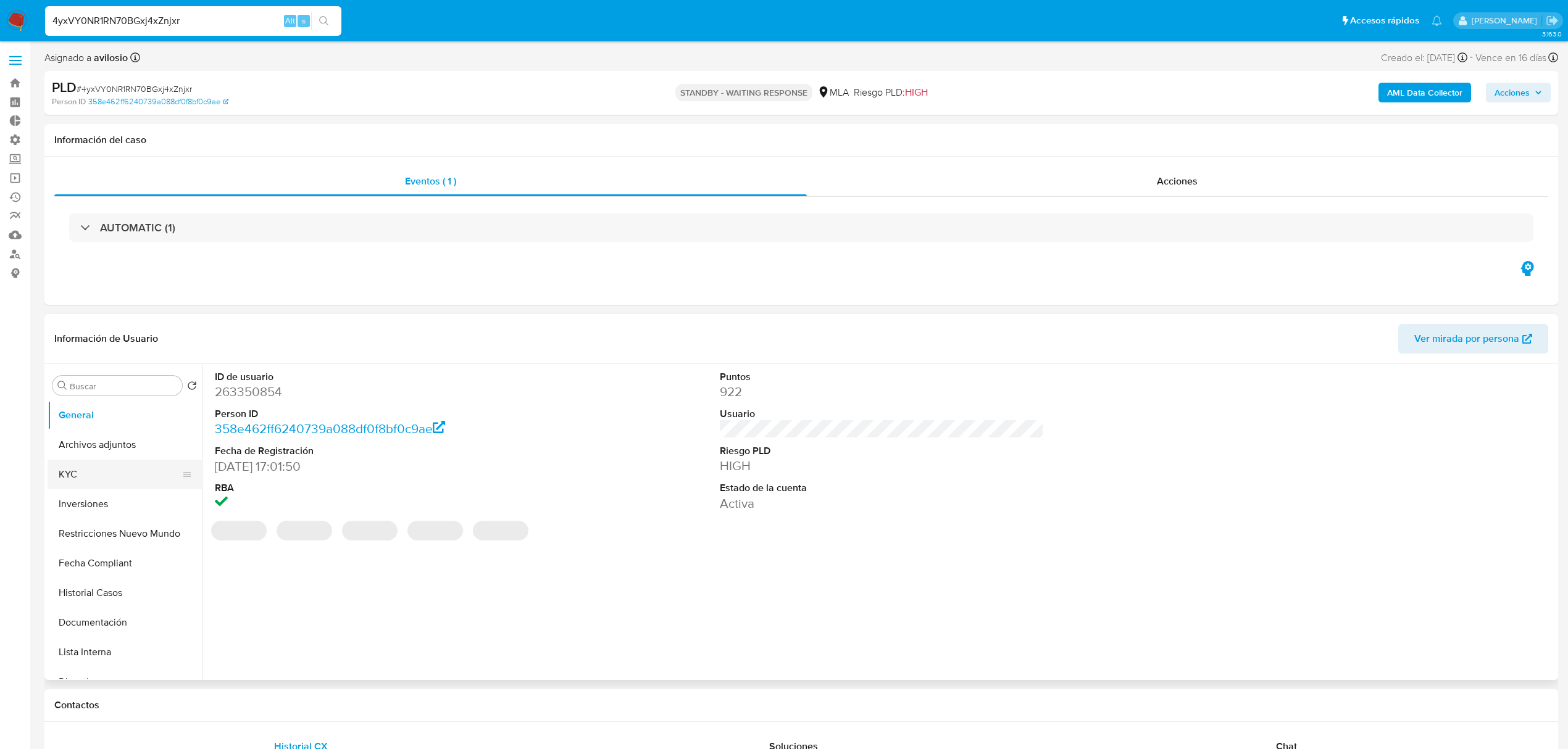
click at [104, 487] on button "KYC" at bounding box center [119, 474] width 144 height 30
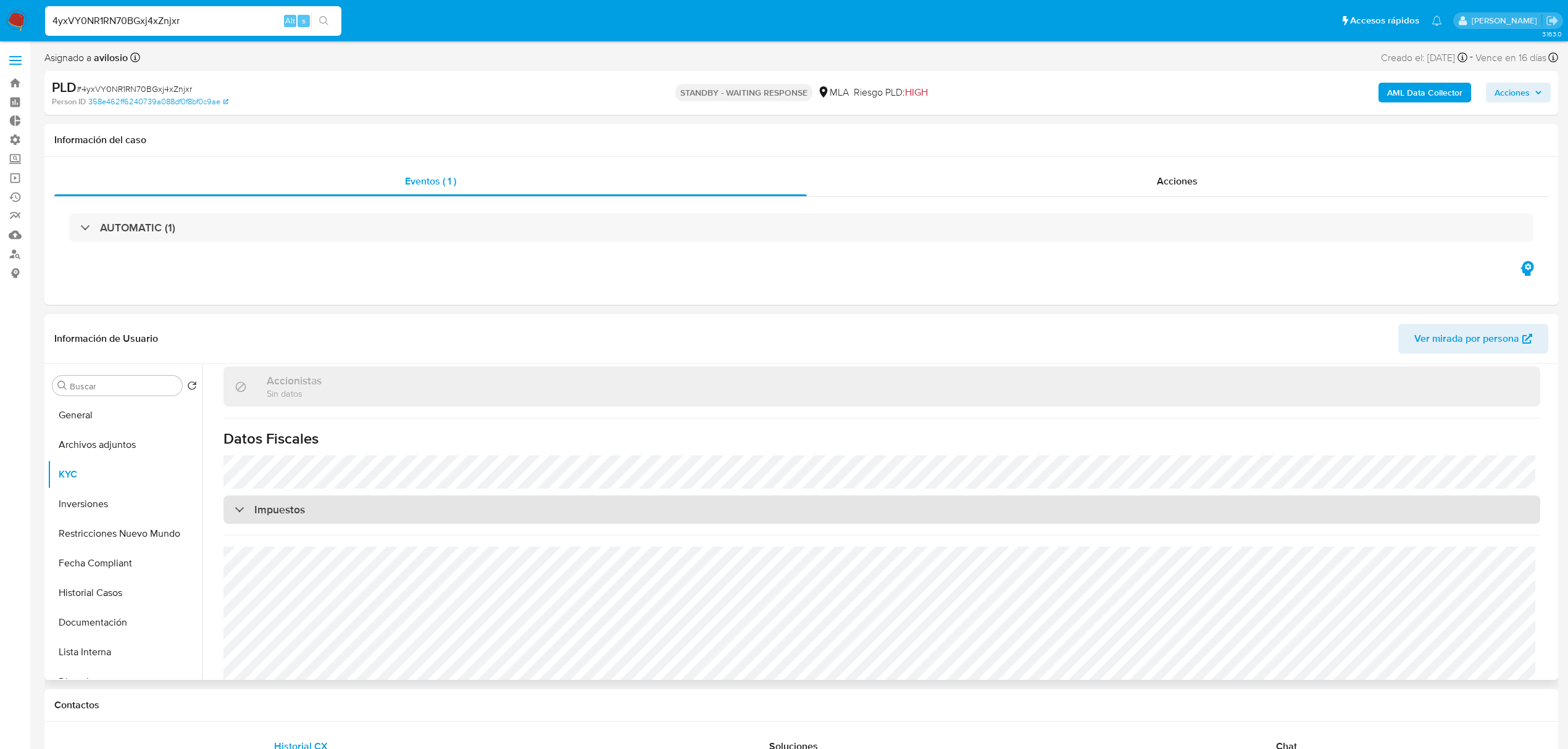
scroll to position [329, 0]
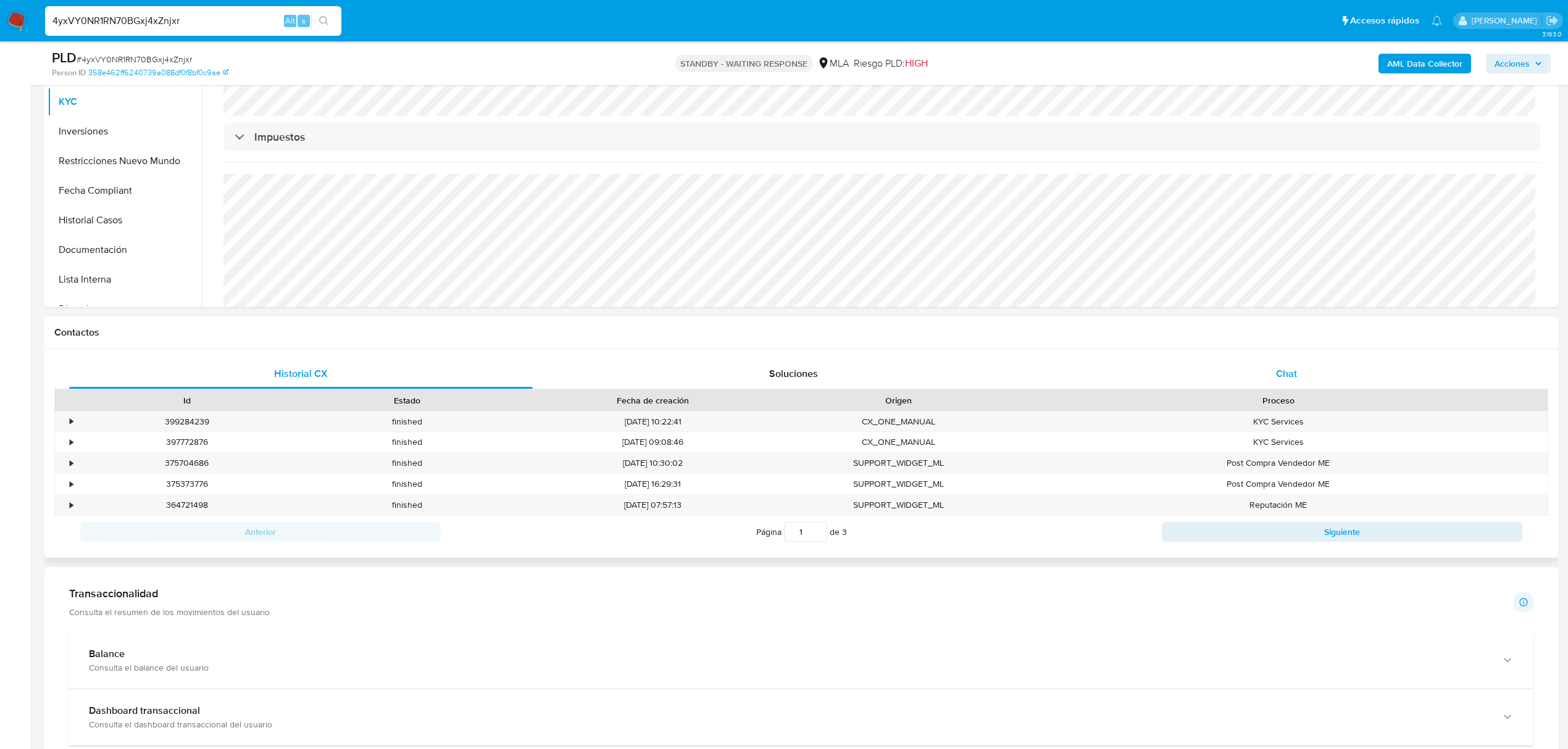
click at [1298, 367] on div "Chat" at bounding box center [1286, 374] width 463 height 30
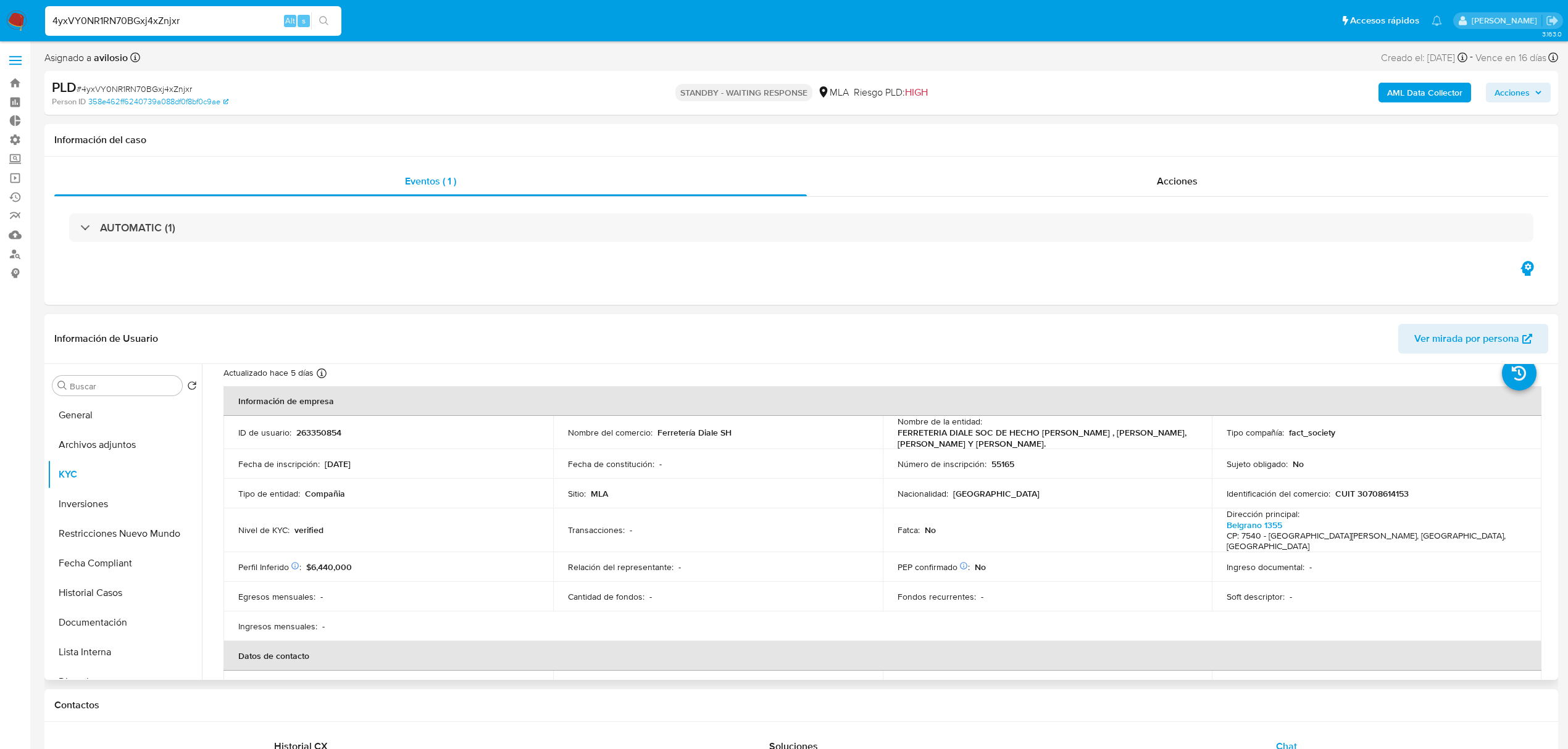
scroll to position [21, 0]
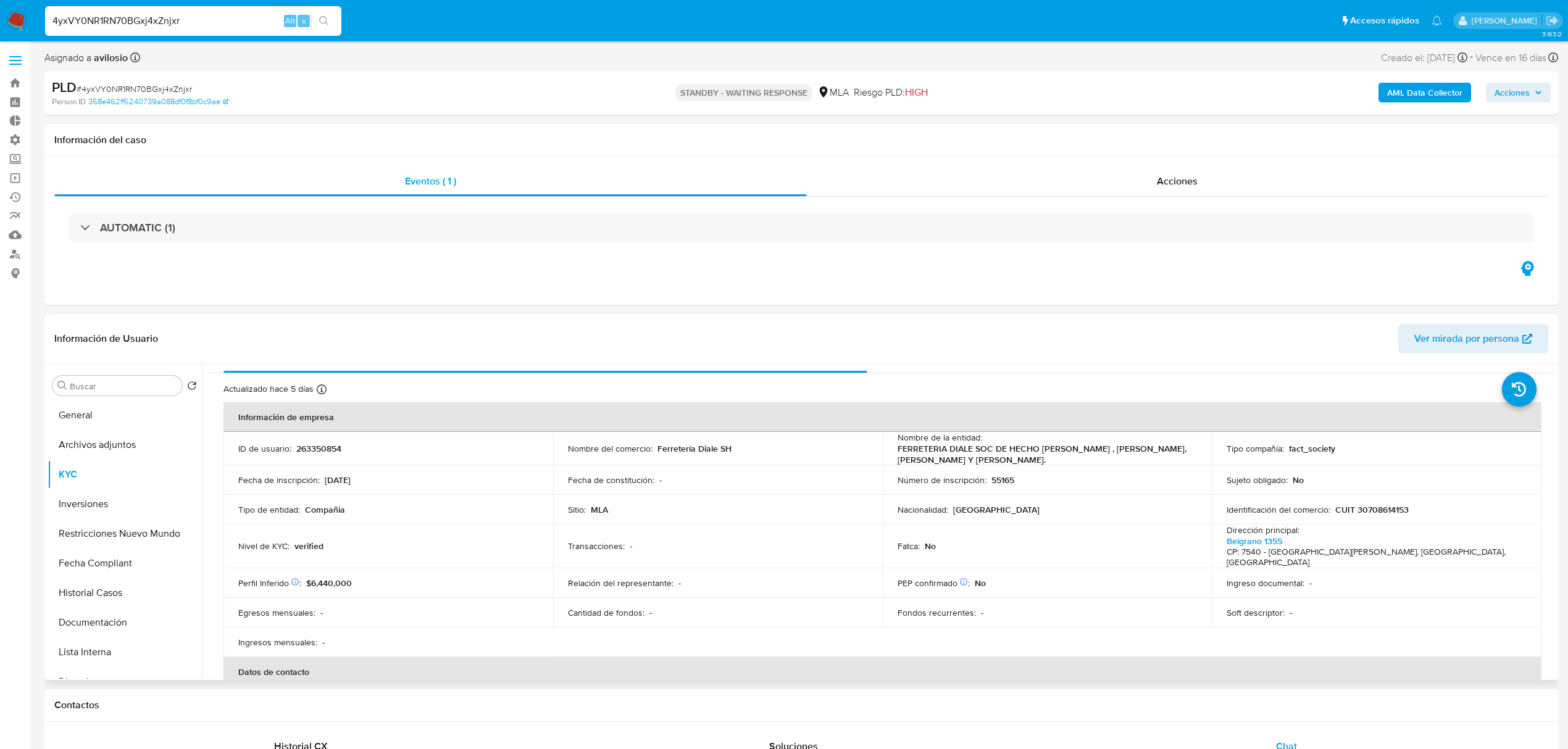
drag, startPoint x: 1104, startPoint y: 455, endPoint x: 873, endPoint y: 448, distance: 231.1
click at [873, 448] on tr "ID de usuario : 263350854 Nombre del comercio : Ferretería Diale SH Nombre de l…" at bounding box center [882, 448] width 1318 height 33
click at [1127, 468] on td "Número de inscripción : 55165" at bounding box center [1048, 479] width 330 height 30
drag, startPoint x: 1113, startPoint y: 457, endPoint x: 881, endPoint y: 447, distance: 232.2
click at [883, 447] on td "Nombre de la entidad : FERRETERIA DIALE SOC DE HECHO [PERSON_NAME] , [PERSON_NA…" at bounding box center [1048, 448] width 330 height 33
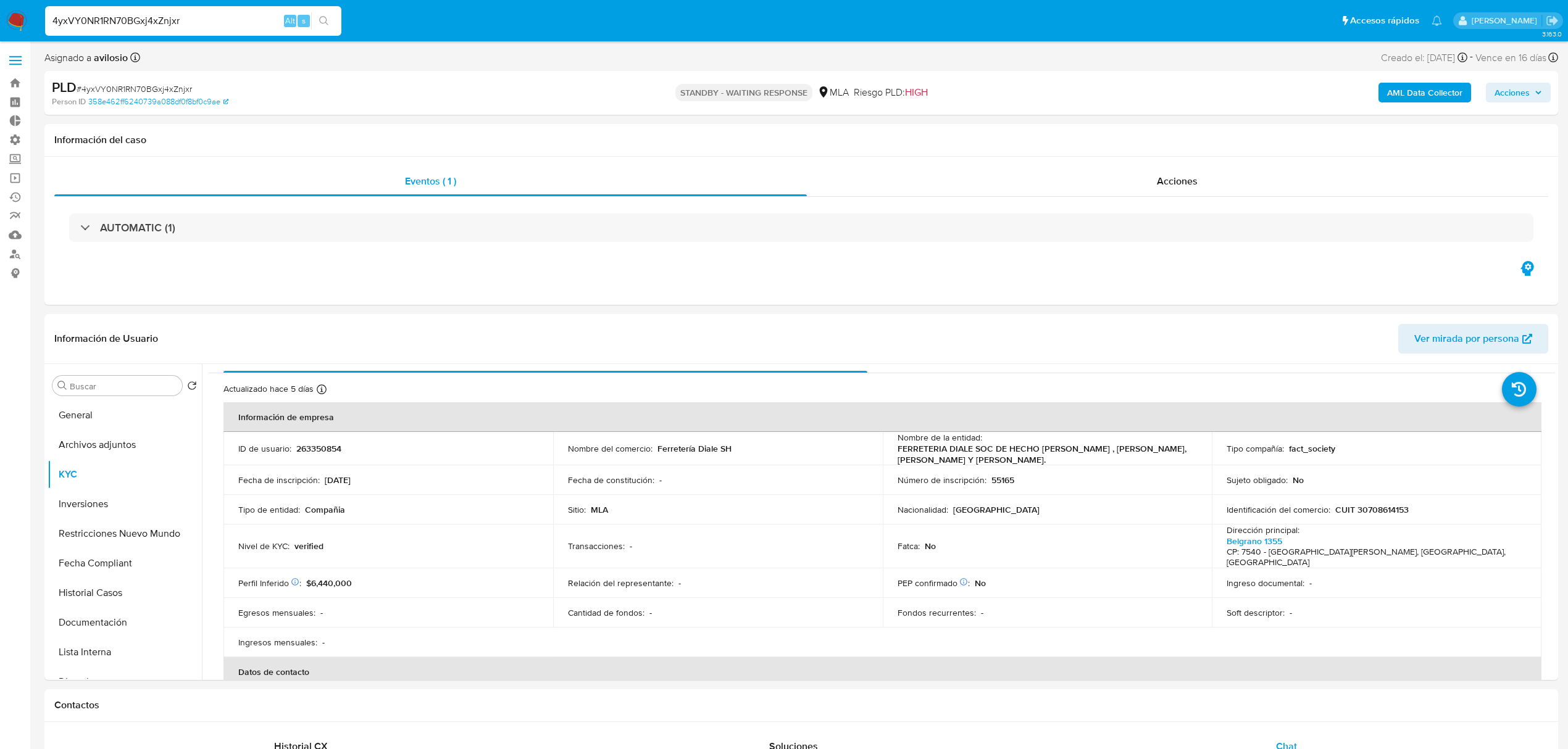
copy p "FERRETERIA DIALE SOC DE HECHO [PERSON_NAME] , [PERSON_NAME], [PERSON_NAME] Y [P…"
drag, startPoint x: 240, startPoint y: 18, endPoint x: -39, endPoint y: 20, distance: 279.0
paste input "imx8nN0CT0ltruwDDnBDnUVB"
type input "imx8nN0CT0ltruwDDnBDnUVB"
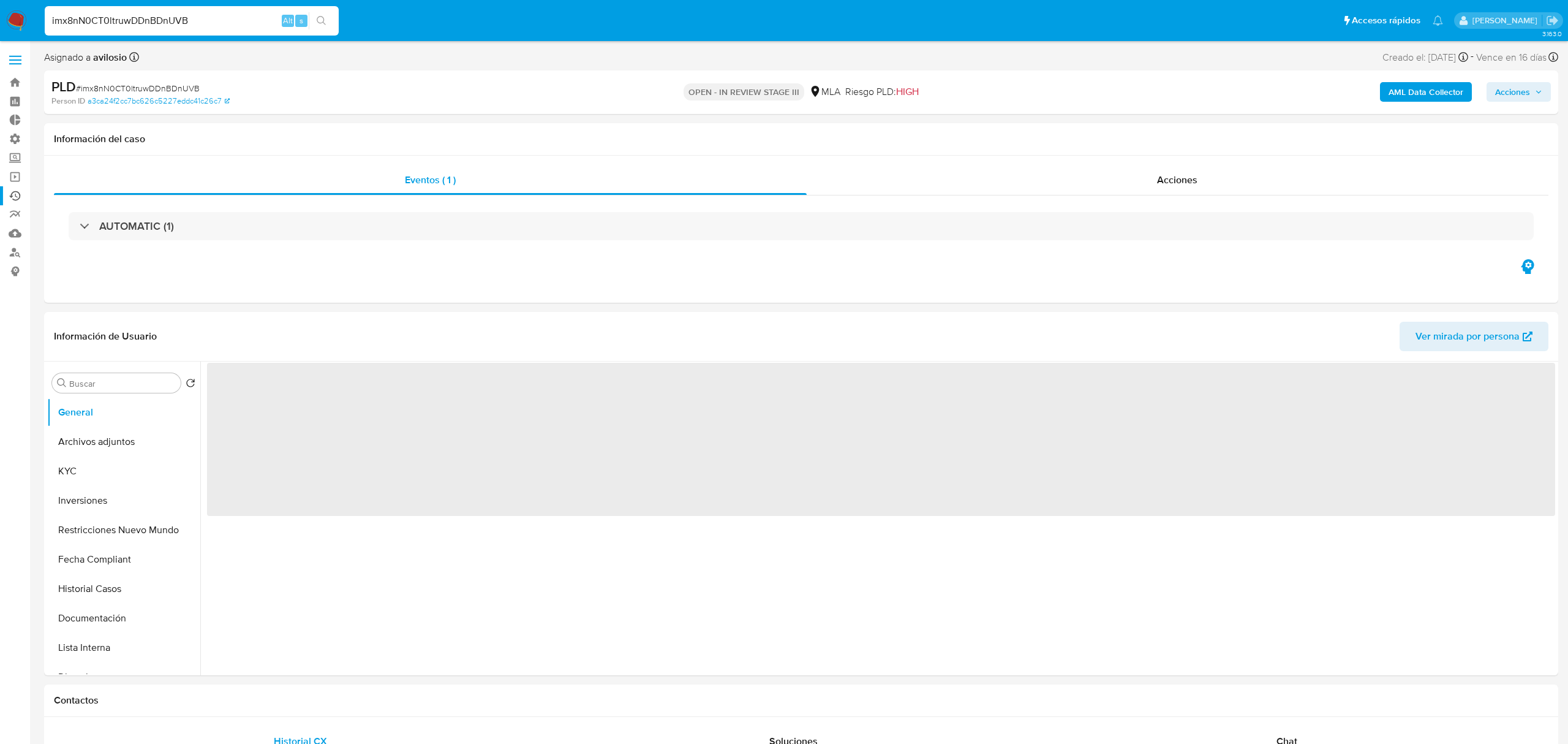
select select "10"
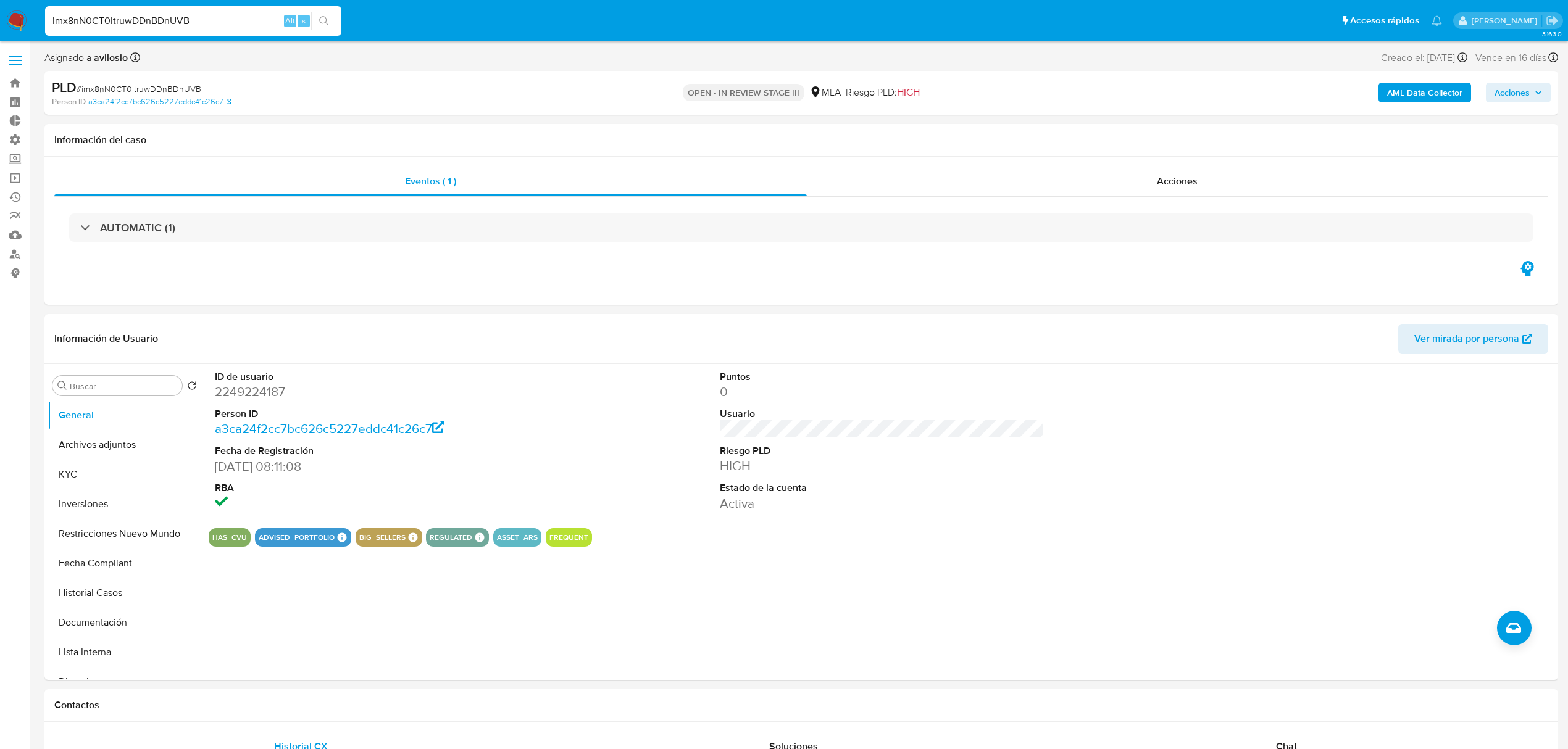
click at [213, 15] on input "imx8nN0CT0ltruwDDnBDnUVB" at bounding box center [193, 21] width 297 height 16
click at [322, 20] on icon "search-icon" at bounding box center [324, 21] width 10 height 10
click at [89, 478] on button "KYC" at bounding box center [119, 474] width 144 height 30
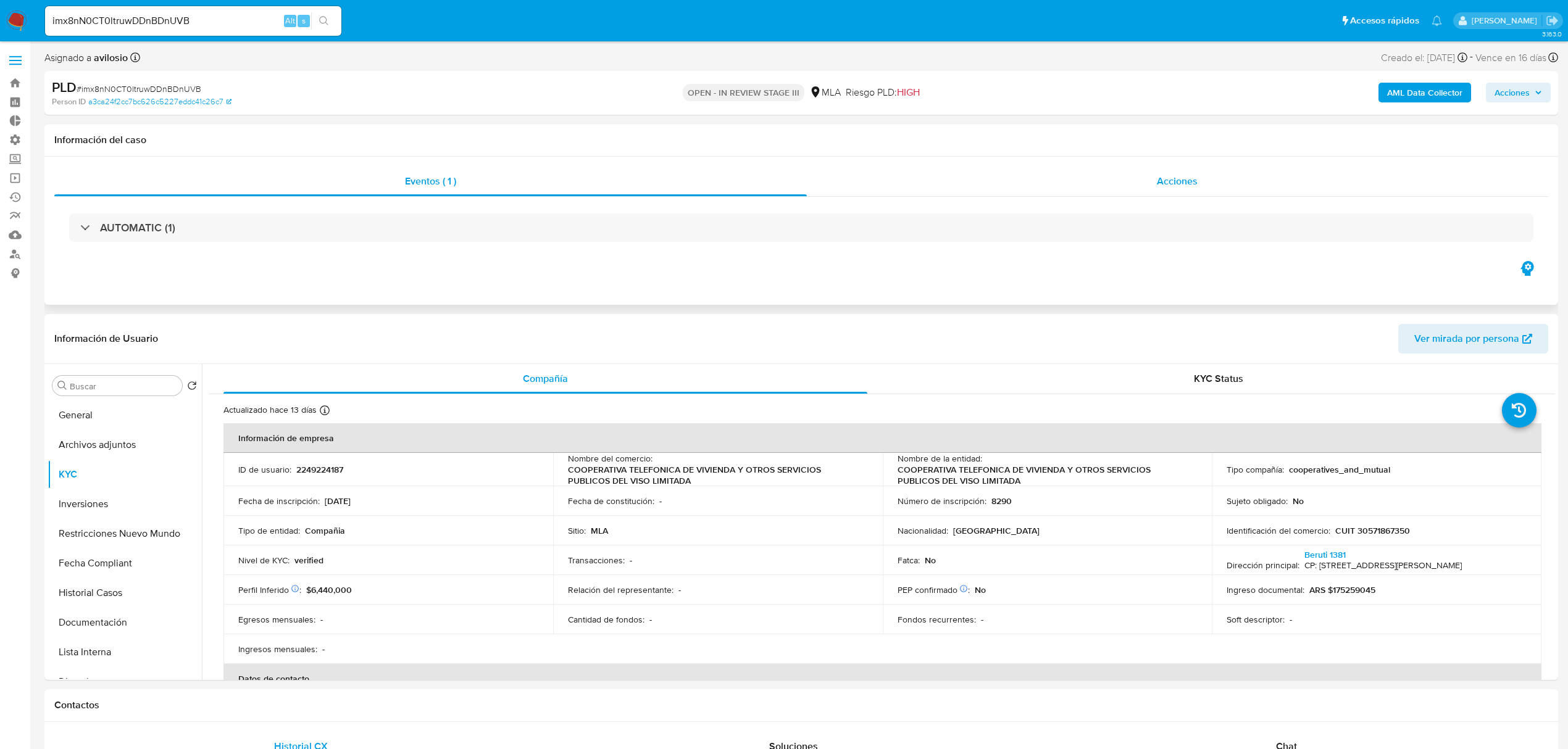
click at [1221, 190] on div "Acciones" at bounding box center [1178, 181] width 742 height 30
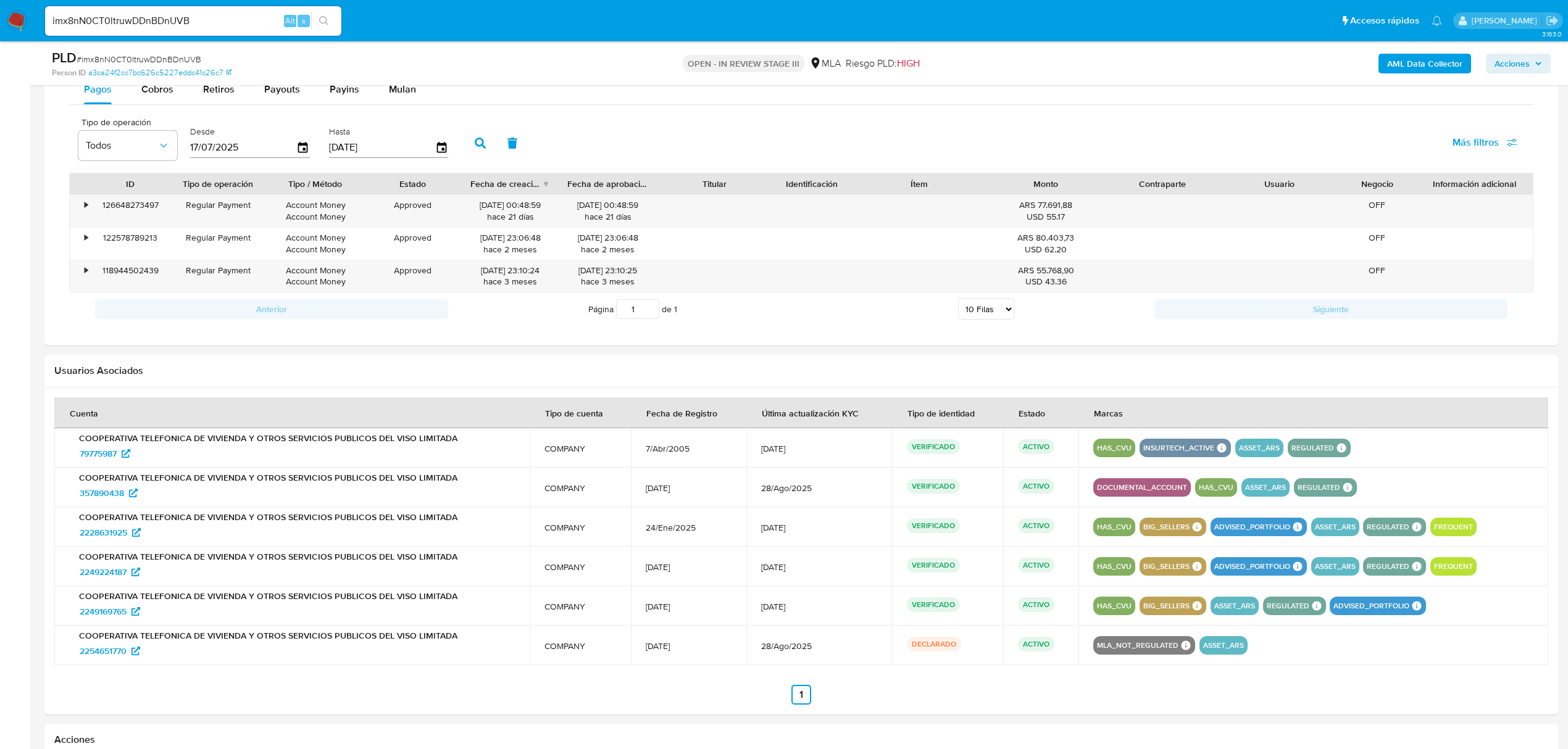
scroll to position [987, 0]
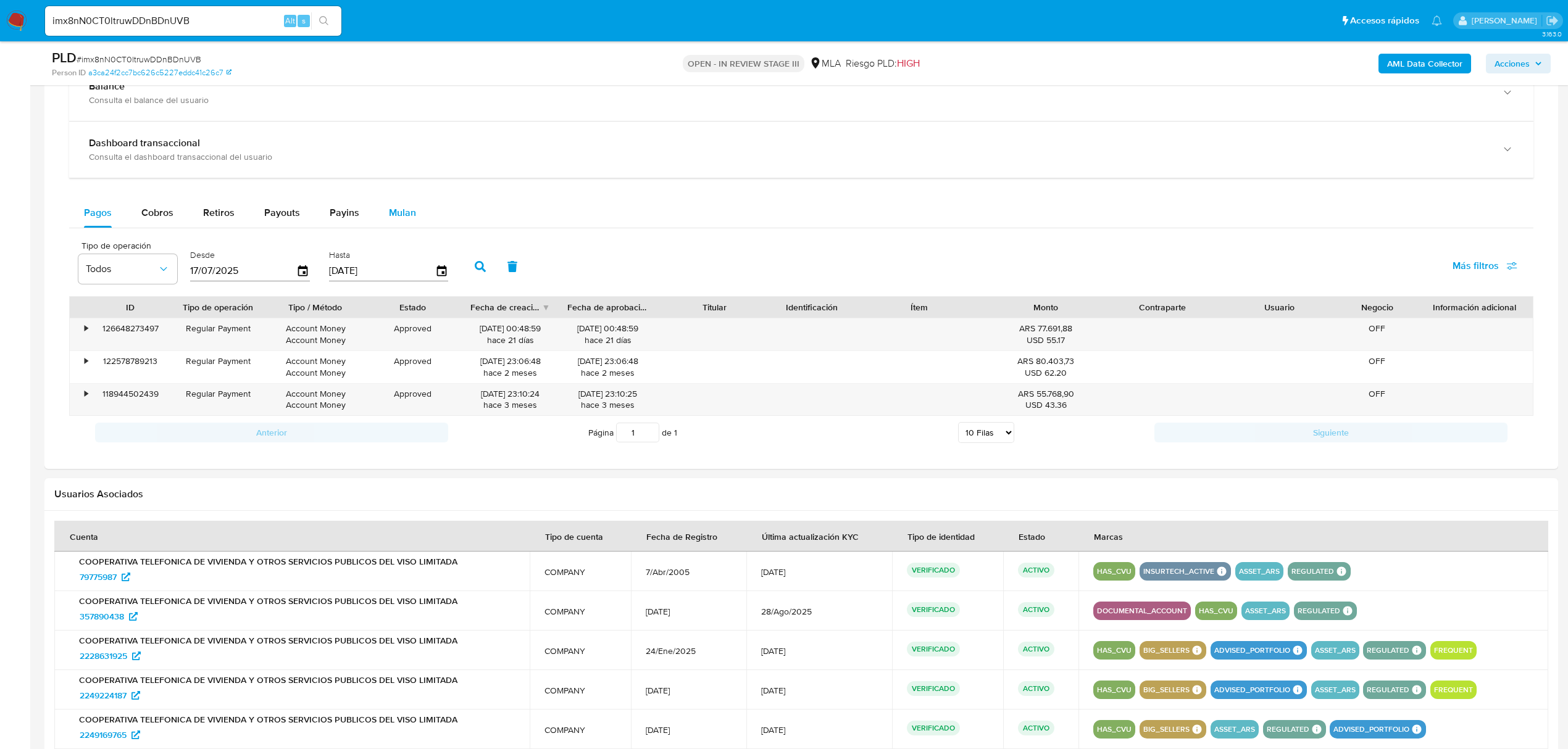
click at [383, 215] on button "Mulan" at bounding box center [402, 212] width 56 height 30
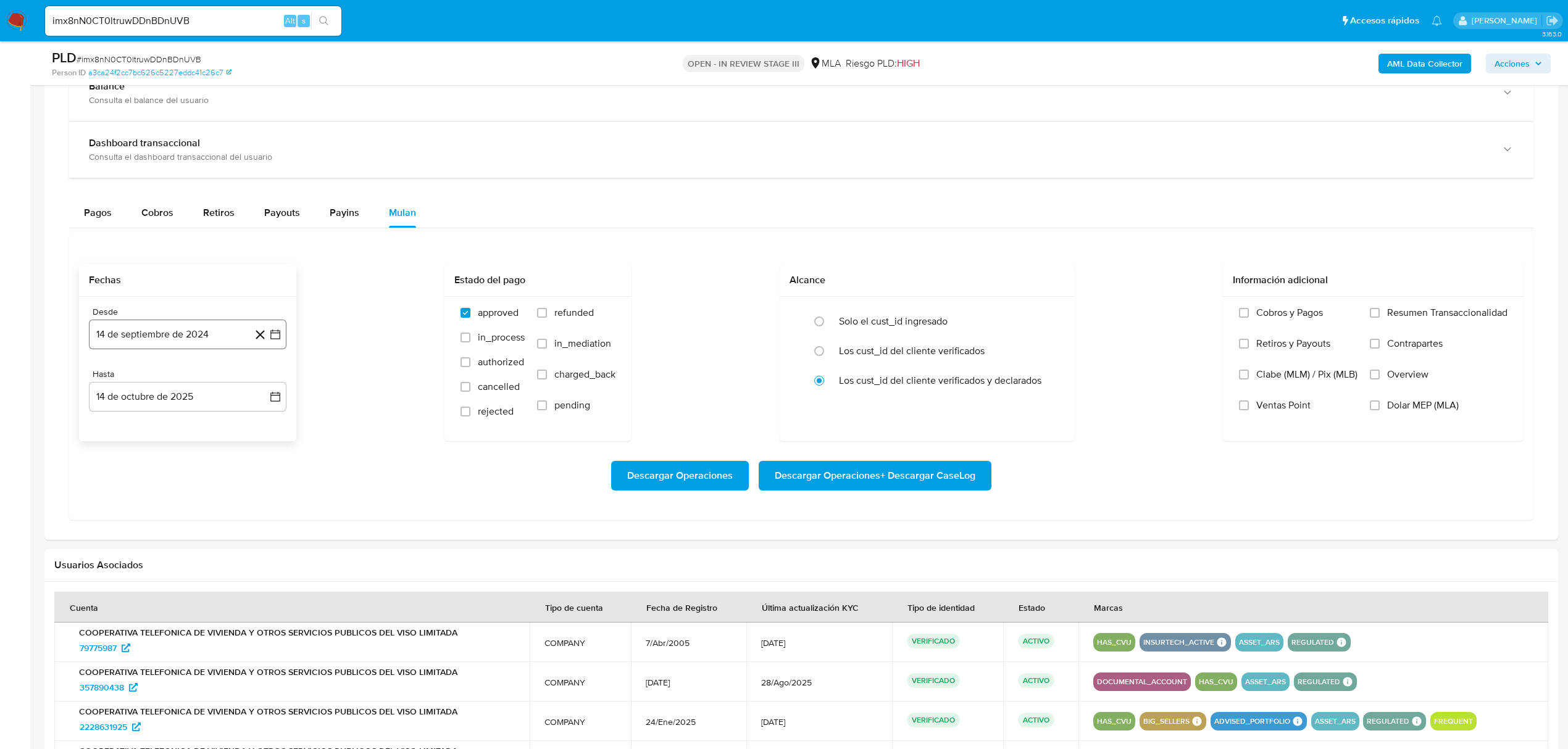
click at [186, 334] on button "14 de septiembre de 2024" at bounding box center [187, 334] width 197 height 30
click at [110, 378] on icon "Mes anterior" at bounding box center [111, 379] width 15 height 15
click at [188, 427] on button "1" at bounding box center [187, 425] width 20 height 20
click at [215, 411] on button "14 de octubre de 2025" at bounding box center [187, 396] width 197 height 30
click at [114, 439] on icon "Mes anterior" at bounding box center [111, 442] width 15 height 15
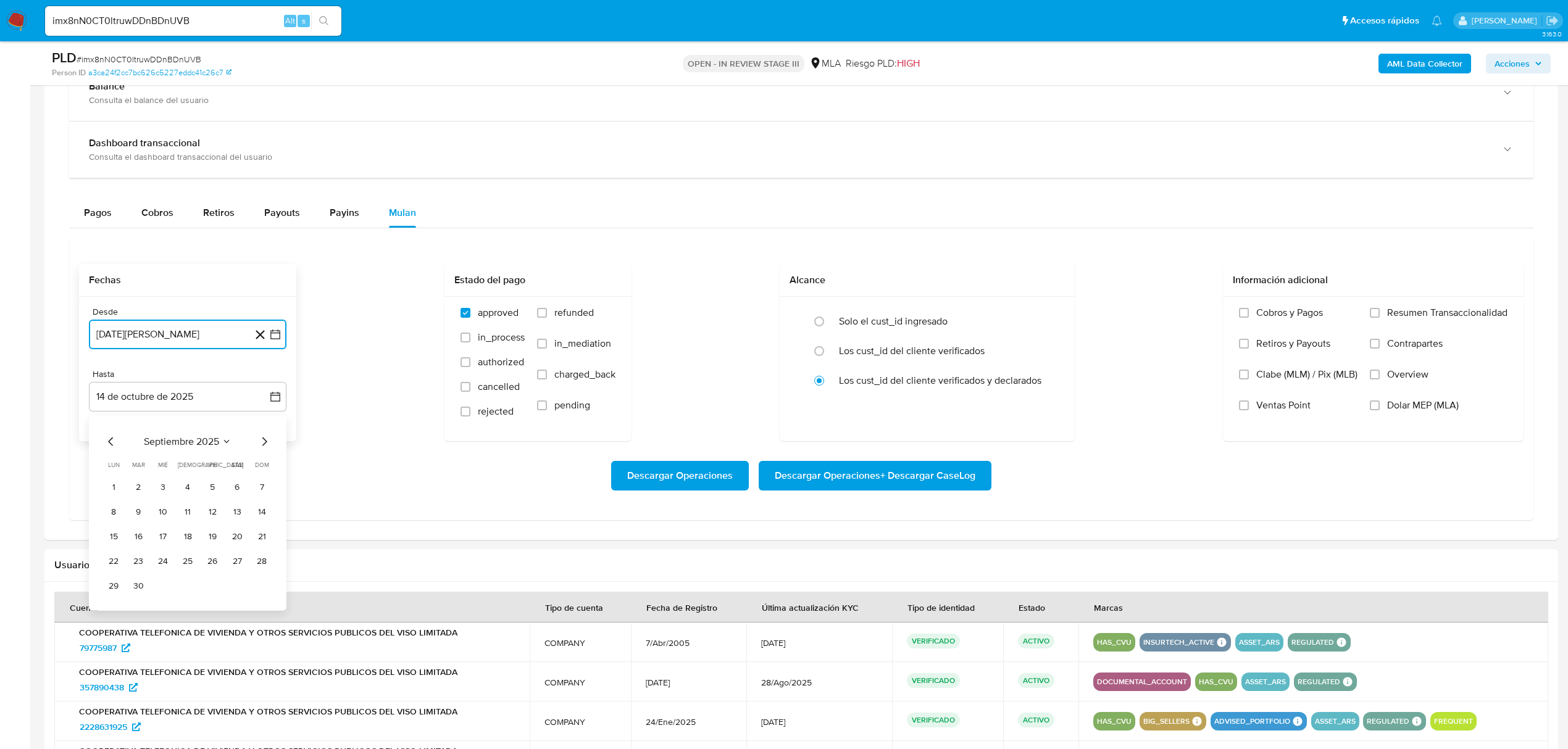
click at [108, 443] on icon "Mes anterior" at bounding box center [111, 442] width 15 height 15
click at [268, 596] on button "31" at bounding box center [262, 586] width 20 height 20
click at [1403, 411] on span "Dolar MEP (MLA)" at bounding box center [1423, 406] width 72 height 13
click at [1391, 419] on label "Dolar MEP (MLA)" at bounding box center [1439, 415] width 138 height 30
click at [1380, 410] on input "Dolar MEP (MLA)" at bounding box center [1374, 405] width 10 height 10
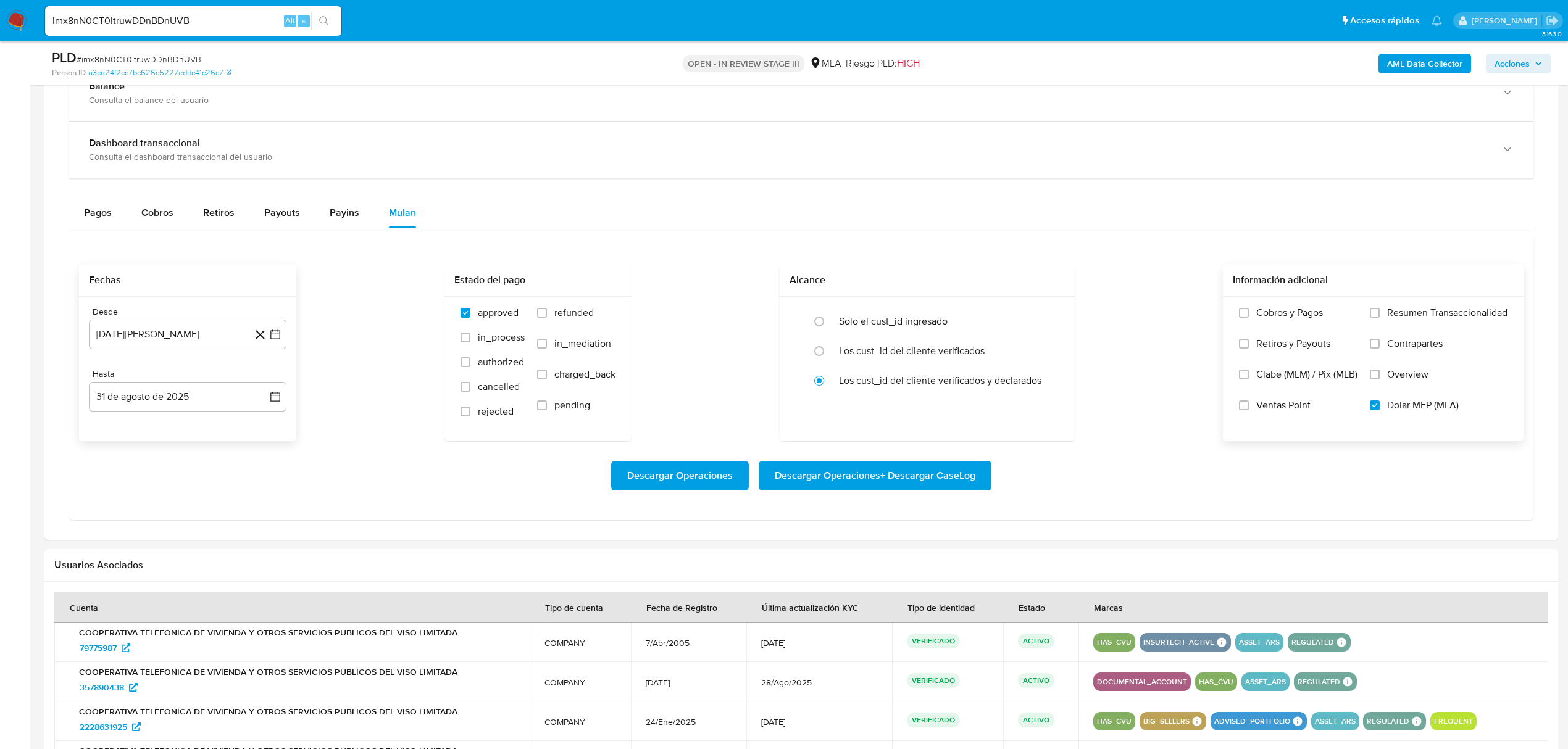
click at [838, 485] on span "Descargar Operaciones + Descargar CaseLog" at bounding box center [875, 476] width 201 height 27
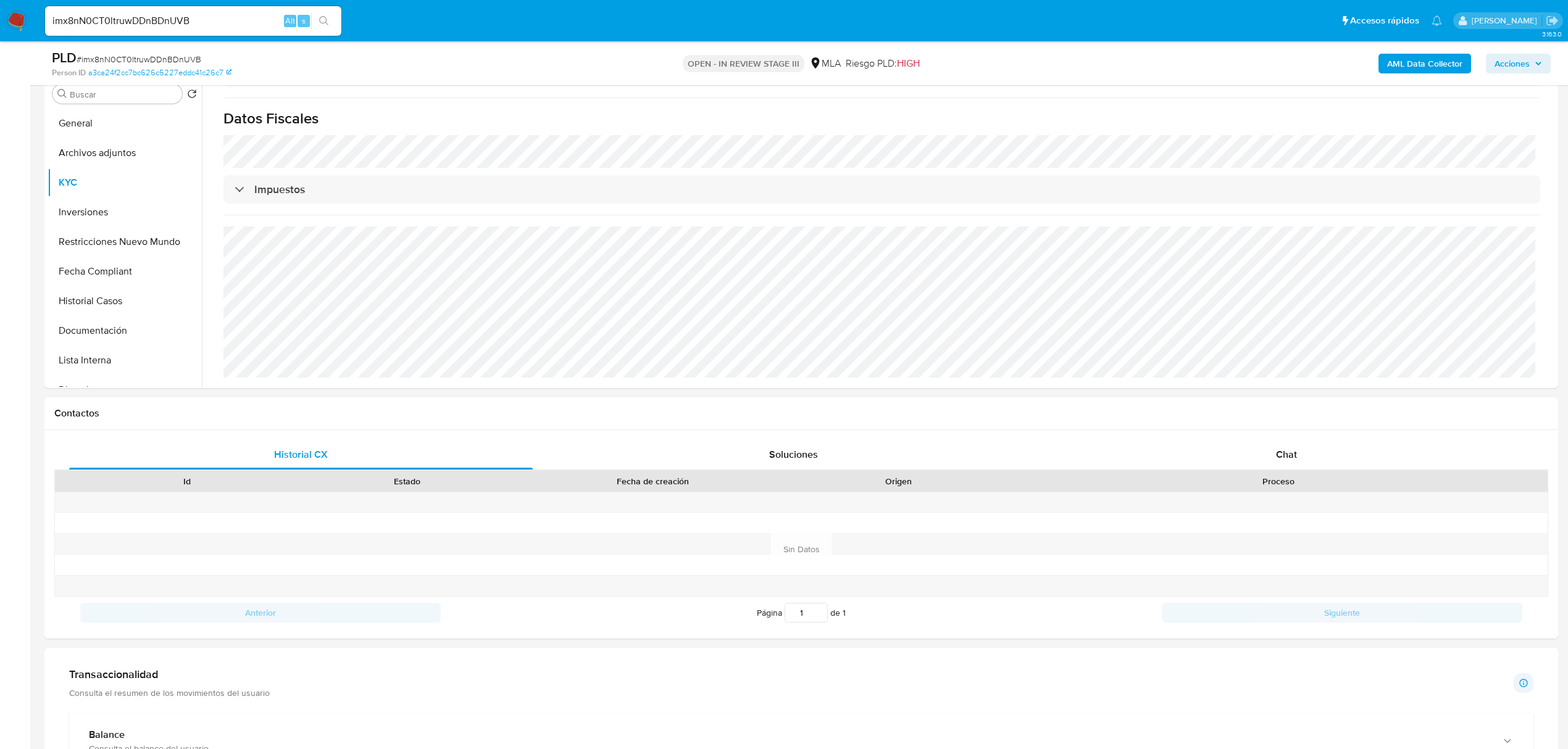
scroll to position [0, 0]
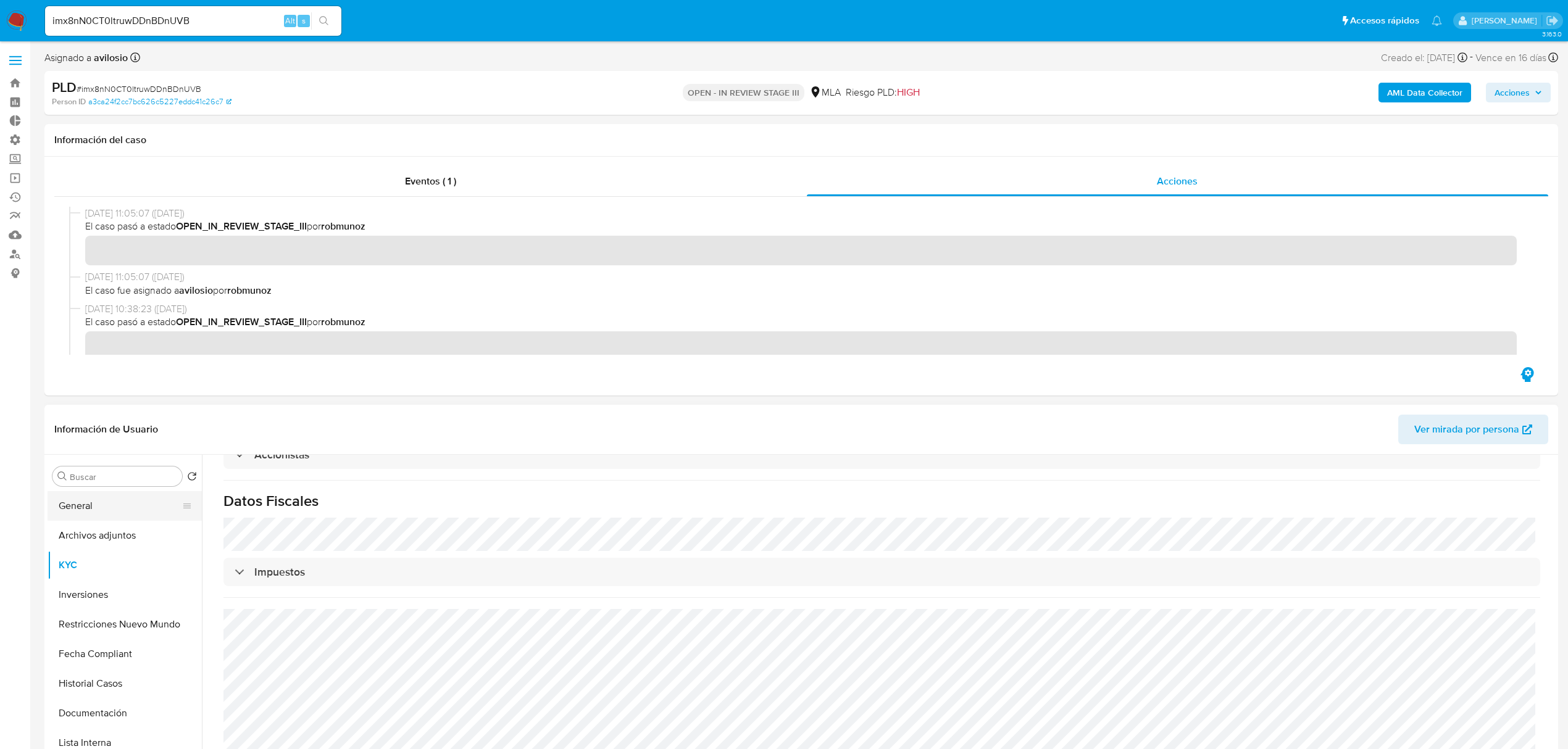
click at [107, 499] on button "General" at bounding box center [119, 505] width 144 height 30
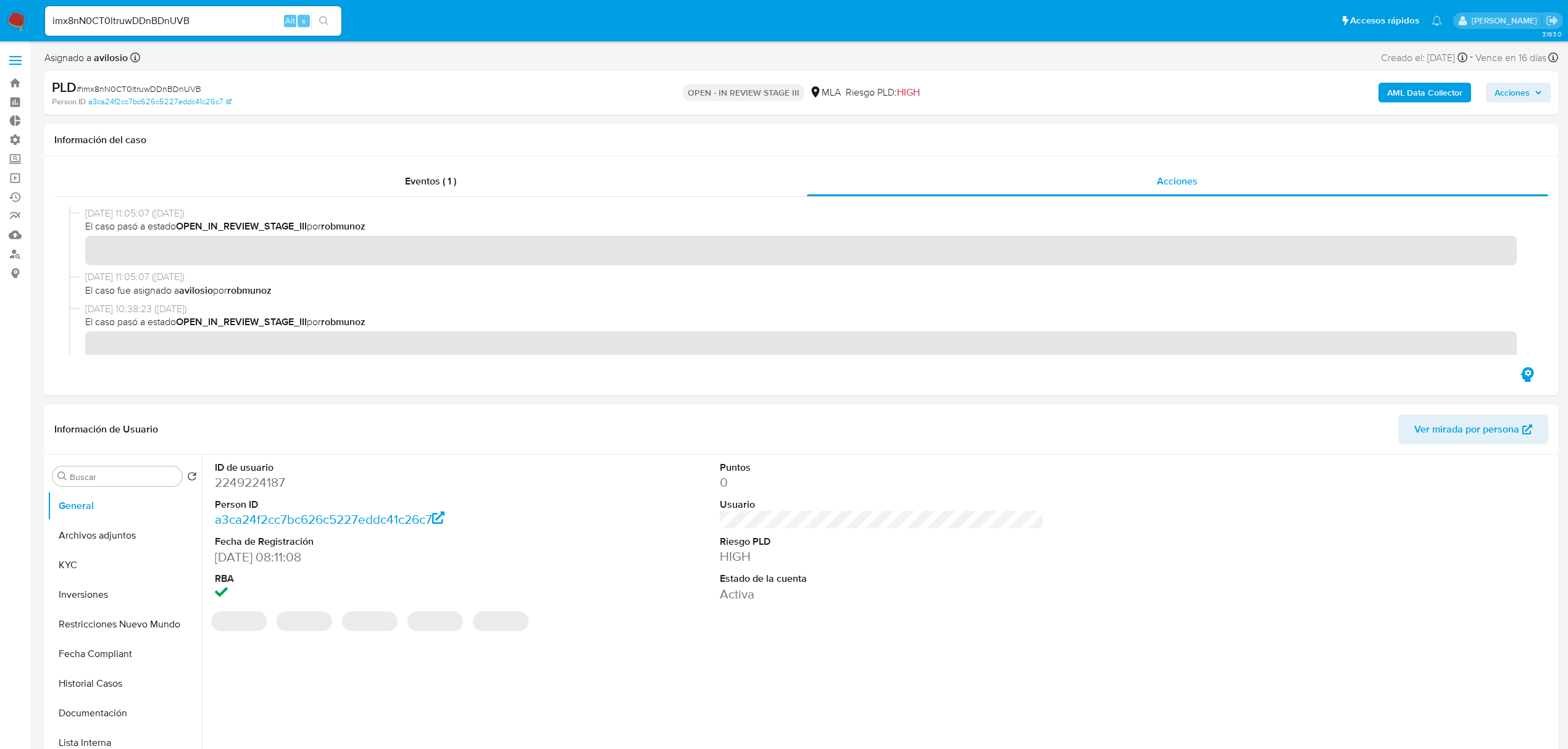
click at [252, 473] on dt "ID de usuario" at bounding box center [377, 467] width 325 height 13
click at [251, 477] on dd "2249224187" at bounding box center [377, 482] width 325 height 17
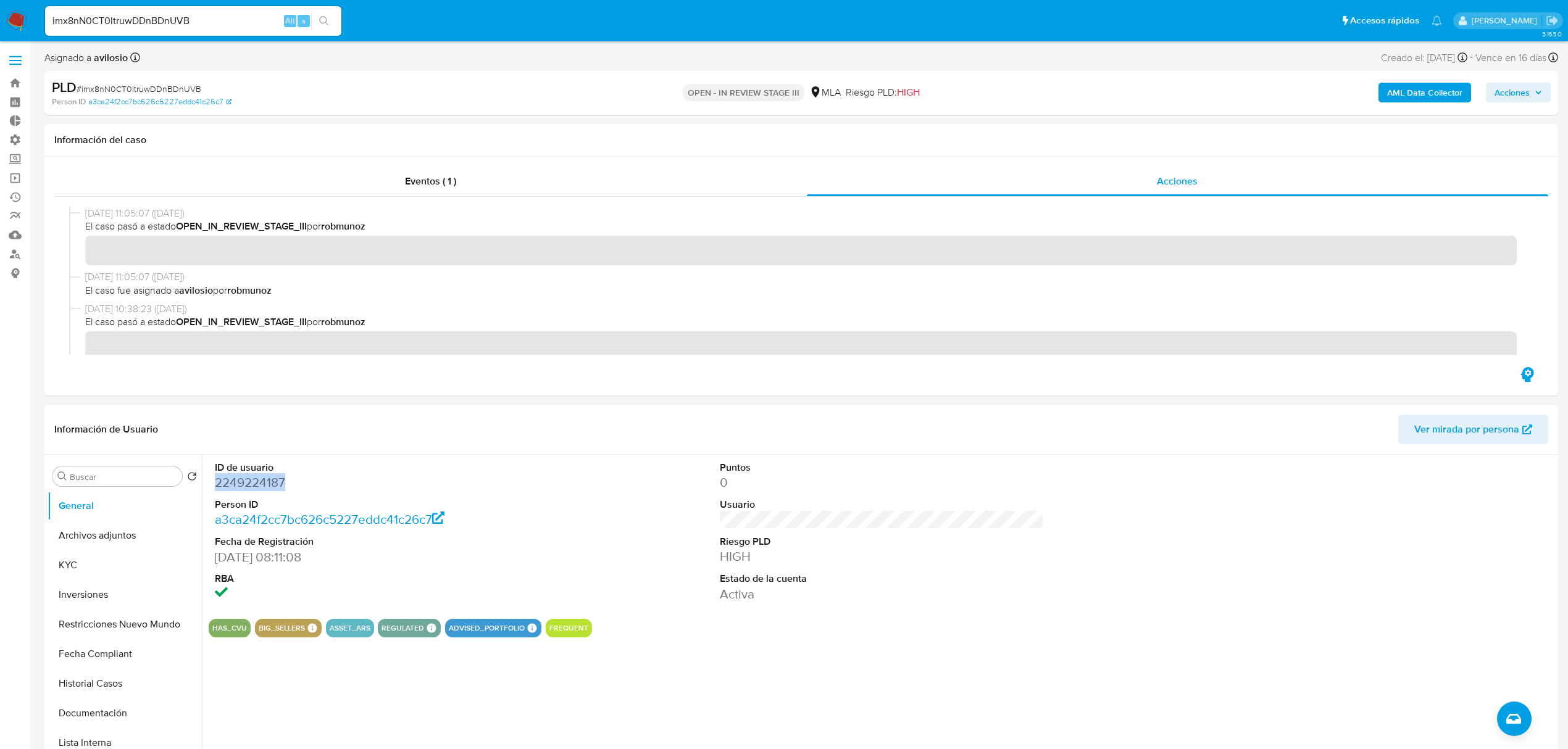
click at [251, 477] on dd "2249224187" at bounding box center [377, 482] width 325 height 17
copy dd "2249224187"
click at [114, 564] on button "KYC" at bounding box center [119, 564] width 144 height 30
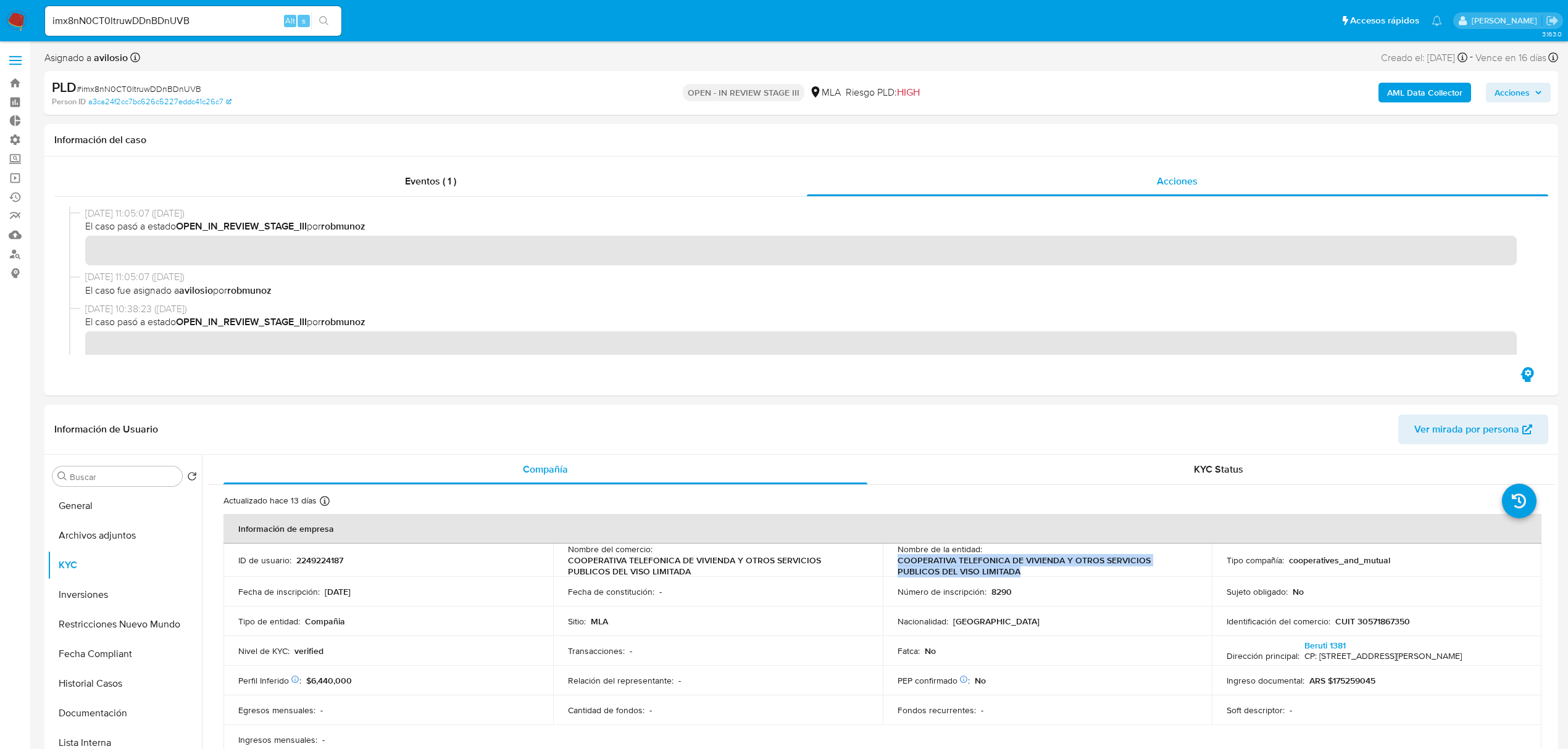
drag, startPoint x: 1060, startPoint y: 568, endPoint x: 889, endPoint y: 563, distance: 171.1
click at [889, 563] on td "Nombre de la entidad : COOPERATIVA TELEFONICA DE VIVIENDA Y OTROS SERVICIOS PUB…" at bounding box center [1048, 560] width 330 height 33
copy p "COOPERATIVA TELEFONICA DE VIVIENDA Y OTROS SERVICIOS PUBLICOS DEL VISO LIMITADA"
click at [90, 509] on button "General" at bounding box center [119, 505] width 144 height 30
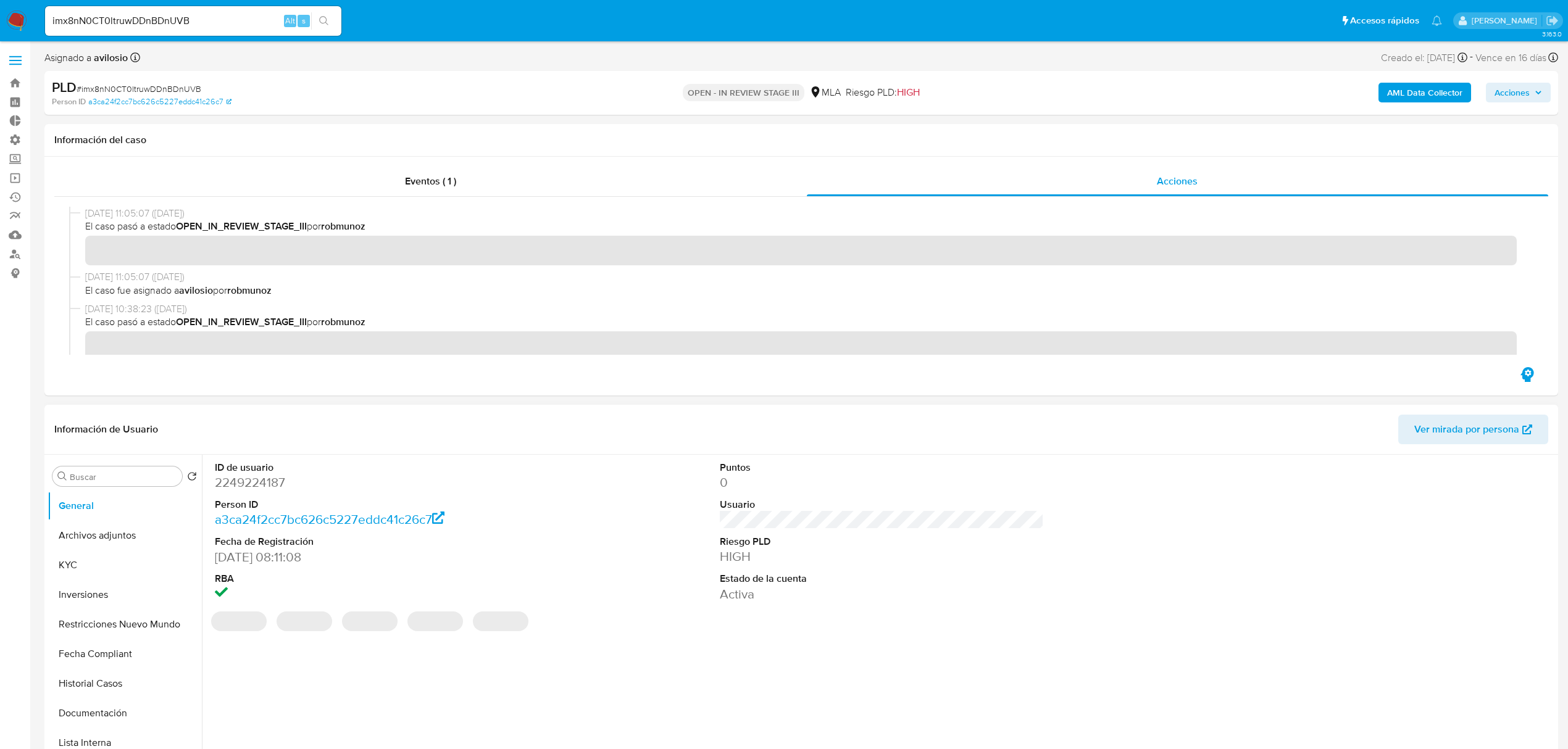
click at [258, 481] on dd "2249224187" at bounding box center [377, 482] width 325 height 17
copy dd "2249224187"
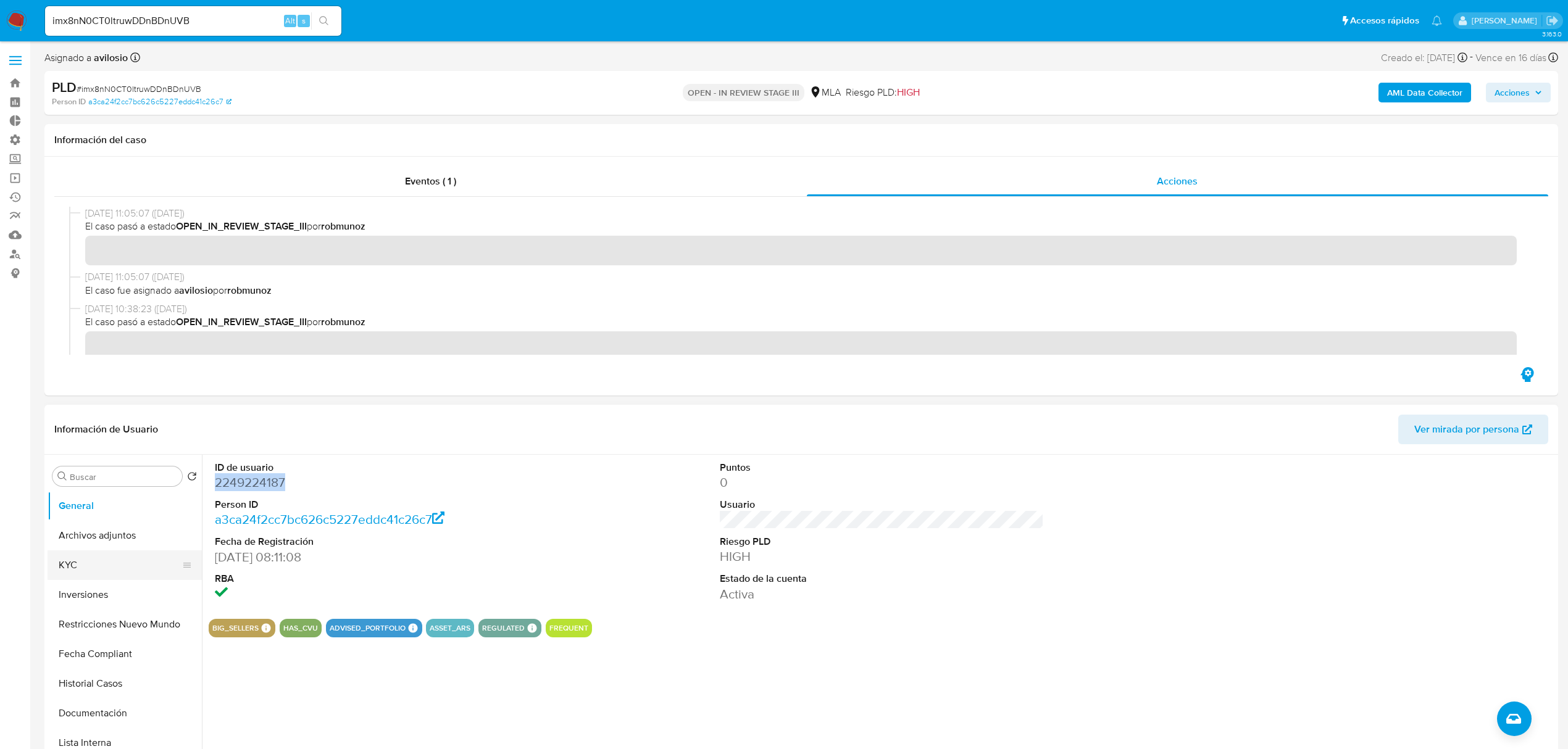
click at [94, 560] on button "KYC" at bounding box center [119, 564] width 144 height 30
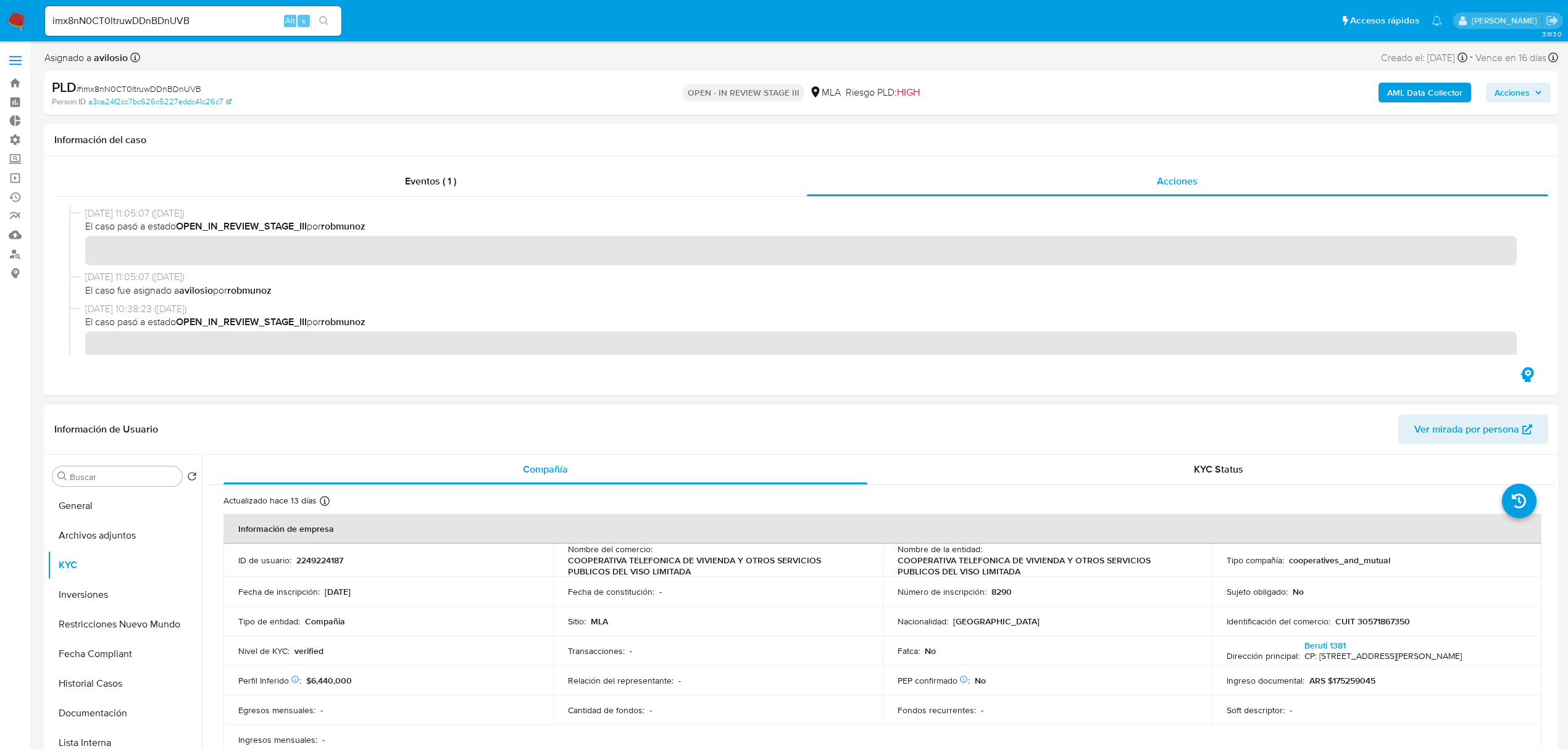
click at [1386, 620] on p "CUIT 30571867350" at bounding box center [1373, 621] width 74 height 11
copy p "30571867350"
click at [1235, 472] on span "KYC Status" at bounding box center [1218, 469] width 49 height 14
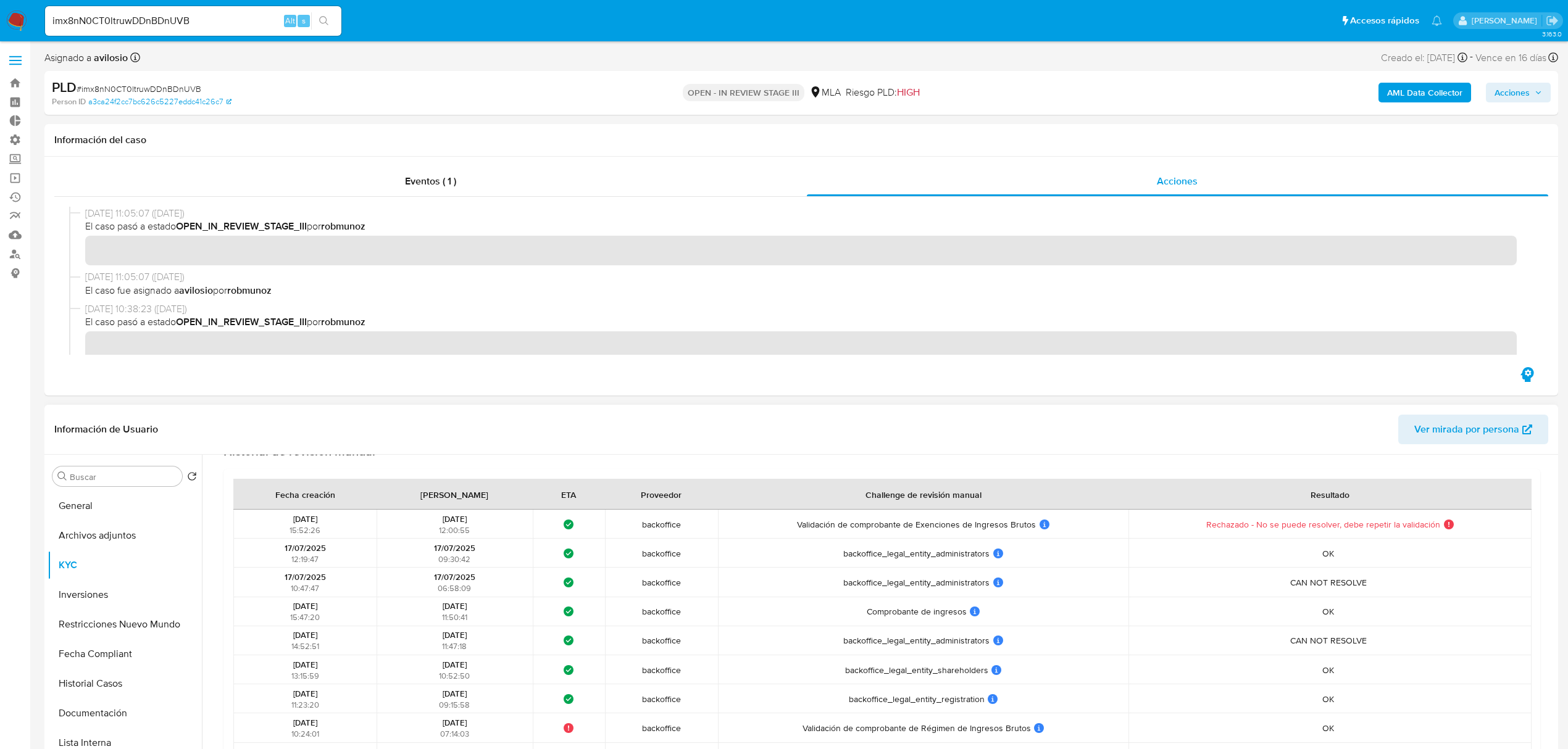
scroll to position [494, 0]
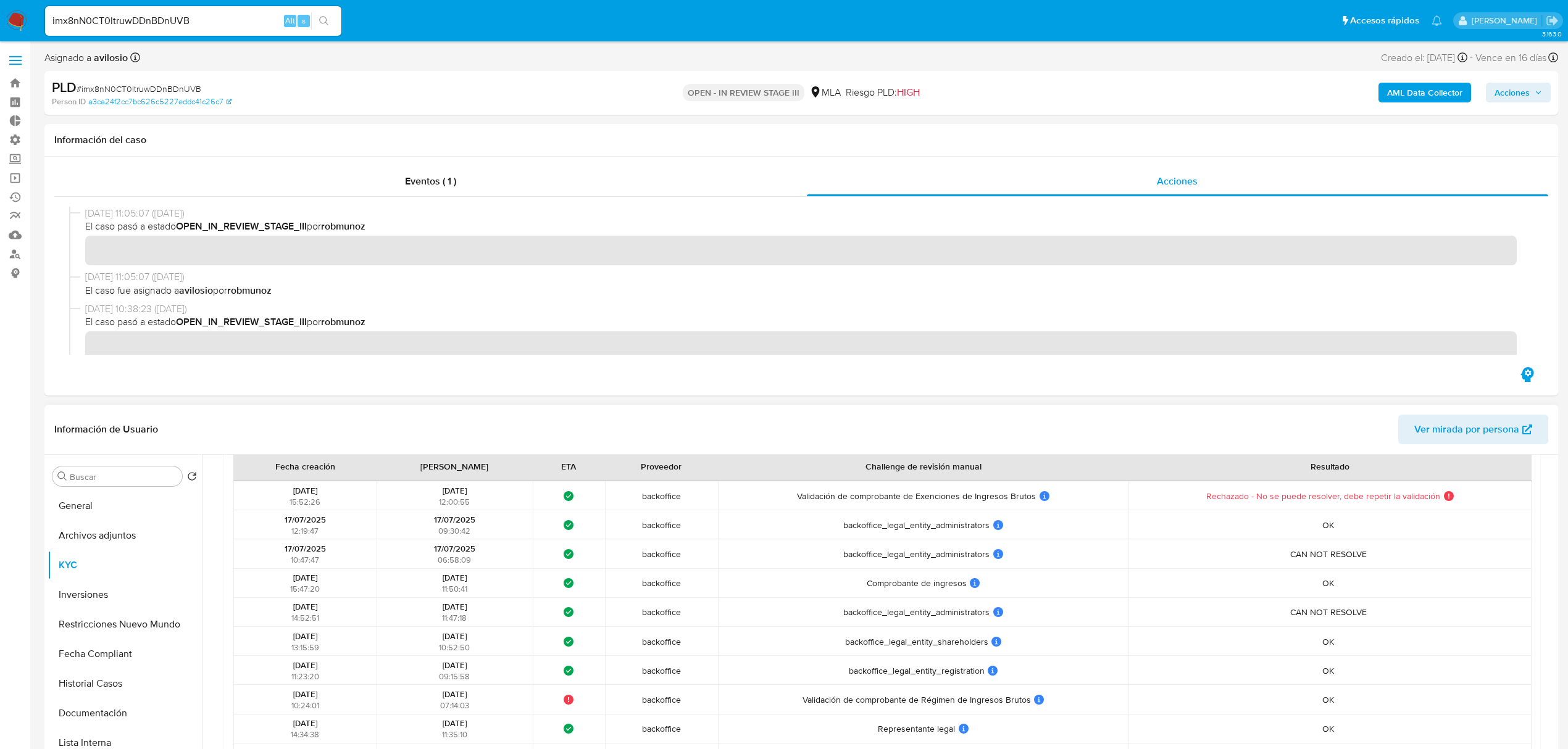
drag, startPoint x: 927, startPoint y: 530, endPoint x: 993, endPoint y: 534, distance: 66.1
click at [993, 534] on td "backoffice_legal_entity_administrators backoffice_legal_entity_administrators U…" at bounding box center [923, 525] width 411 height 29
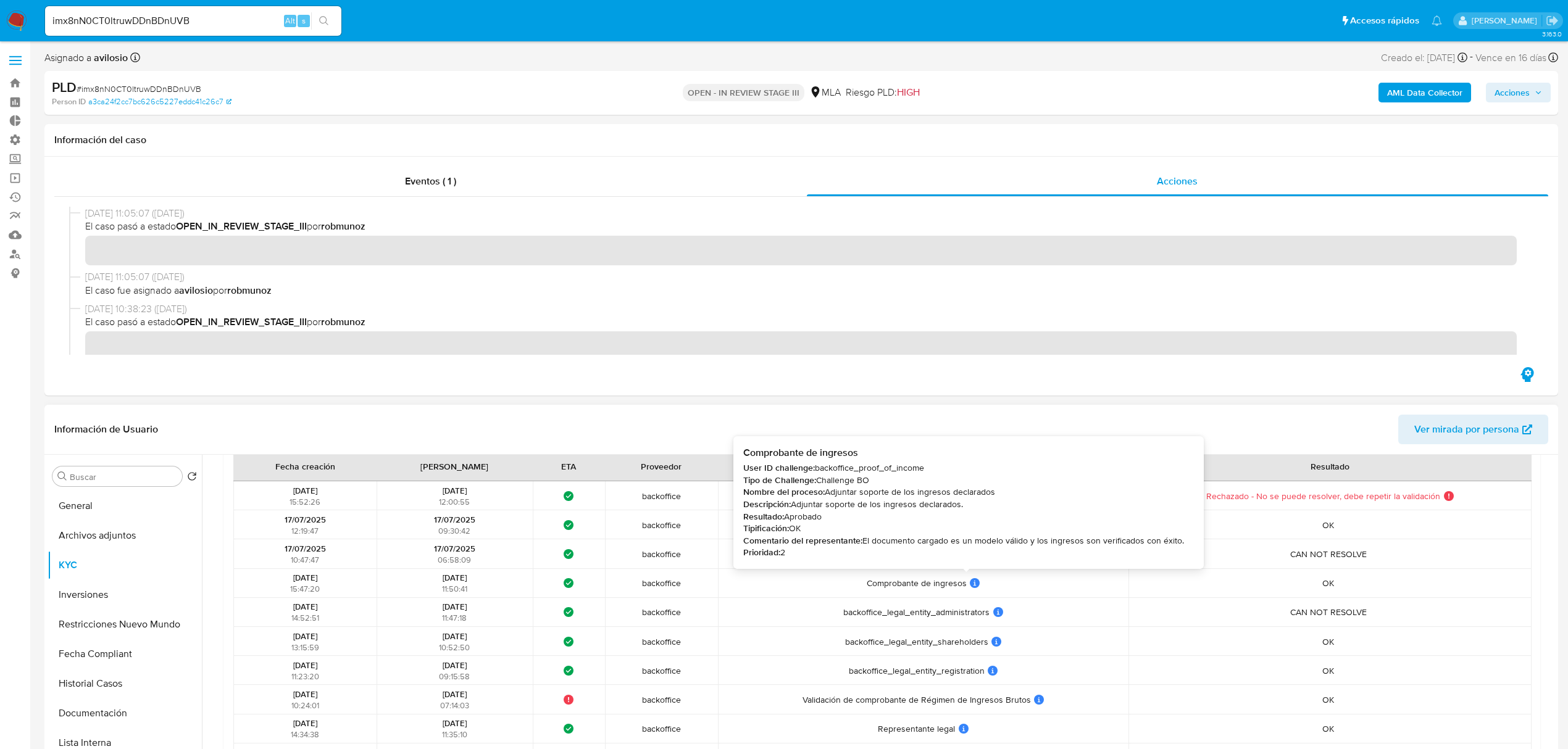
drag, startPoint x: 851, startPoint y: 592, endPoint x: 981, endPoint y: 579, distance: 130.6
click at [981, 579] on td "Comprobante de ingresos Comprobante de ingresos User ID challenge: backoffice_p…" at bounding box center [923, 583] width 411 height 29
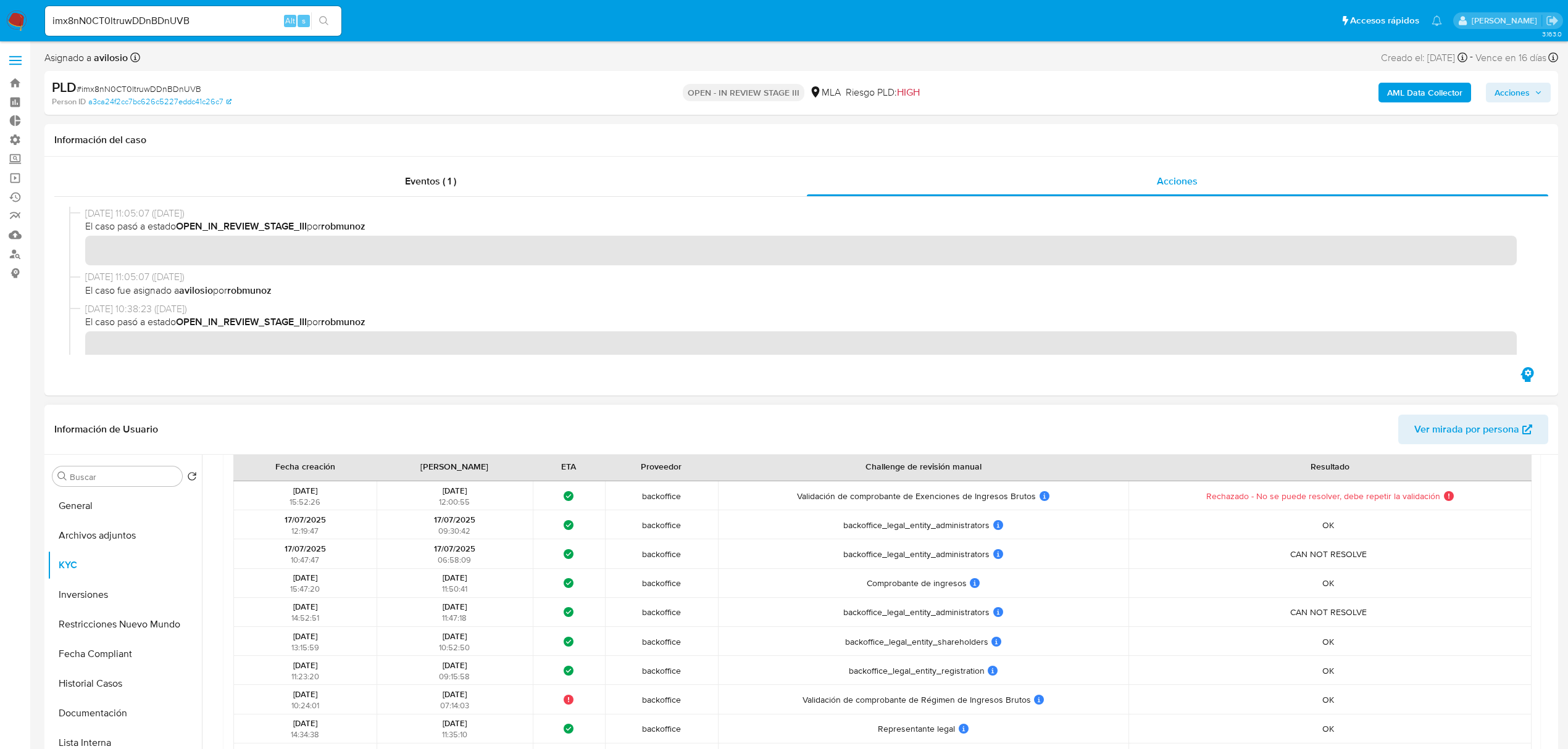
drag, startPoint x: 848, startPoint y: 647, endPoint x: 976, endPoint y: 655, distance: 128.2
click at [976, 655] on tbody "[DATE] 15:52:26 [DATE] 12:00:55 ¿Qué significa este estado? El tiempo de atenci…" at bounding box center [882, 626] width 1298 height 291
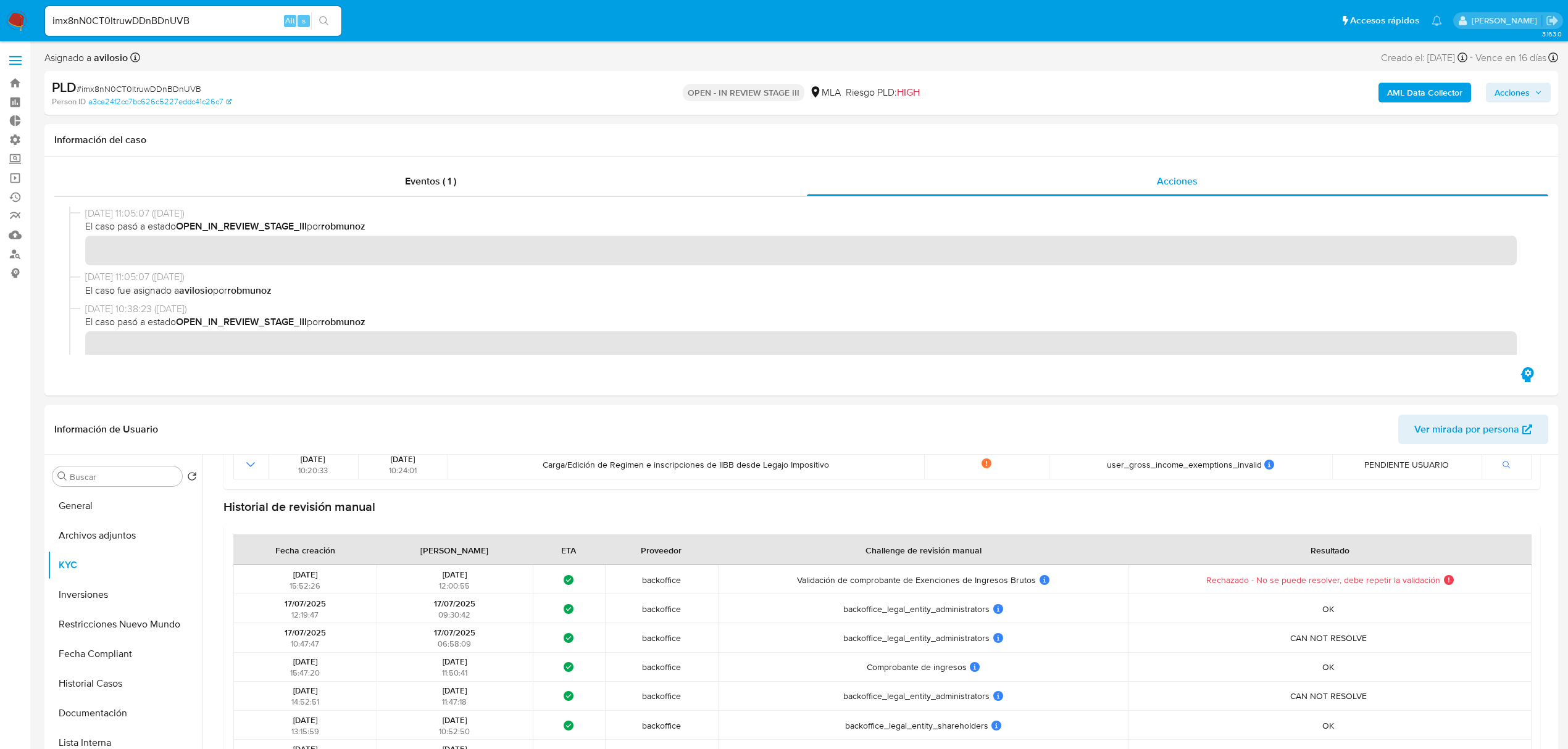
scroll to position [350, 0]
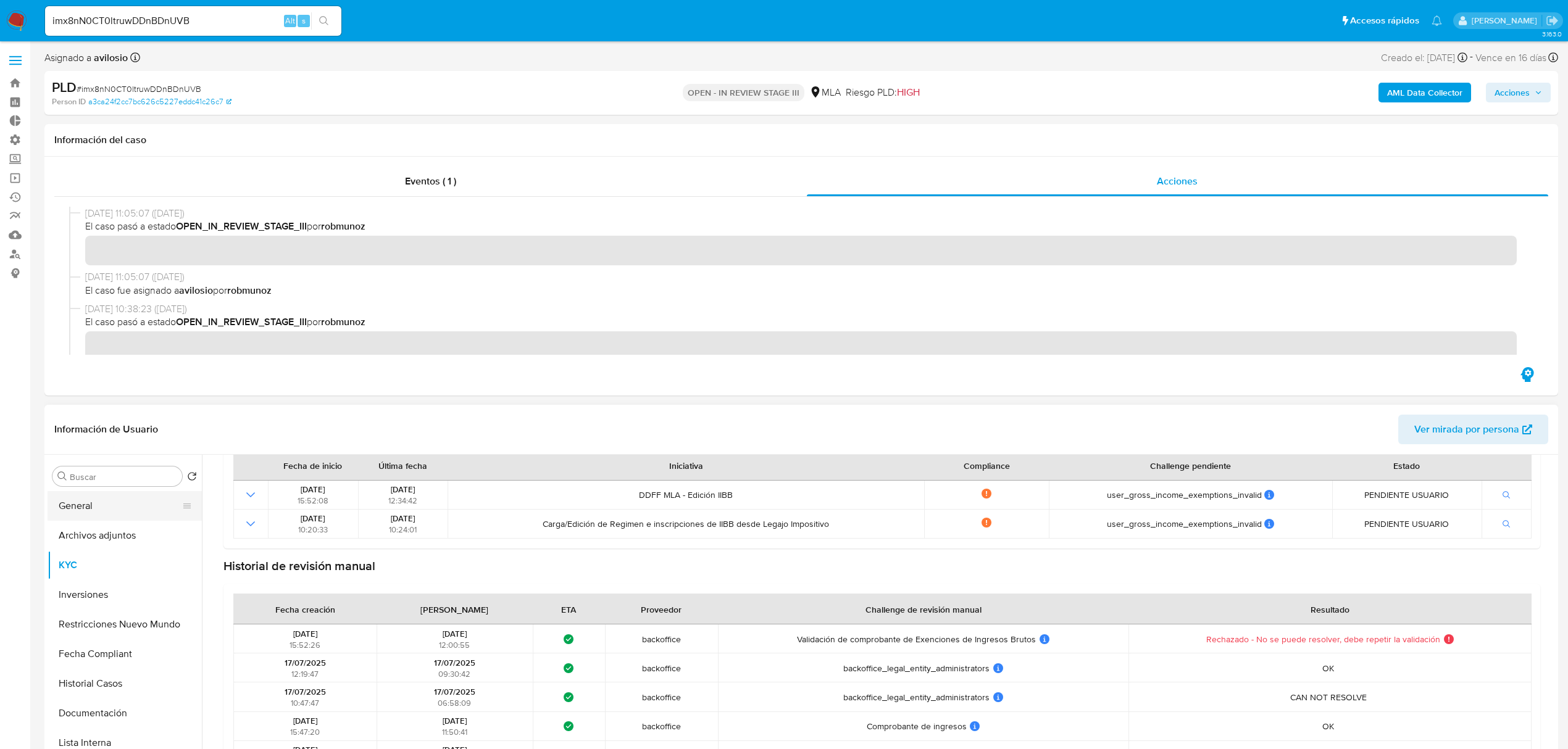
click at [100, 507] on button "General" at bounding box center [119, 505] width 144 height 30
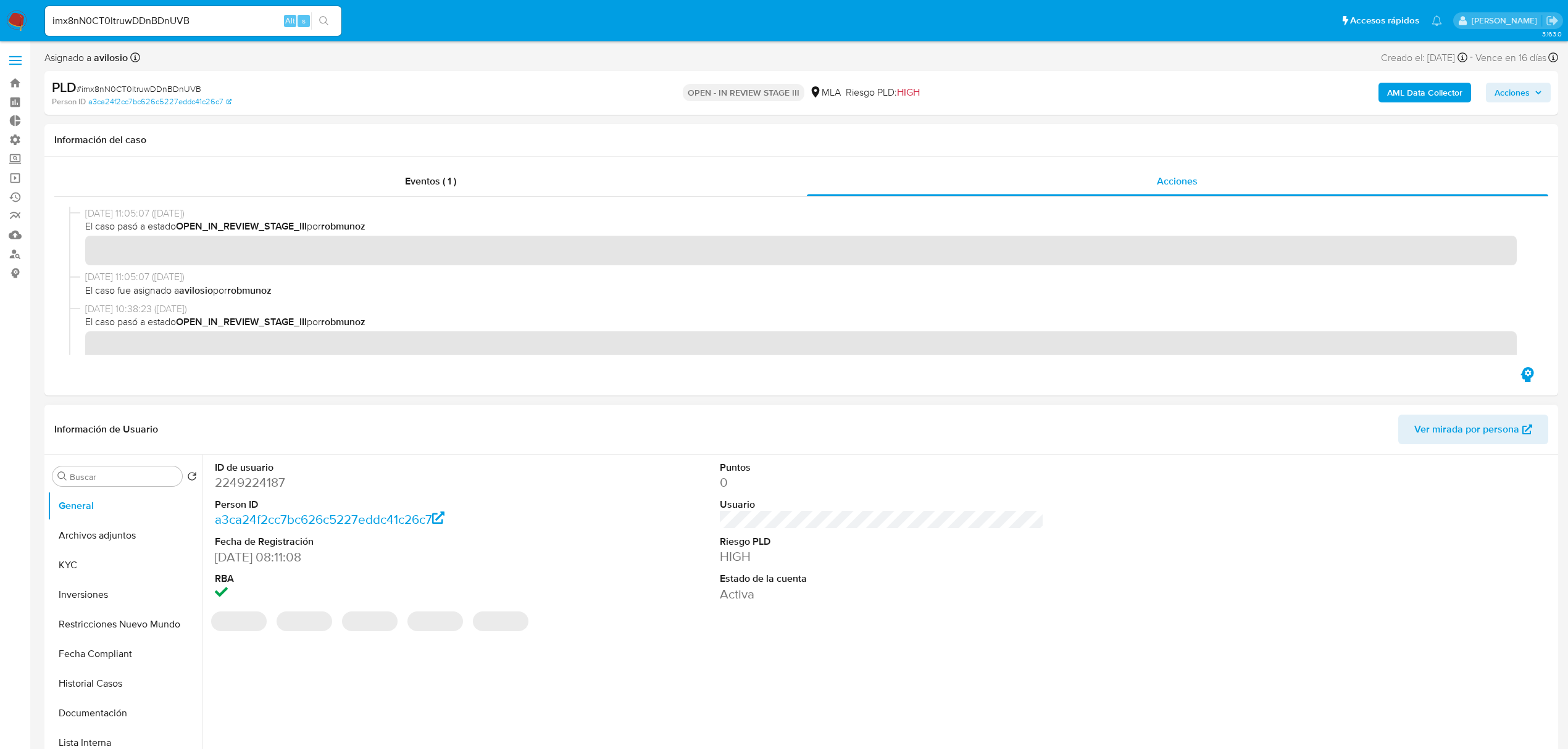
click at [256, 470] on dt "ID de usuario" at bounding box center [377, 467] width 325 height 13
click at [243, 490] on dd "2249224187" at bounding box center [377, 482] width 325 height 17
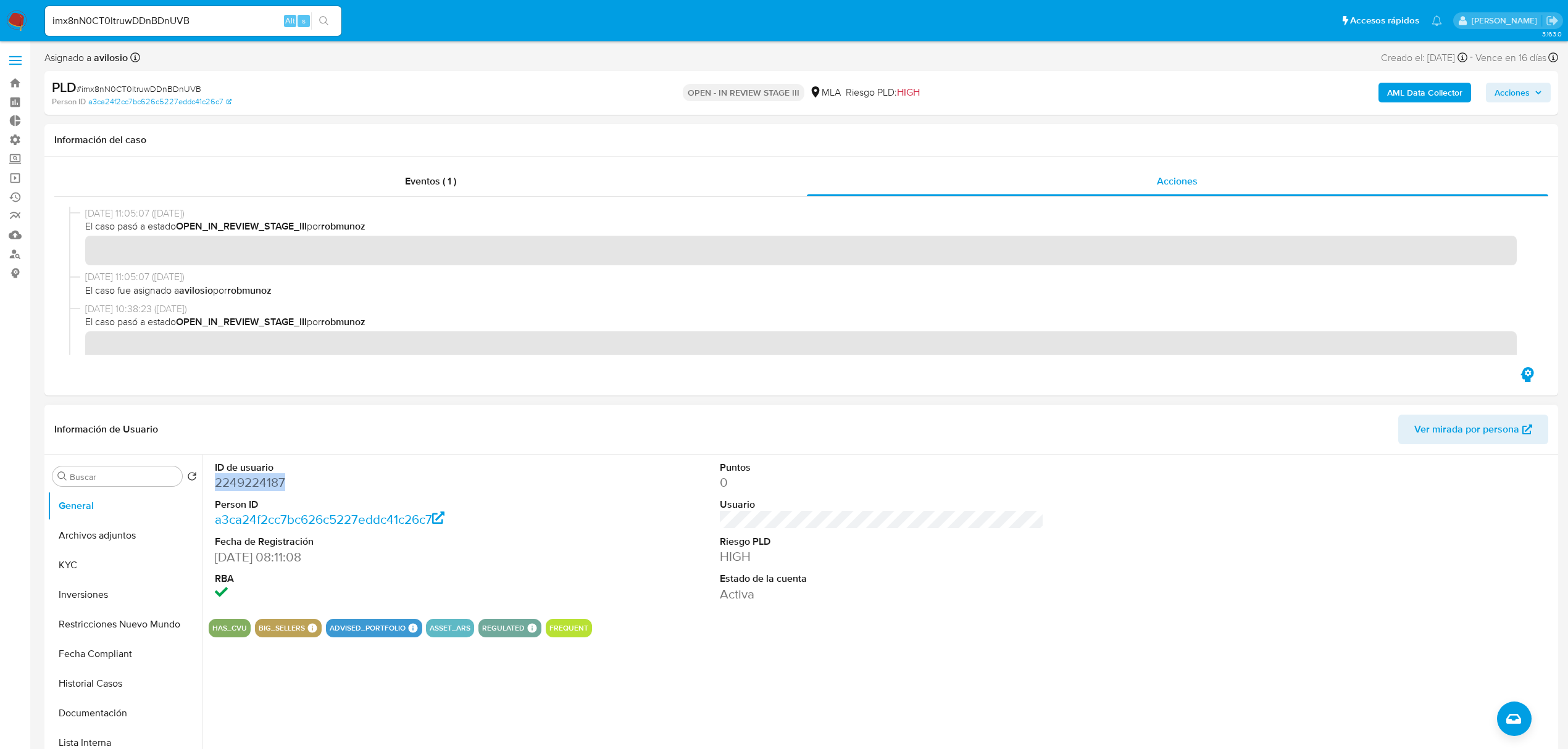
click at [243, 490] on dd "2249224187" at bounding box center [377, 482] width 325 height 17
copy dd "2249224187"
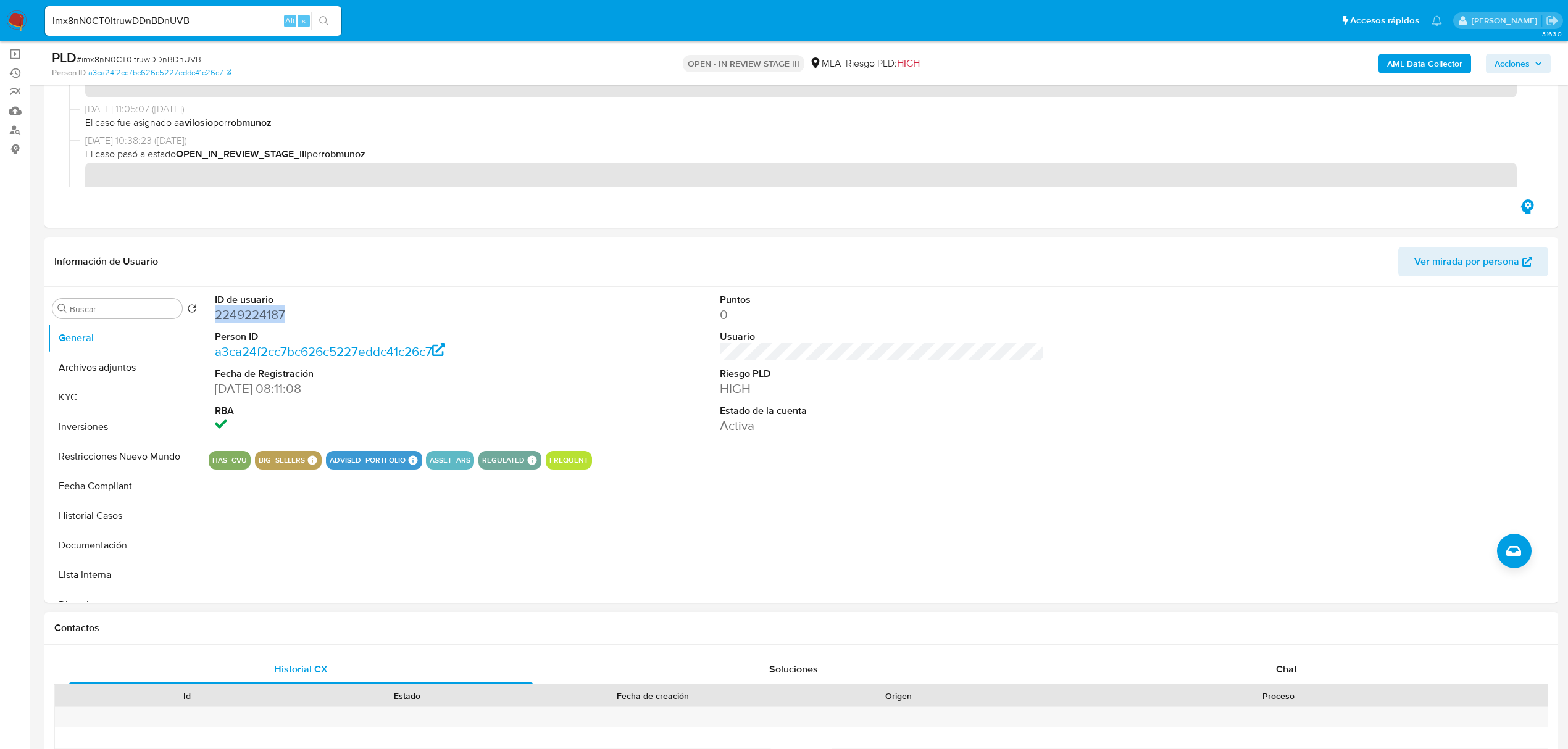
scroll to position [329, 0]
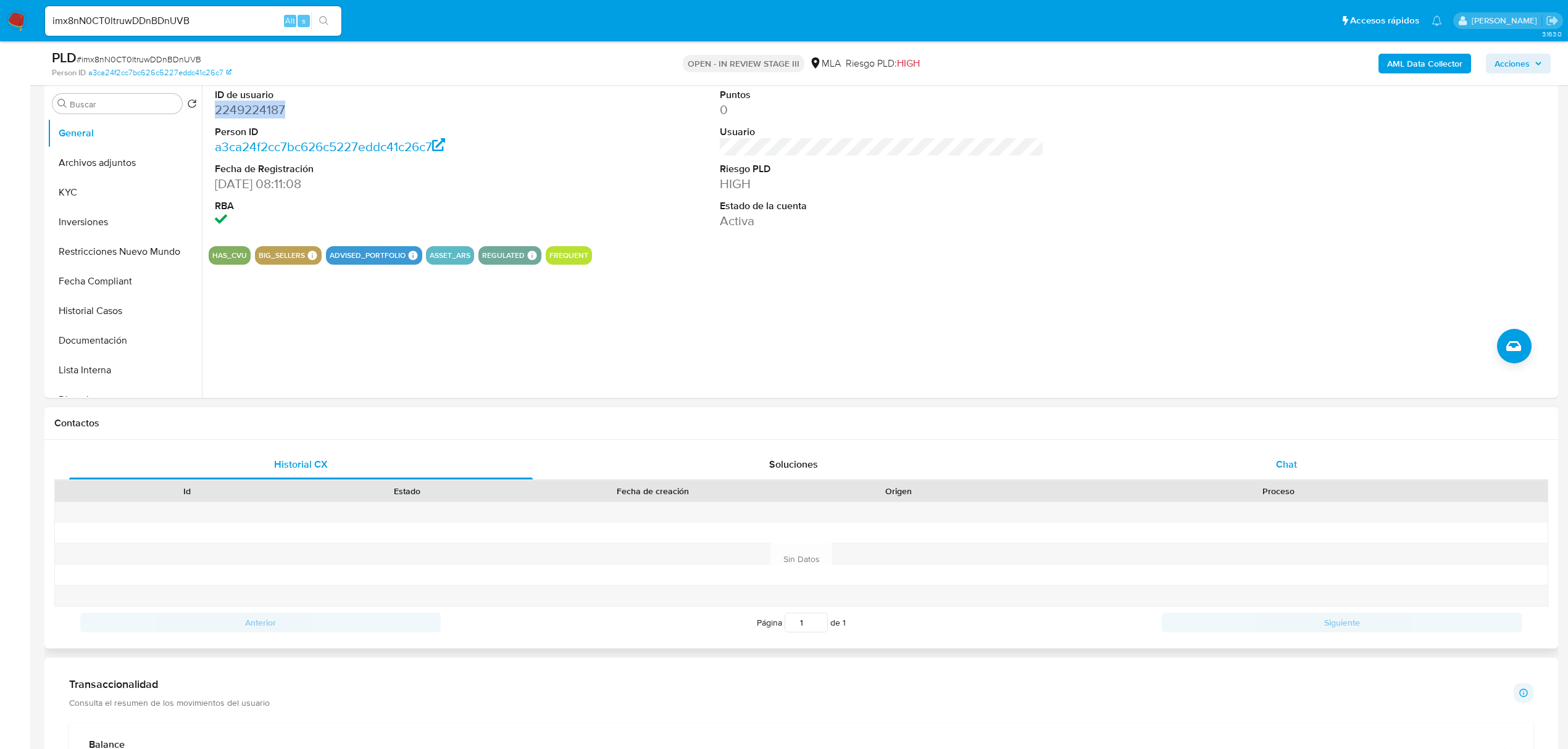
click at [1293, 465] on span "Chat" at bounding box center [1286, 464] width 21 height 14
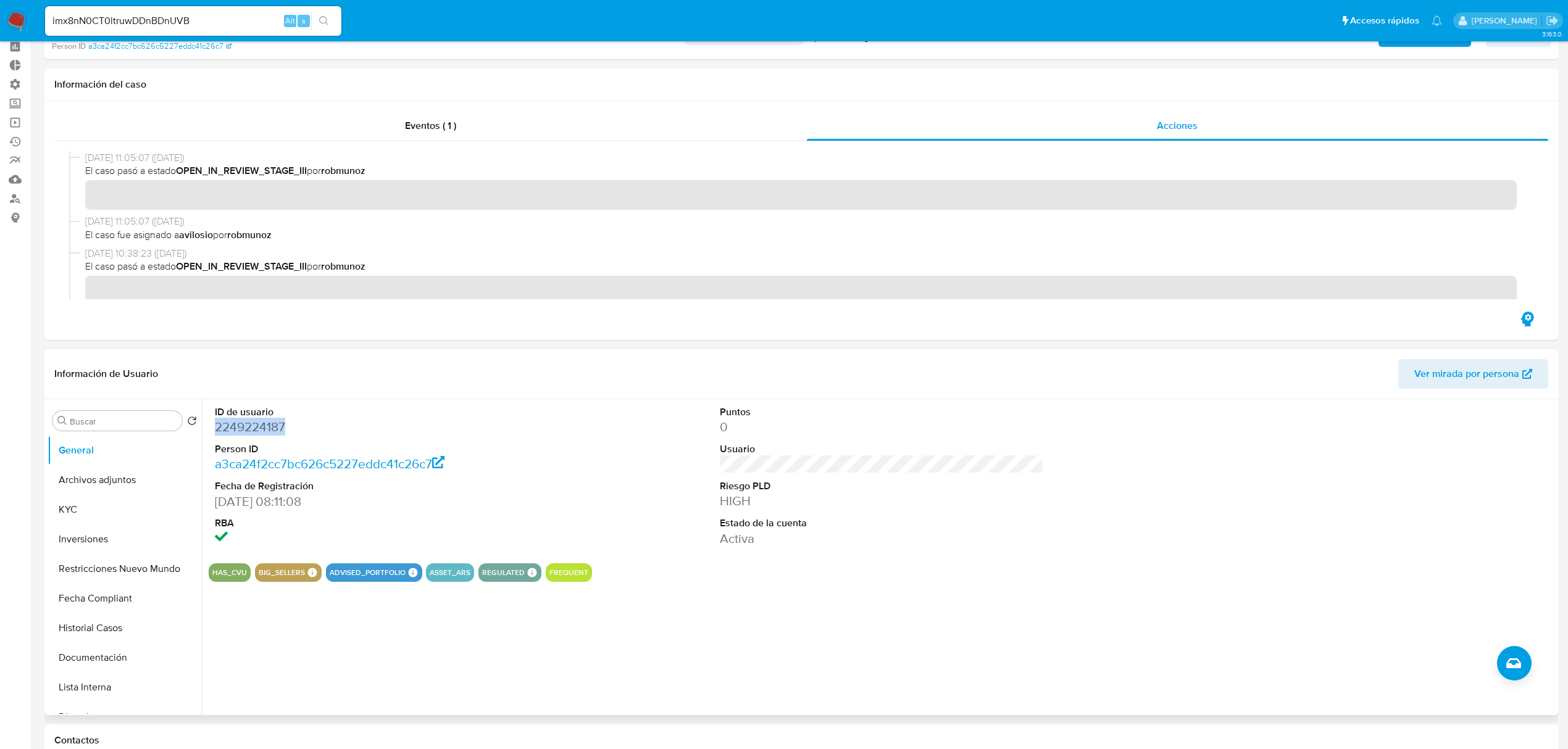
scroll to position [0, 0]
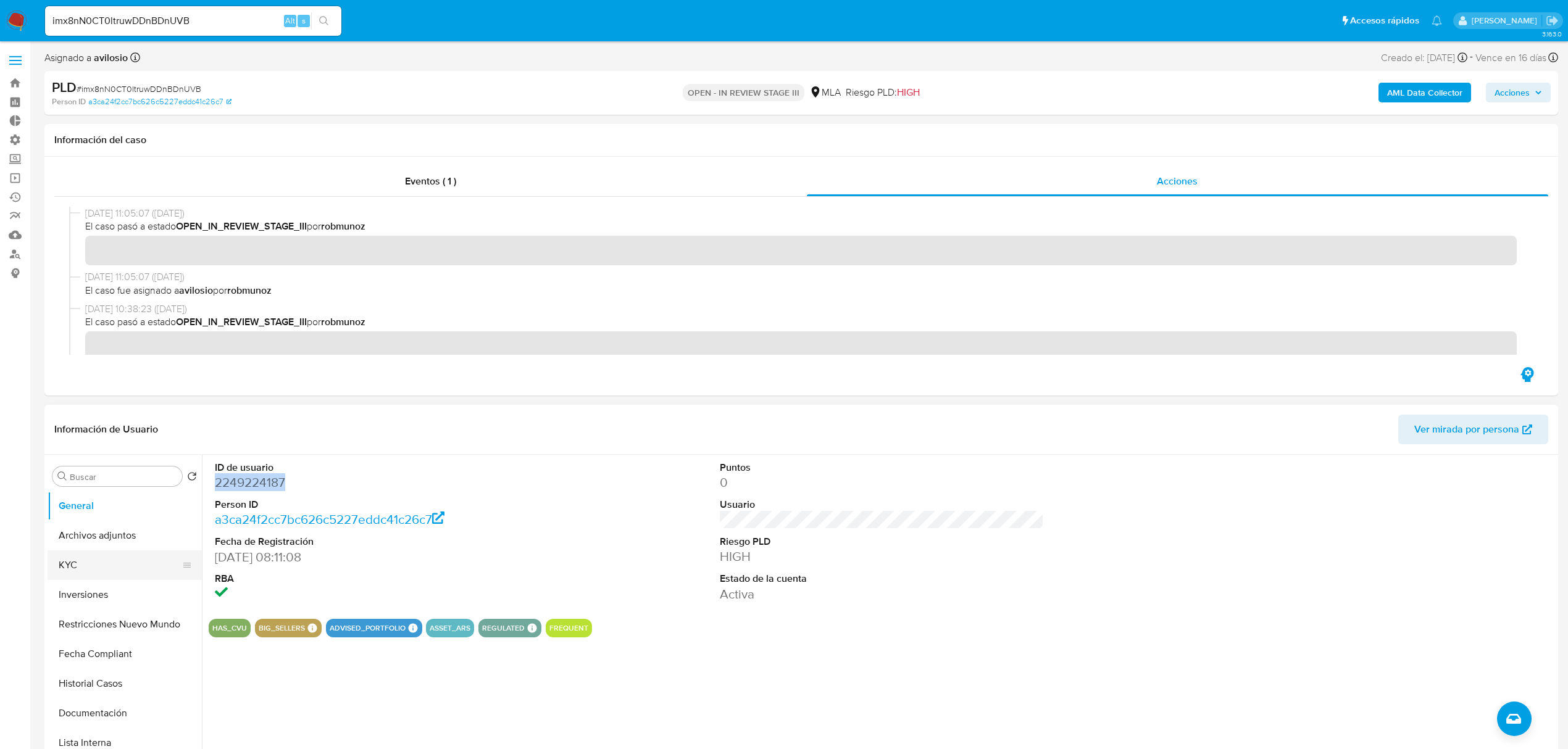
click at [92, 573] on button "KYC" at bounding box center [119, 564] width 144 height 30
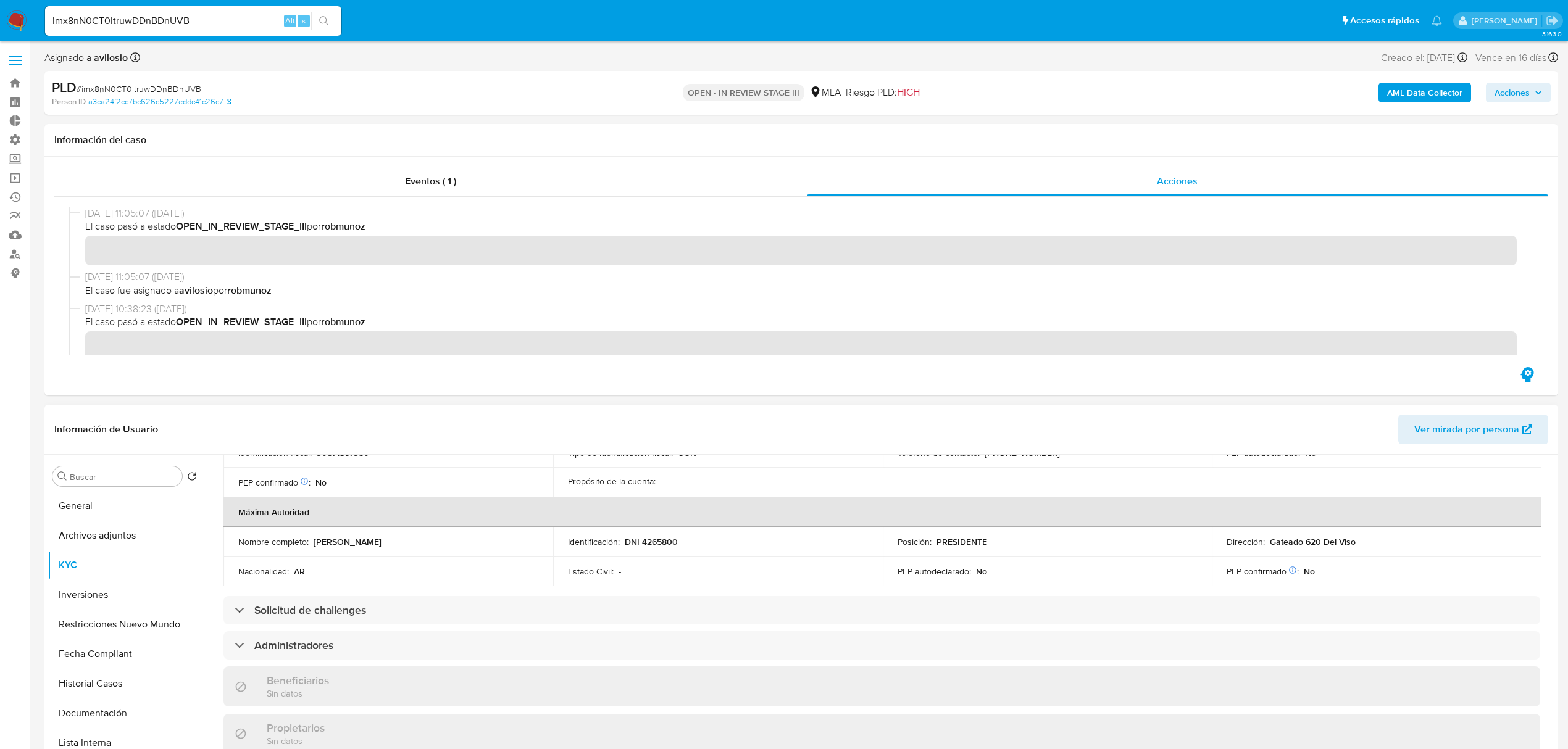
scroll to position [411, 0]
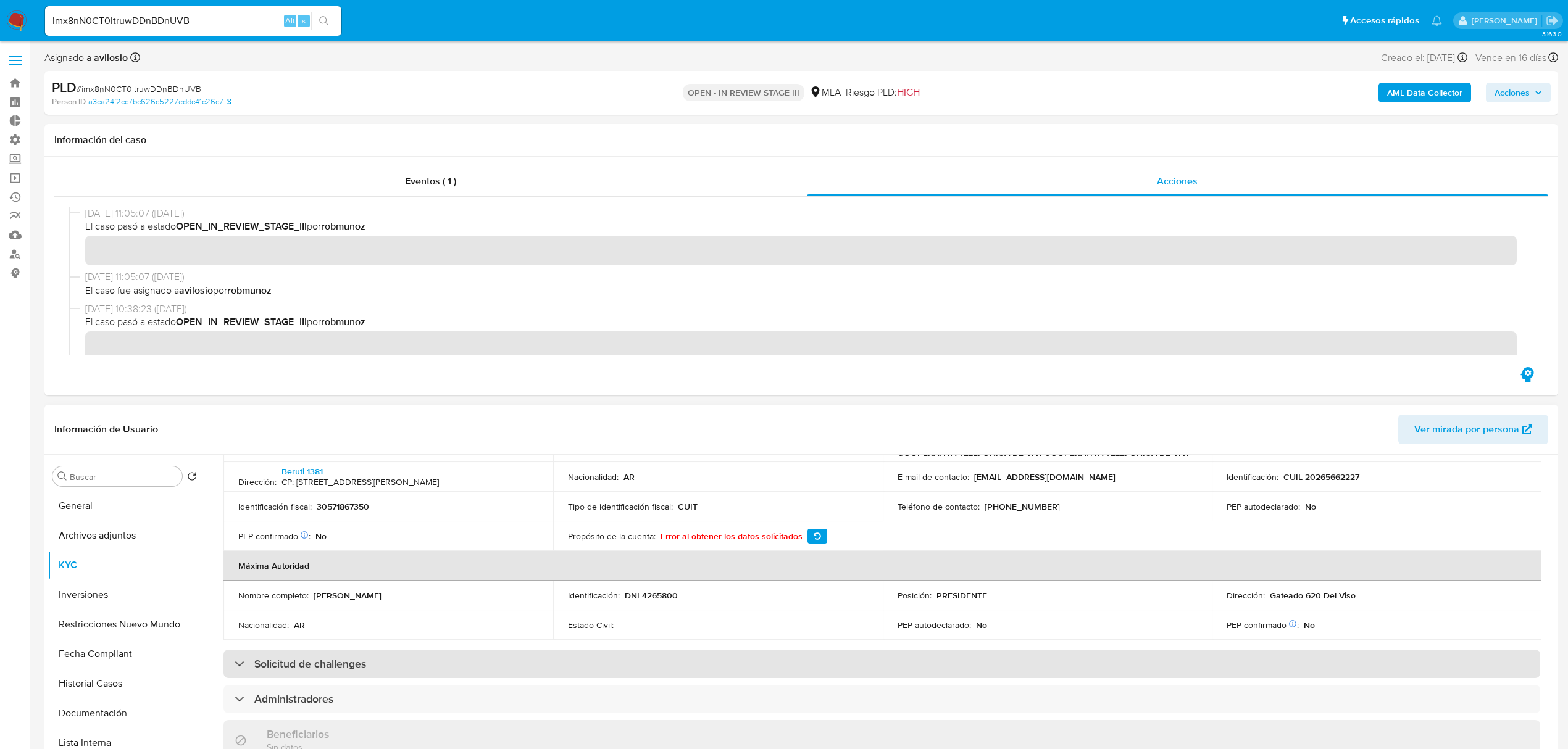
click at [321, 659] on h3 "Solicitud de challenges" at bounding box center [310, 663] width 112 height 13
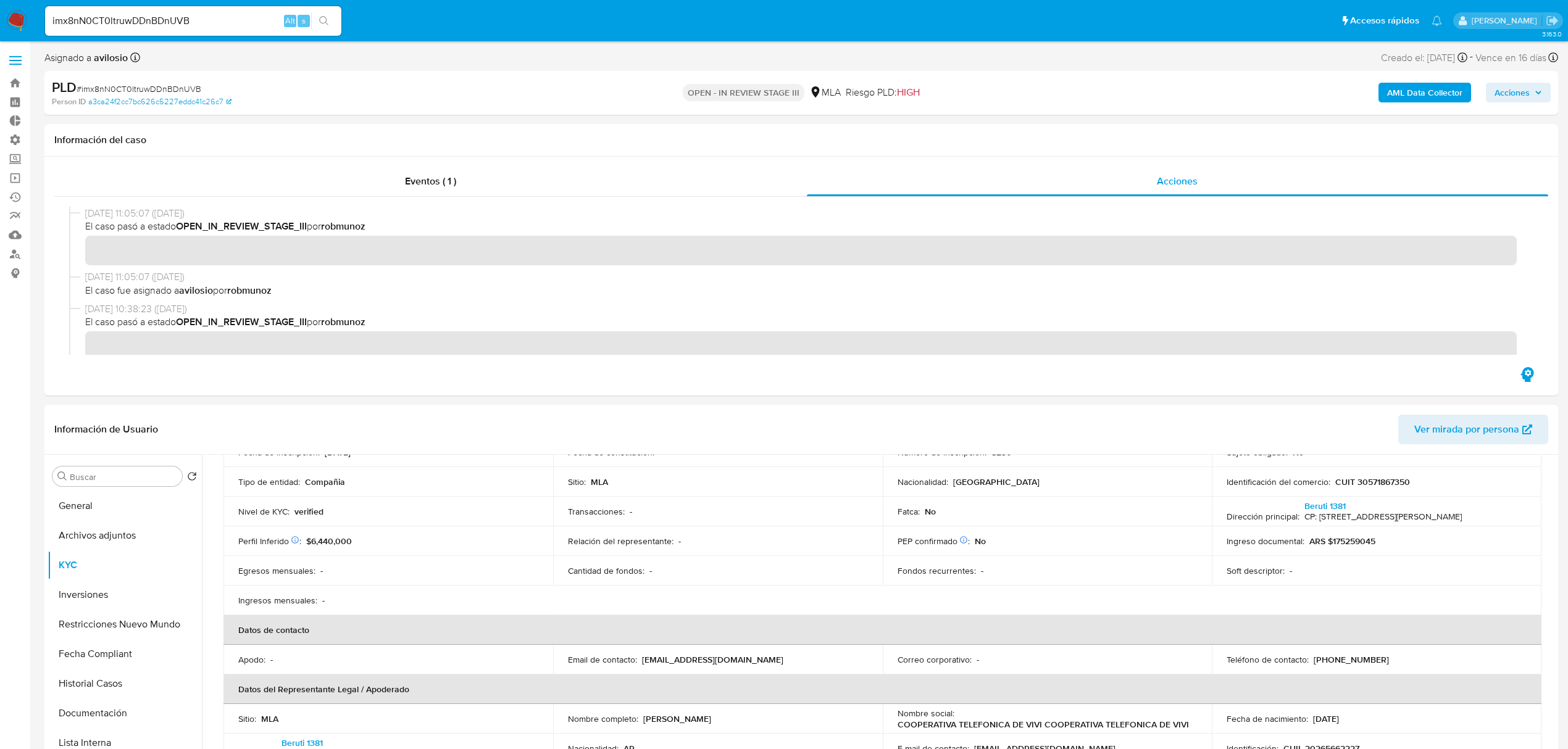
scroll to position [108, 0]
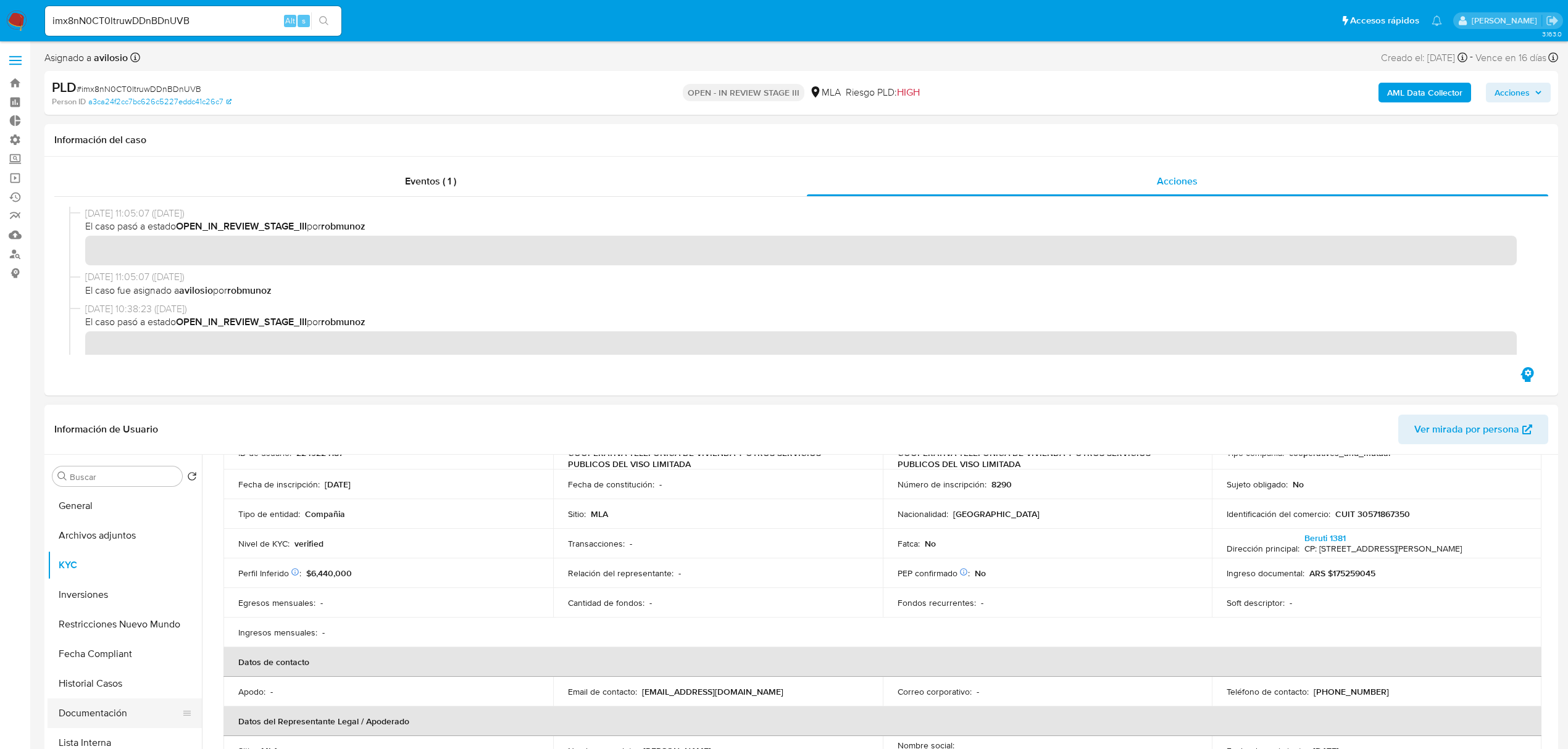
click at [101, 703] on button "Documentación" at bounding box center [119, 713] width 144 height 30
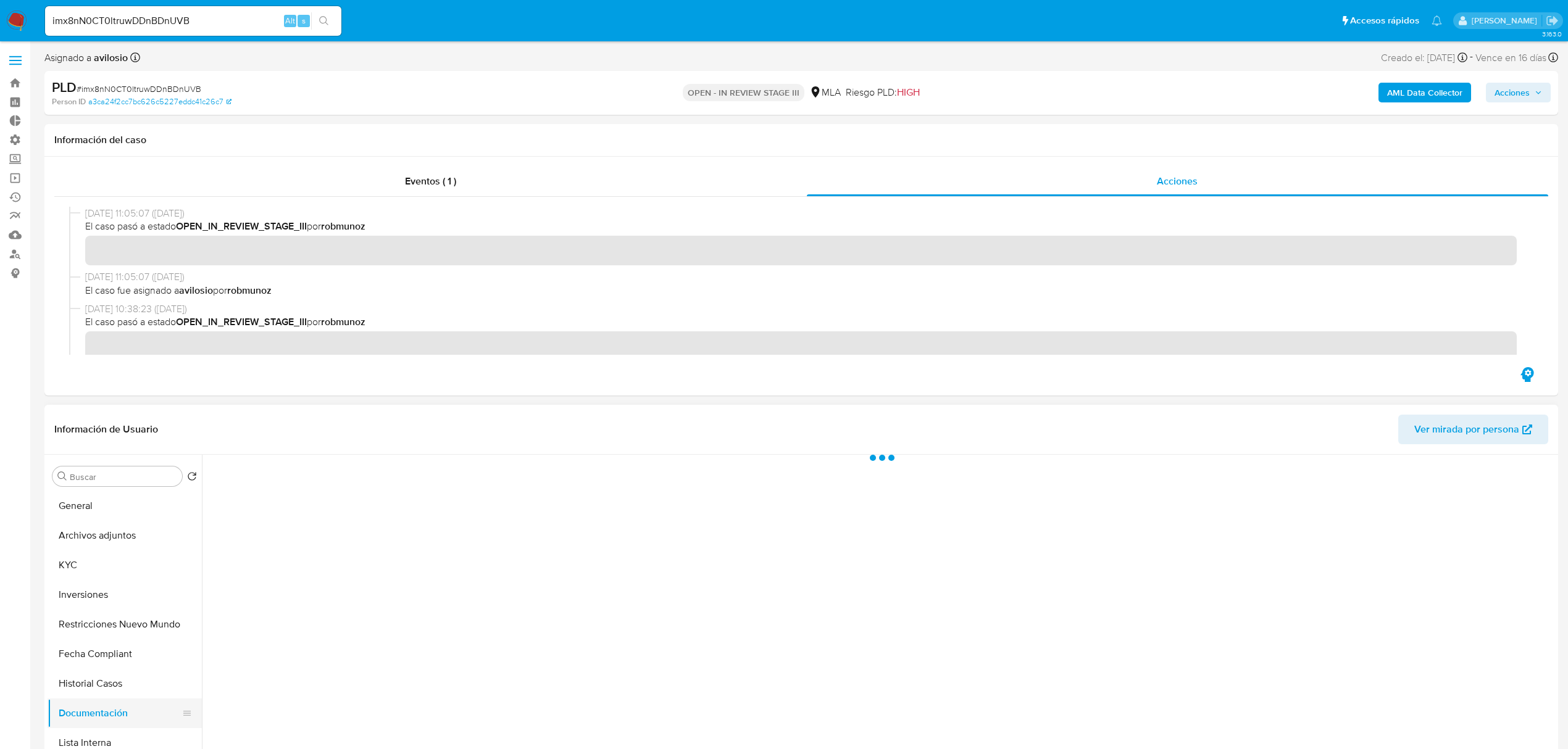
scroll to position [0, 0]
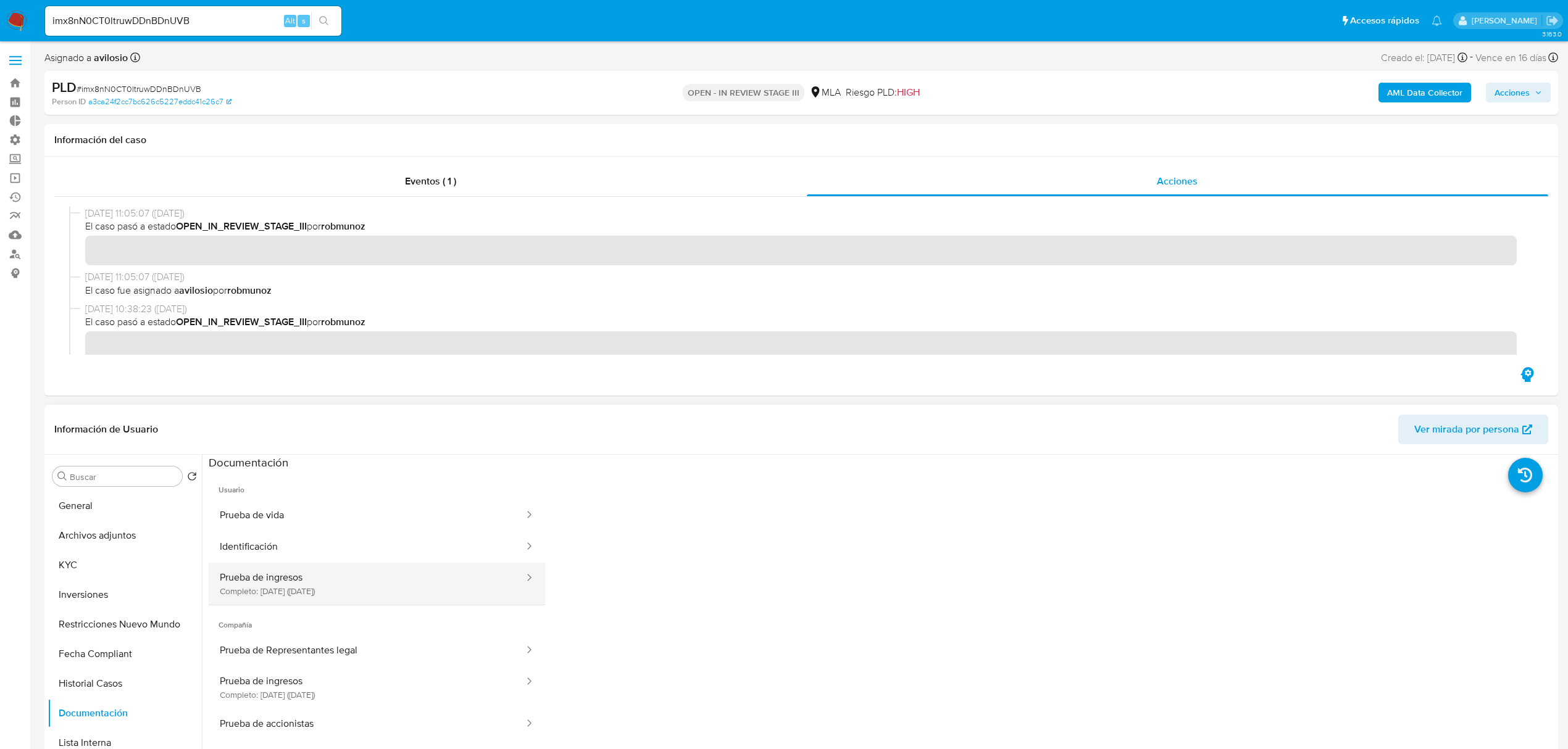
click at [416, 585] on button "Prueba de ingresos Completo: [DATE] ([DATE])" at bounding box center [367, 583] width 316 height 42
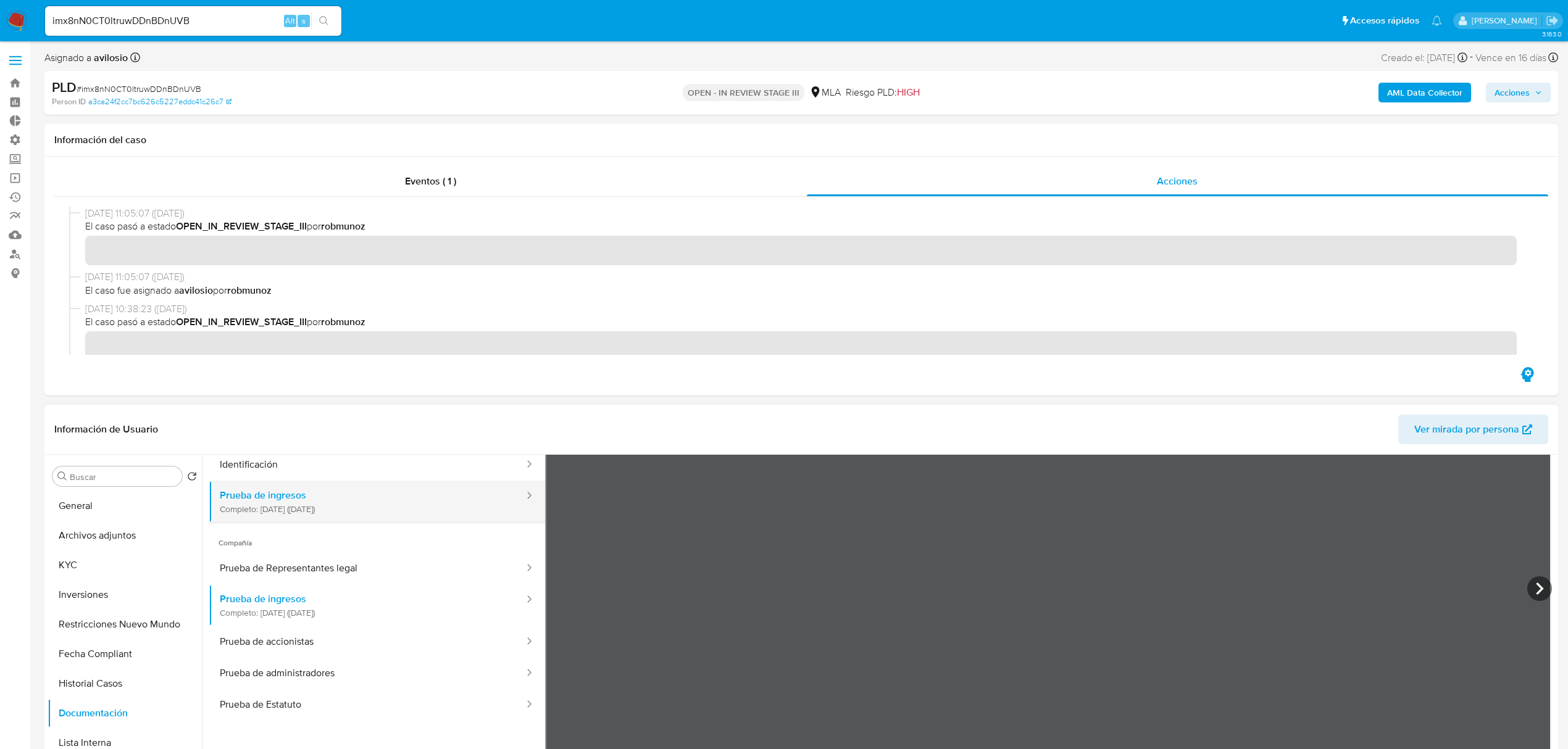
scroll to position [108, 0]
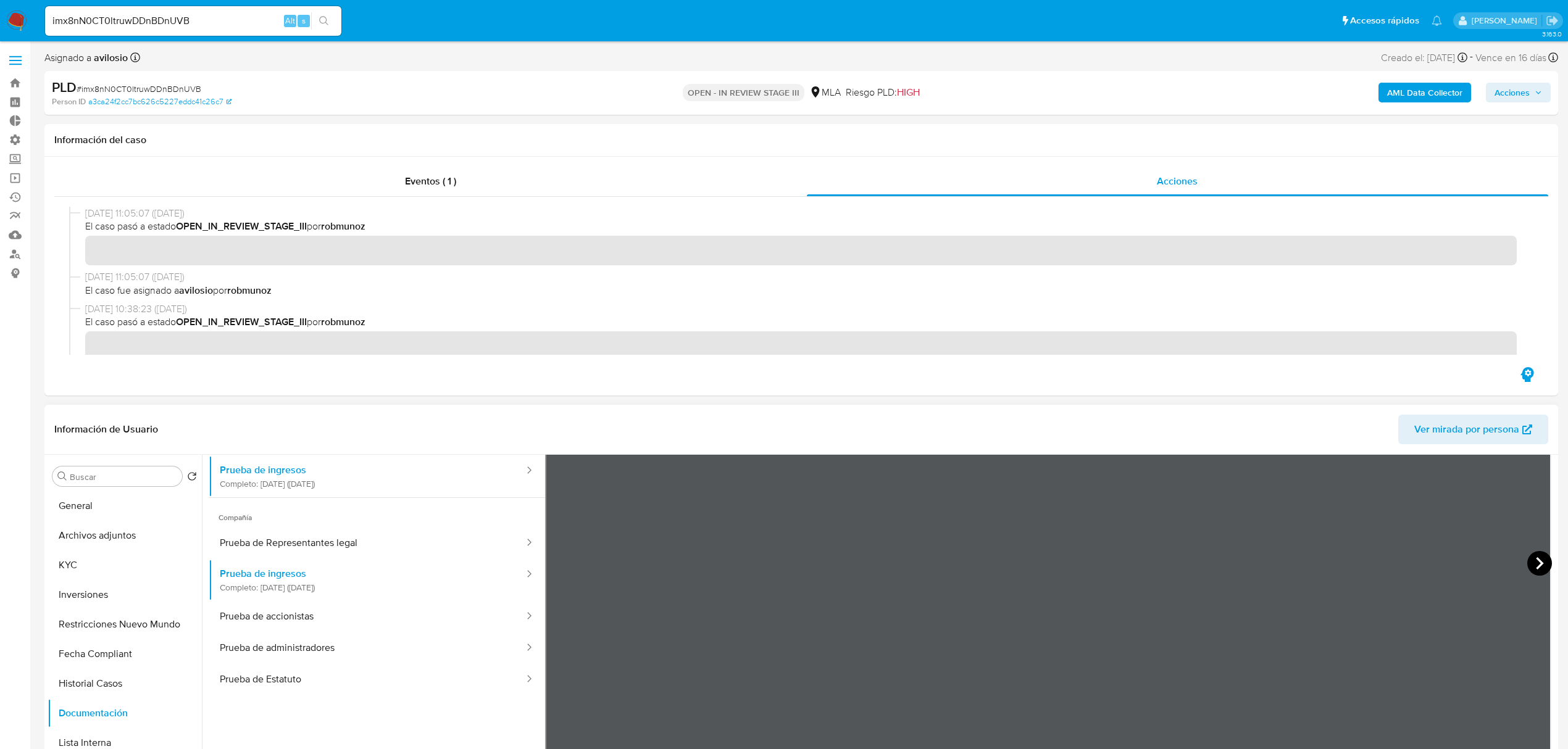
click at [1529, 573] on icon at bounding box center [1540, 564] width 25 height 25
click at [572, 190] on div "Eventos ( 1 )" at bounding box center [430, 181] width 752 height 30
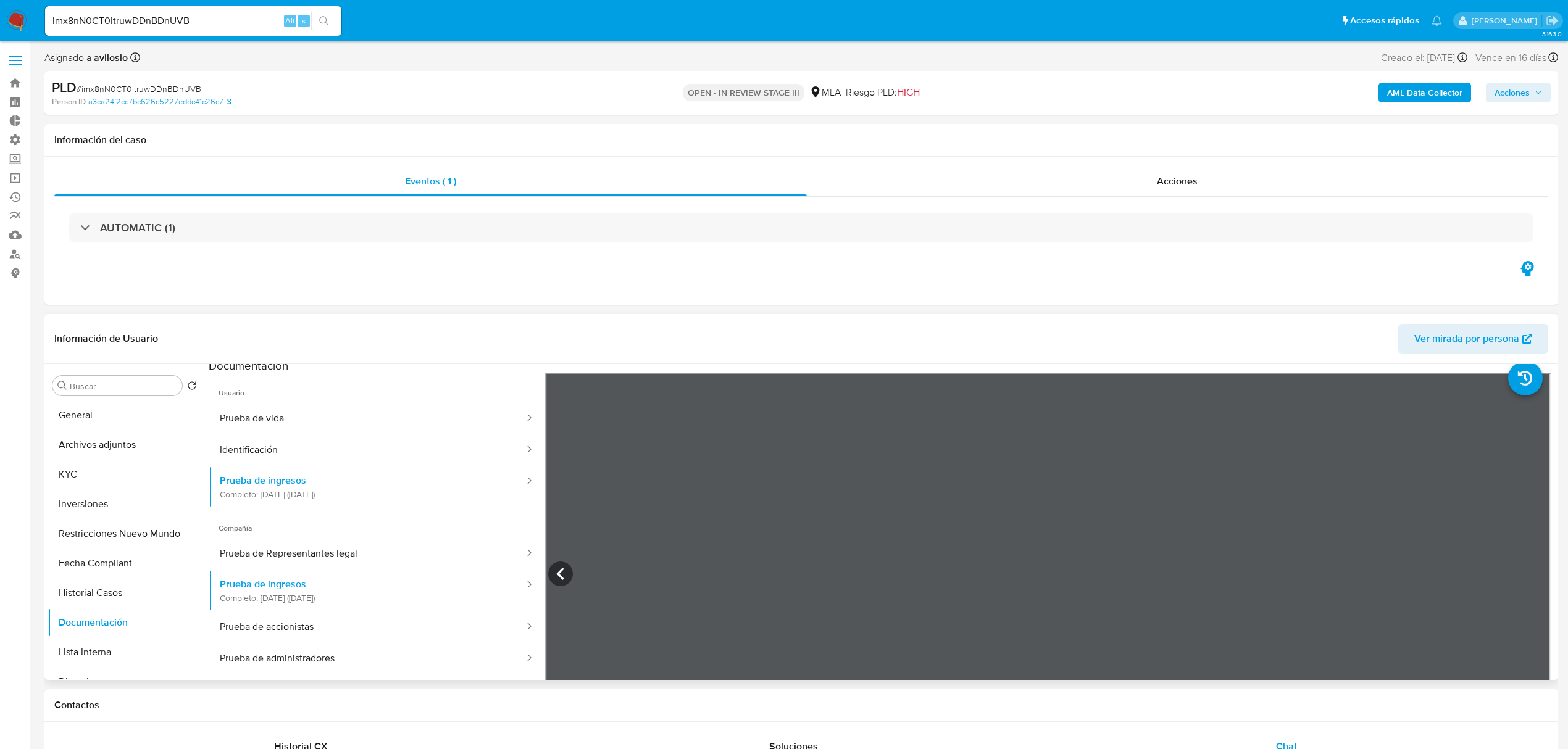
scroll to position [0, 0]
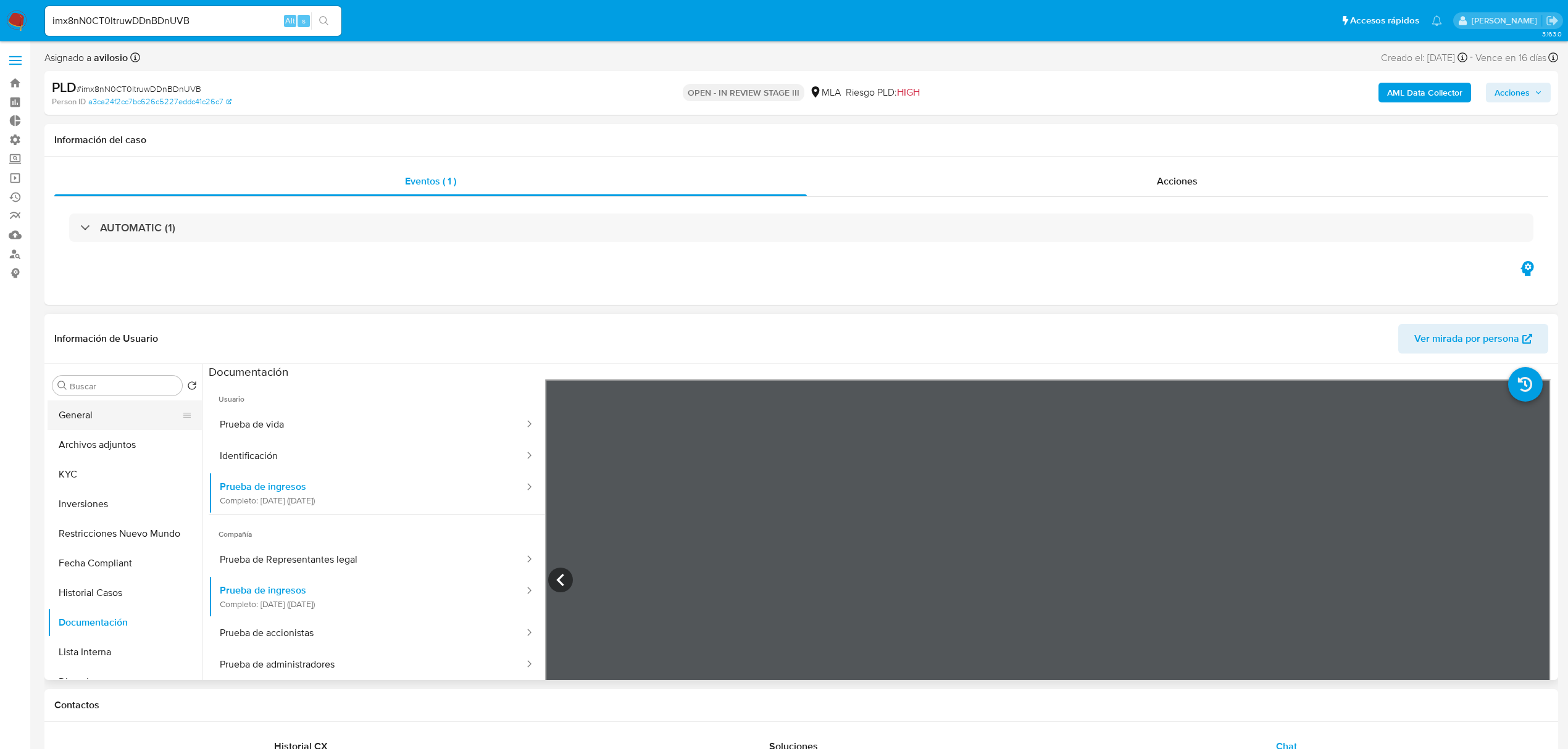
click at [96, 409] on button "General" at bounding box center [119, 415] width 144 height 30
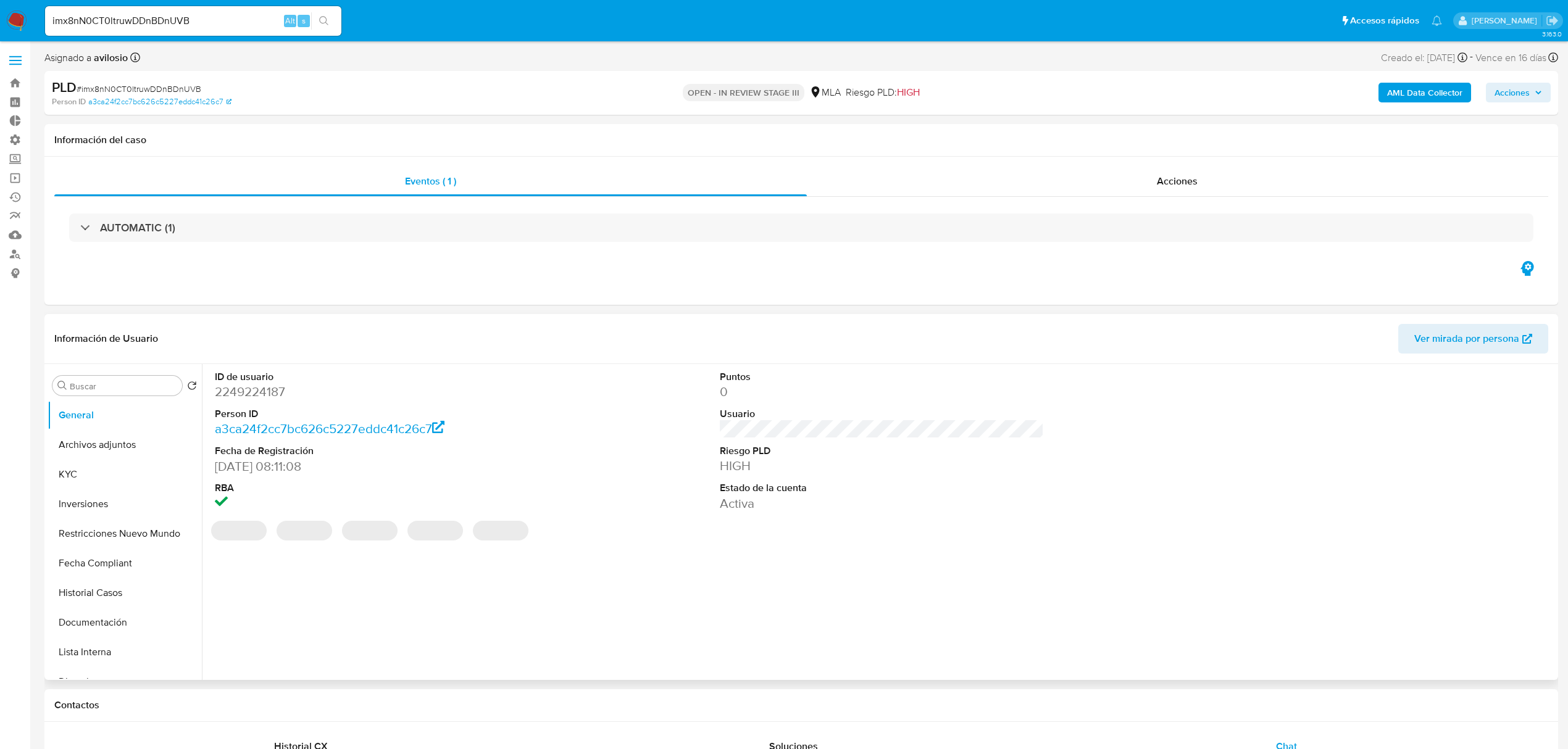
click at [241, 399] on dd "2249224187" at bounding box center [377, 392] width 325 height 17
copy dd "2249224187"
